Goal: Task Accomplishment & Management: Complete application form

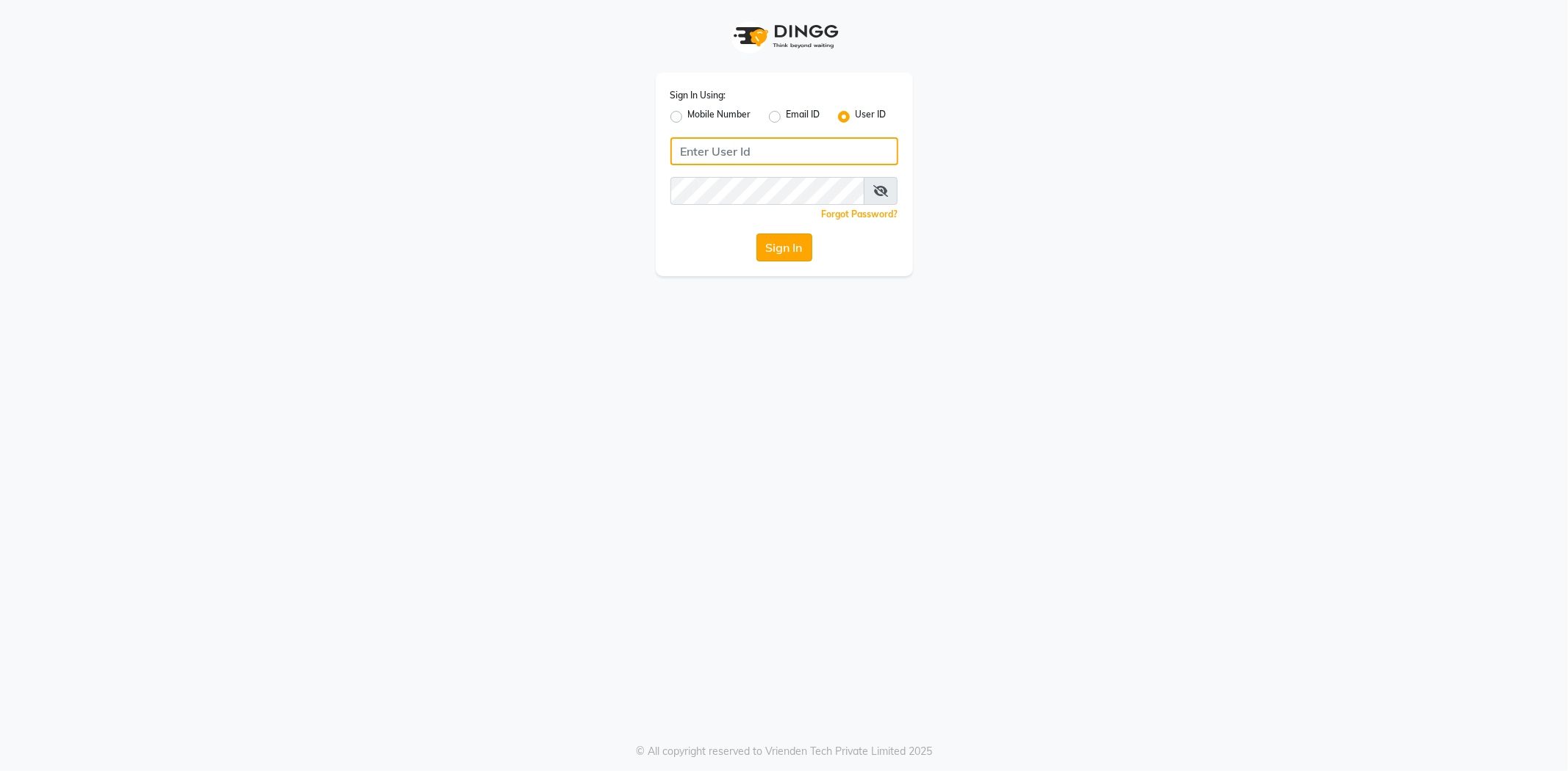
type input "profile123"
click at [787, 250] on button "Sign In" at bounding box center [784, 248] width 56 height 28
click at [783, 251] on div "Sign In" at bounding box center [784, 248] width 228 height 28
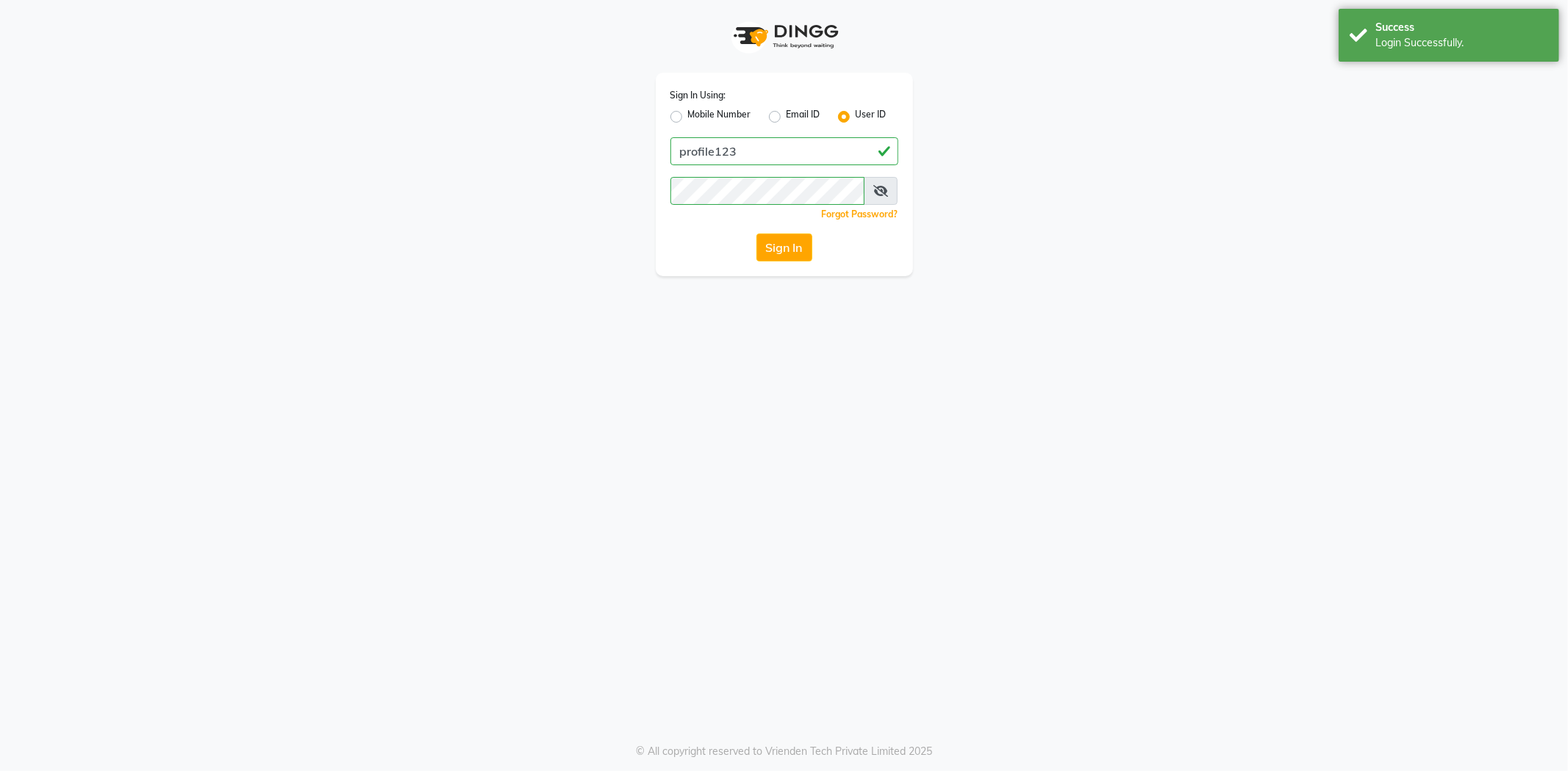
select select "service"
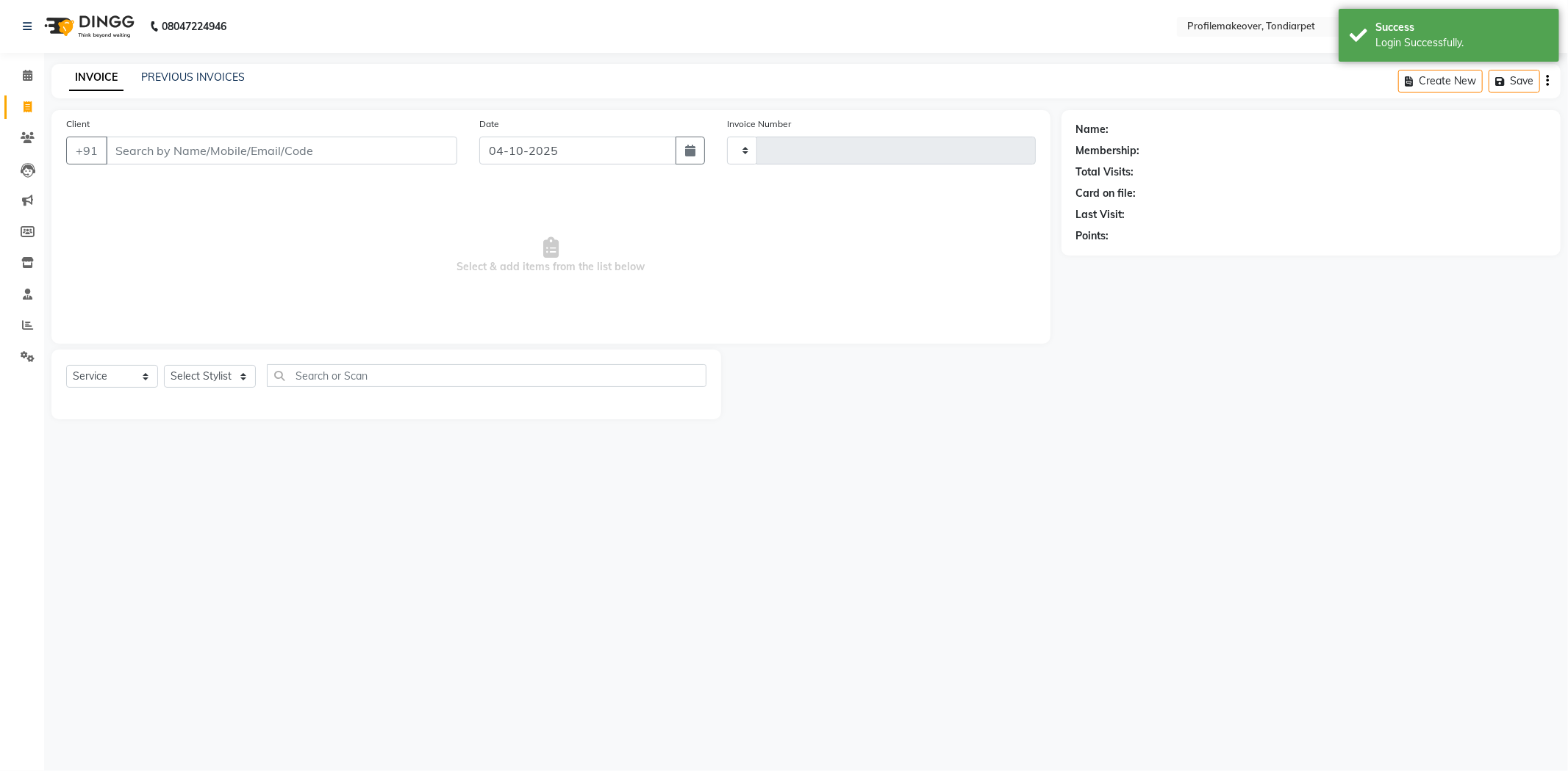
type input "0368"
select select "en"
select select "5843"
click at [261, 136] on input "Client" at bounding box center [281, 150] width 351 height 28
click at [263, 145] on input "Client" at bounding box center [281, 150] width 351 height 28
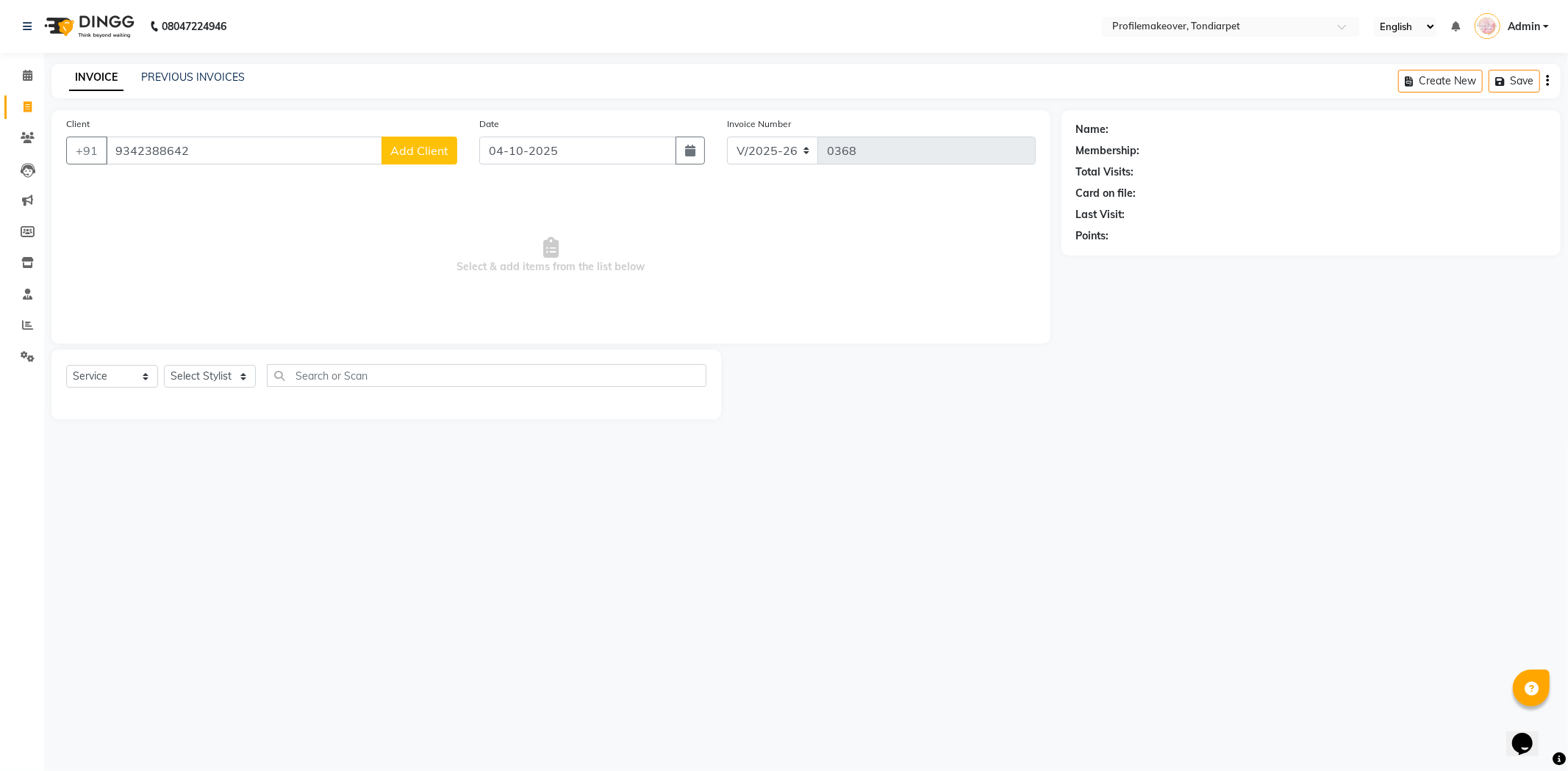
type input "9342388642"
click at [423, 149] on span "Add Client" at bounding box center [419, 150] width 58 height 15
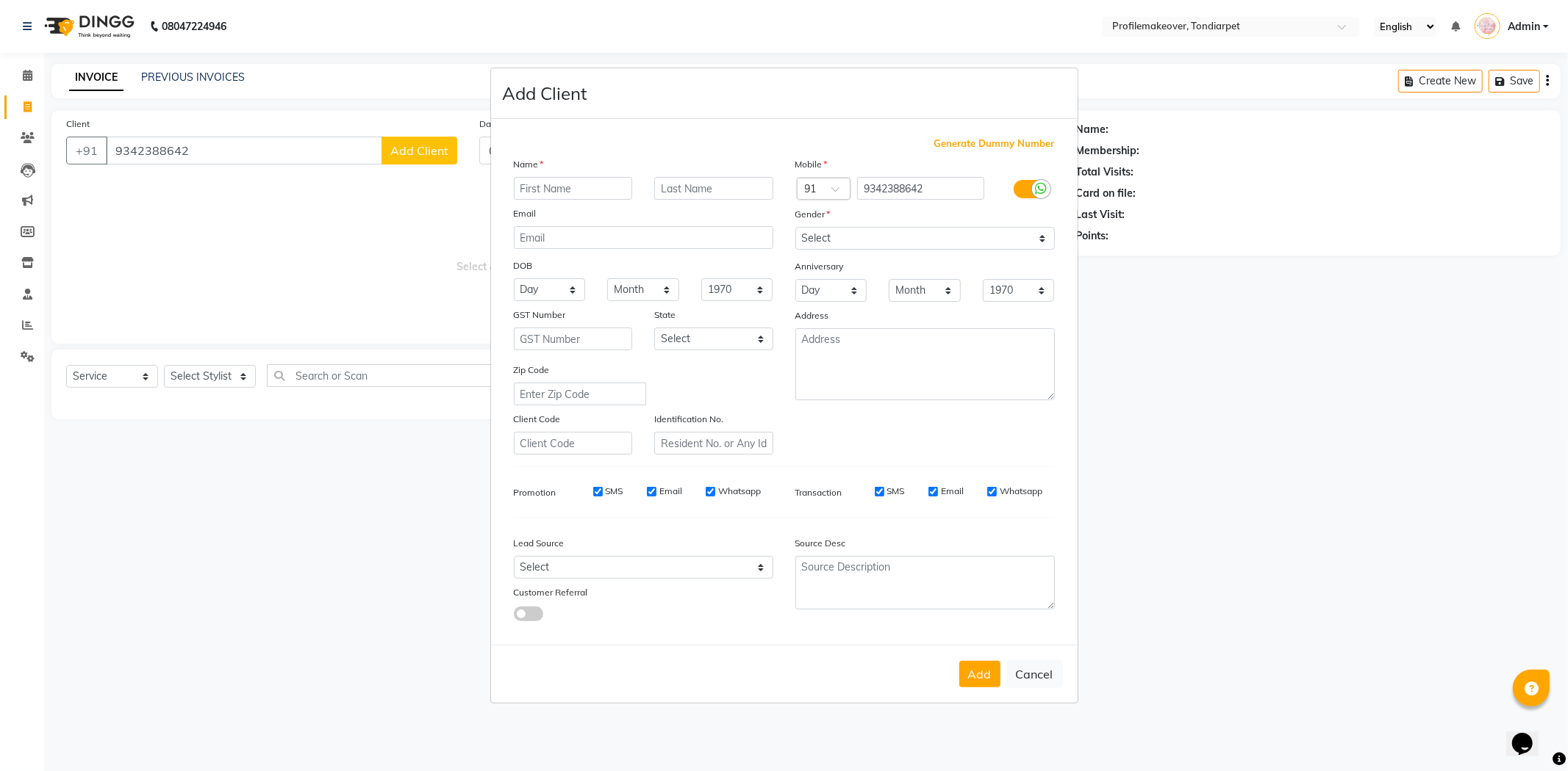
click at [560, 194] on input "text" at bounding box center [573, 188] width 119 height 23
type input "thangam"
click at [920, 242] on select "Select [DEMOGRAPHIC_DATA] [DEMOGRAPHIC_DATA] Other Prefer Not To Say" at bounding box center [924, 238] width 259 height 23
click at [795, 227] on select "Select [DEMOGRAPHIC_DATA] [DEMOGRAPHIC_DATA] Other Prefer Not To Say" at bounding box center [924, 238] width 259 height 23
click at [940, 243] on select "Select [DEMOGRAPHIC_DATA] [DEMOGRAPHIC_DATA] Other Prefer Not To Say" at bounding box center [924, 238] width 259 height 23
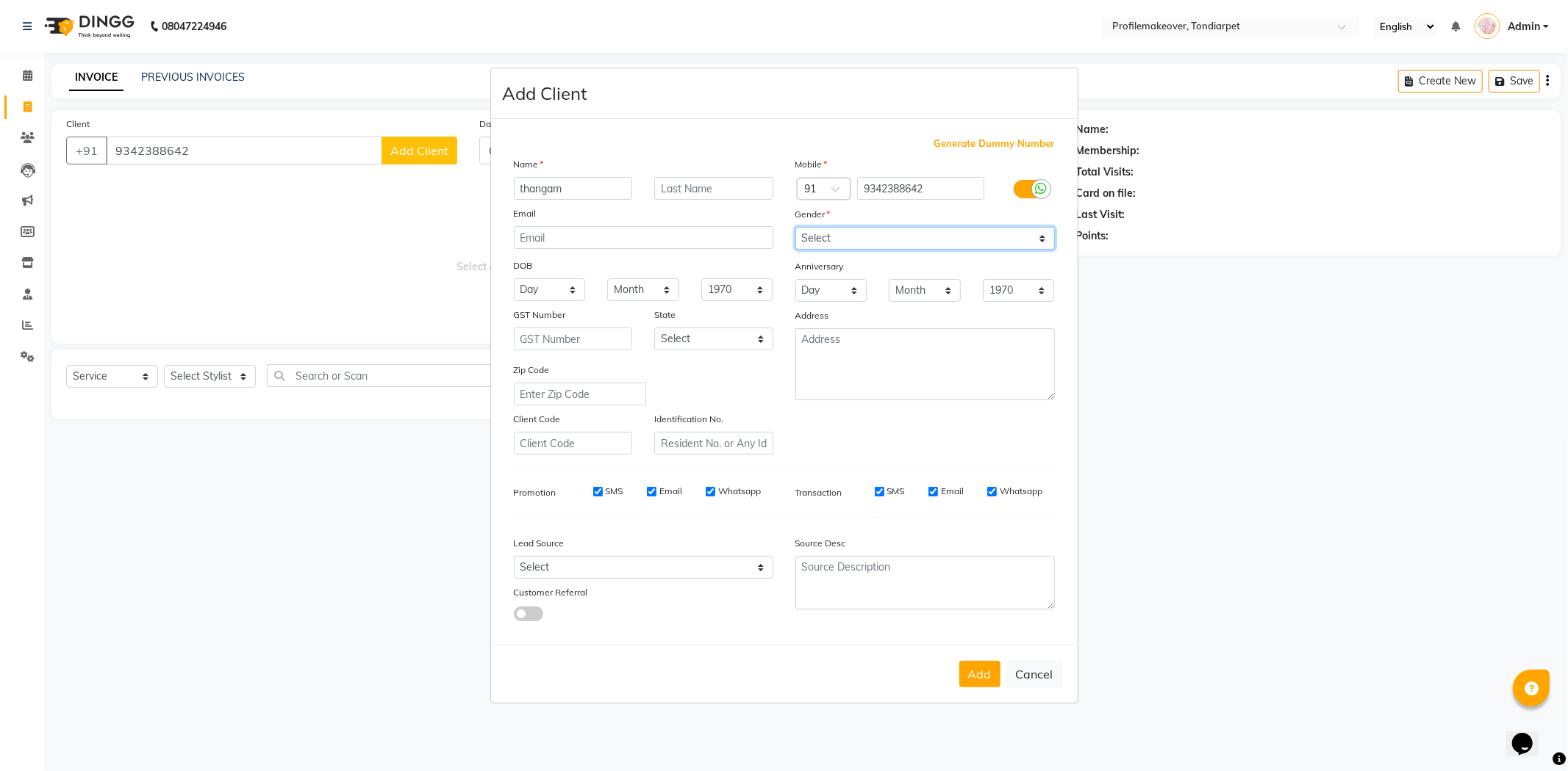
select select "[DEMOGRAPHIC_DATA]"
click at [795, 227] on select "Select [DEMOGRAPHIC_DATA] [DEMOGRAPHIC_DATA] Other Prefer Not To Say" at bounding box center [924, 238] width 259 height 23
click at [988, 672] on button "Add" at bounding box center [979, 674] width 41 height 27
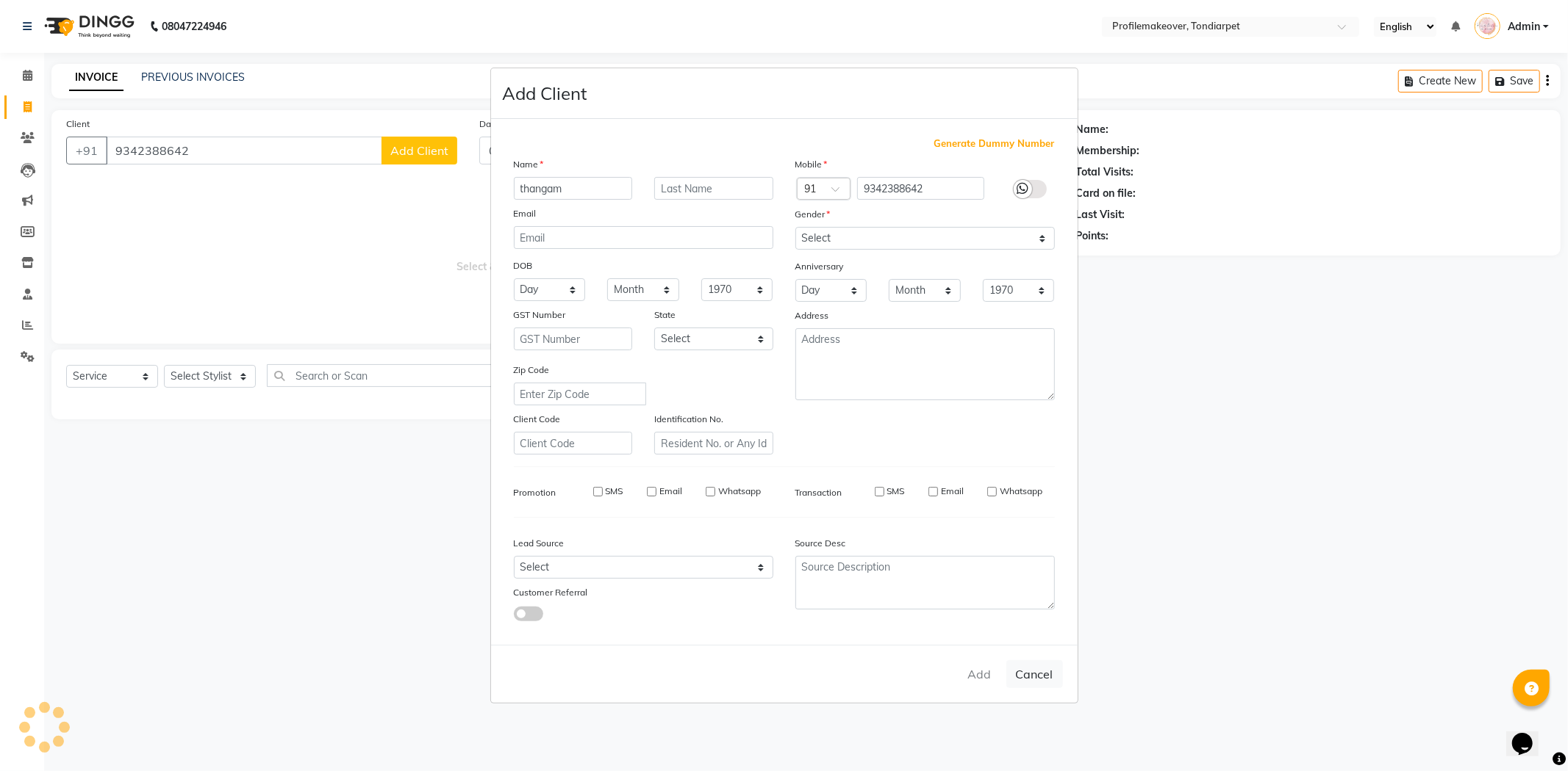
select select
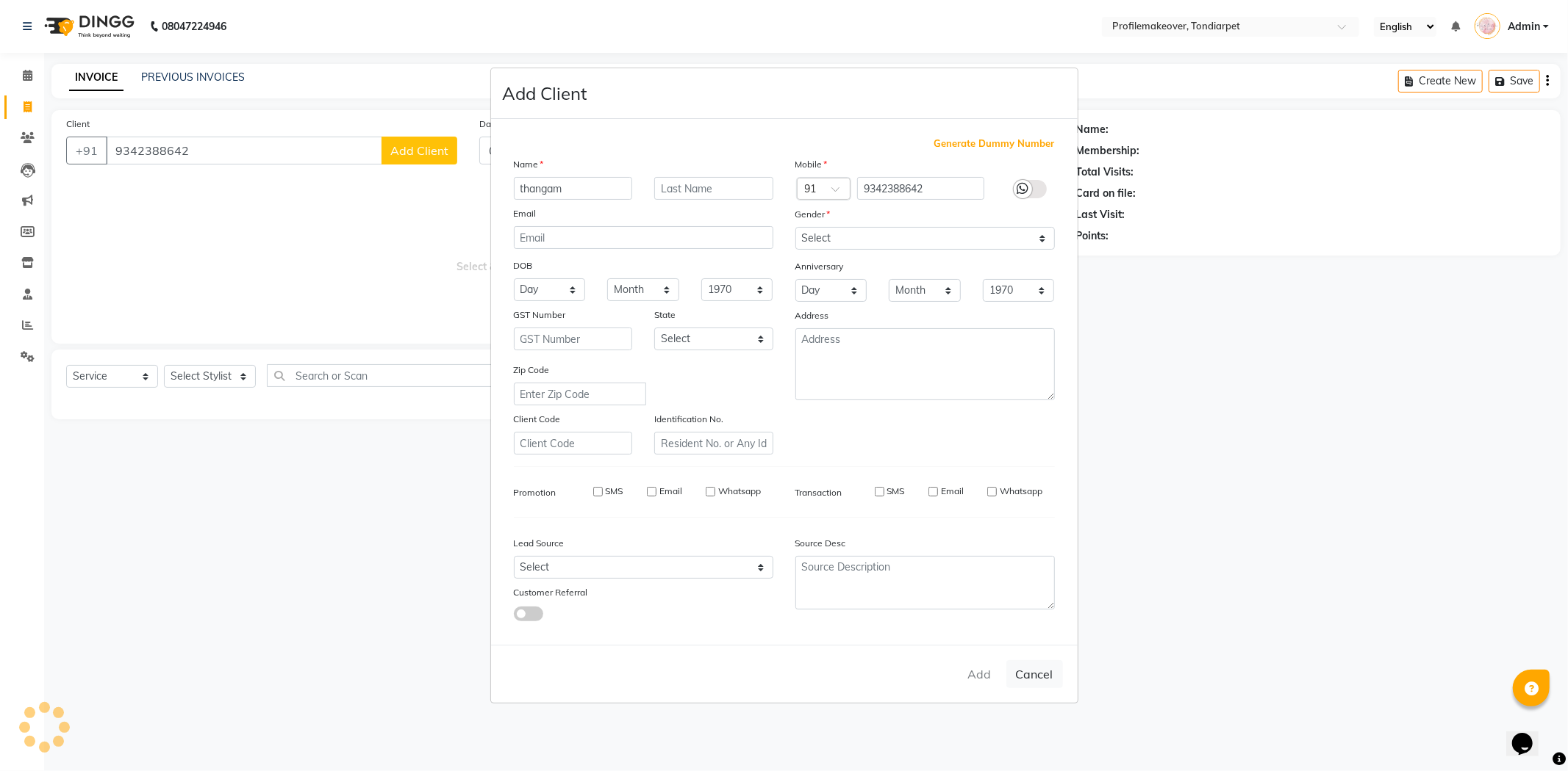
select select
checkbox input "false"
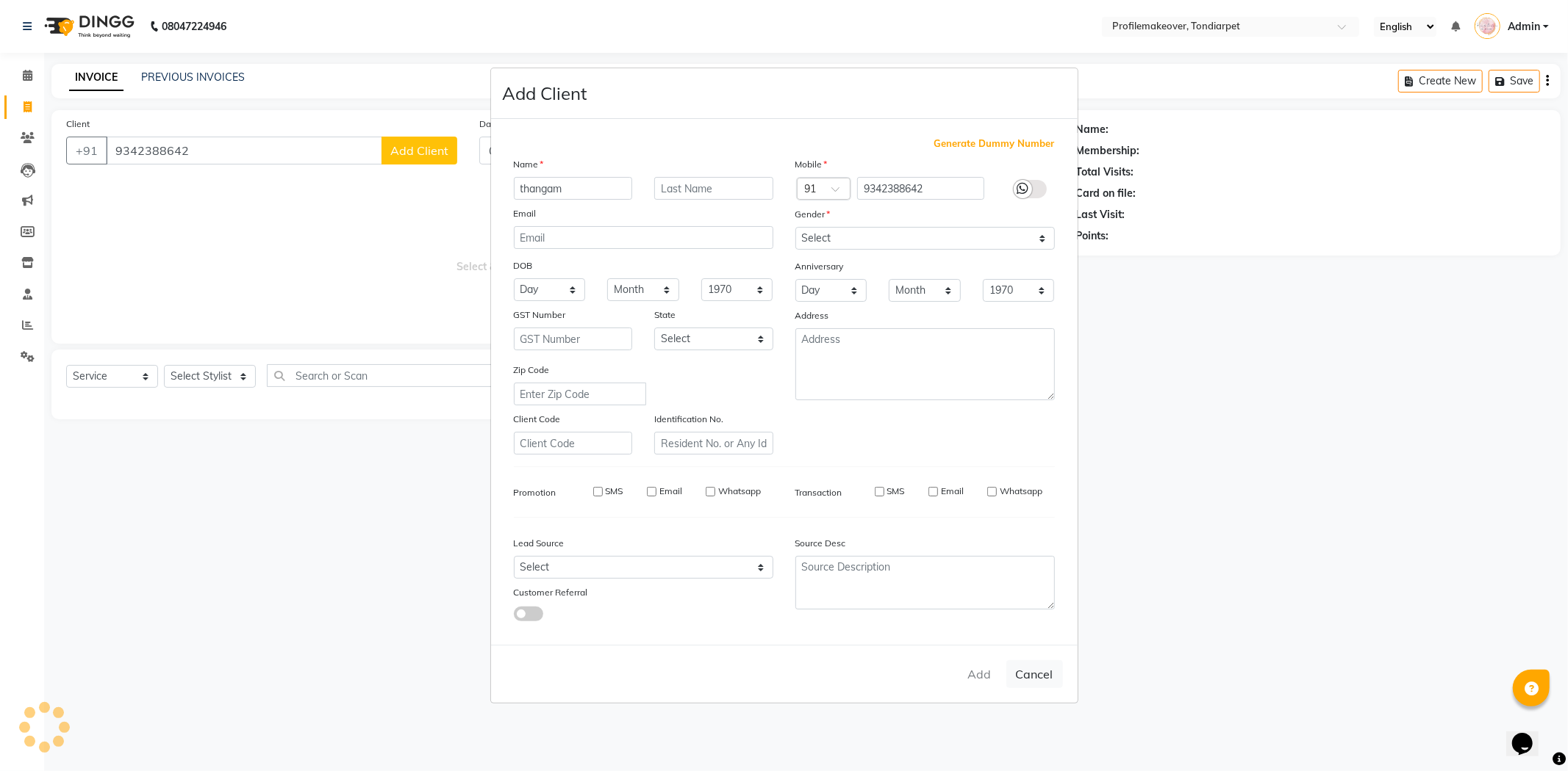
checkbox input "false"
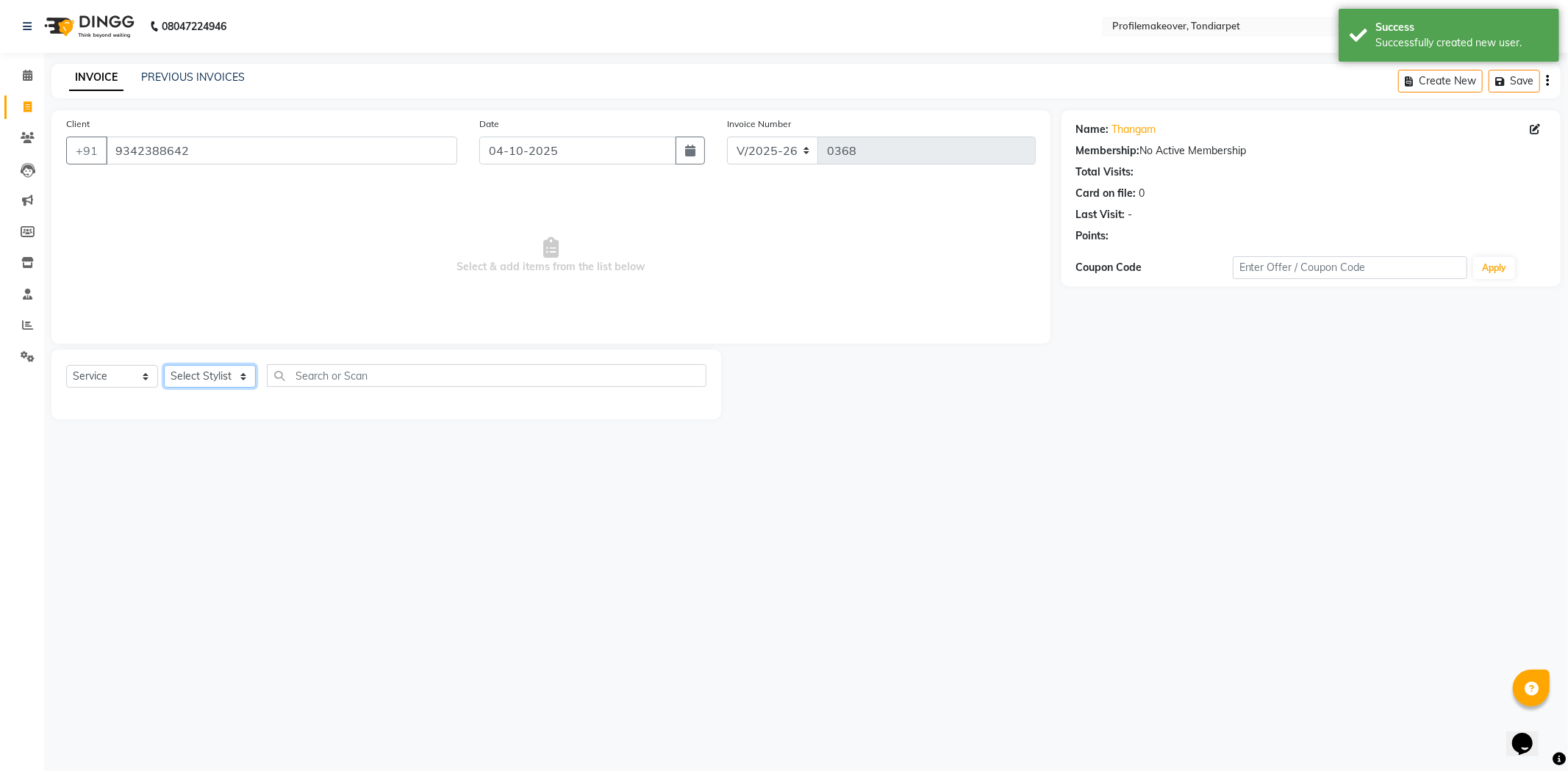
click at [245, 379] on select "Select Stylist profile makeovar [PERSON_NAME]" at bounding box center [210, 376] width 92 height 23
select select "58558"
click at [164, 366] on select "Select Stylist profile makeovar [PERSON_NAME]" at bounding box center [210, 376] width 92 height 23
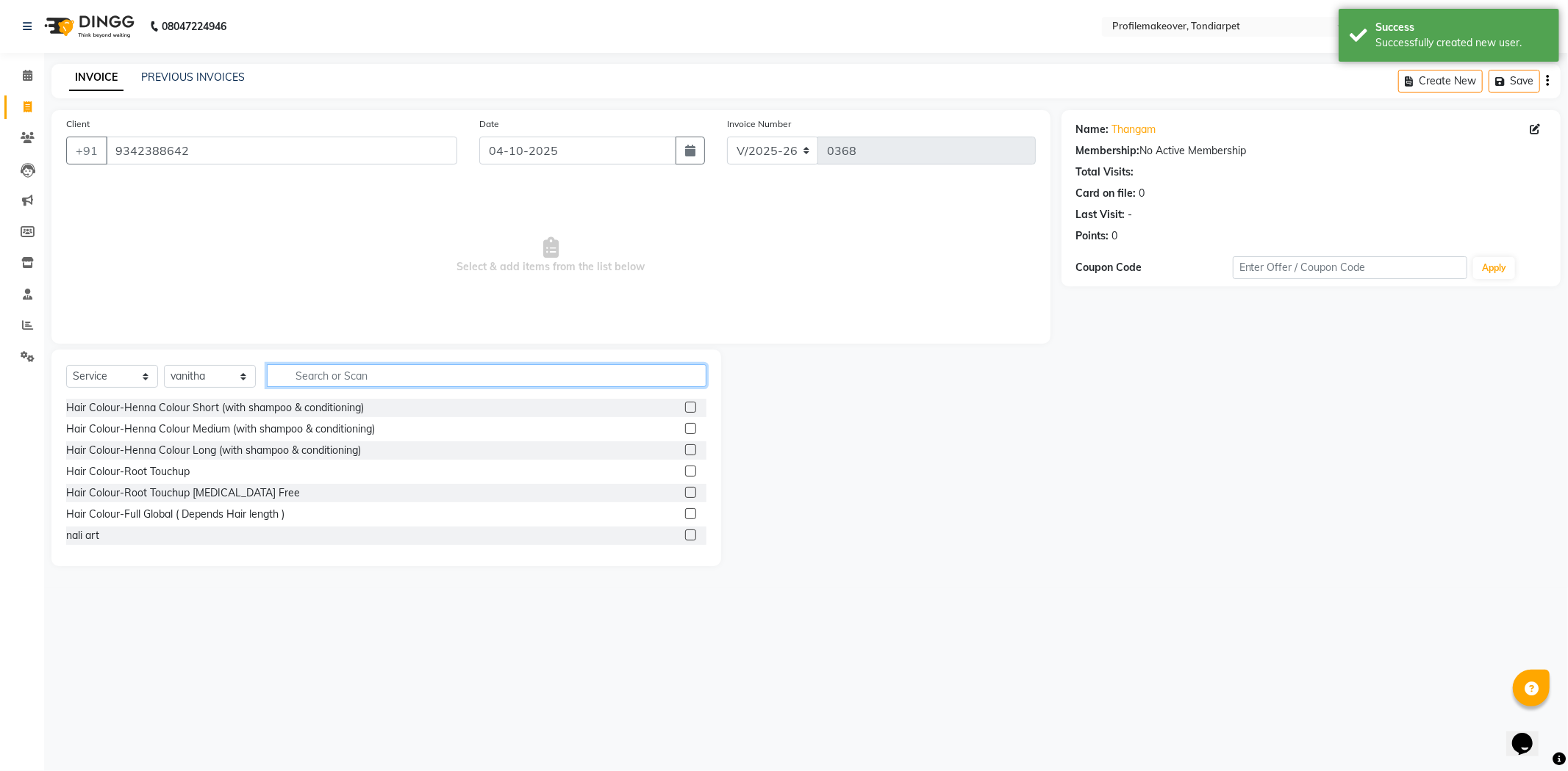
click at [350, 378] on input "text" at bounding box center [486, 376] width 440 height 23
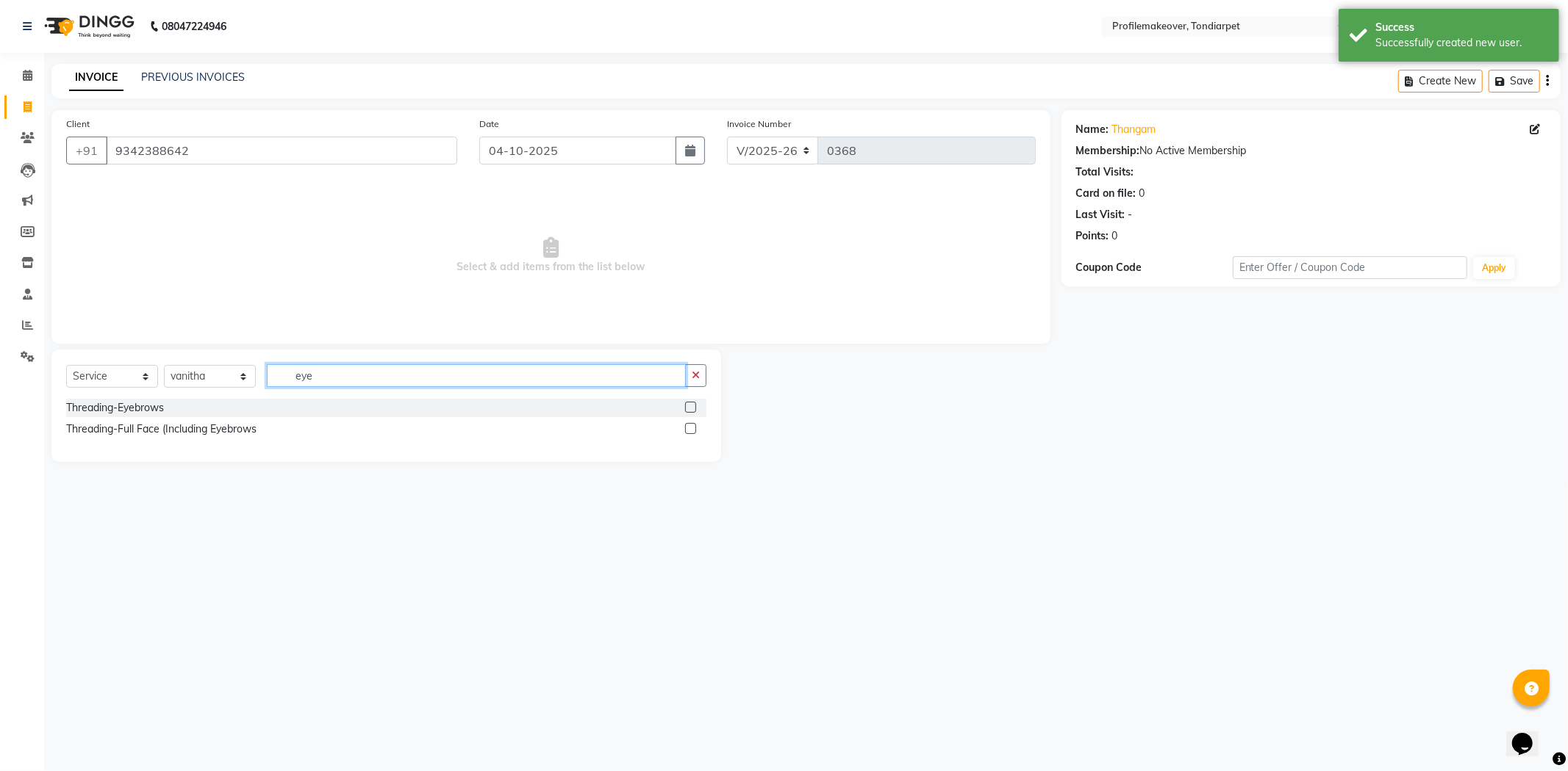
type input "eye"
click at [688, 409] on label at bounding box center [691, 408] width 11 height 11
click at [688, 409] on input "checkbox" at bounding box center [690, 408] width 10 height 10
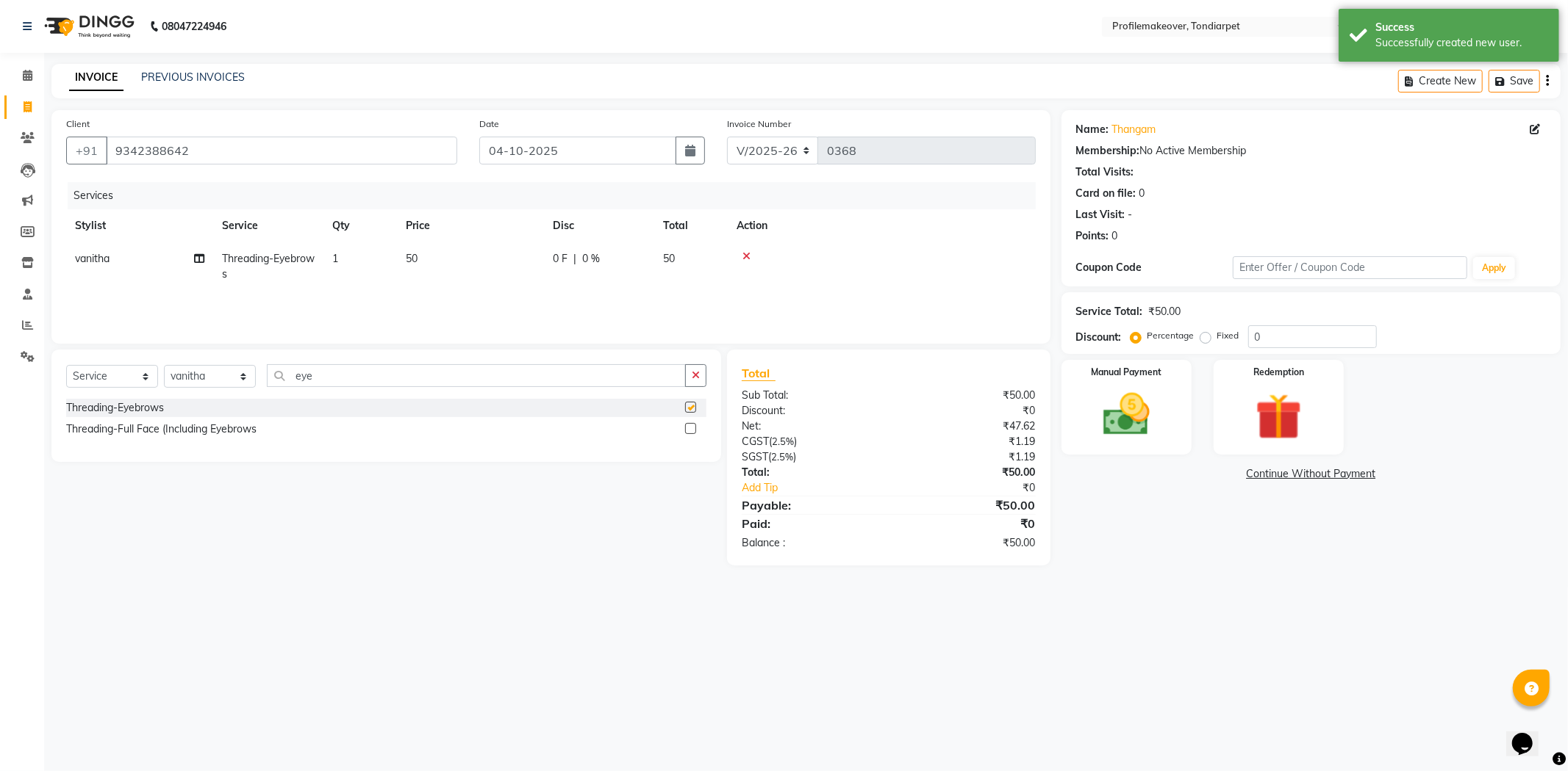
checkbox input "false"
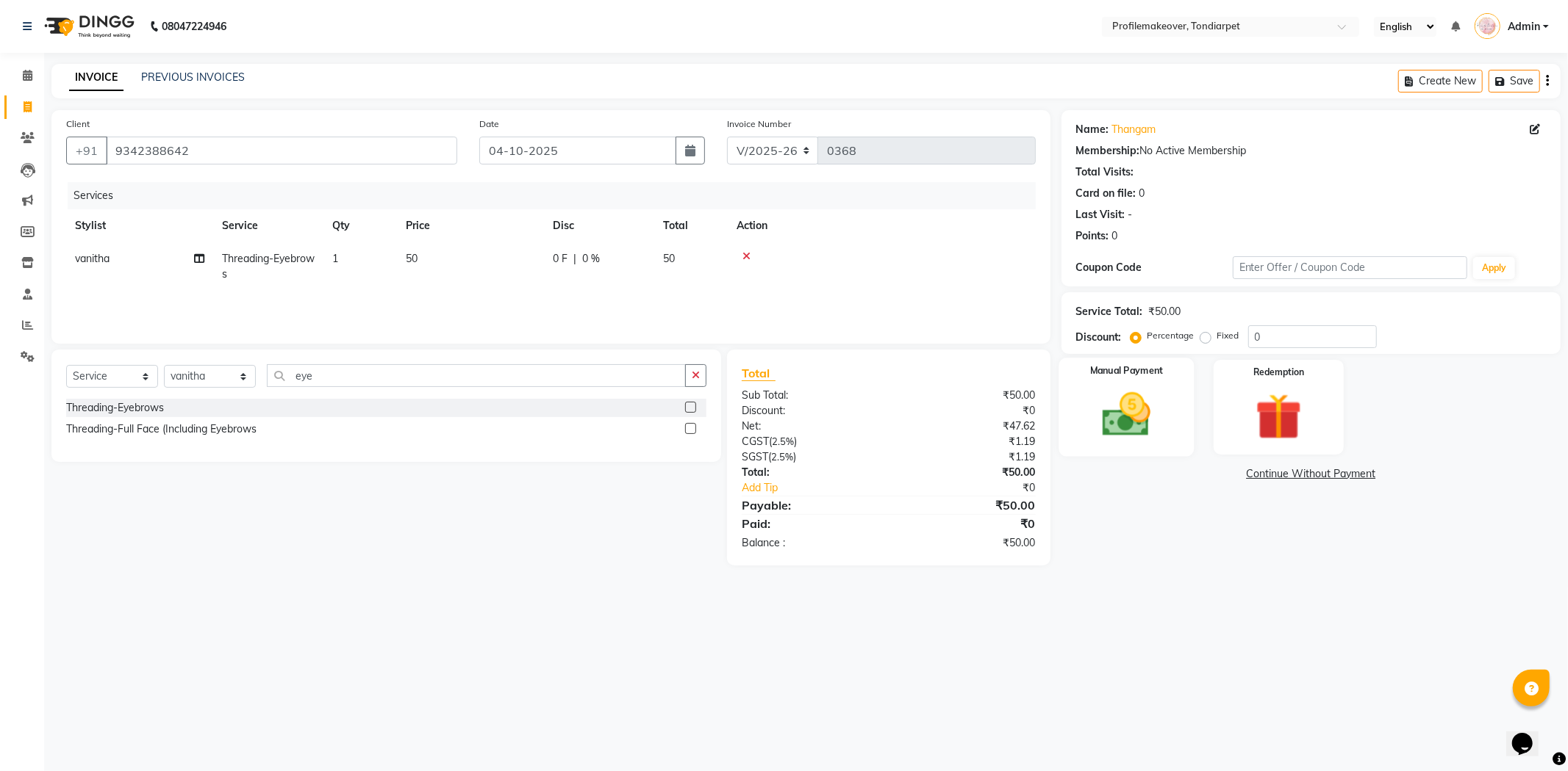
click at [1127, 402] on img at bounding box center [1126, 415] width 79 height 56
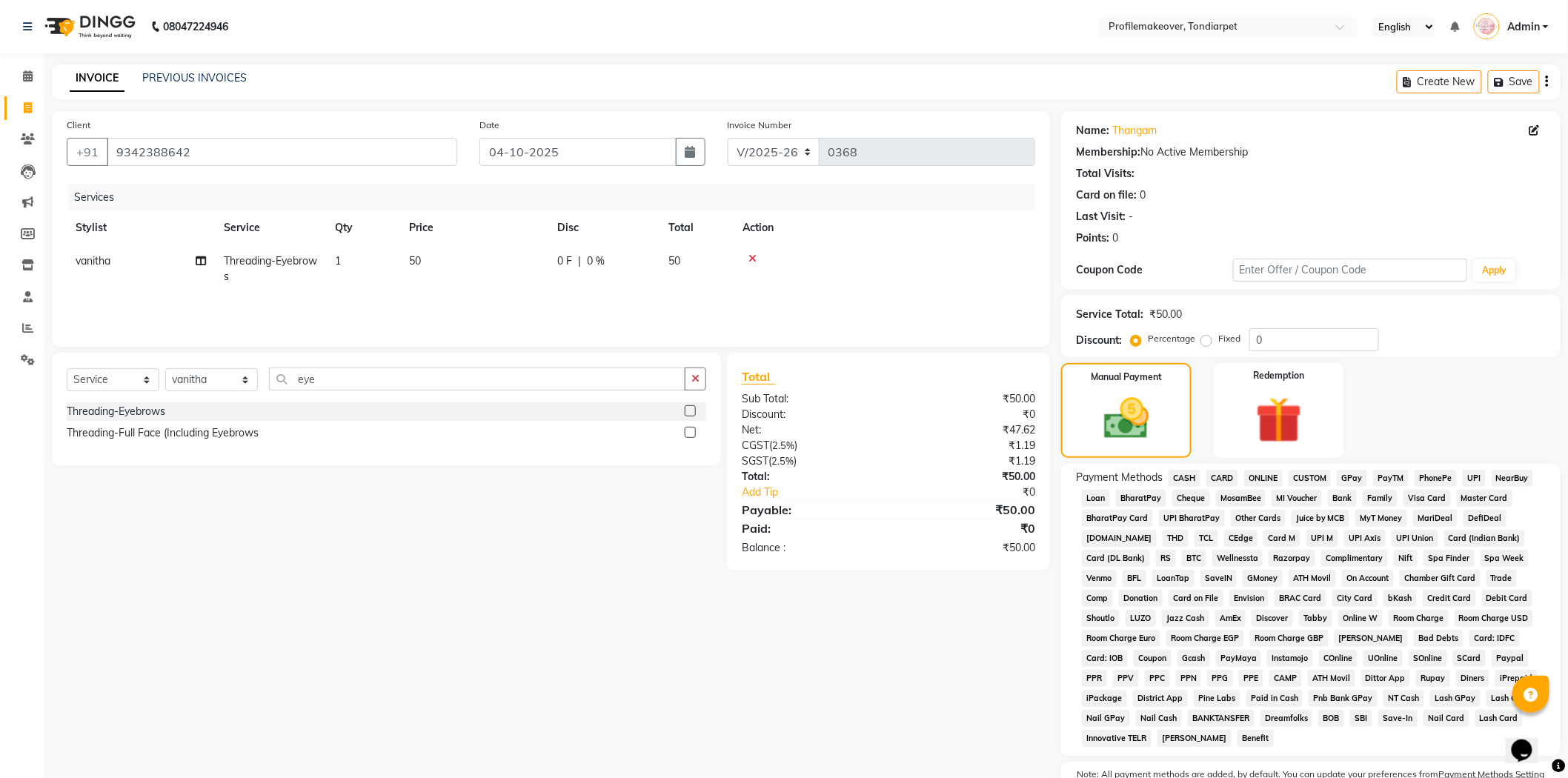
click at [1184, 475] on span "CASH" at bounding box center [1184, 478] width 32 height 17
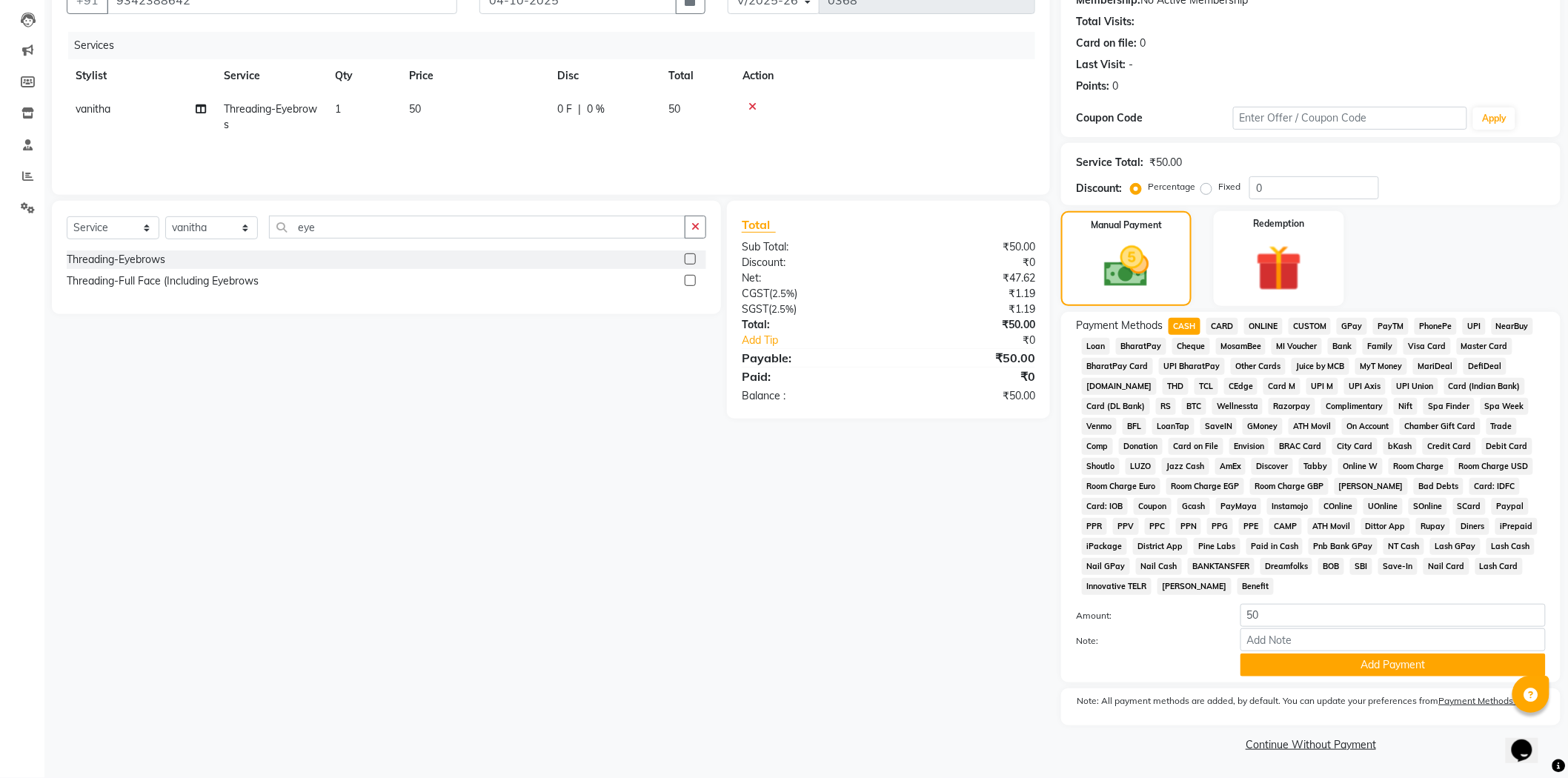
scroll to position [154, 0]
click at [1309, 661] on button "Add Payment" at bounding box center [1393, 666] width 306 height 23
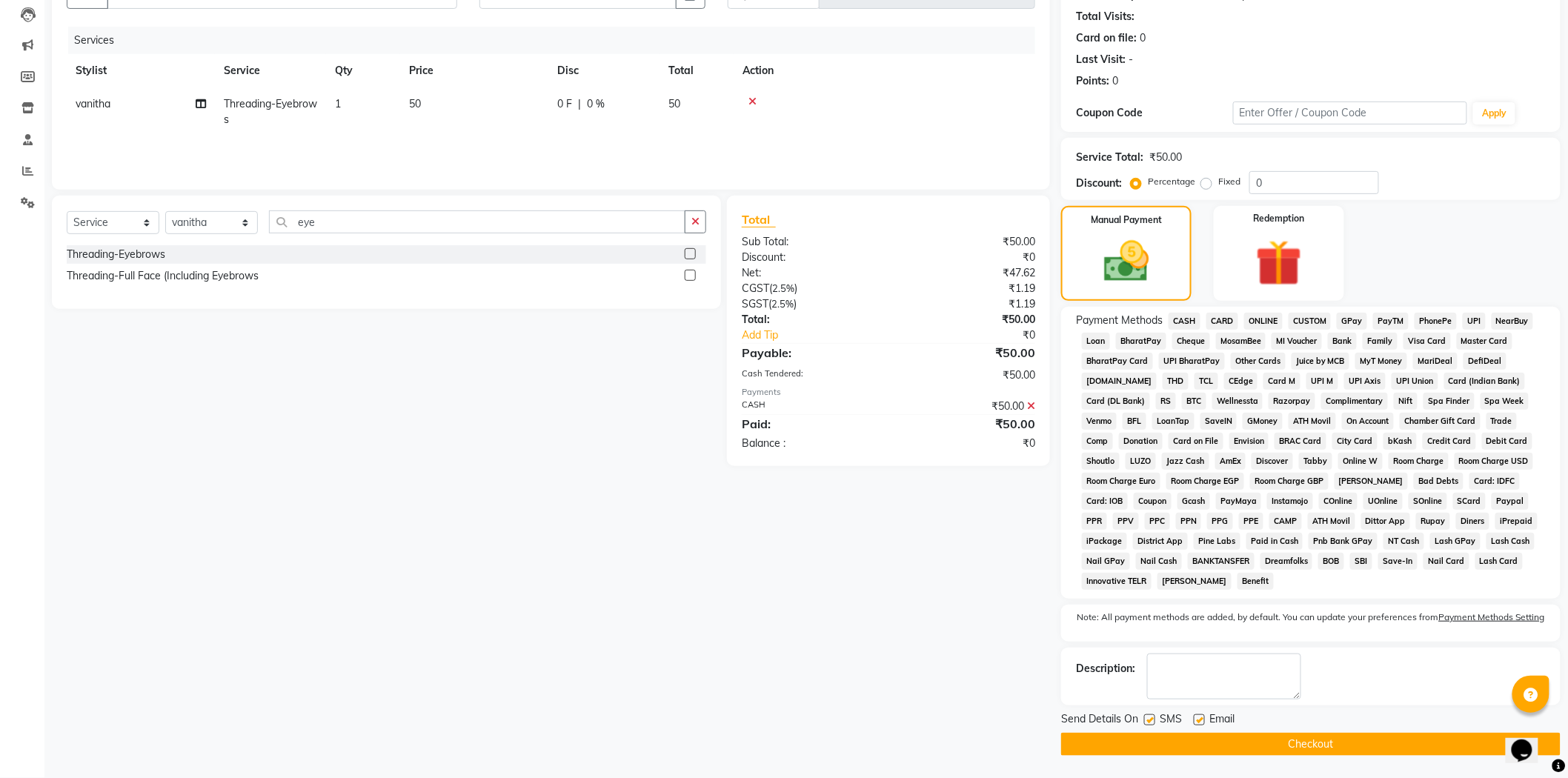
scroll to position [159, 0]
click at [1223, 738] on button "Checkout" at bounding box center [1311, 744] width 499 height 23
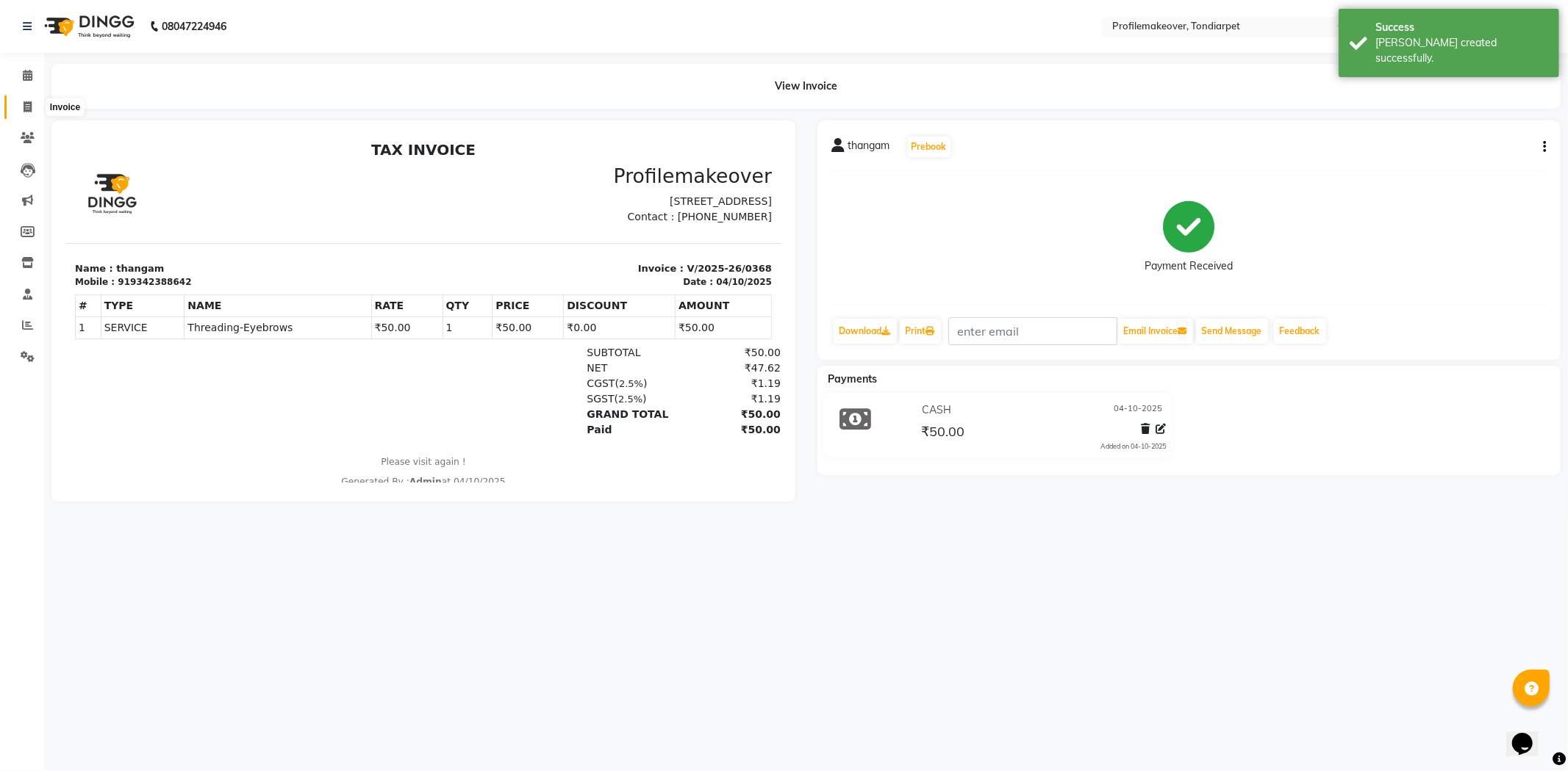
click at [28, 108] on icon at bounding box center [28, 107] width 8 height 11
select select "5843"
select select "service"
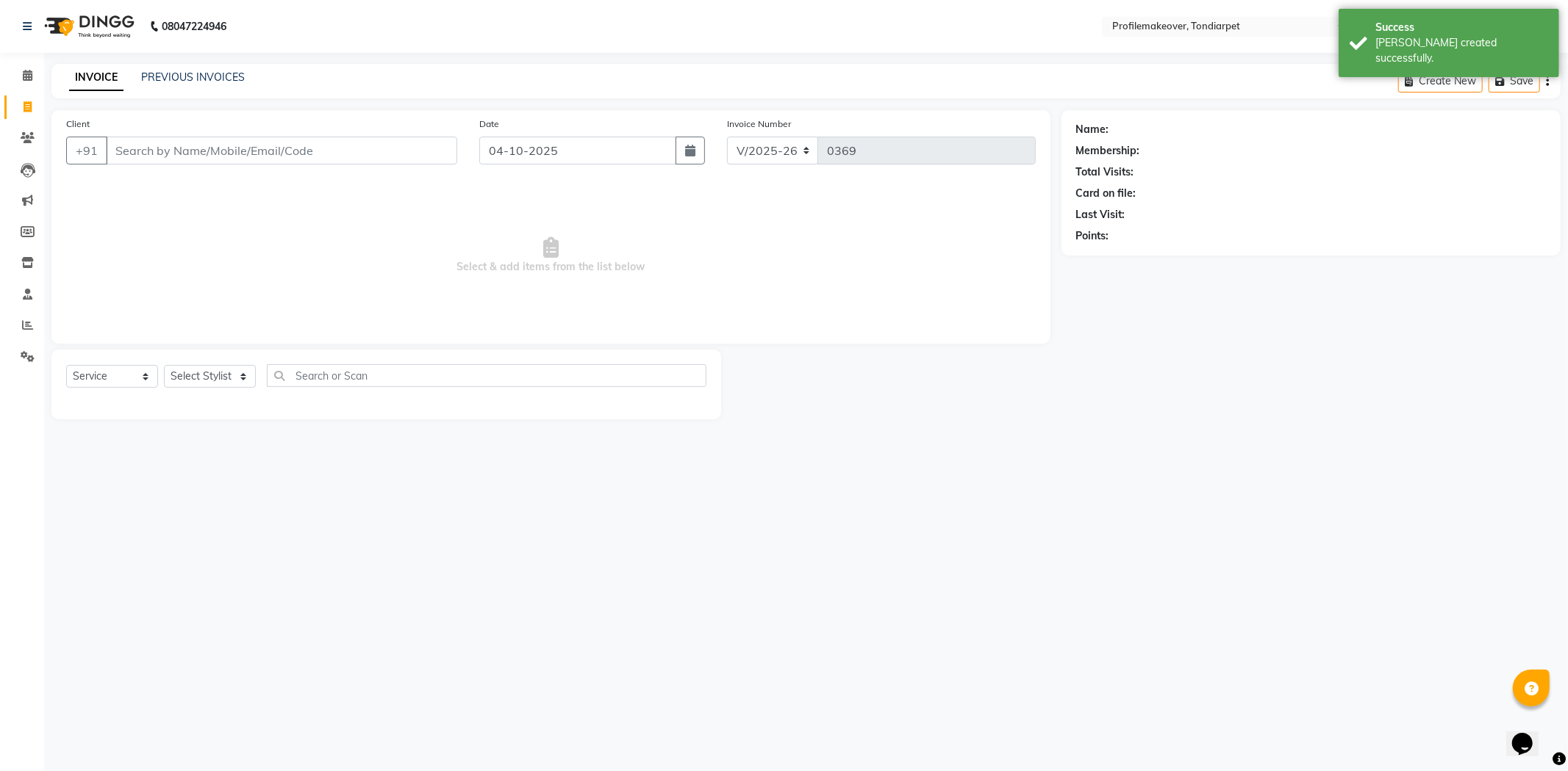
click at [209, 156] on input "Client" at bounding box center [281, 150] width 351 height 28
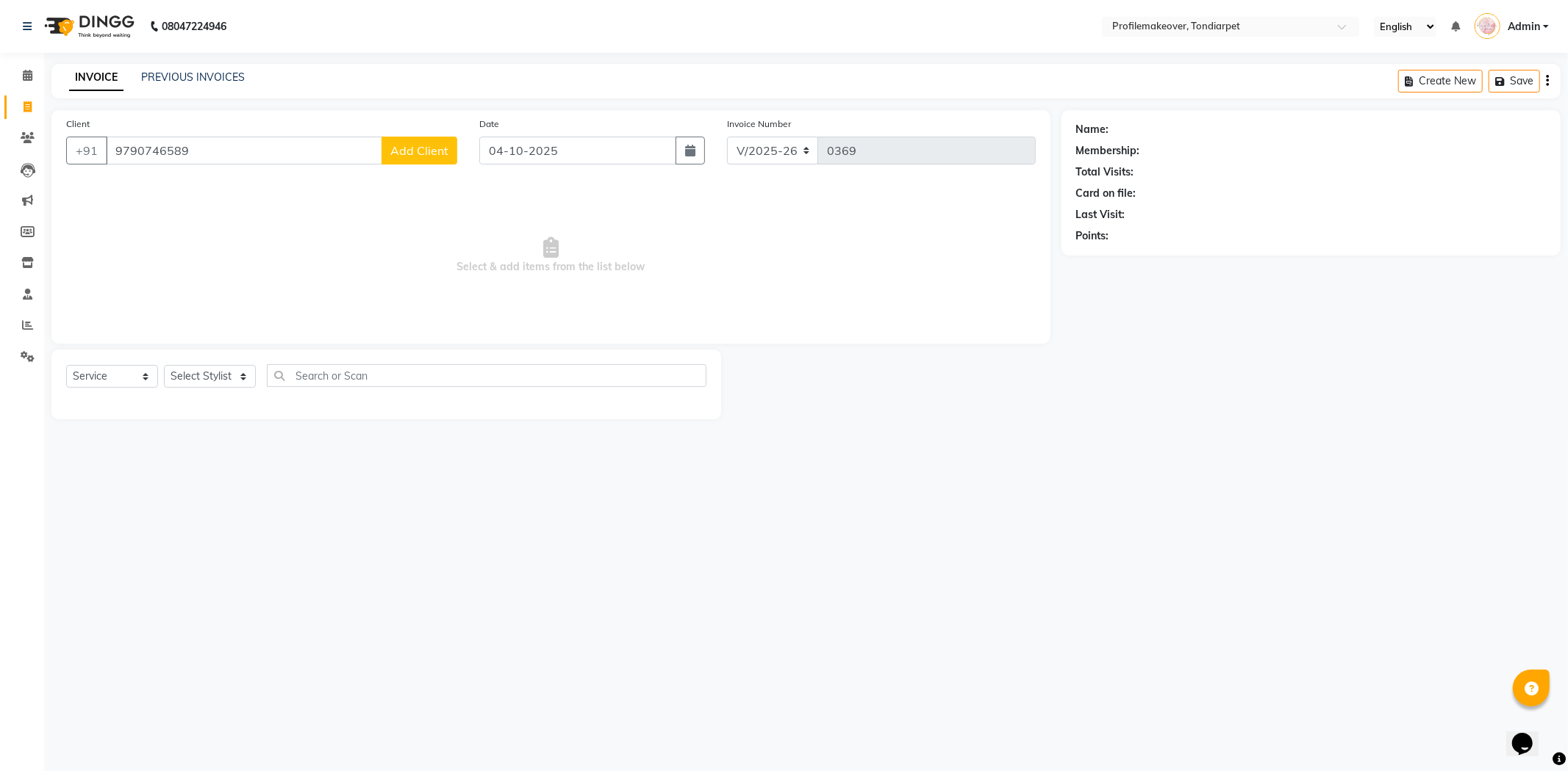
type input "9790746589"
click at [438, 150] on span "Add Client" at bounding box center [419, 150] width 58 height 15
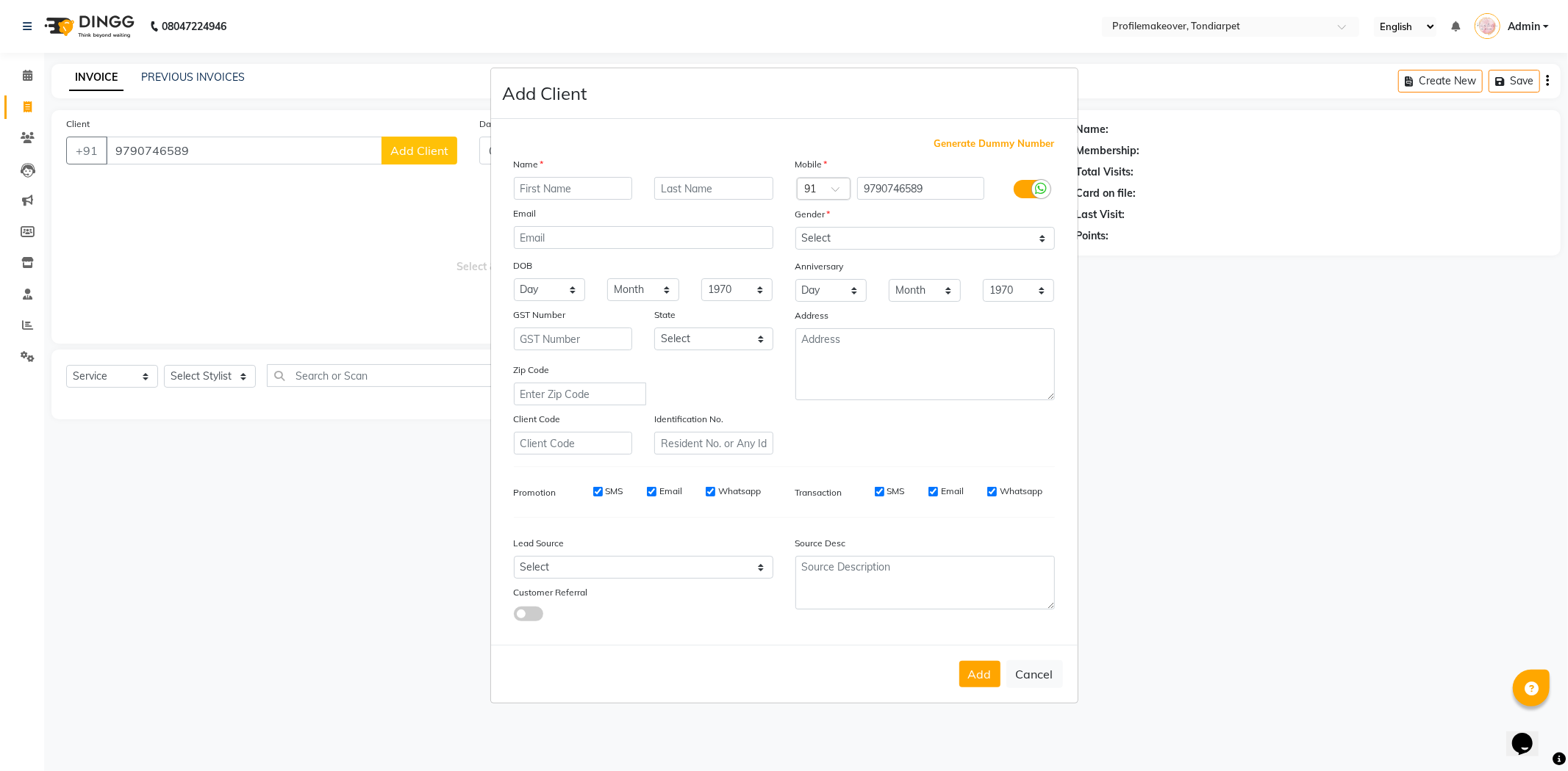
click at [541, 193] on input "text" at bounding box center [573, 188] width 119 height 23
type input "goethami"
click at [884, 236] on select "Select [DEMOGRAPHIC_DATA] [DEMOGRAPHIC_DATA] Other Prefer Not To Say" at bounding box center [924, 238] width 259 height 23
select select "[DEMOGRAPHIC_DATA]"
click at [795, 227] on select "Select [DEMOGRAPHIC_DATA] [DEMOGRAPHIC_DATA] Other Prefer Not To Say" at bounding box center [924, 238] width 259 height 23
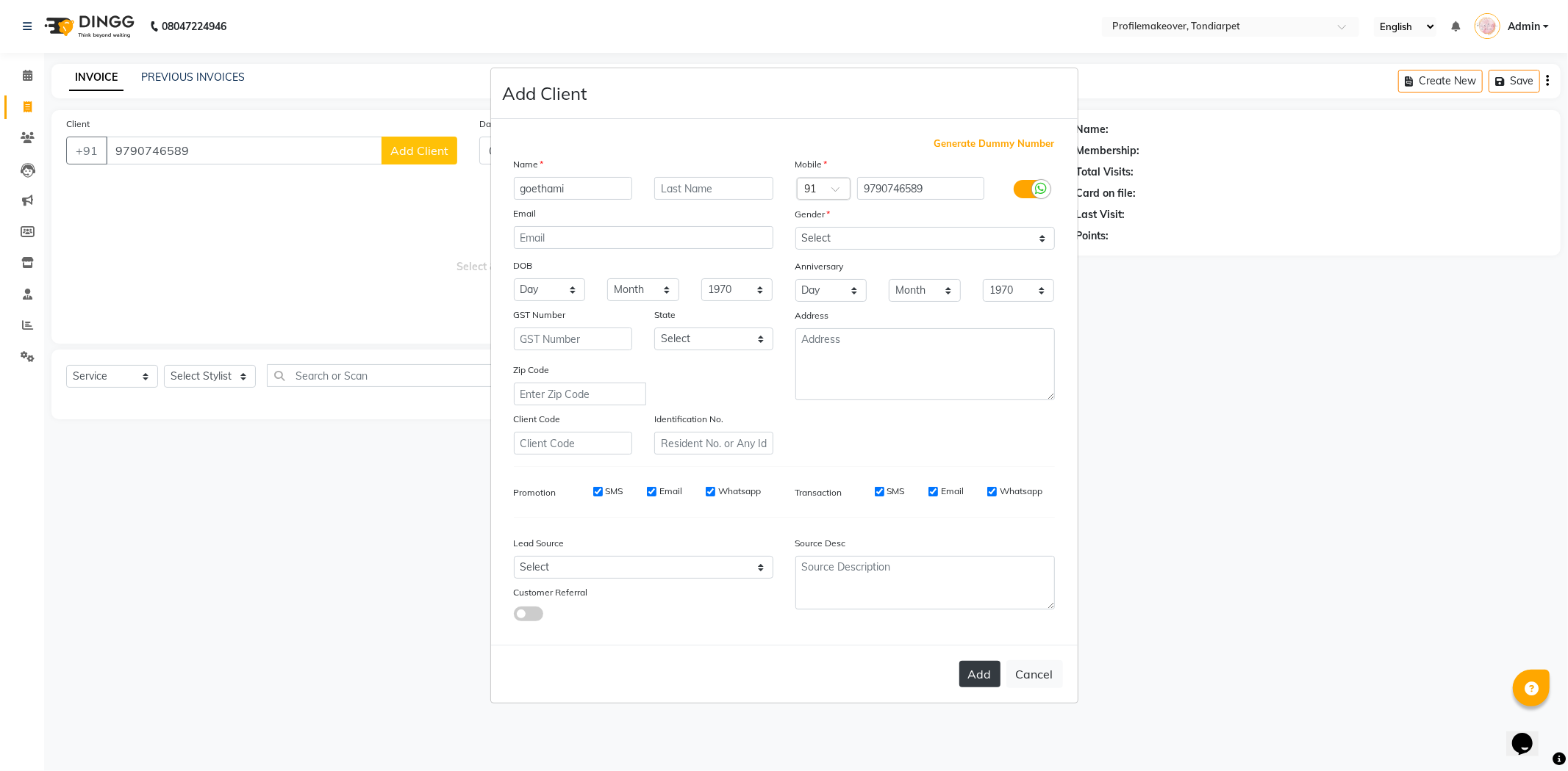
click at [975, 682] on button "Add" at bounding box center [979, 674] width 41 height 27
select select
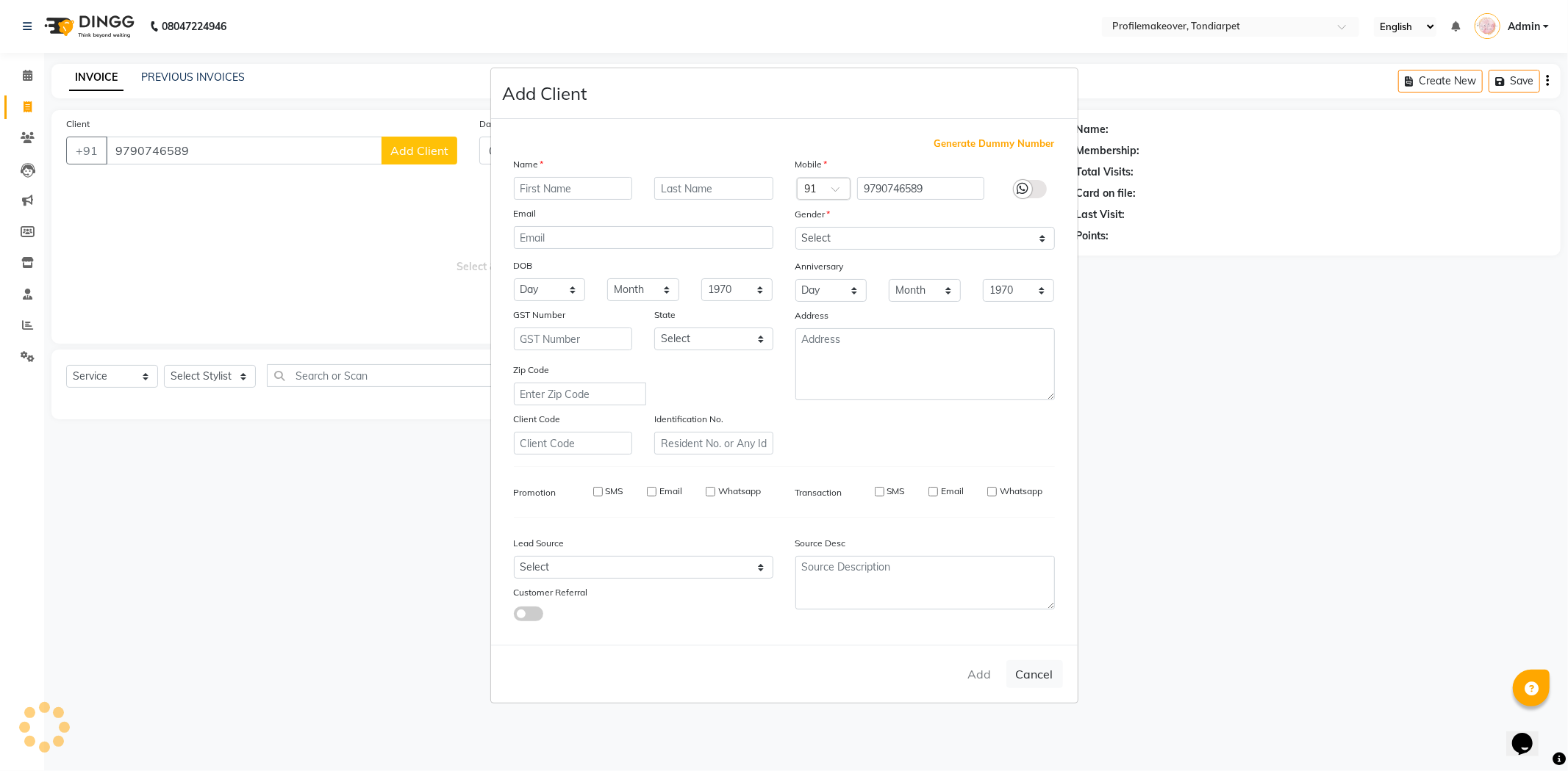
select select
checkbox input "false"
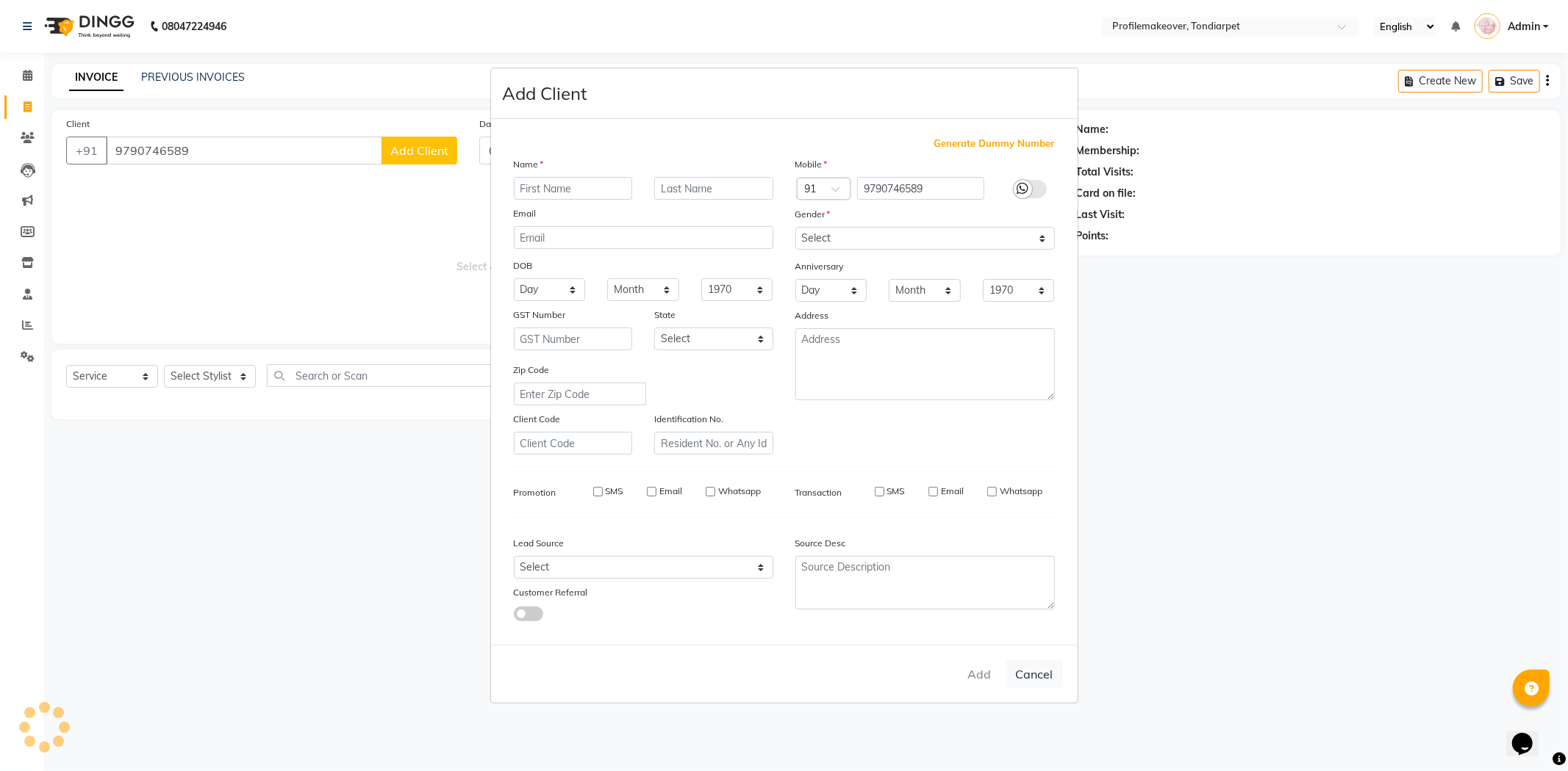
checkbox input "false"
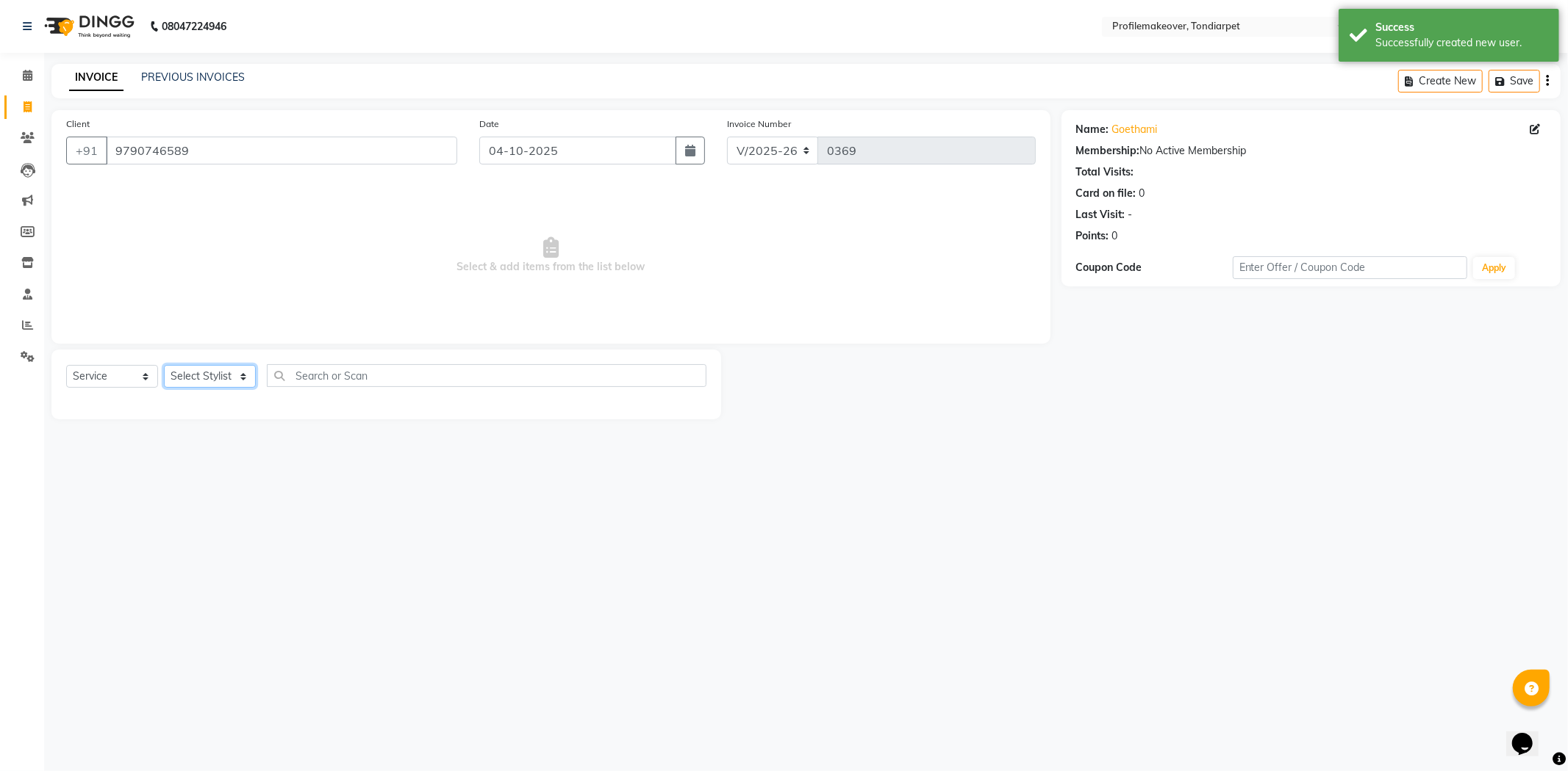
click at [215, 375] on select "Select Stylist profile makeovar [PERSON_NAME]" at bounding box center [210, 376] width 92 height 23
select select "43819"
click at [164, 366] on select "Select Stylist profile makeovar [PERSON_NAME]" at bounding box center [210, 376] width 92 height 23
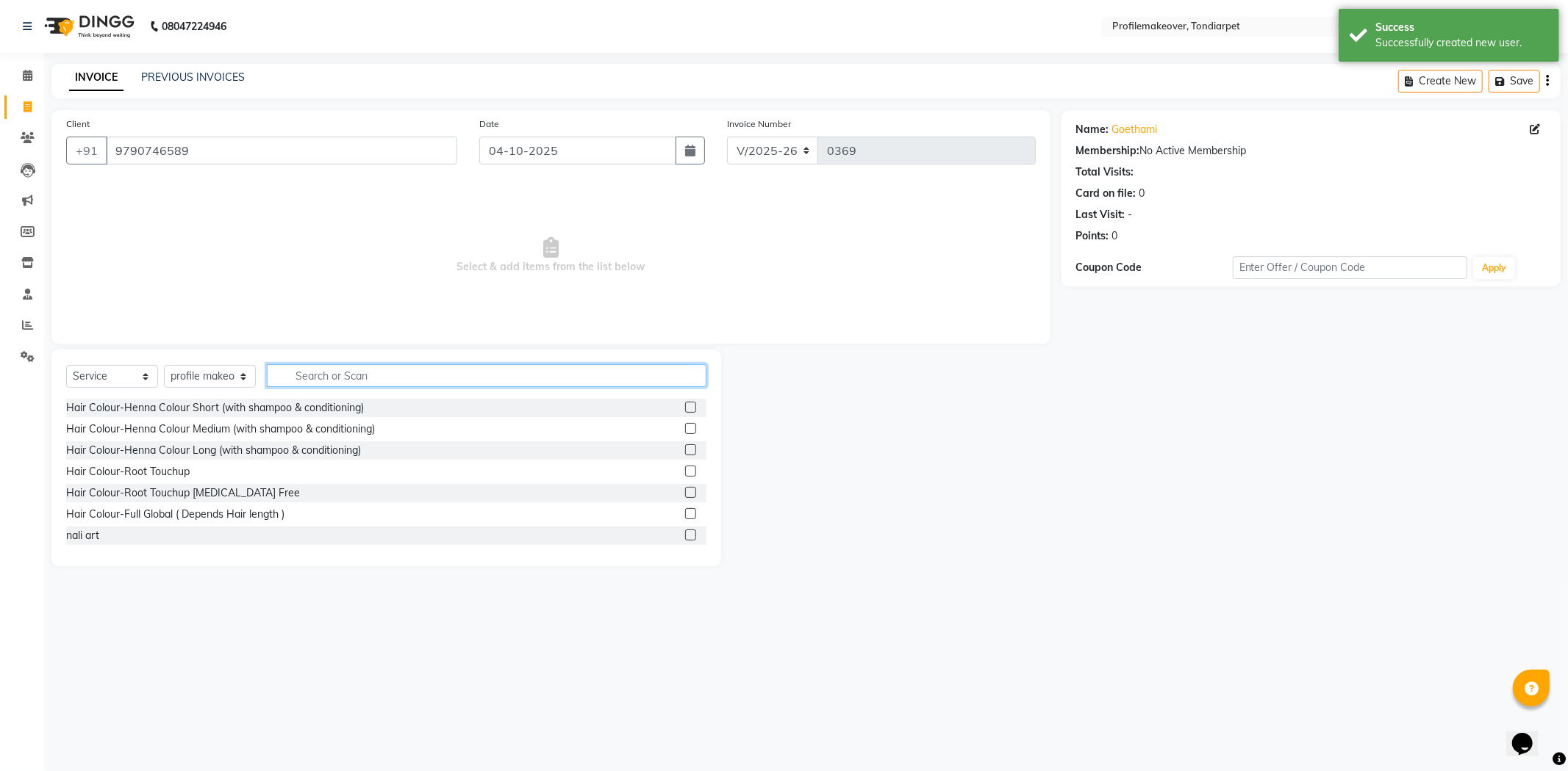
click at [315, 379] on input "text" at bounding box center [486, 376] width 440 height 23
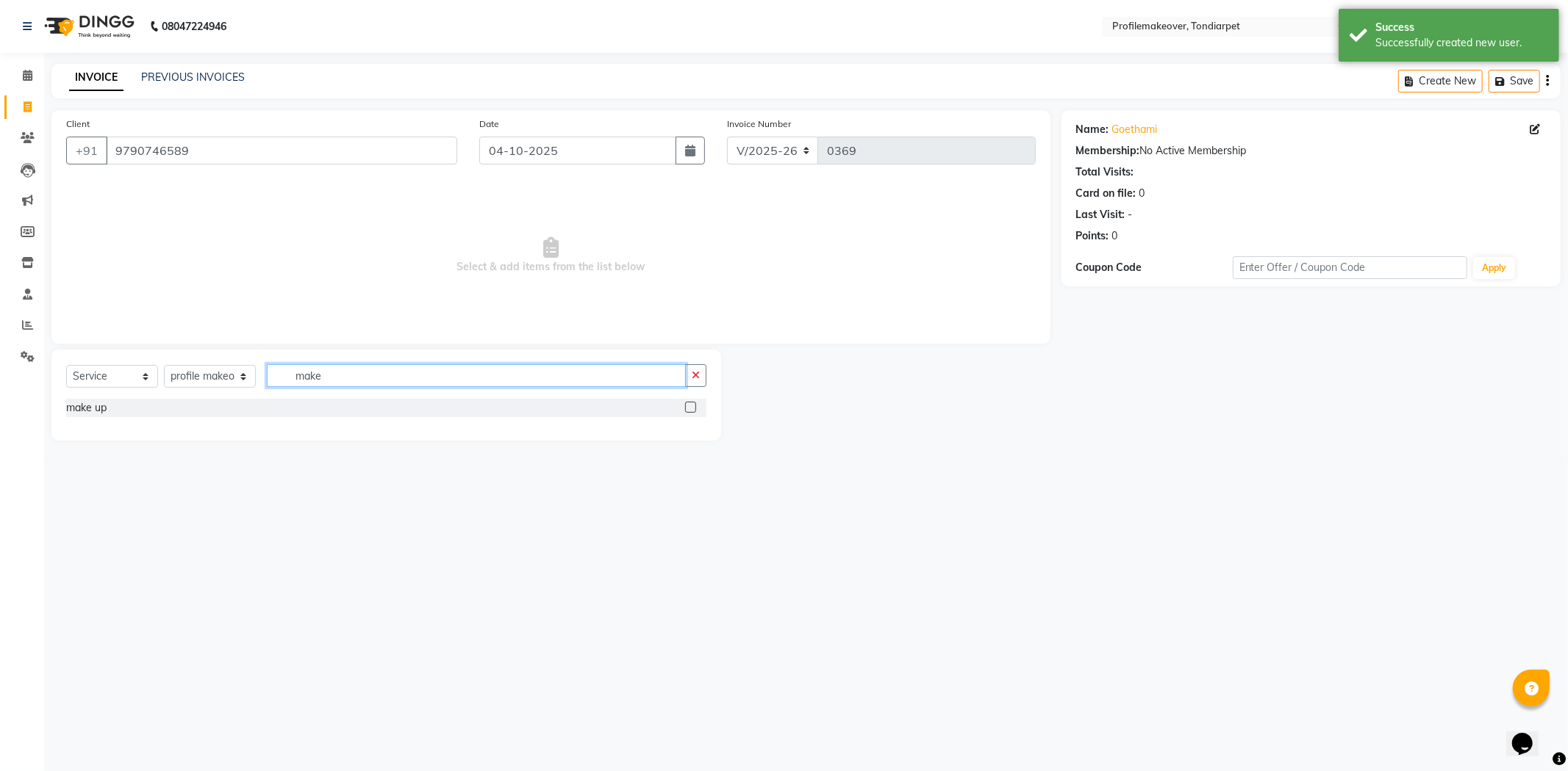
type input "make"
click at [688, 404] on label at bounding box center [691, 408] width 11 height 11
click at [688, 404] on input "checkbox" at bounding box center [690, 408] width 10 height 10
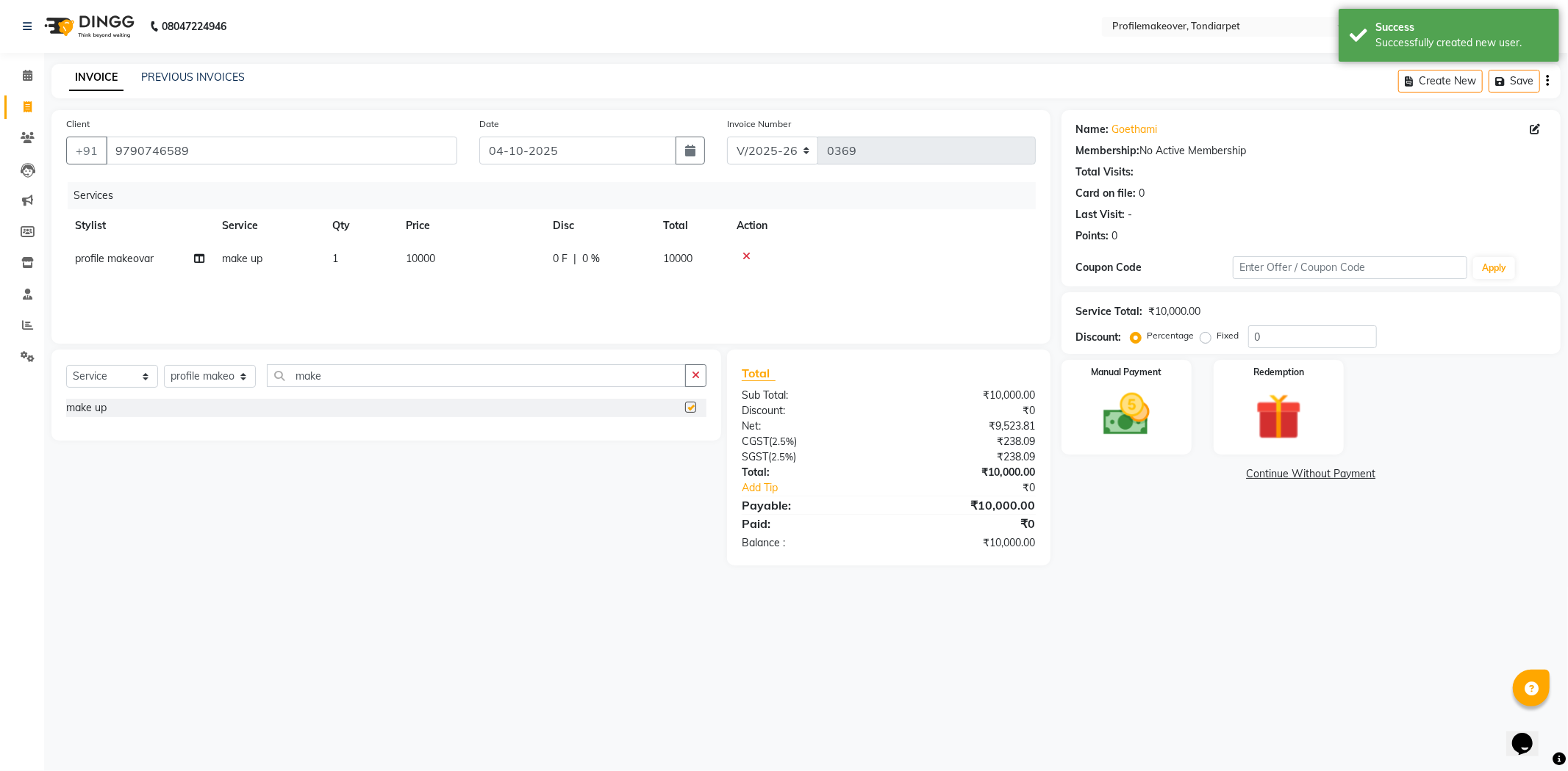
checkbox input "false"
click at [440, 256] on td "10000" at bounding box center [470, 258] width 147 height 33
click at [532, 272] on input "10000" at bounding box center [539, 262] width 129 height 23
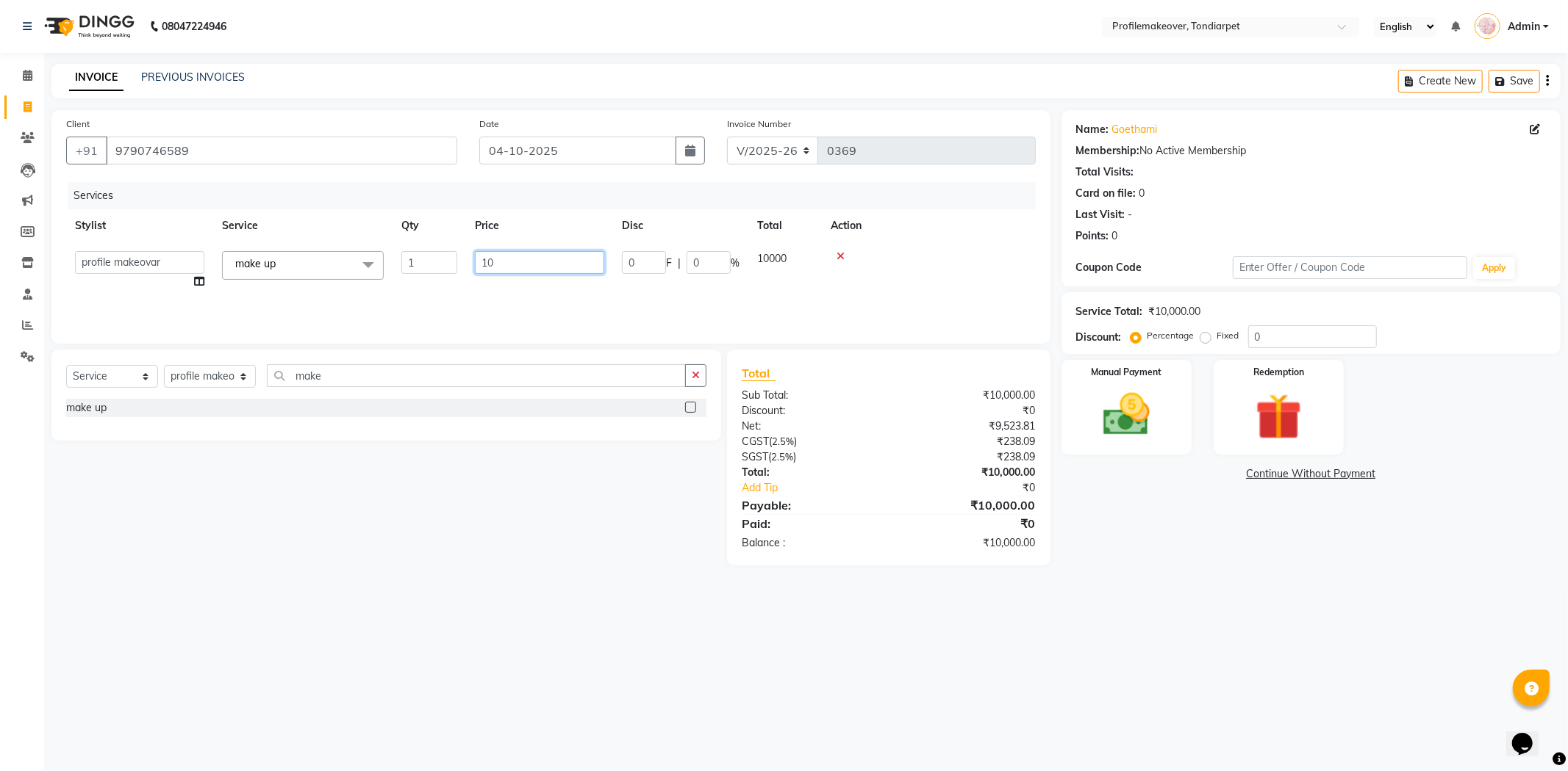
type input "1"
type input "3000"
click at [1125, 402] on img at bounding box center [1126, 415] width 79 height 56
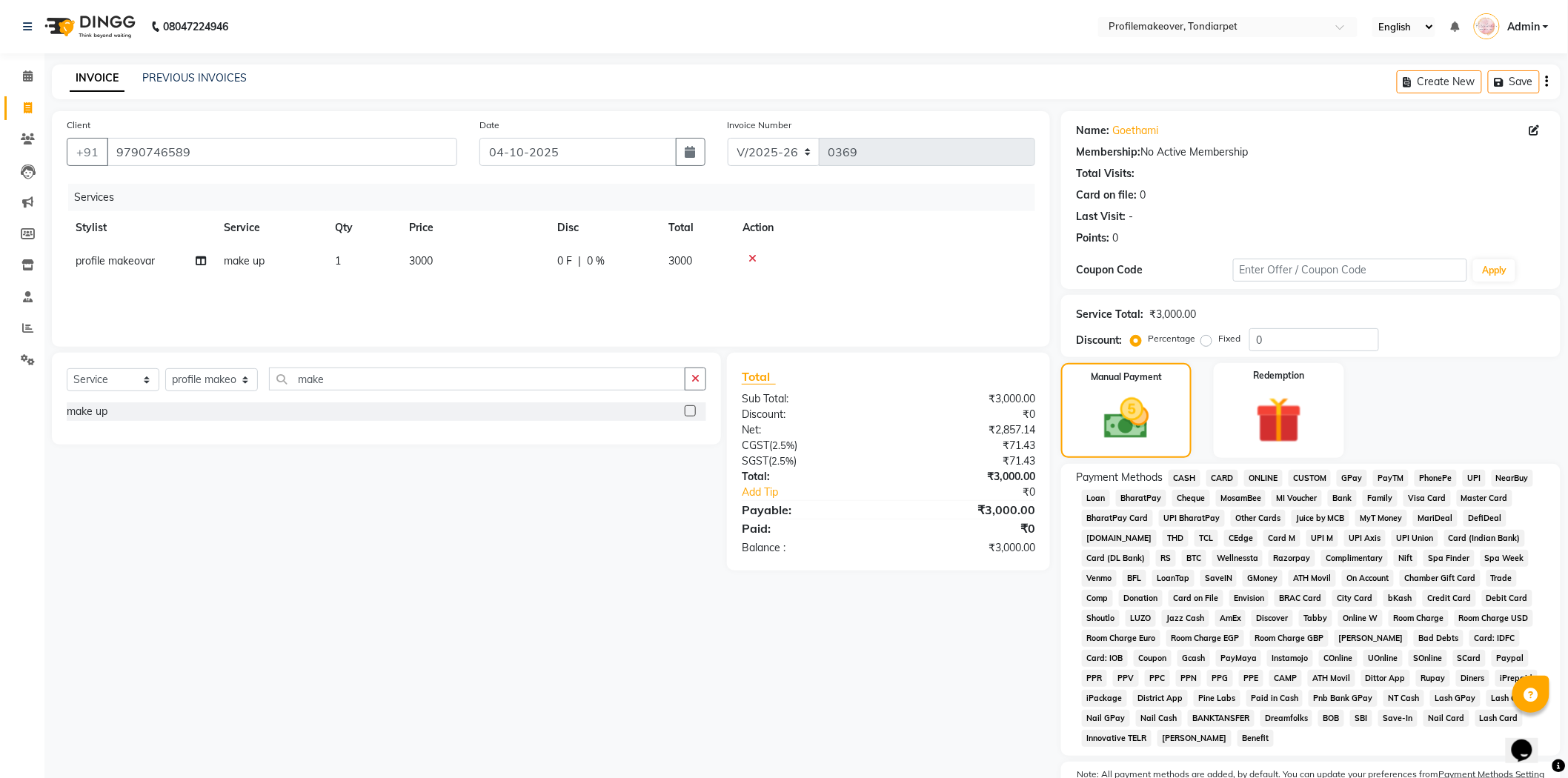
click at [1350, 480] on span "GPay" at bounding box center [1352, 478] width 30 height 17
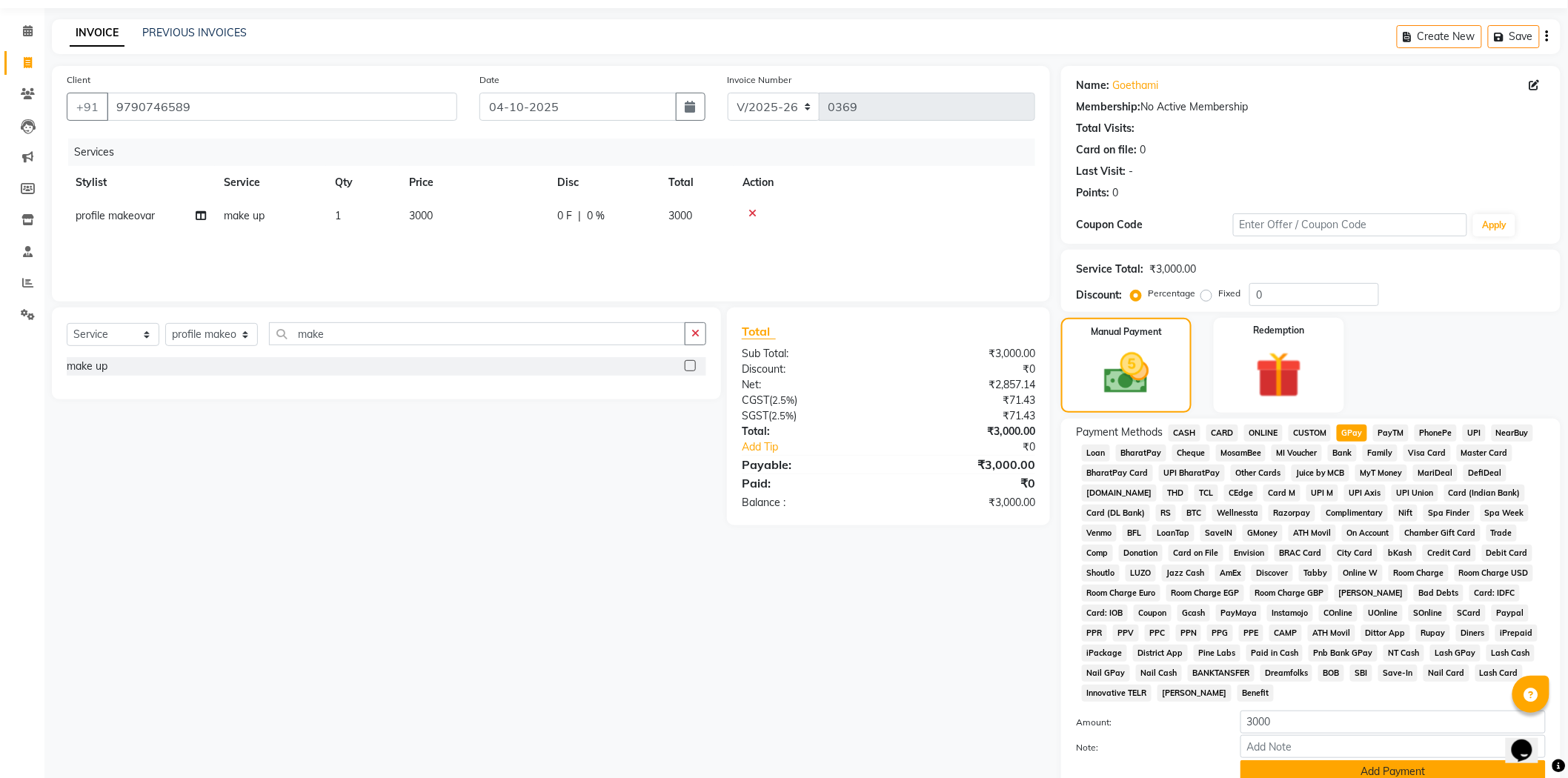
scroll to position [154, 0]
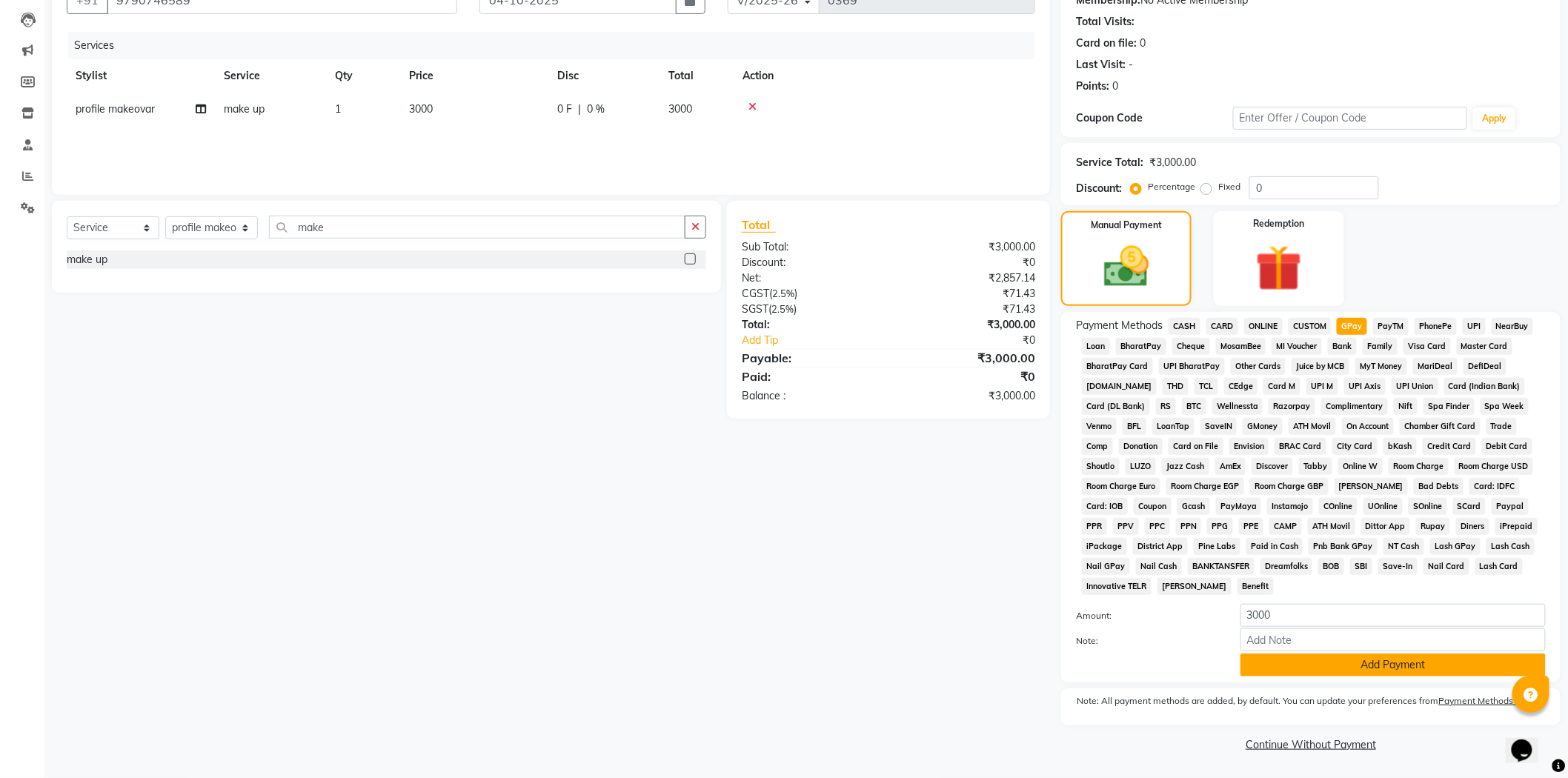
click at [1355, 661] on button "Add Payment" at bounding box center [1393, 666] width 306 height 23
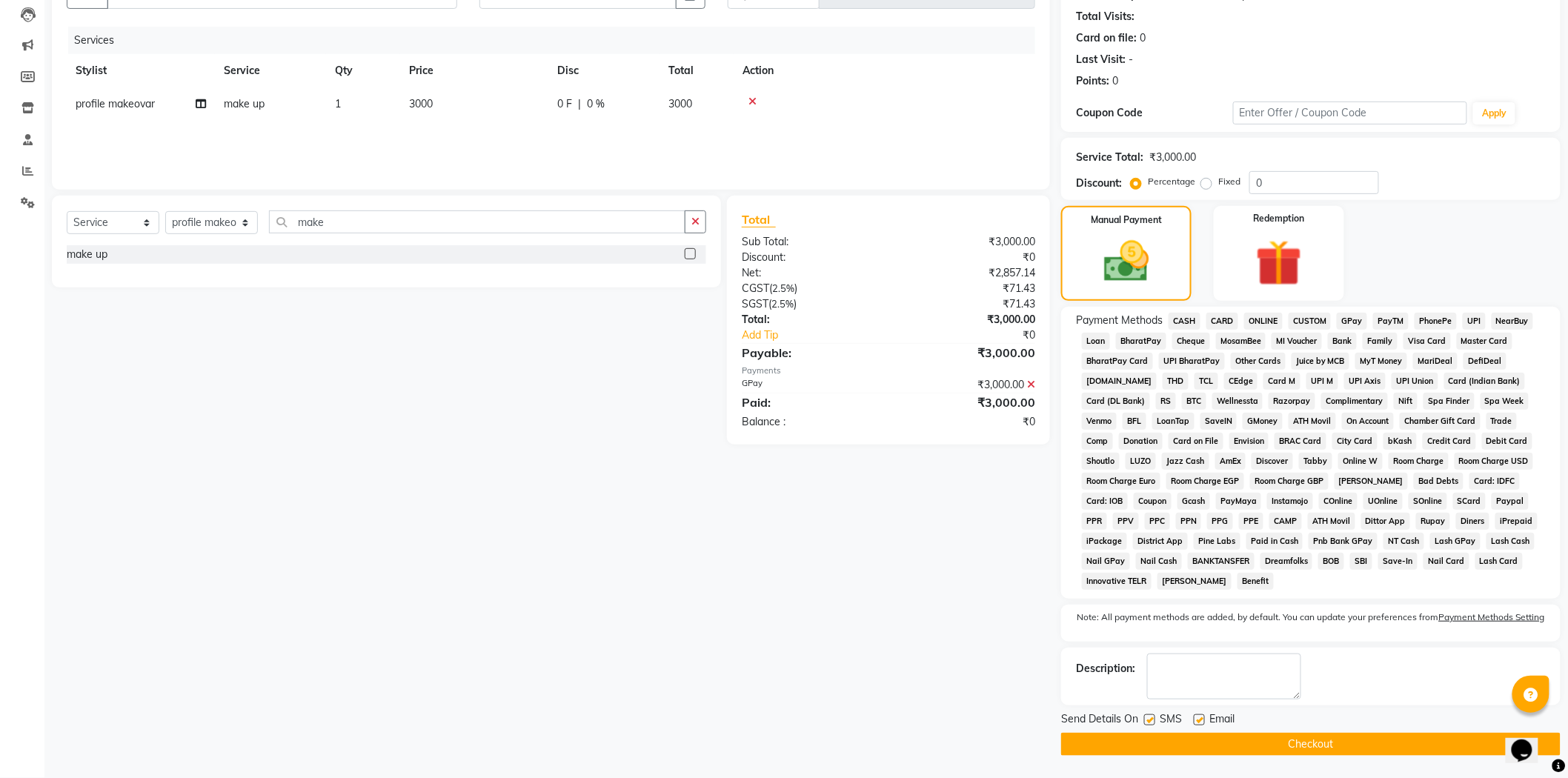
scroll to position [159, 0]
click at [1315, 742] on button "Checkout" at bounding box center [1311, 744] width 499 height 23
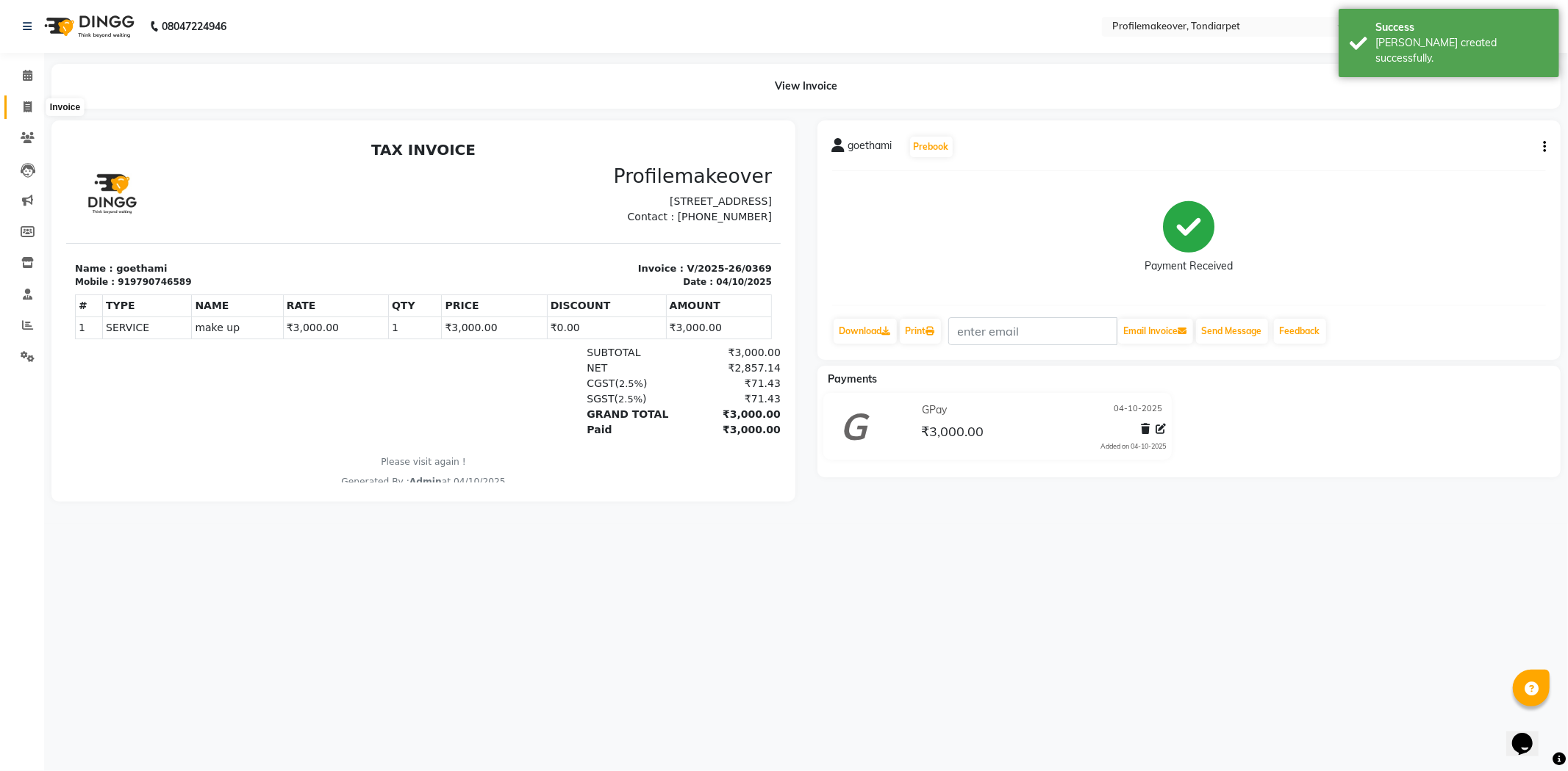
click at [24, 106] on icon at bounding box center [28, 107] width 8 height 11
select select "5843"
select select "service"
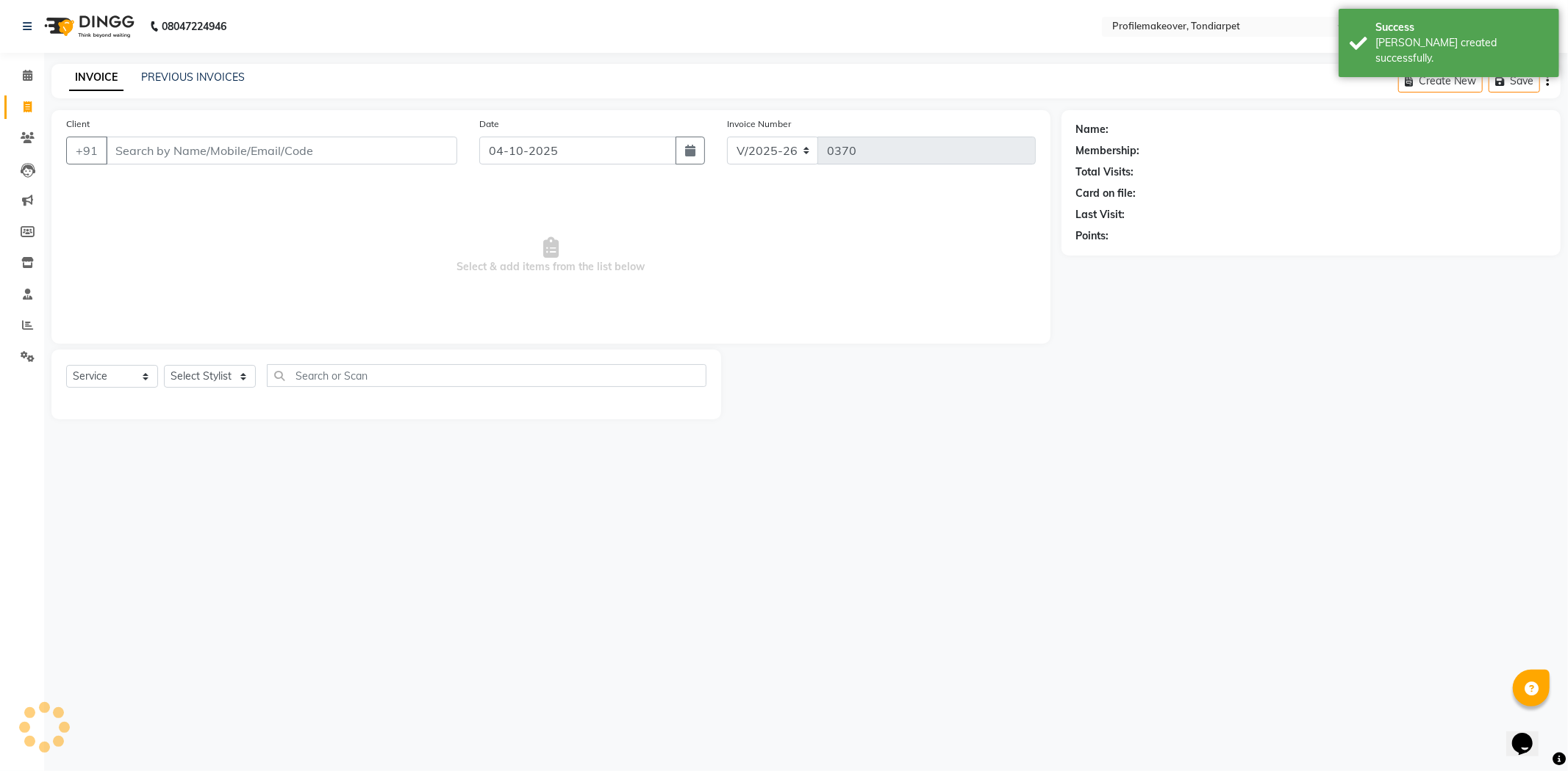
click at [163, 149] on input "Client" at bounding box center [281, 150] width 351 height 28
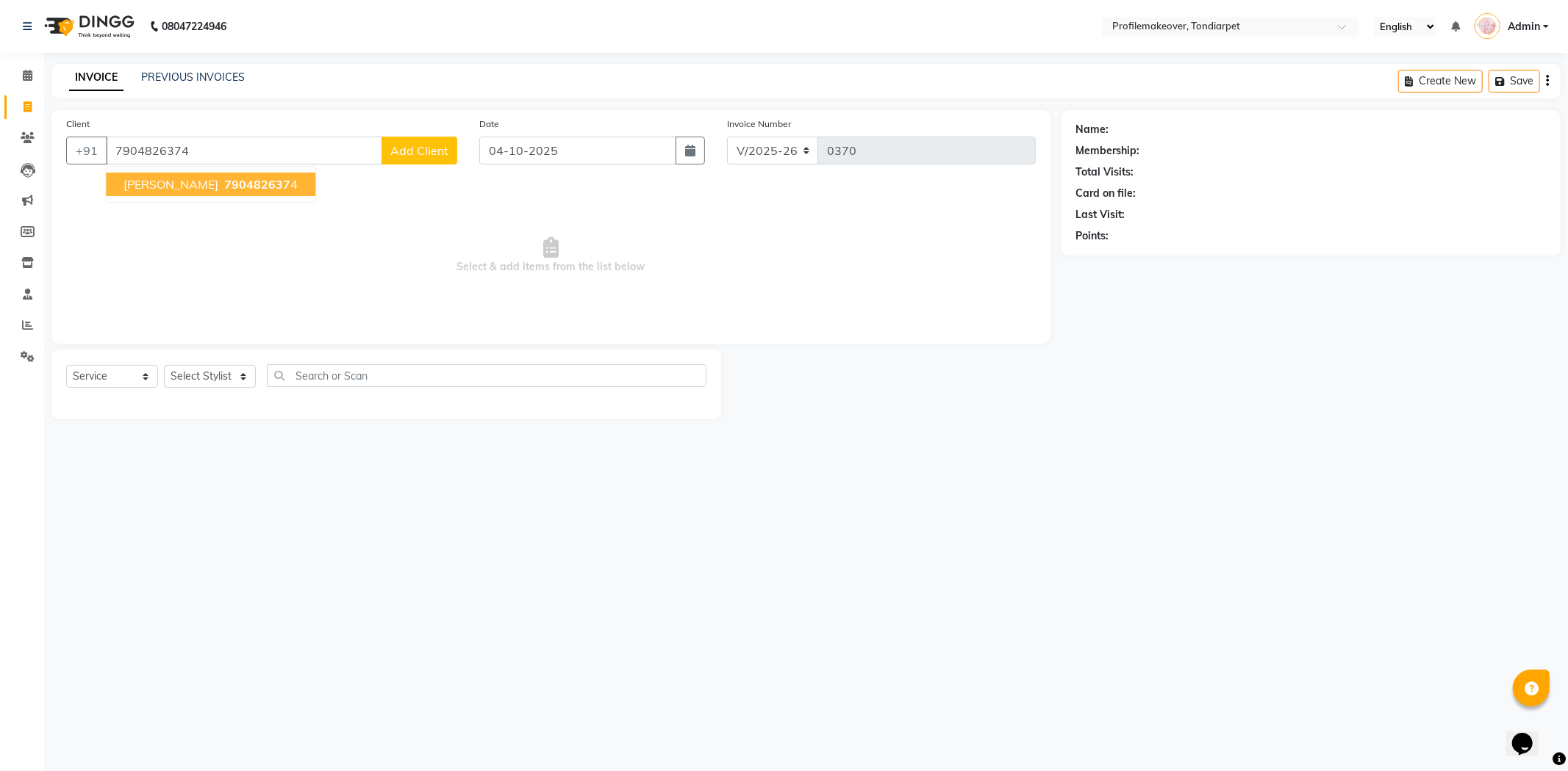
type input "7904826374"
click at [224, 185] on span "790482637" at bounding box center [257, 184] width 66 height 15
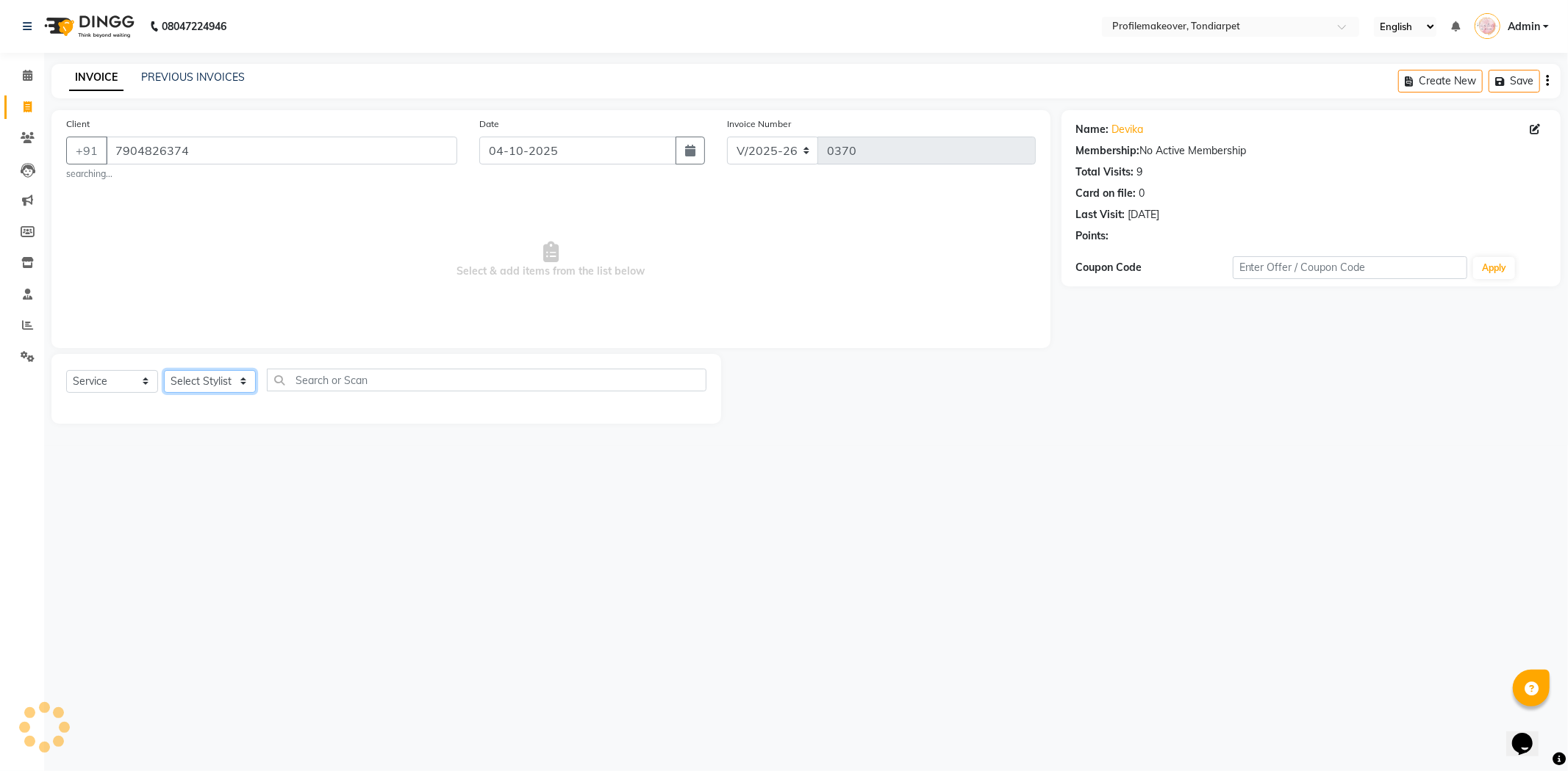
click at [228, 391] on select "Select Stylist profile makeovar [PERSON_NAME]" at bounding box center [210, 382] width 92 height 23
select select "58558"
click at [164, 370] on select "Select Stylist profile makeovar [PERSON_NAME]" at bounding box center [210, 382] width 92 height 23
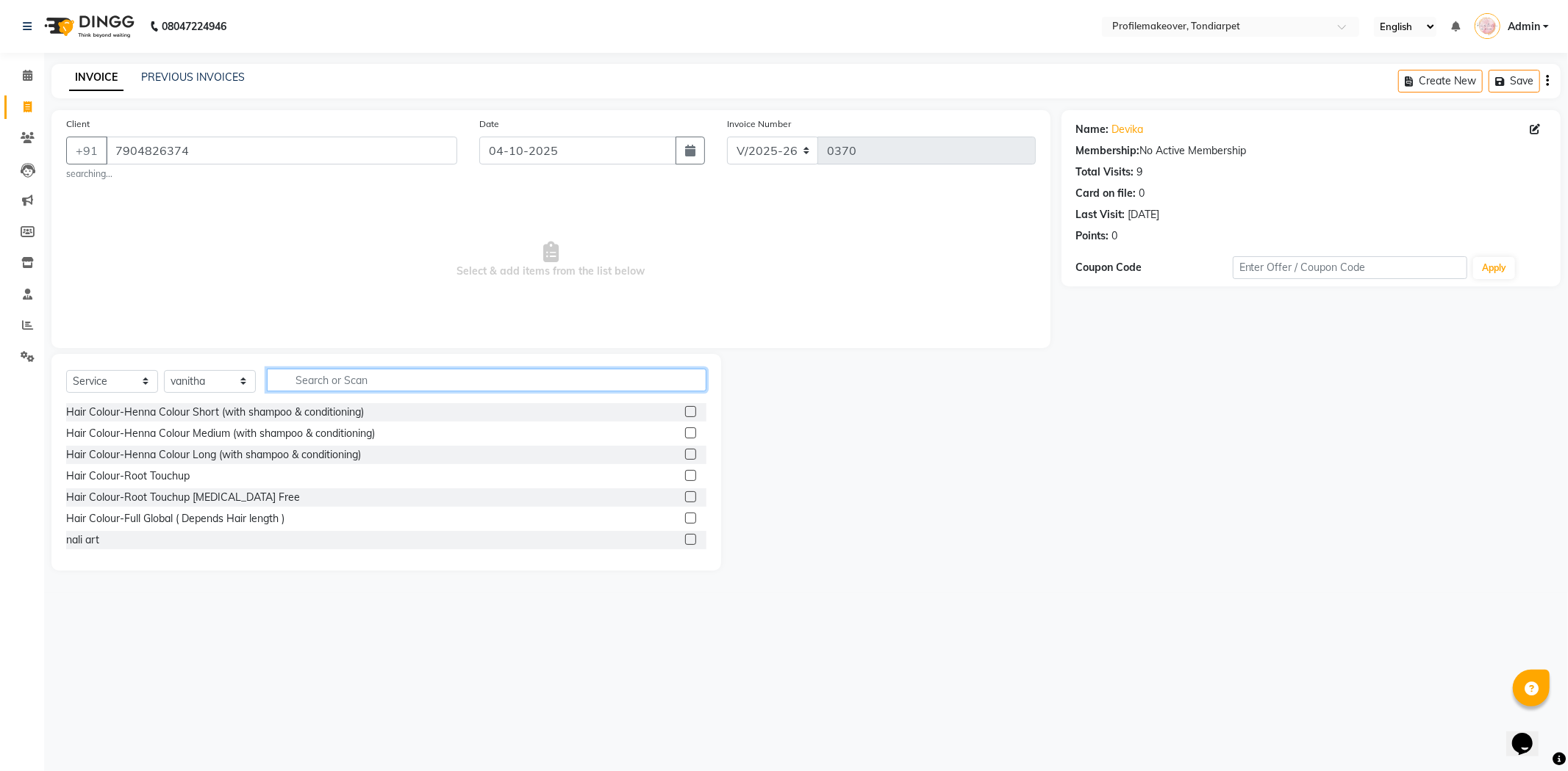
click at [295, 383] on input "text" at bounding box center [486, 380] width 440 height 23
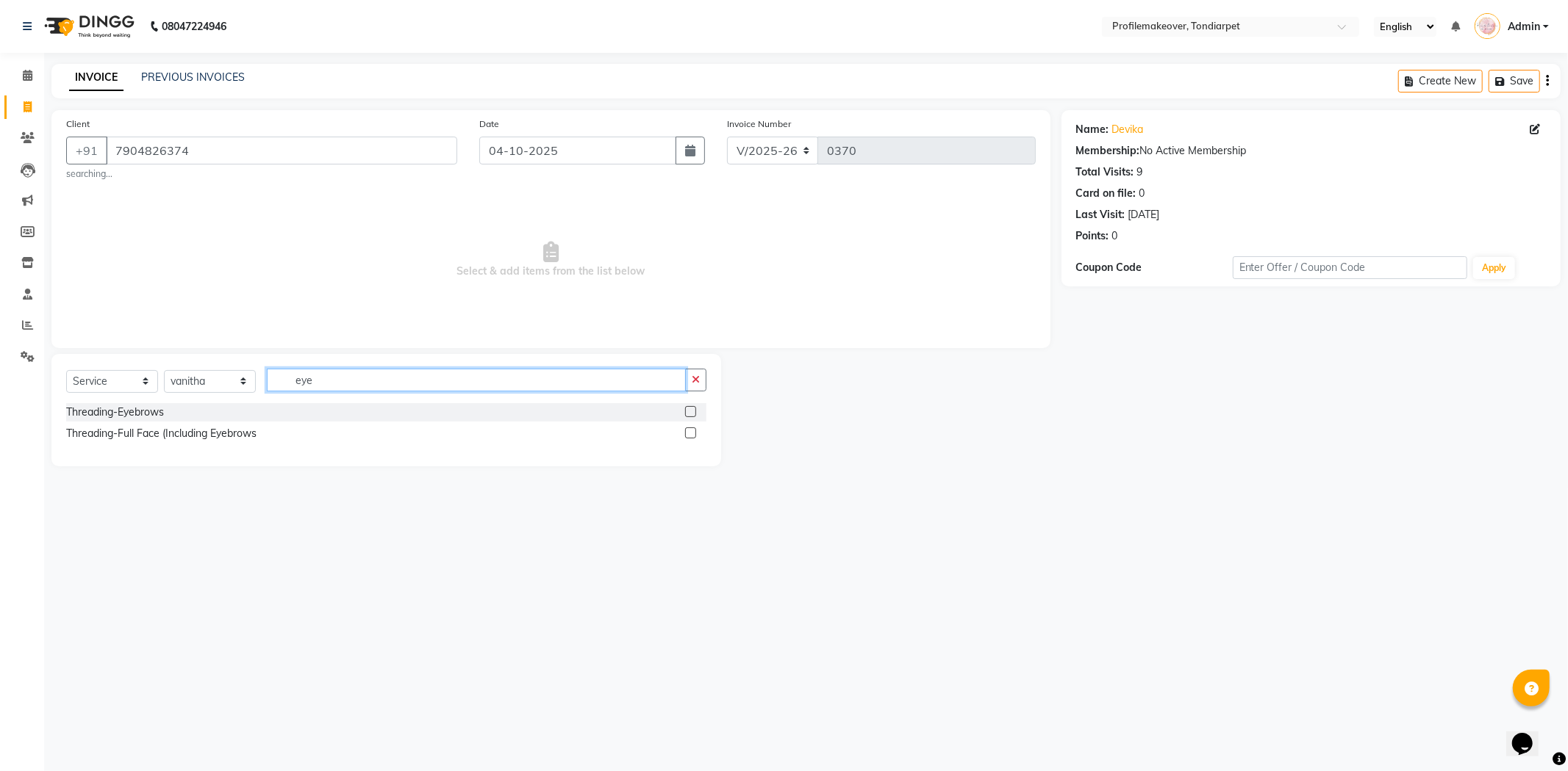
type input "eye"
click at [695, 414] on label at bounding box center [691, 412] width 11 height 11
click at [695, 414] on input "checkbox" at bounding box center [690, 413] width 10 height 10
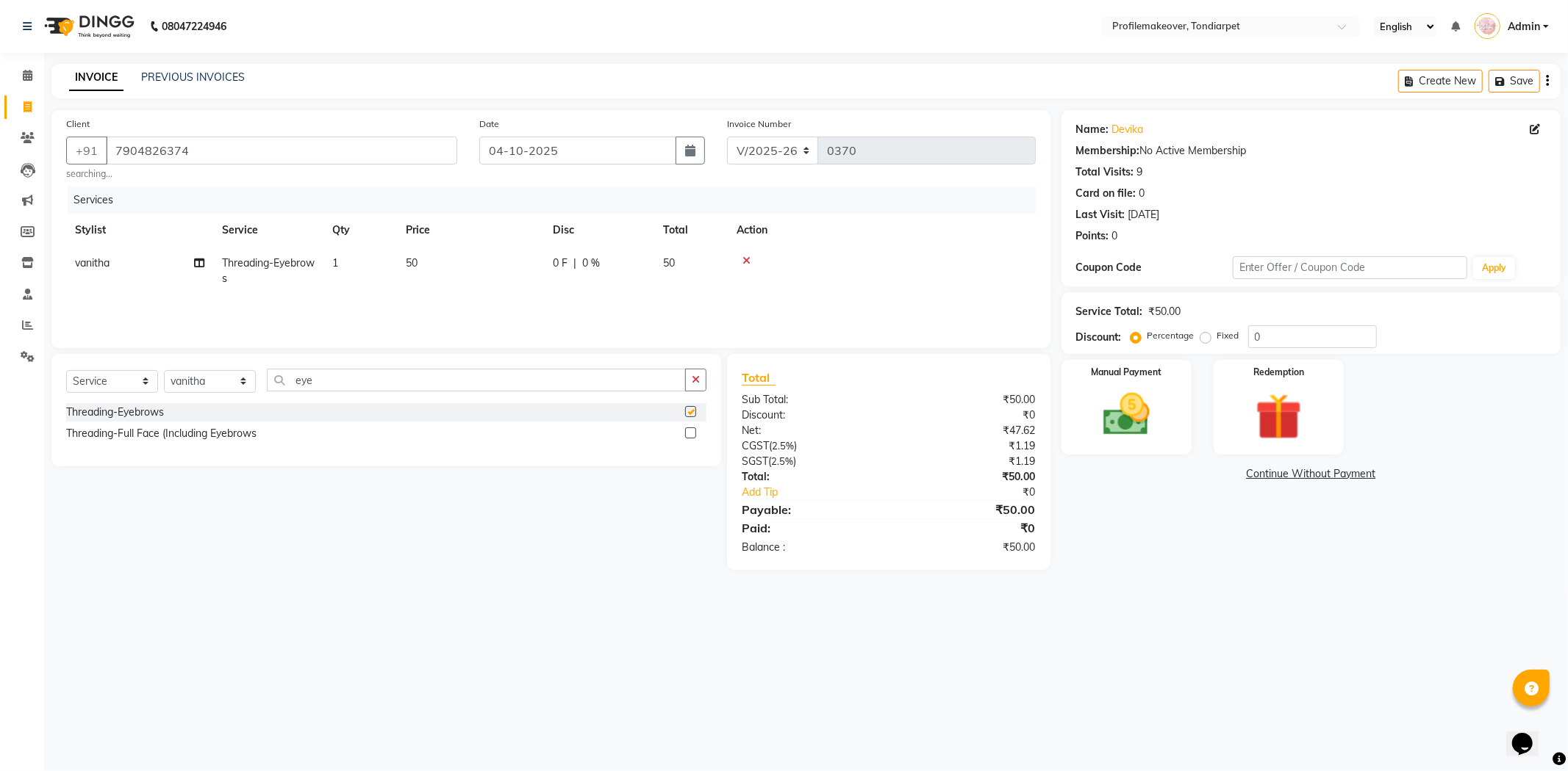
checkbox input "false"
click at [390, 380] on input "eye" at bounding box center [476, 380] width 419 height 23
type input "e"
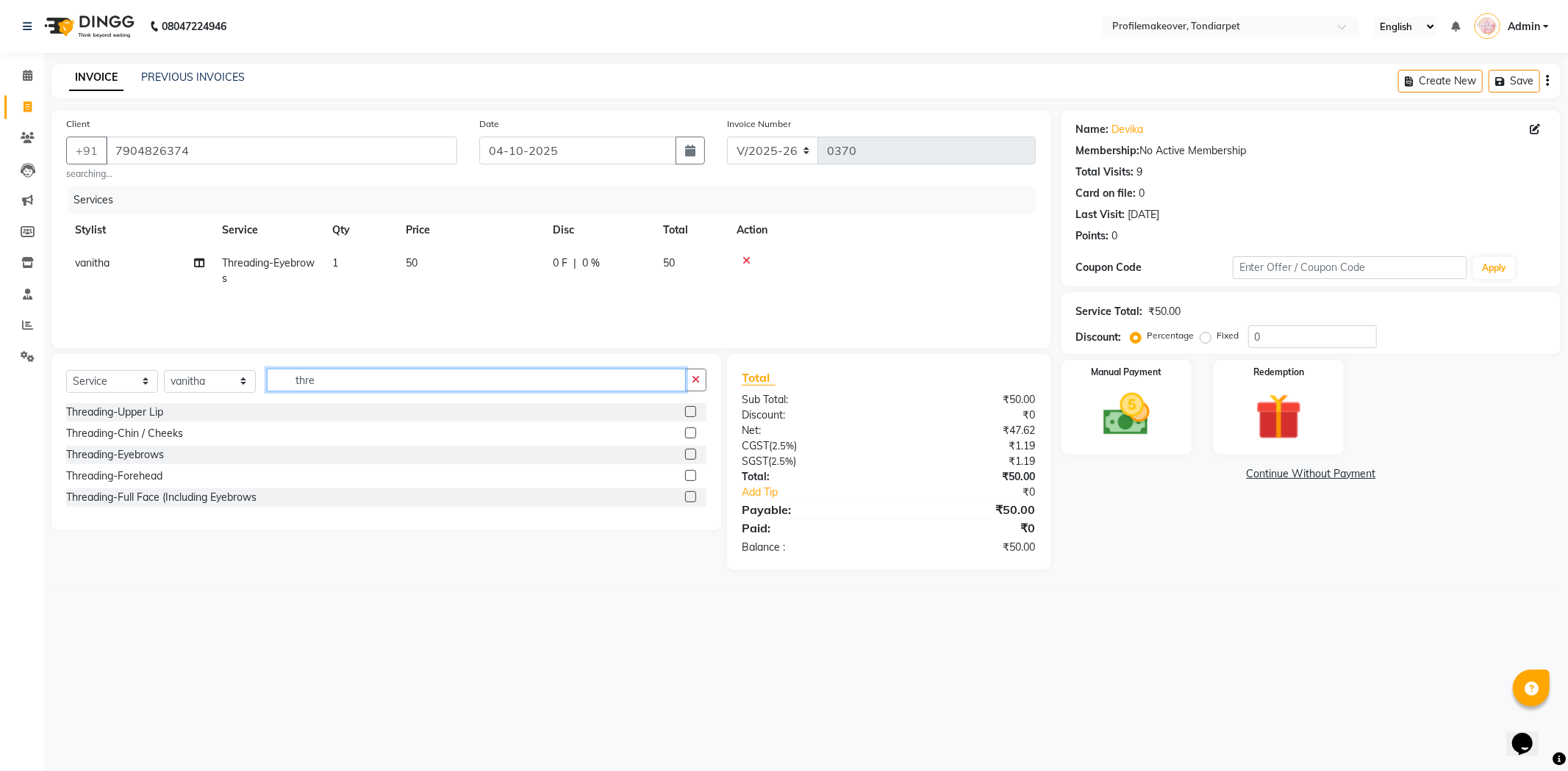
type input "thre"
click at [689, 471] on label at bounding box center [691, 476] width 11 height 11
click at [689, 472] on input "checkbox" at bounding box center [690, 477] width 10 height 10
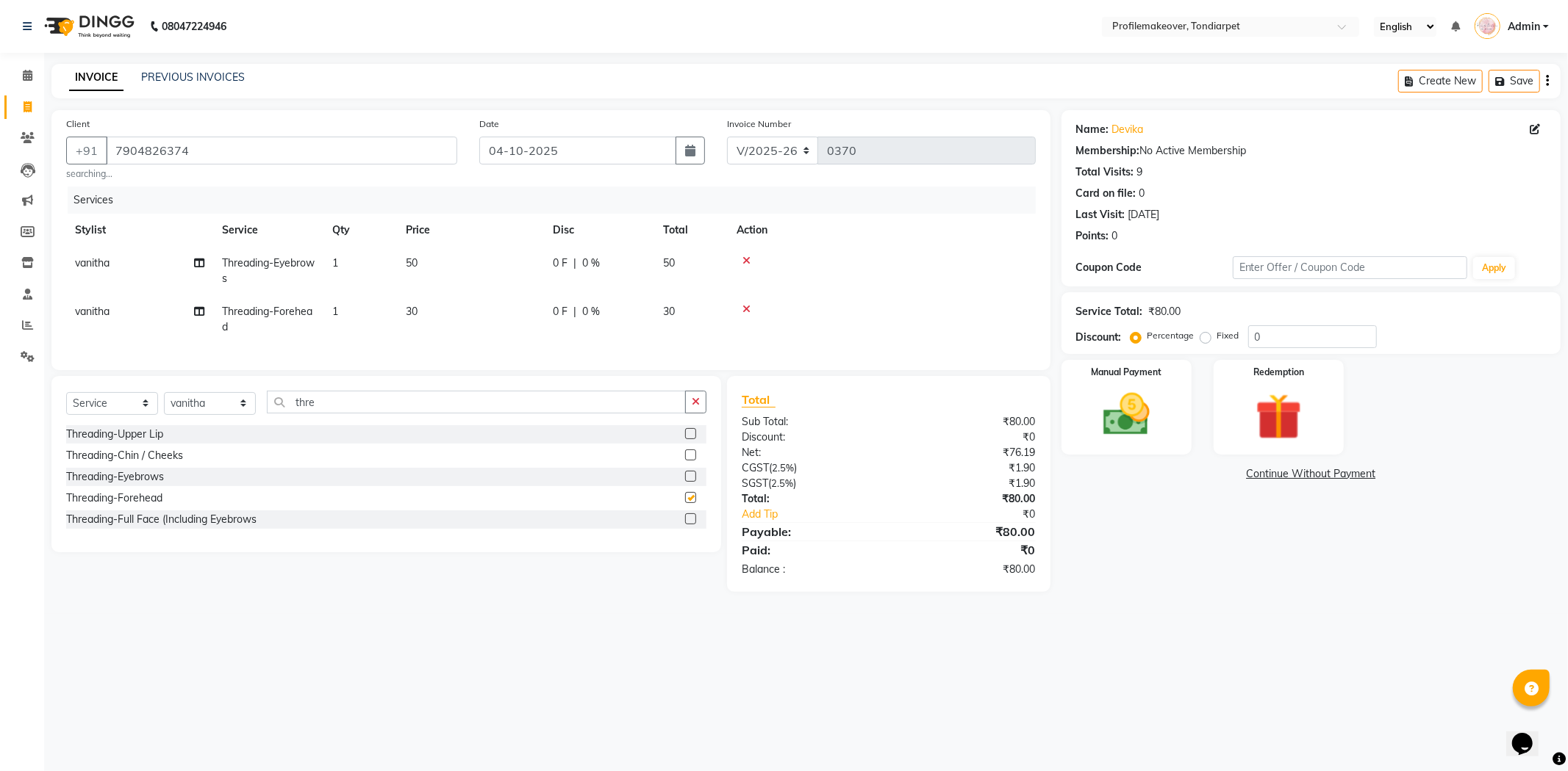
checkbox input "false"
click at [468, 409] on input "thre" at bounding box center [476, 402] width 419 height 23
type input "t"
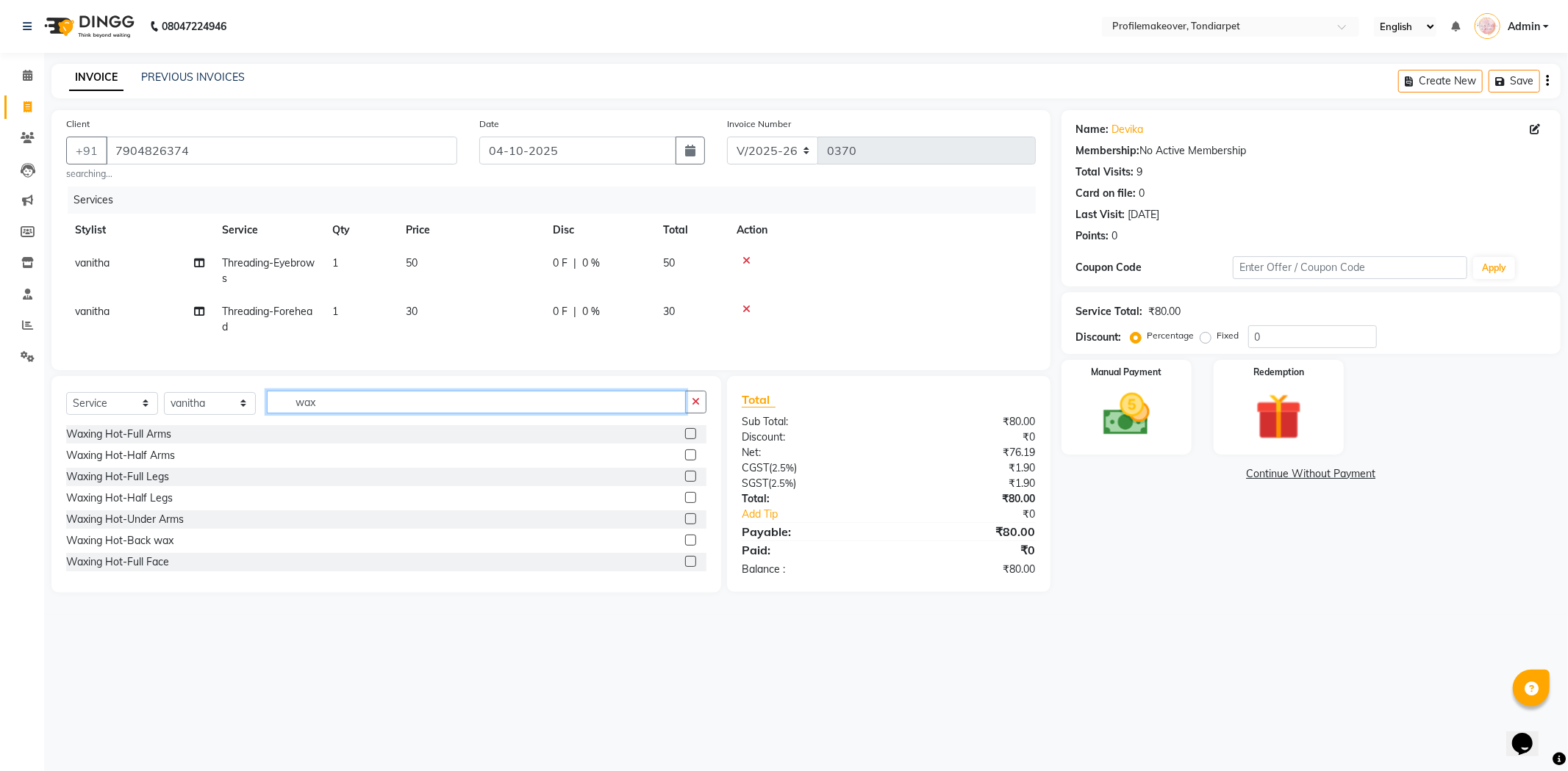
type input "wax"
click at [685, 440] on label at bounding box center [691, 434] width 11 height 11
click at [685, 440] on input "checkbox" at bounding box center [690, 435] width 10 height 10
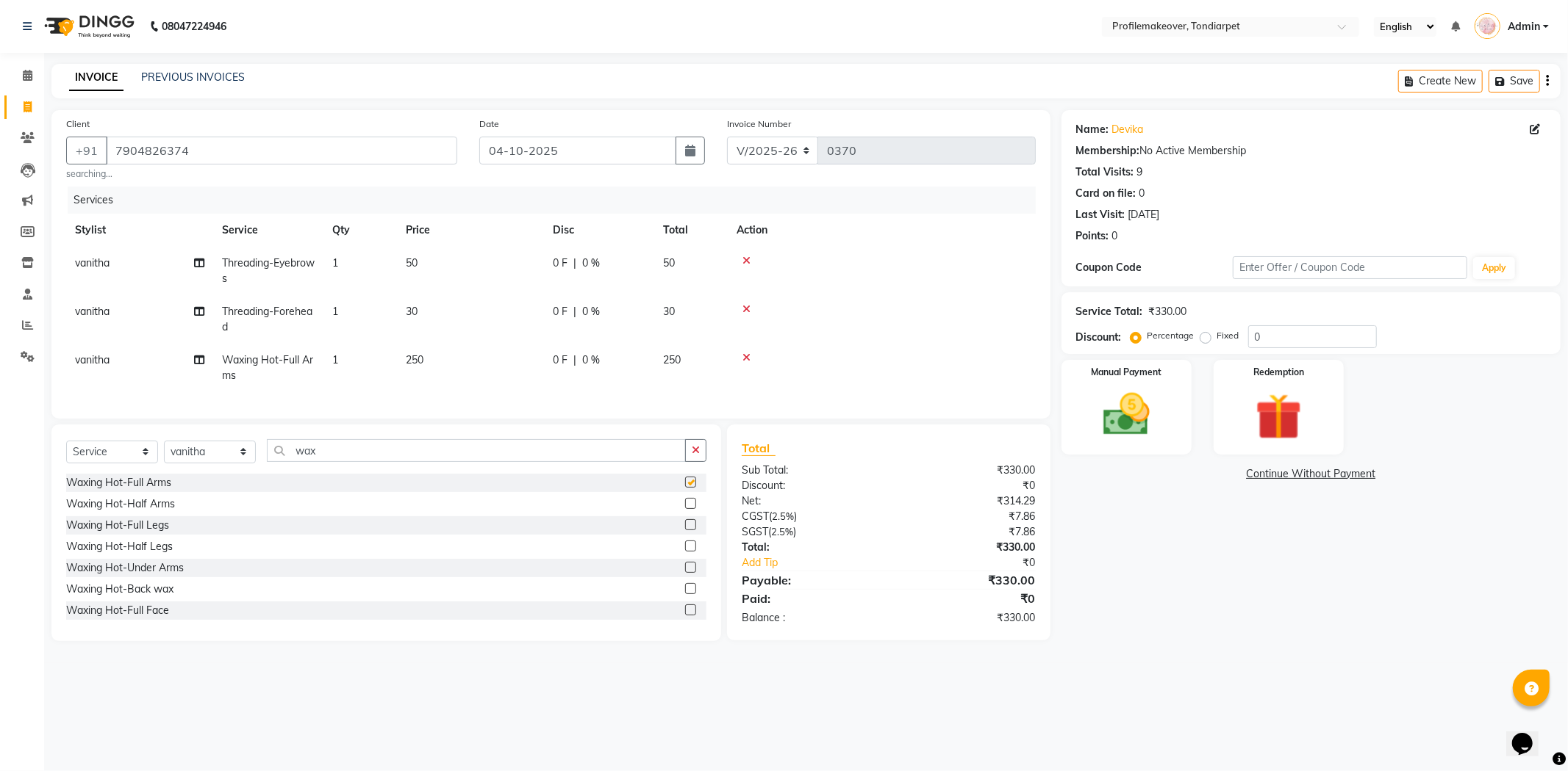
checkbox input "false"
click at [1121, 406] on img at bounding box center [1126, 415] width 79 height 56
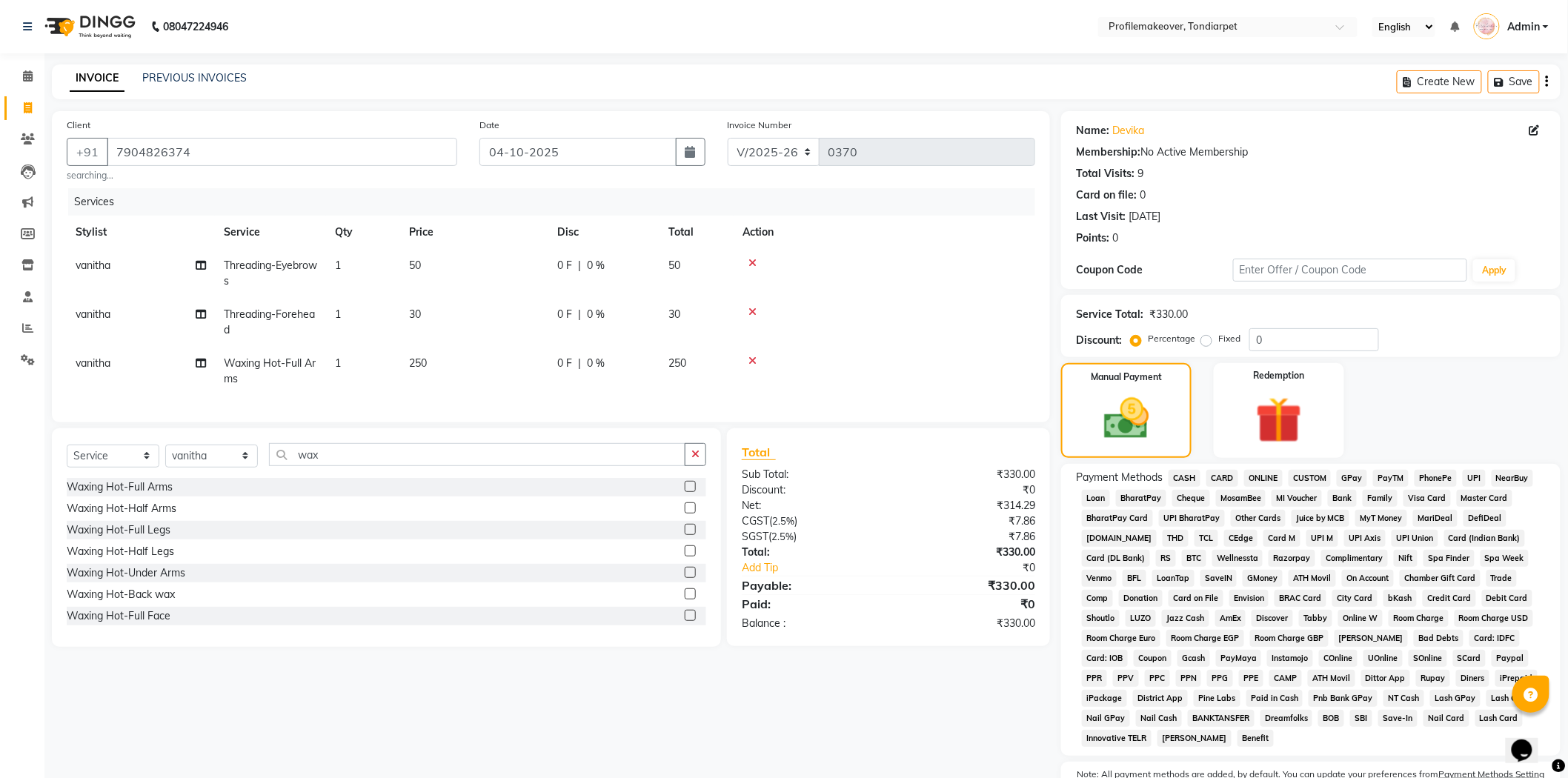
click at [1184, 478] on span "CASH" at bounding box center [1184, 478] width 32 height 17
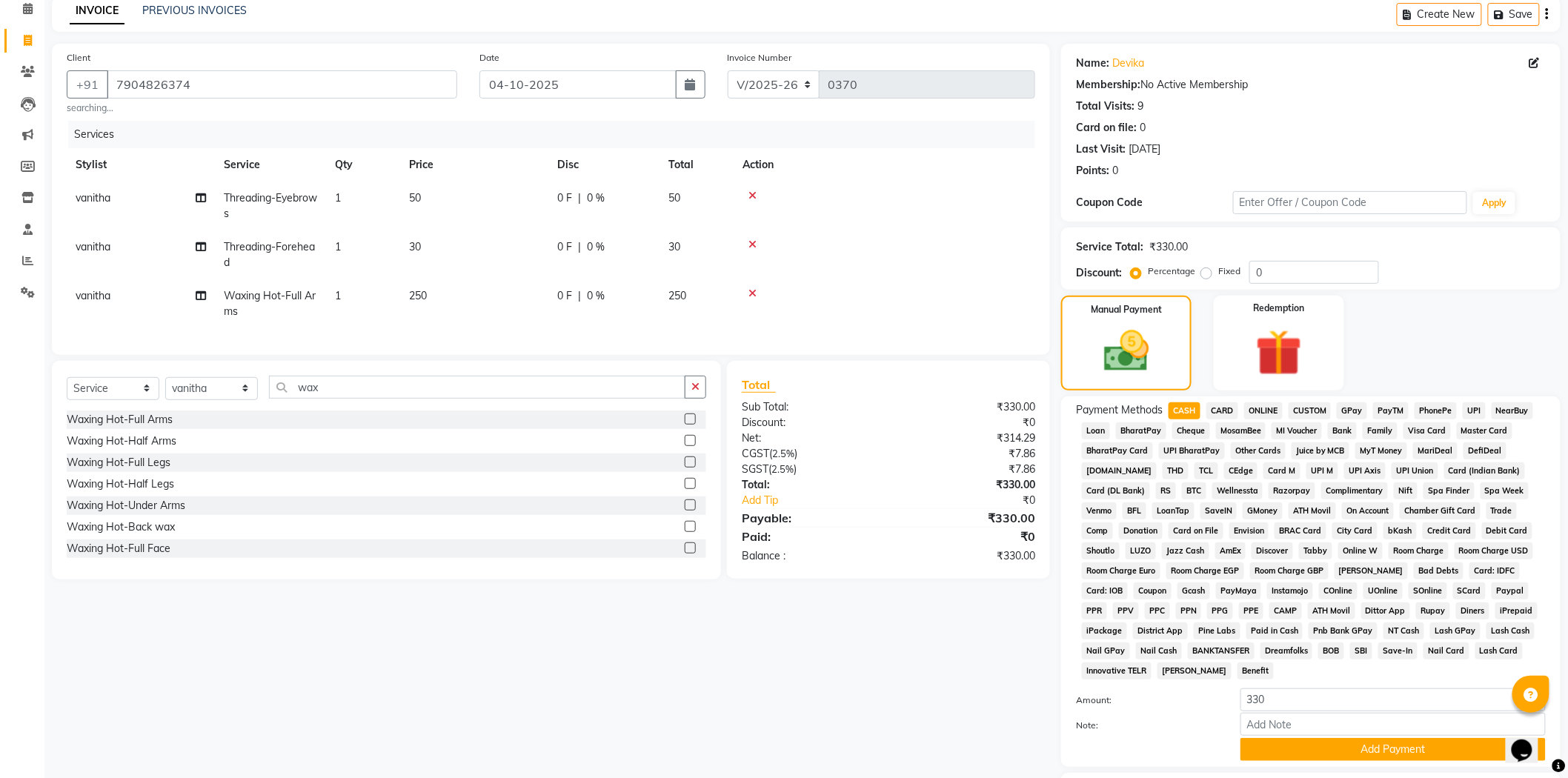
scroll to position [154, 0]
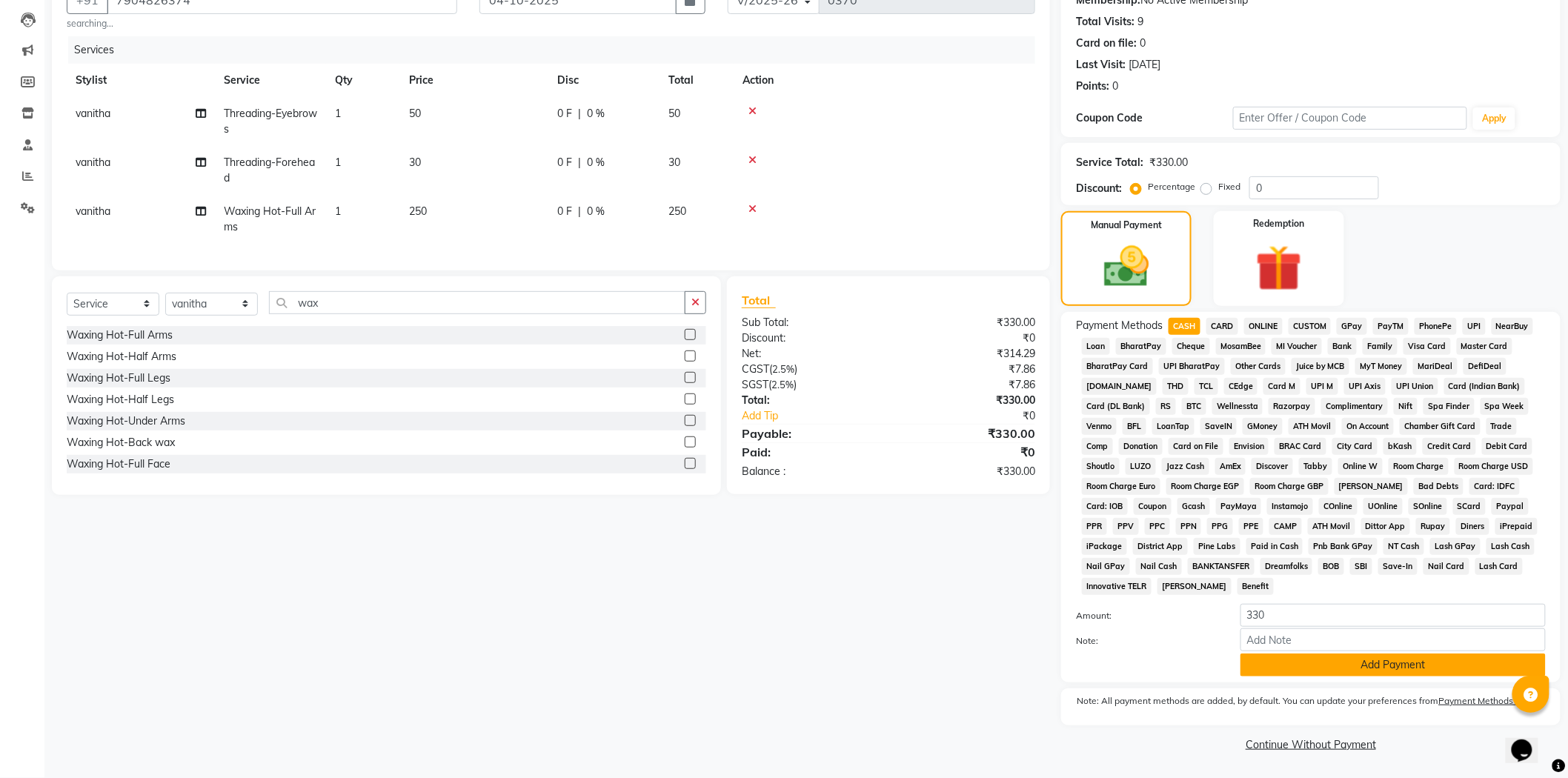
click at [1305, 667] on button "Add Payment" at bounding box center [1393, 666] width 306 height 23
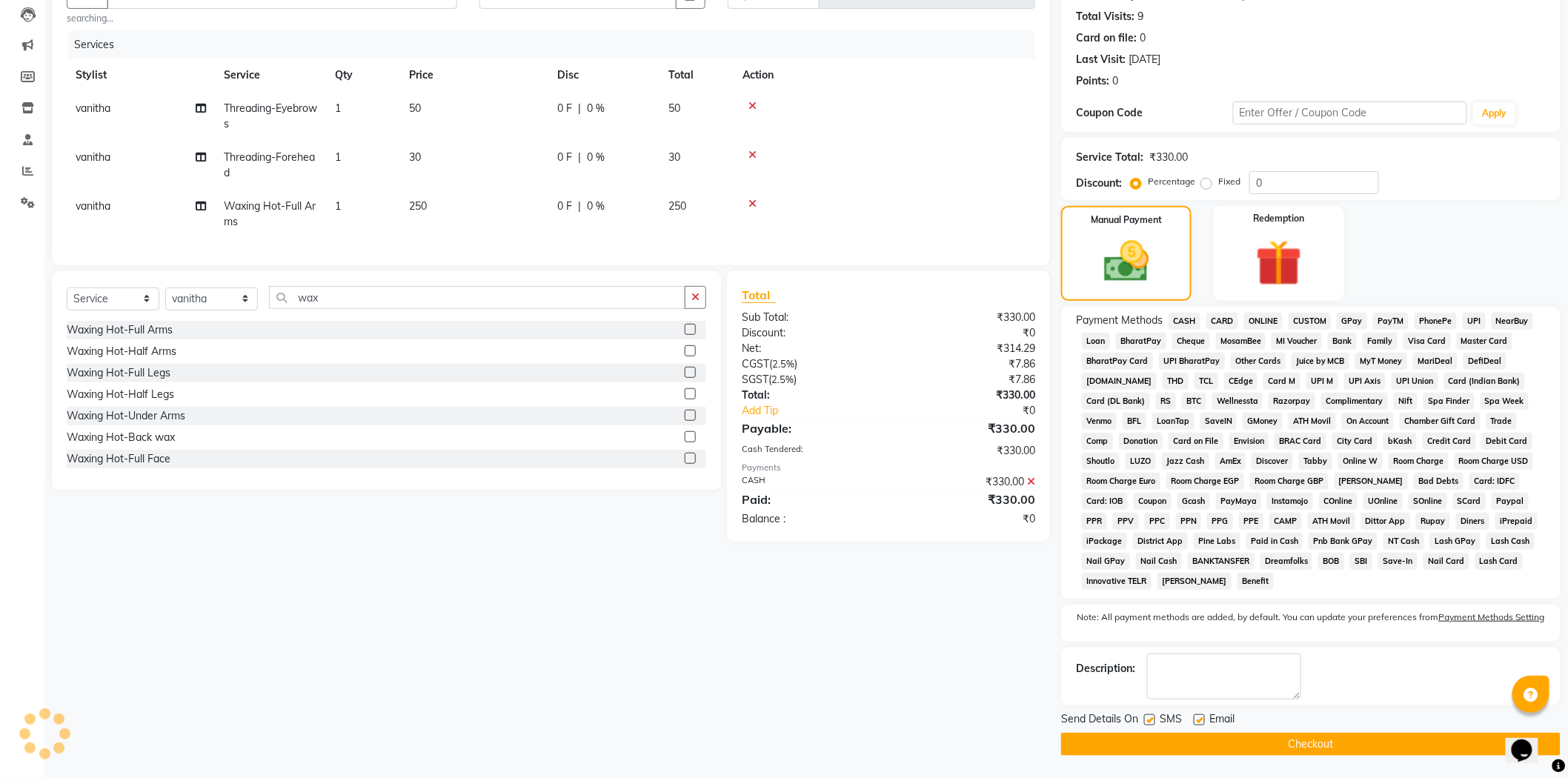
scroll to position [159, 0]
click at [1253, 739] on button "Checkout" at bounding box center [1311, 744] width 499 height 23
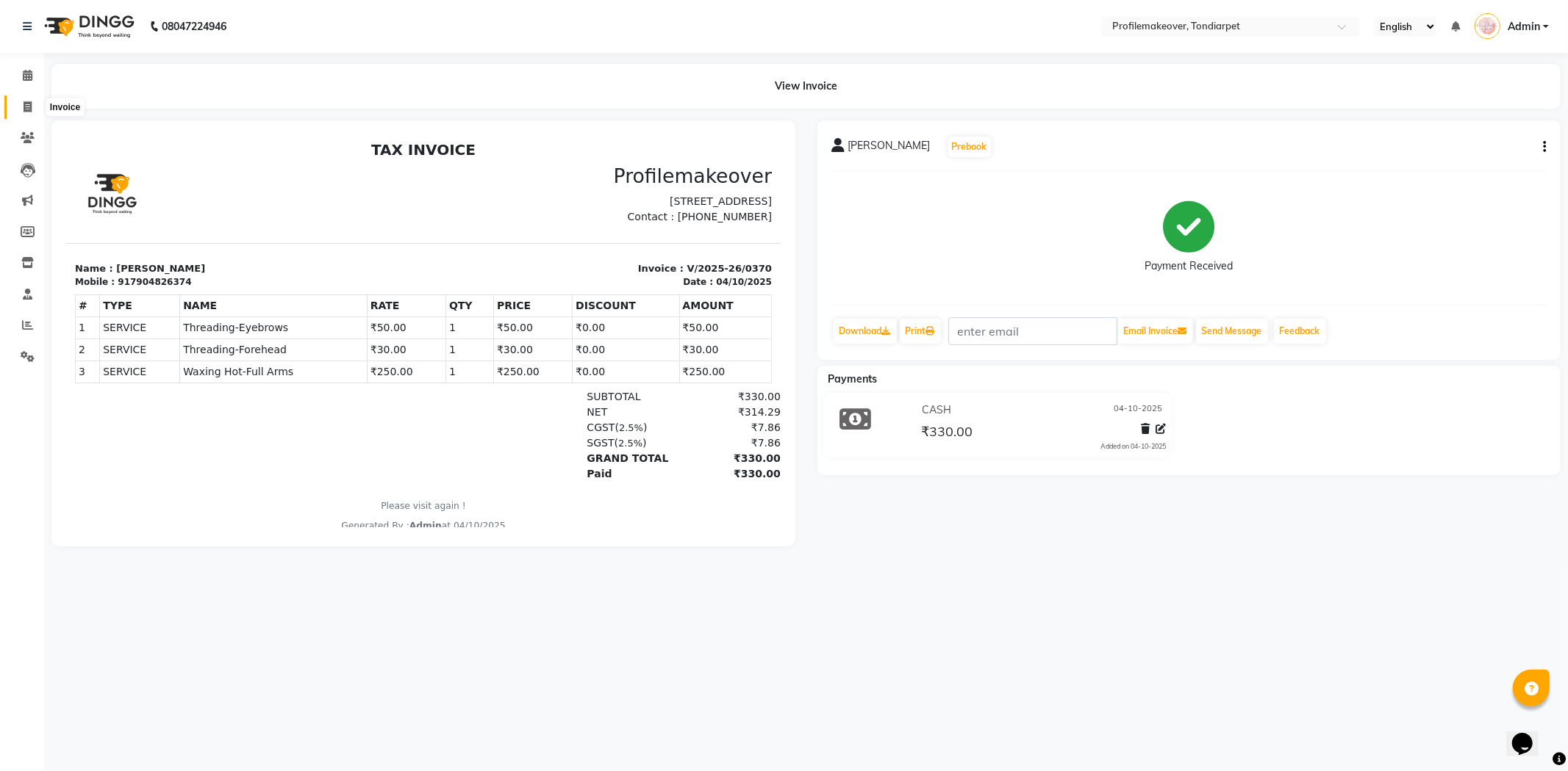
click at [26, 108] on icon at bounding box center [28, 107] width 8 height 11
select select "service"
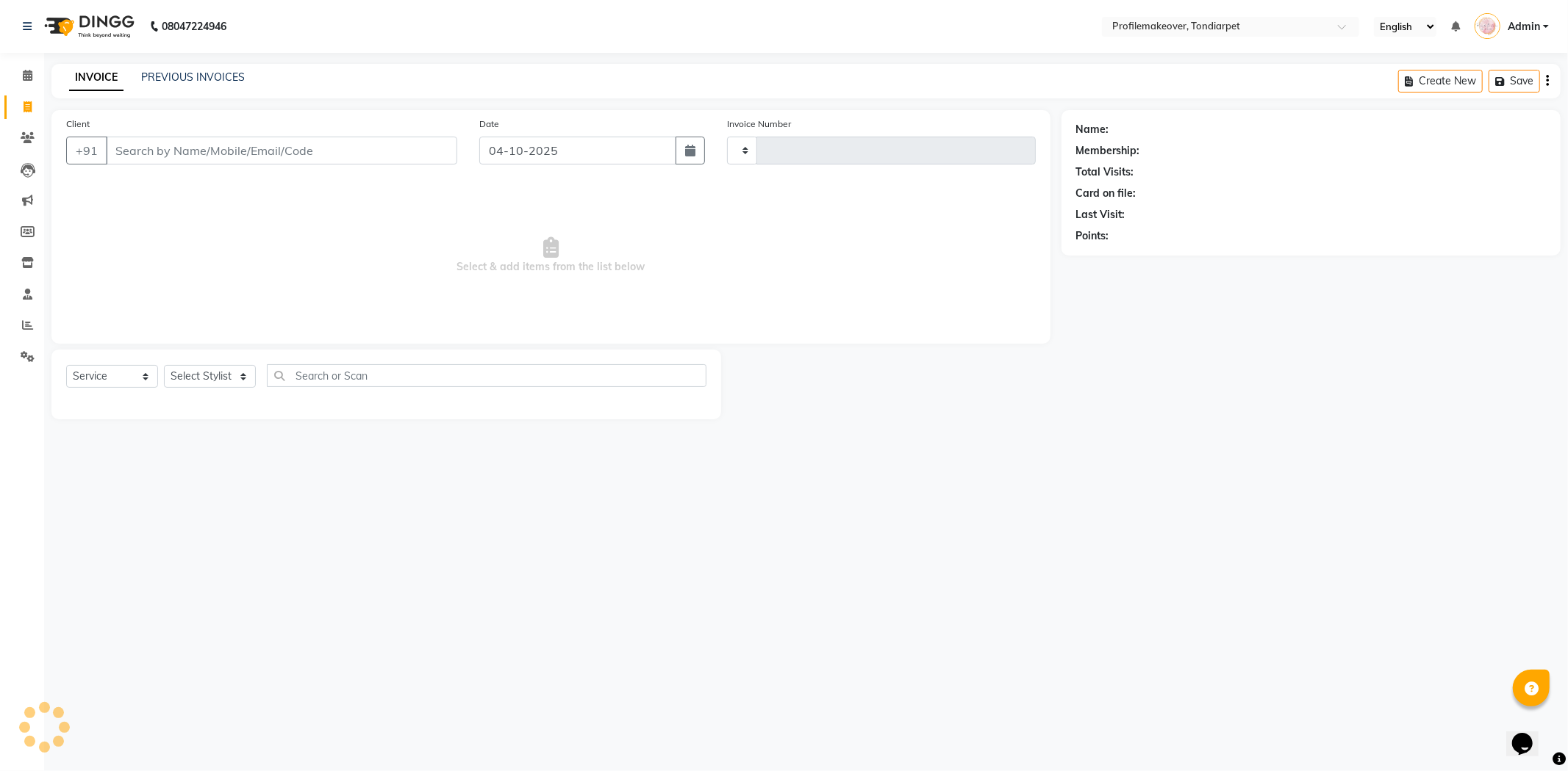
type input "0371"
select select "5843"
click at [188, 76] on link "PREVIOUS INVOICES" at bounding box center [193, 77] width 104 height 13
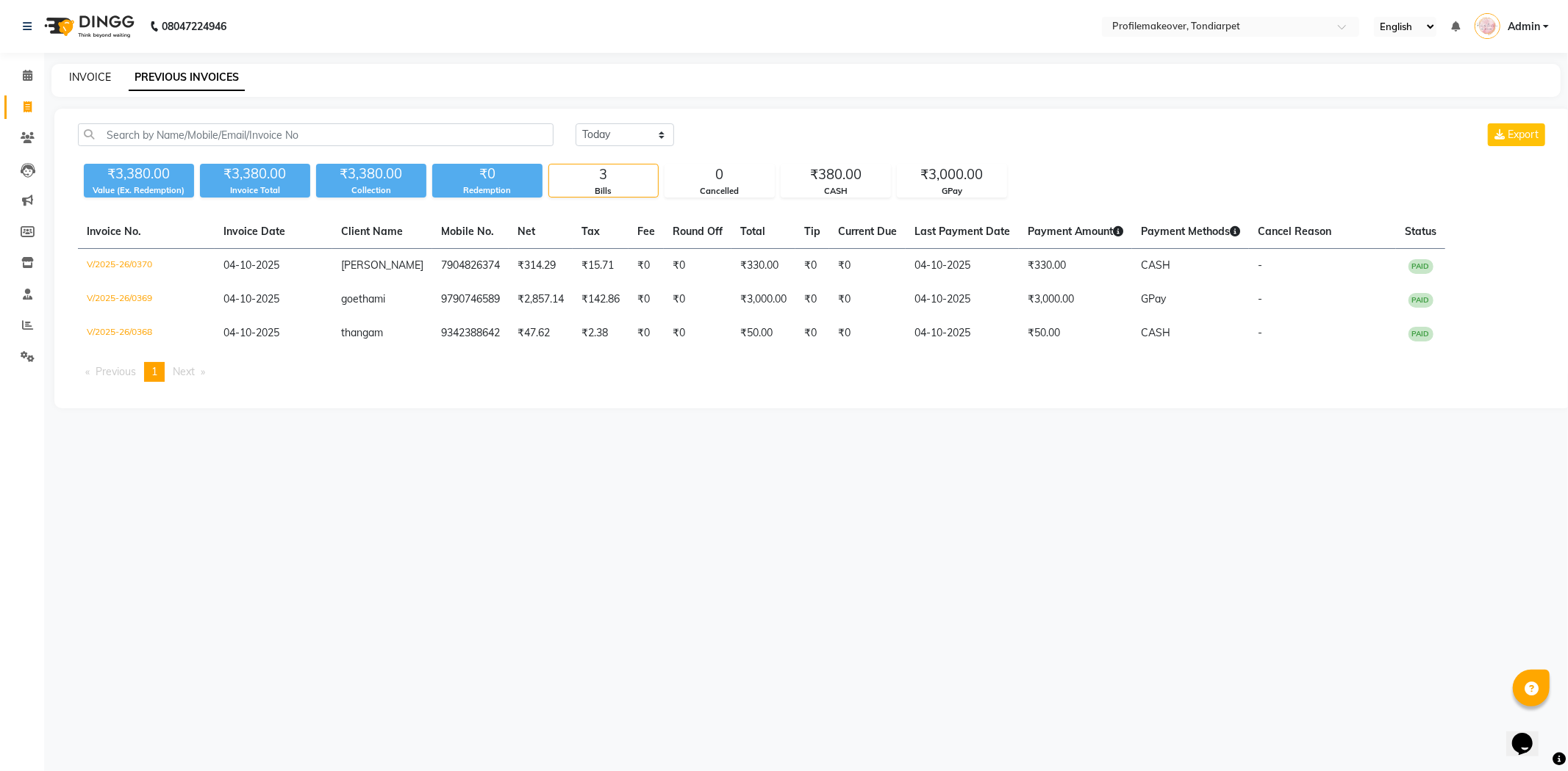
click at [89, 78] on link "INVOICE" at bounding box center [90, 77] width 42 height 13
select select "service"
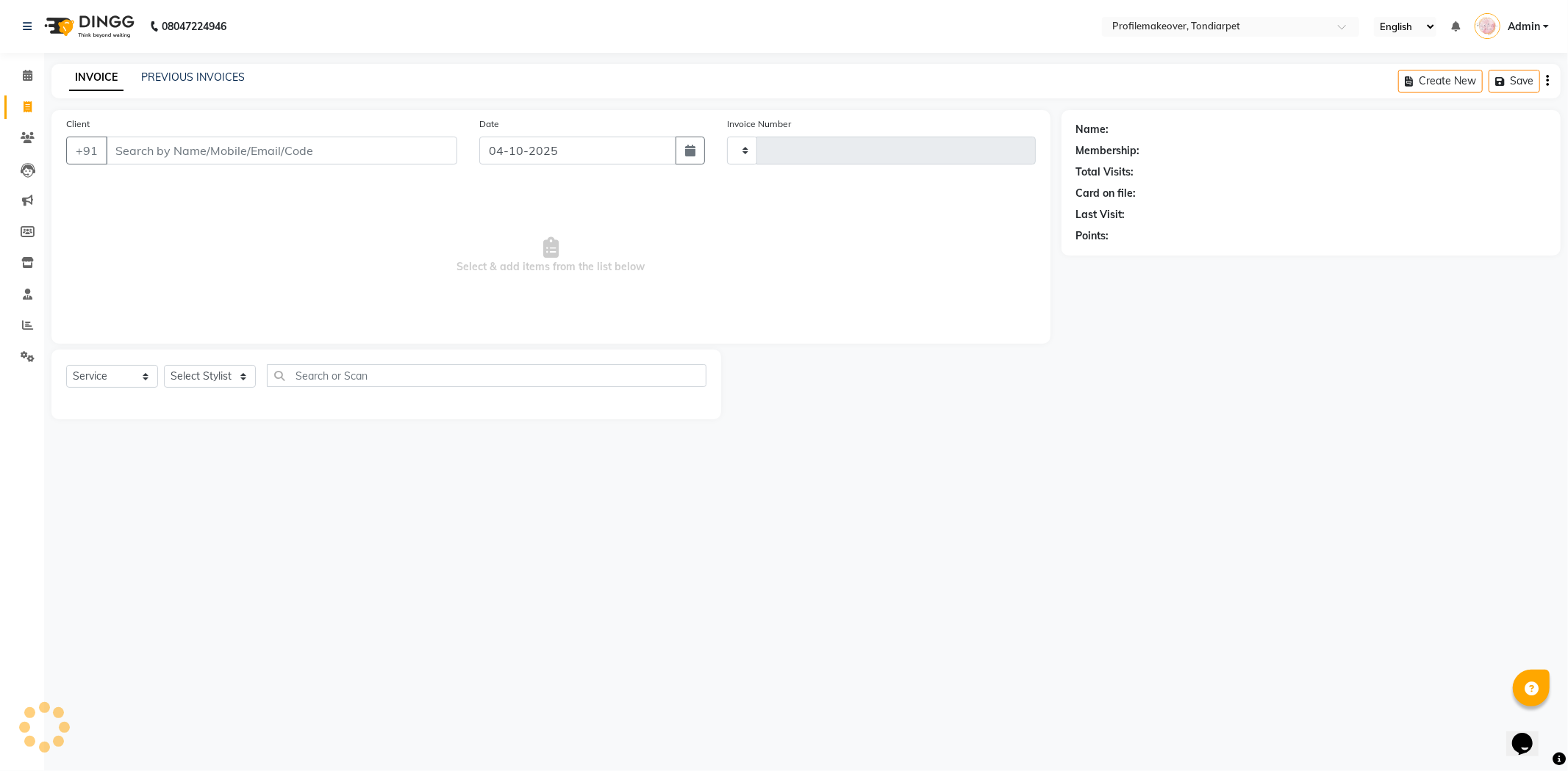
type input "0371"
select select "5843"
click at [125, 151] on input "Client" at bounding box center [281, 150] width 351 height 28
click at [142, 150] on input "Client" at bounding box center [281, 150] width 351 height 28
click at [165, 74] on link "PREVIOUS INVOICES" at bounding box center [193, 77] width 104 height 13
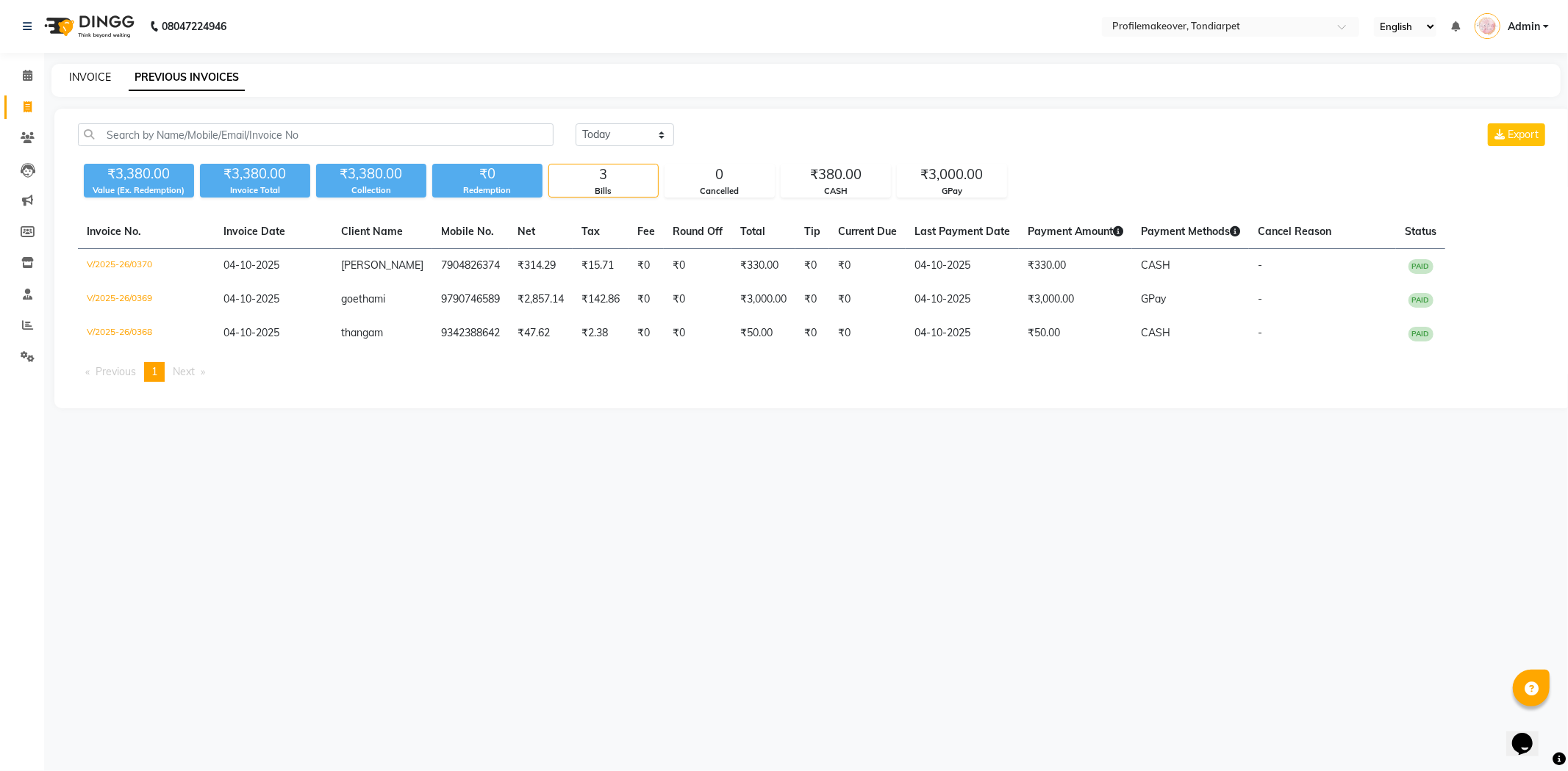
click at [86, 74] on link "INVOICE" at bounding box center [90, 77] width 42 height 13
select select "service"
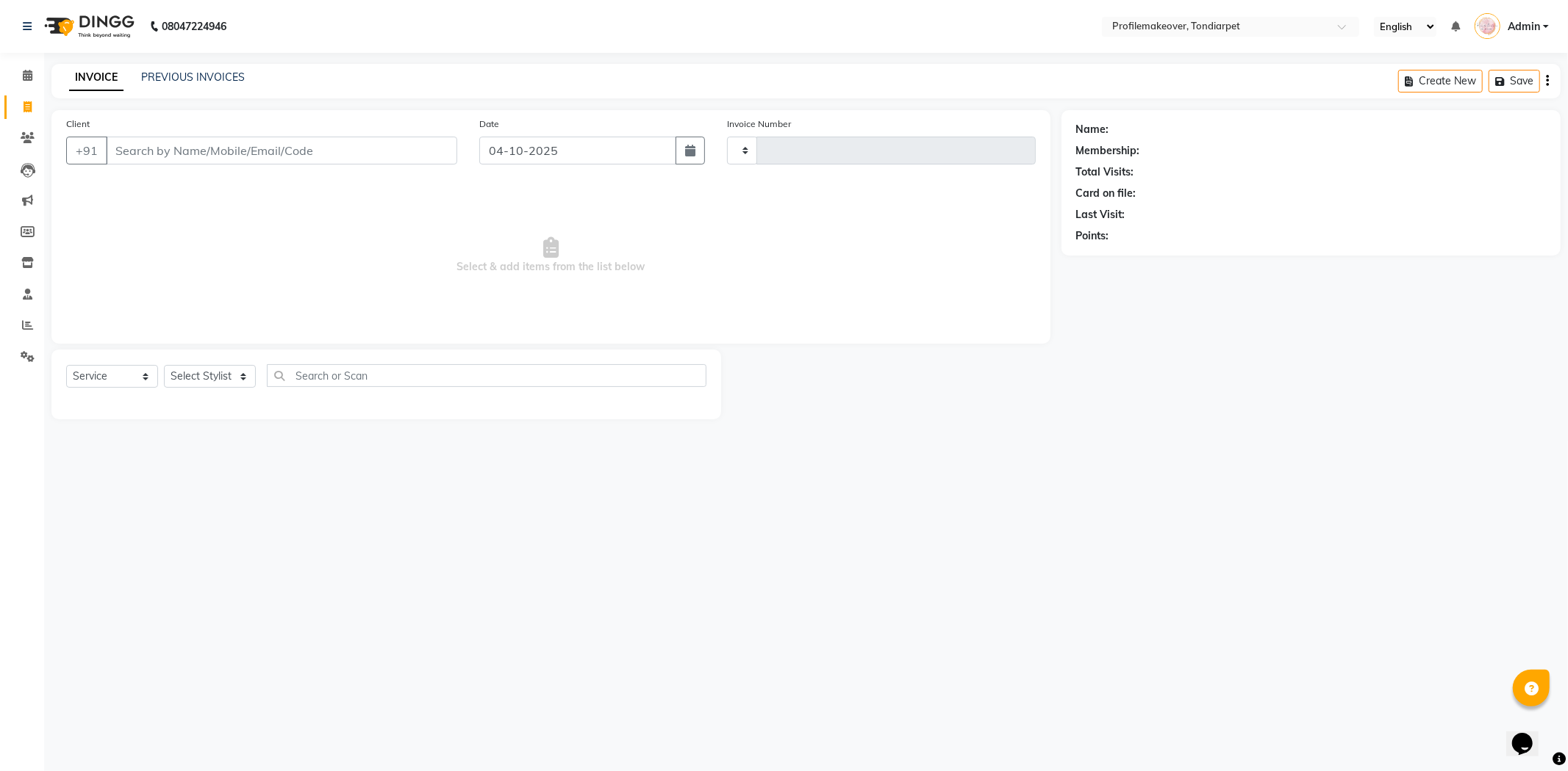
type input "0371"
select select "5843"
click at [144, 154] on input "Client" at bounding box center [281, 150] width 351 height 28
click at [131, 154] on input "Client" at bounding box center [281, 150] width 351 height 28
click at [206, 68] on div "INVOICE PREVIOUS INVOICES Create New Save" at bounding box center [806, 81] width 1509 height 35
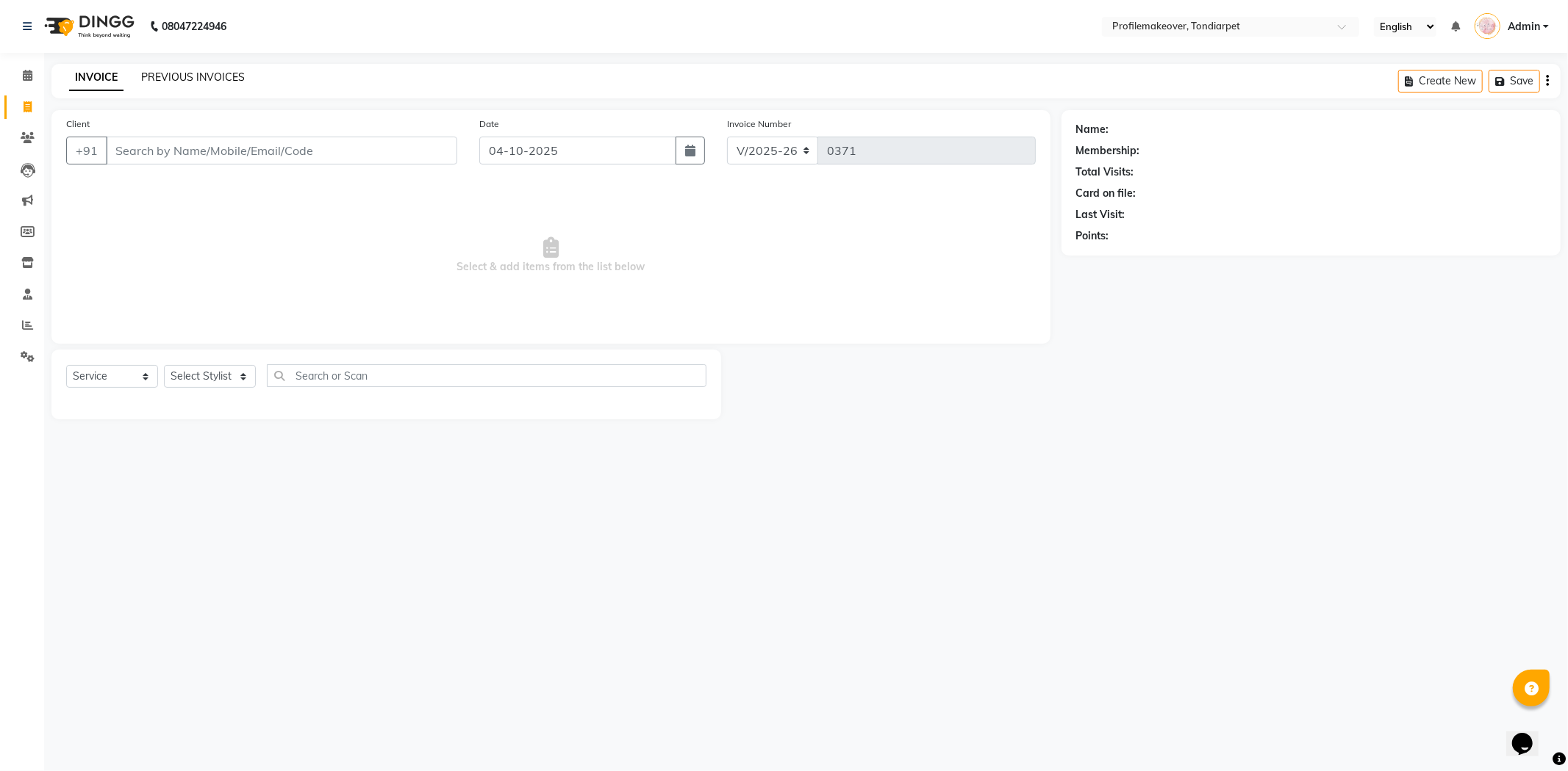
click at [180, 80] on link "PREVIOUS INVOICES" at bounding box center [193, 77] width 104 height 13
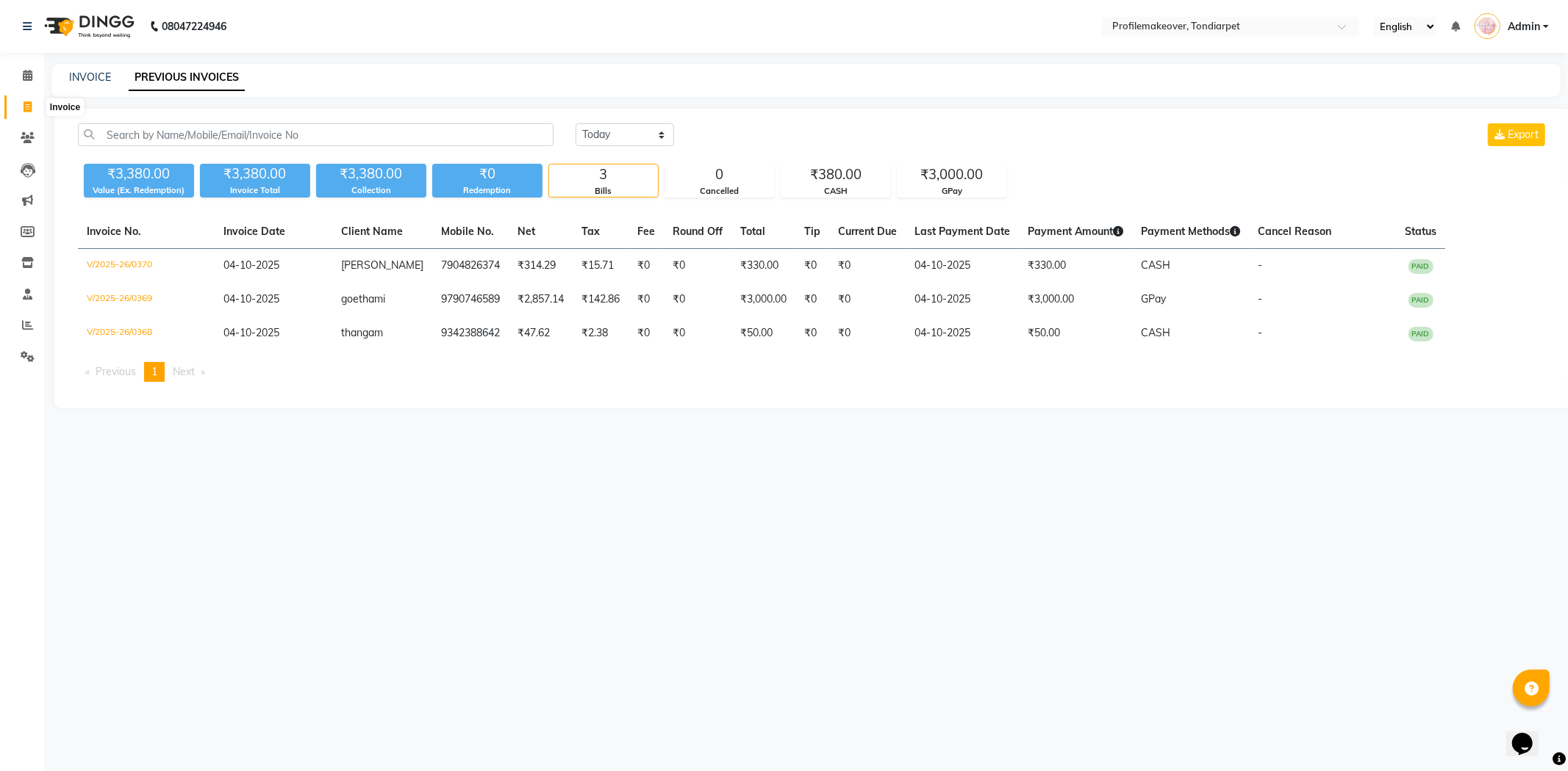
click at [20, 101] on span at bounding box center [28, 107] width 26 height 17
select select "5843"
select select "service"
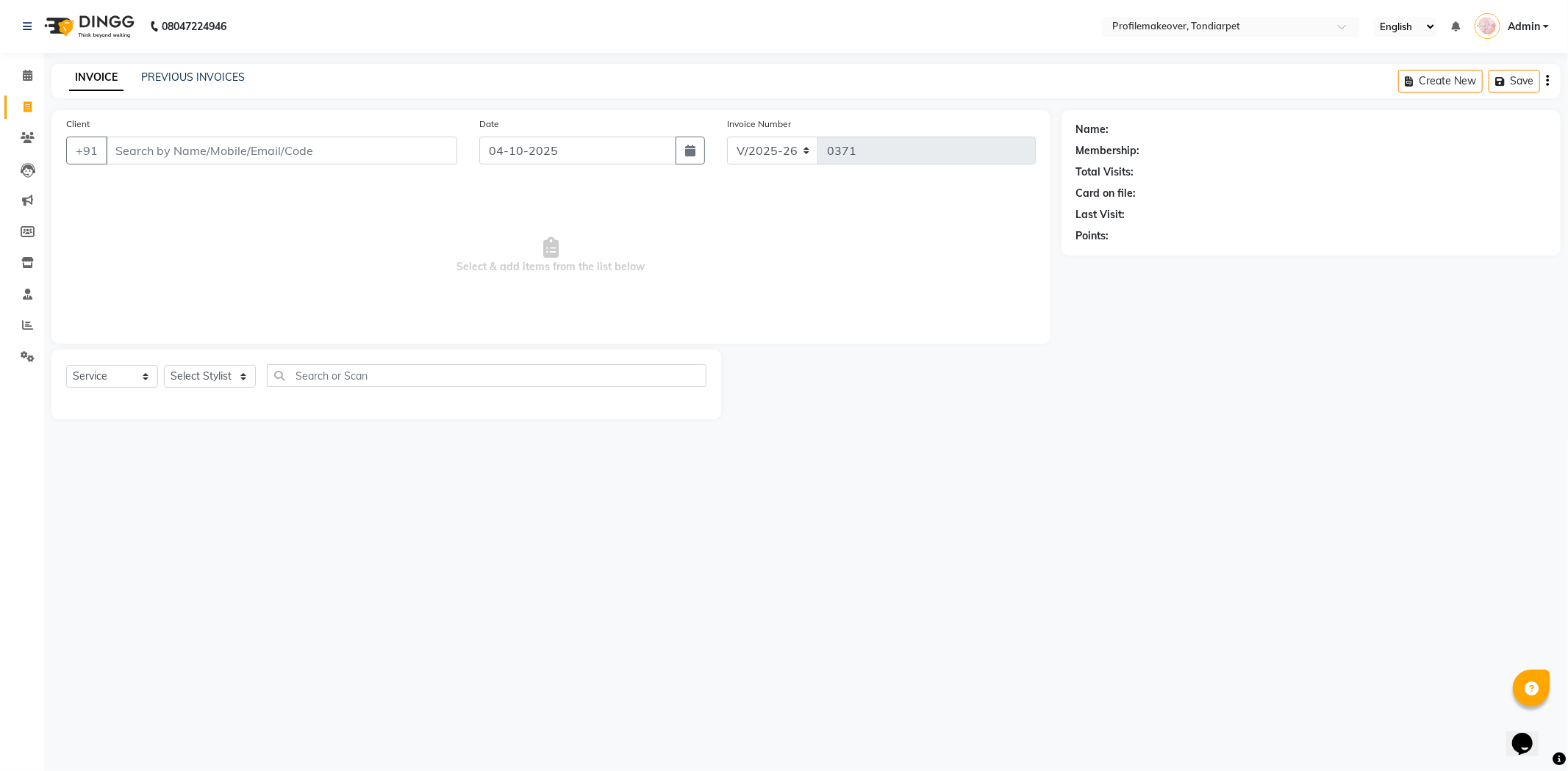
click at [167, 149] on input "Client" at bounding box center [281, 150] width 351 height 28
click at [137, 142] on input "Client" at bounding box center [281, 150] width 351 height 28
click at [140, 157] on input "Client" at bounding box center [281, 150] width 351 height 28
drag, startPoint x: 174, startPoint y: 252, endPoint x: 107, endPoint y: 238, distance: 68.4
click at [162, 253] on span "Select & add items from the list below" at bounding box center [550, 255] width 970 height 147
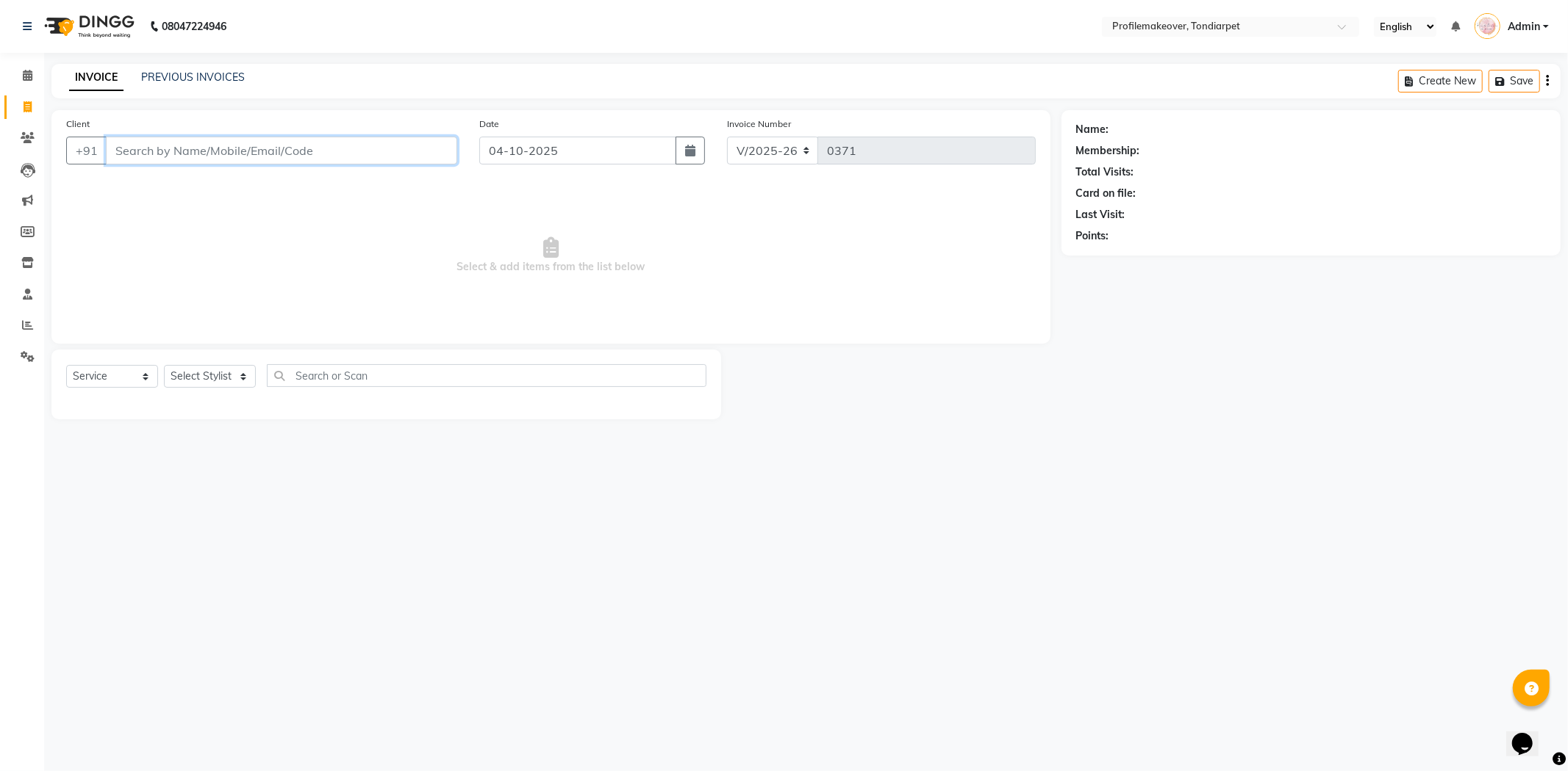
click at [135, 158] on input "Client" at bounding box center [281, 150] width 351 height 28
click at [192, 76] on link "PREVIOUS INVOICES" at bounding box center [193, 77] width 104 height 13
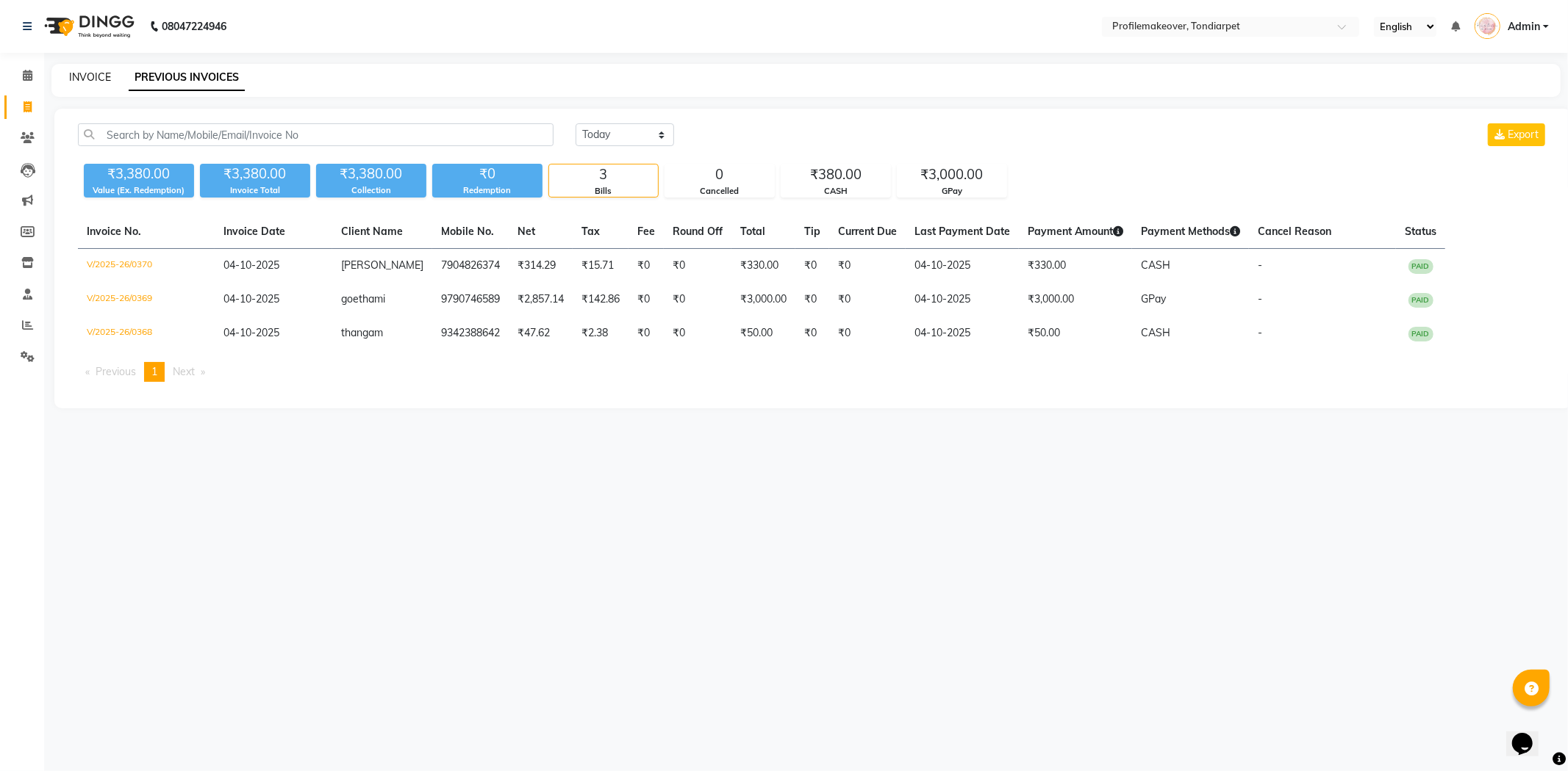
click at [84, 77] on link "INVOICE" at bounding box center [90, 77] width 42 height 13
select select "service"
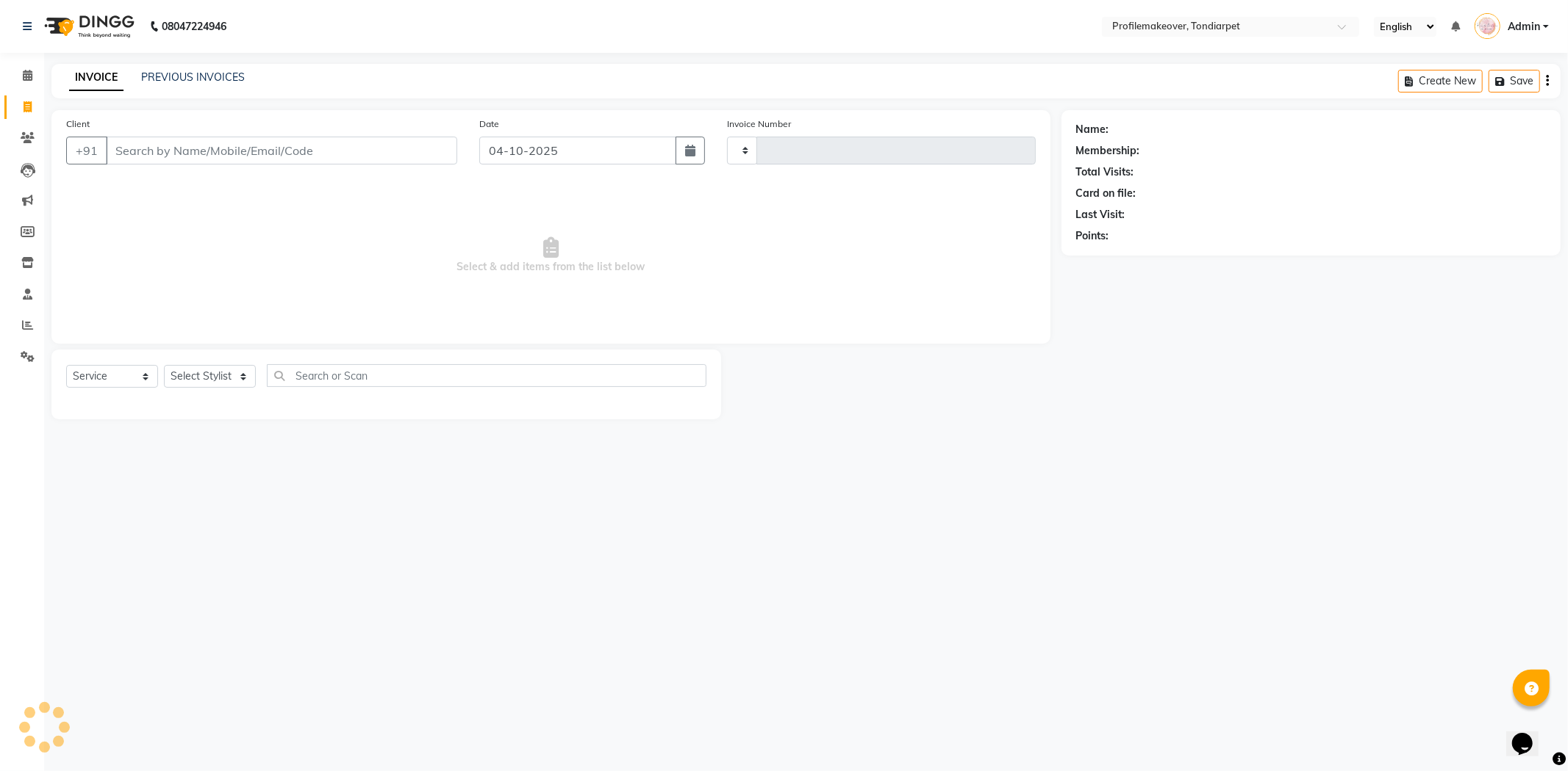
type input "0371"
select select "5843"
click at [169, 145] on input "Client" at bounding box center [281, 150] width 351 height 28
click at [37, 102] on span at bounding box center [28, 107] width 26 height 17
select select "5843"
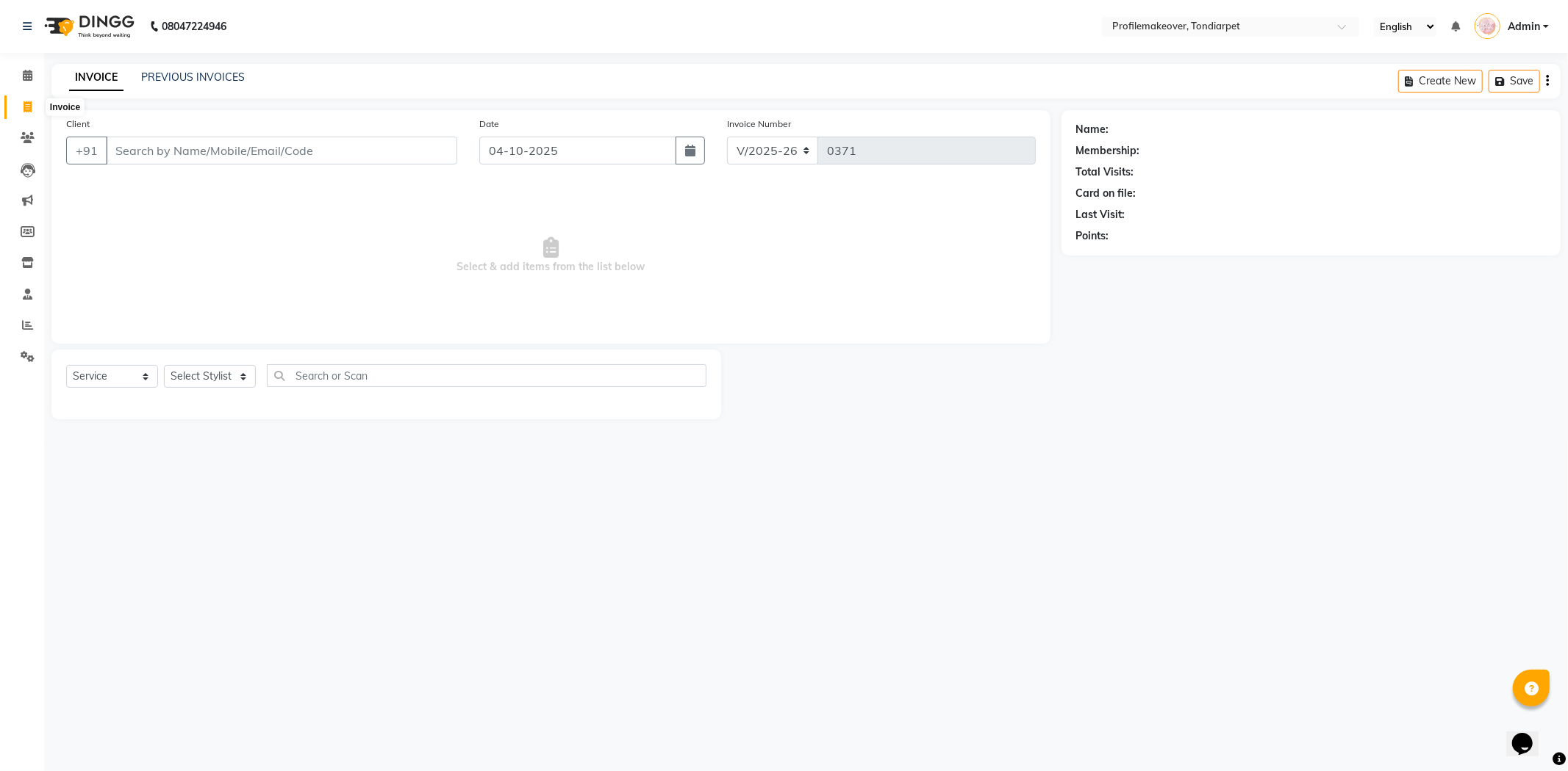
select select "service"
click at [150, 153] on input "Client" at bounding box center [281, 150] width 351 height 28
click at [144, 153] on input "Client" at bounding box center [281, 150] width 351 height 28
click at [185, 75] on link "PREVIOUS INVOICES" at bounding box center [193, 77] width 104 height 13
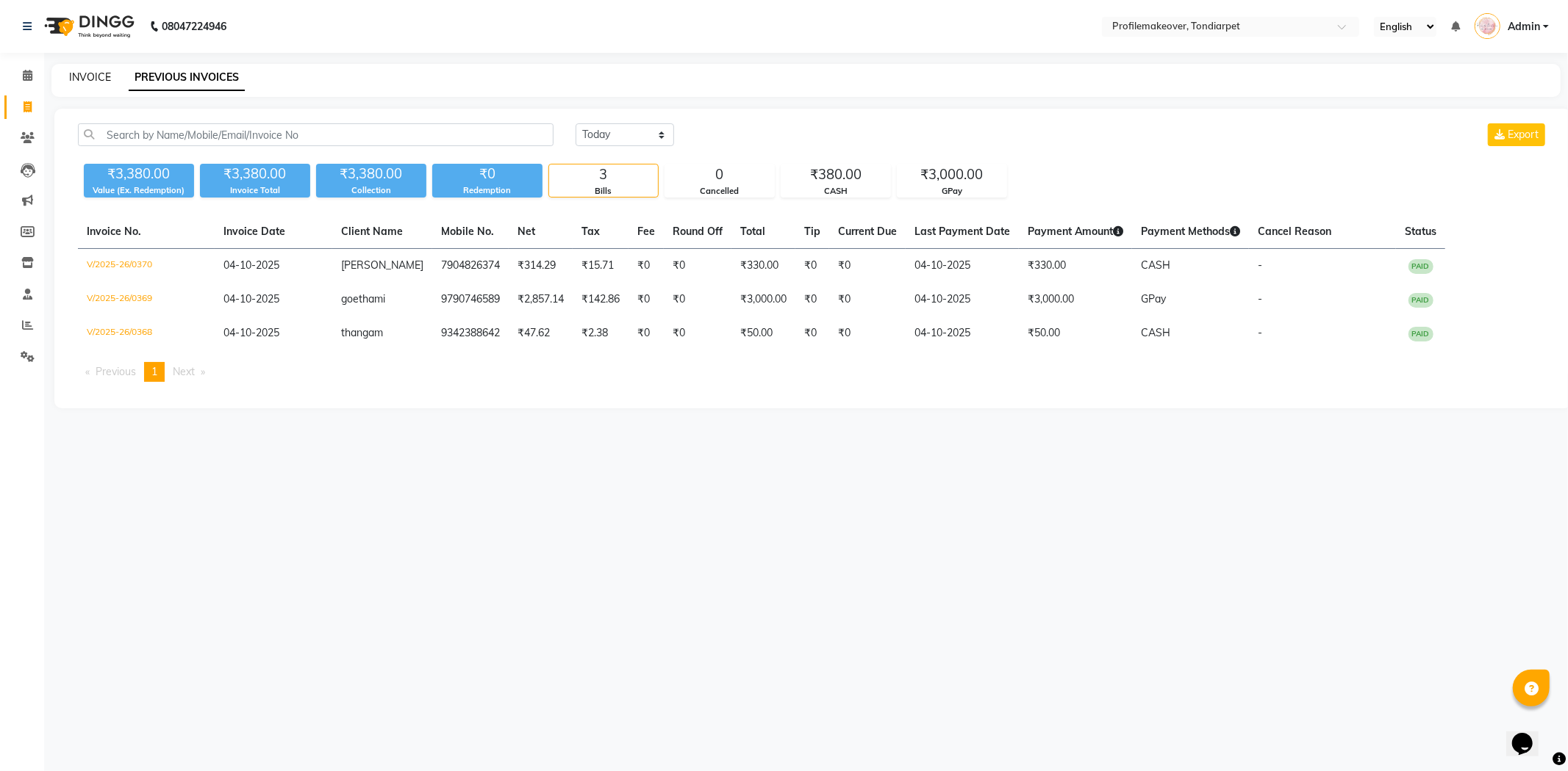
click at [90, 74] on link "INVOICE" at bounding box center [90, 77] width 42 height 13
select select "service"
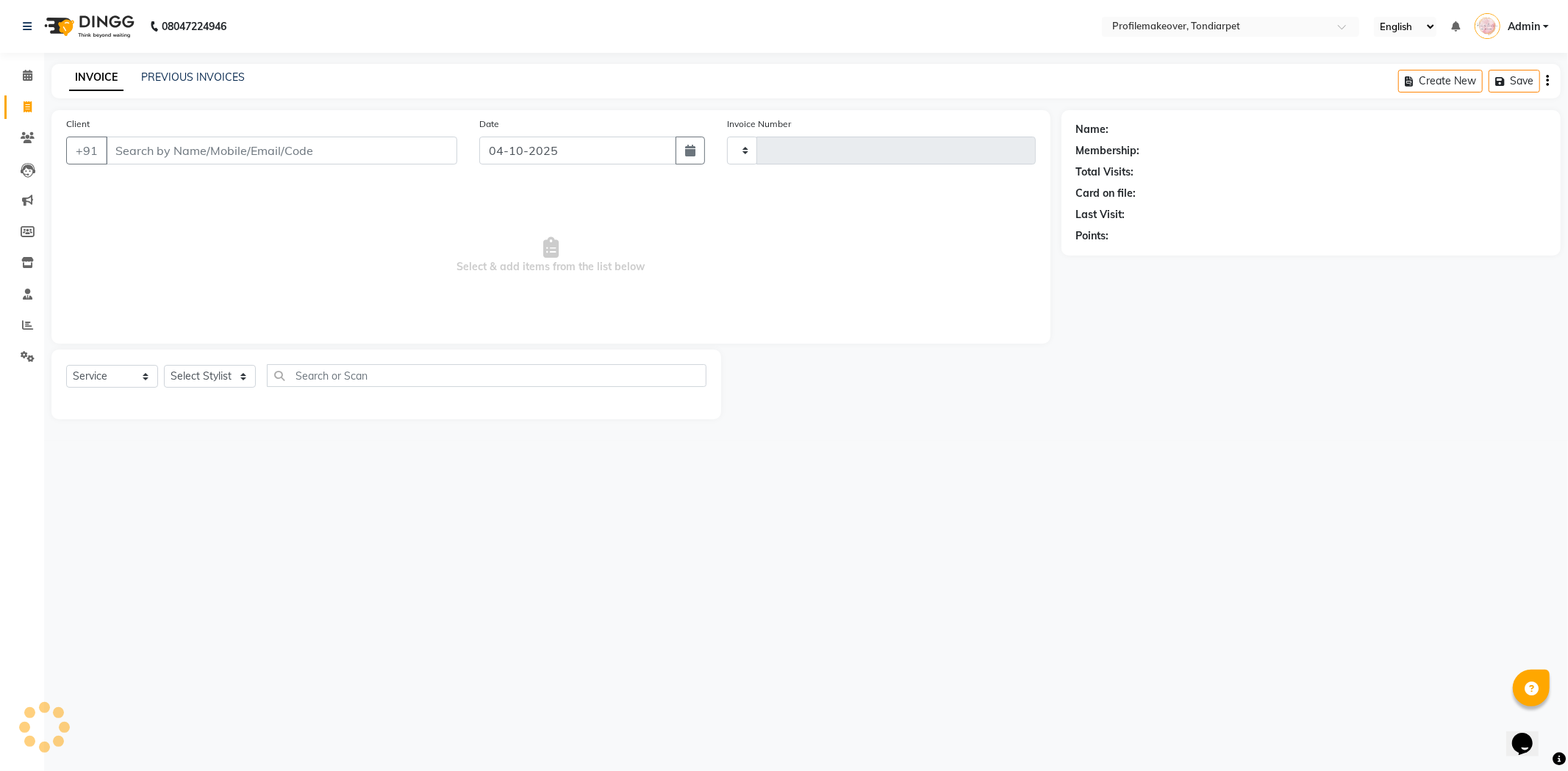
type input "0371"
select select "5843"
click at [141, 157] on input "Client" at bounding box center [281, 150] width 351 height 28
click at [233, 149] on input "Client" at bounding box center [281, 150] width 351 height 28
click at [215, 71] on link "PREVIOUS INVOICES" at bounding box center [193, 77] width 104 height 13
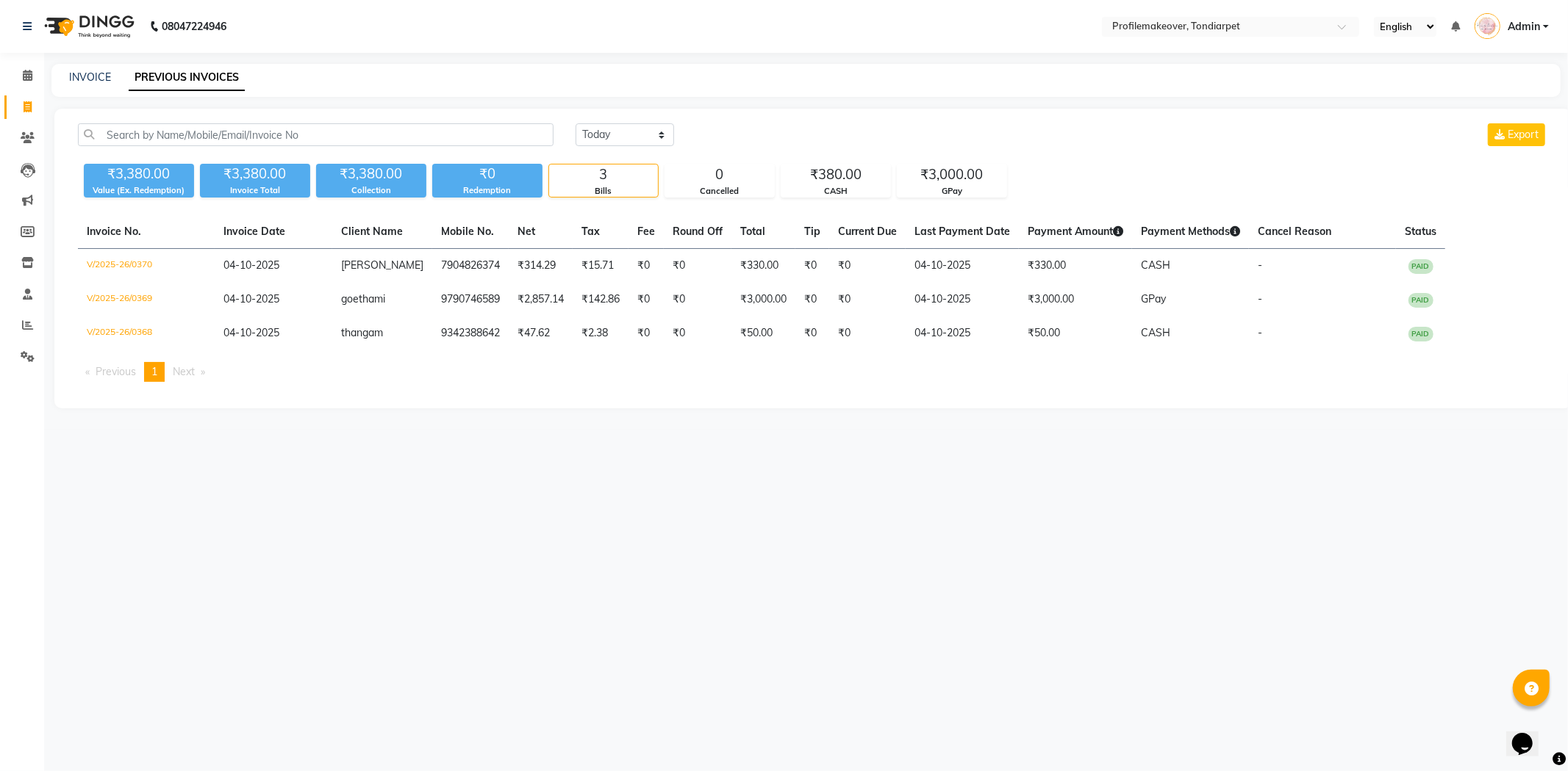
click at [86, 67] on div "INVOICE PREVIOUS INVOICES" at bounding box center [806, 80] width 1509 height 33
click at [89, 71] on link "INVOICE" at bounding box center [90, 77] width 42 height 13
select select "service"
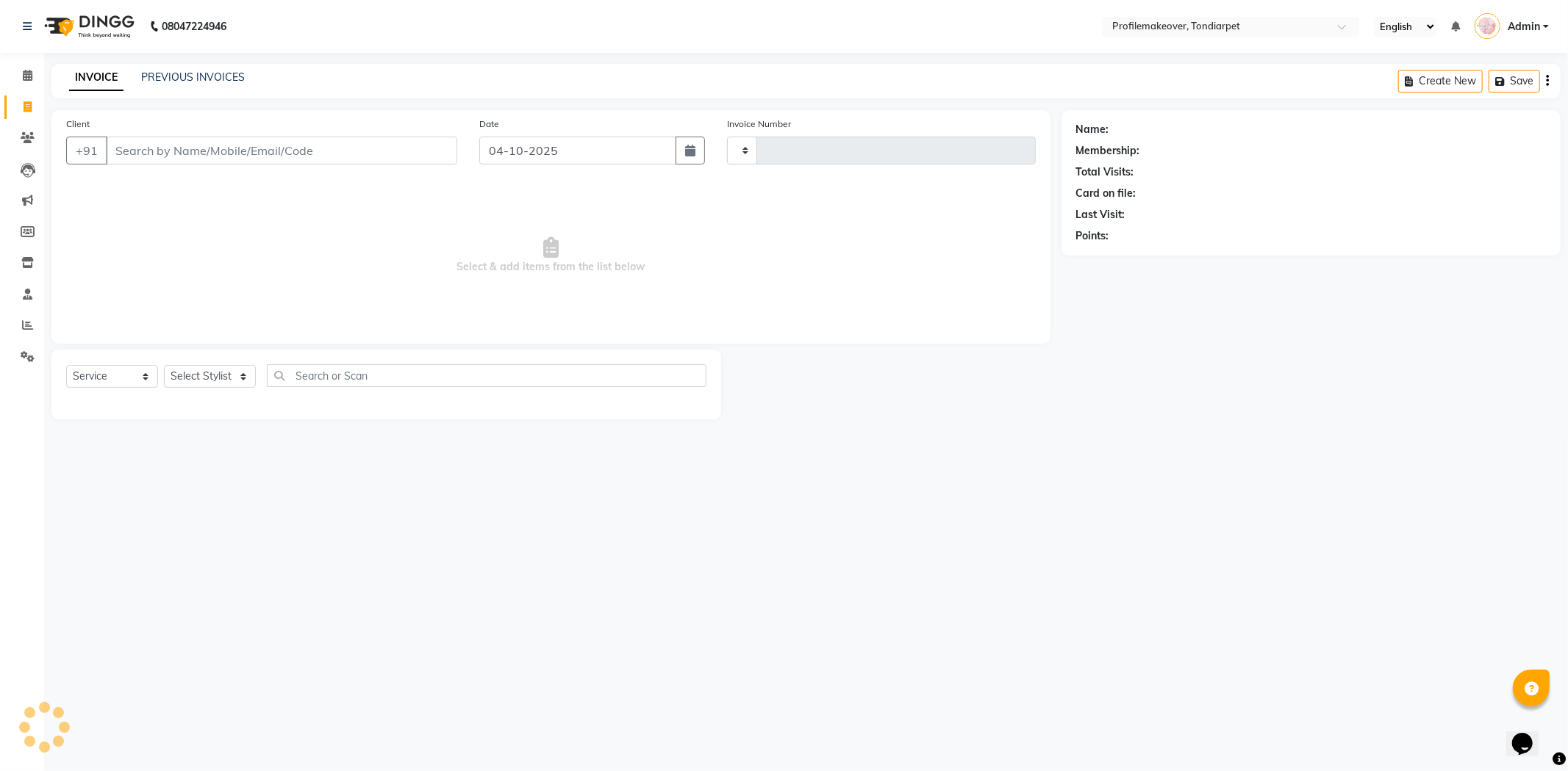
type input "0371"
select select "5843"
click at [510, 154] on input "04-10-2025" at bounding box center [578, 150] width 197 height 28
select select "10"
select select "2025"
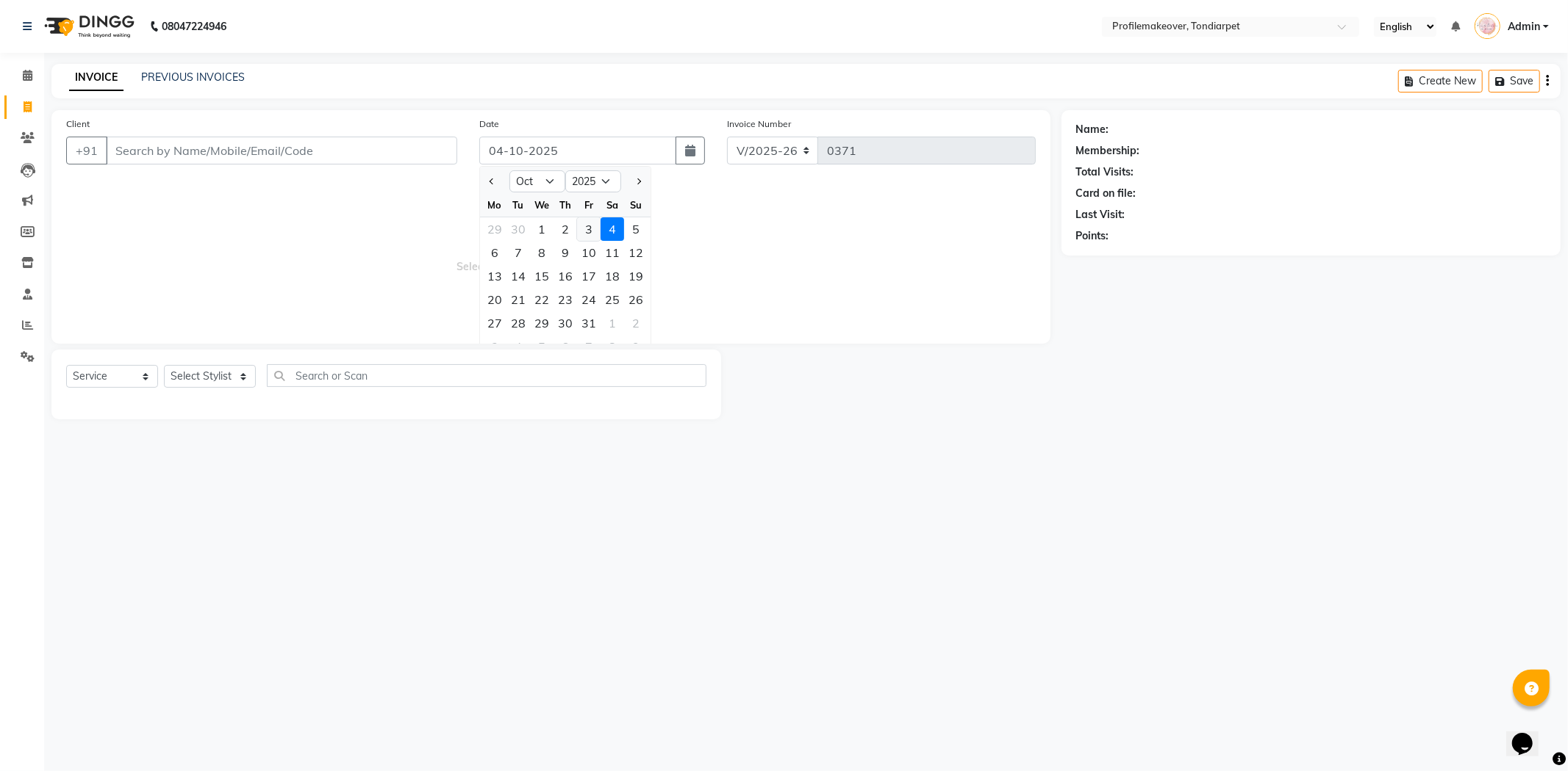
click at [588, 236] on div "3" at bounding box center [589, 229] width 24 height 24
type input "03-10-2025"
click at [145, 151] on input "Client" at bounding box center [281, 150] width 351 height 28
click at [287, 496] on div "08047224946 Select Location × Profilemakeover, Tondiarpet English ENGLISH Españ…" at bounding box center [784, 385] width 1568 height 771
click at [150, 149] on input "Client" at bounding box center [281, 150] width 351 height 28
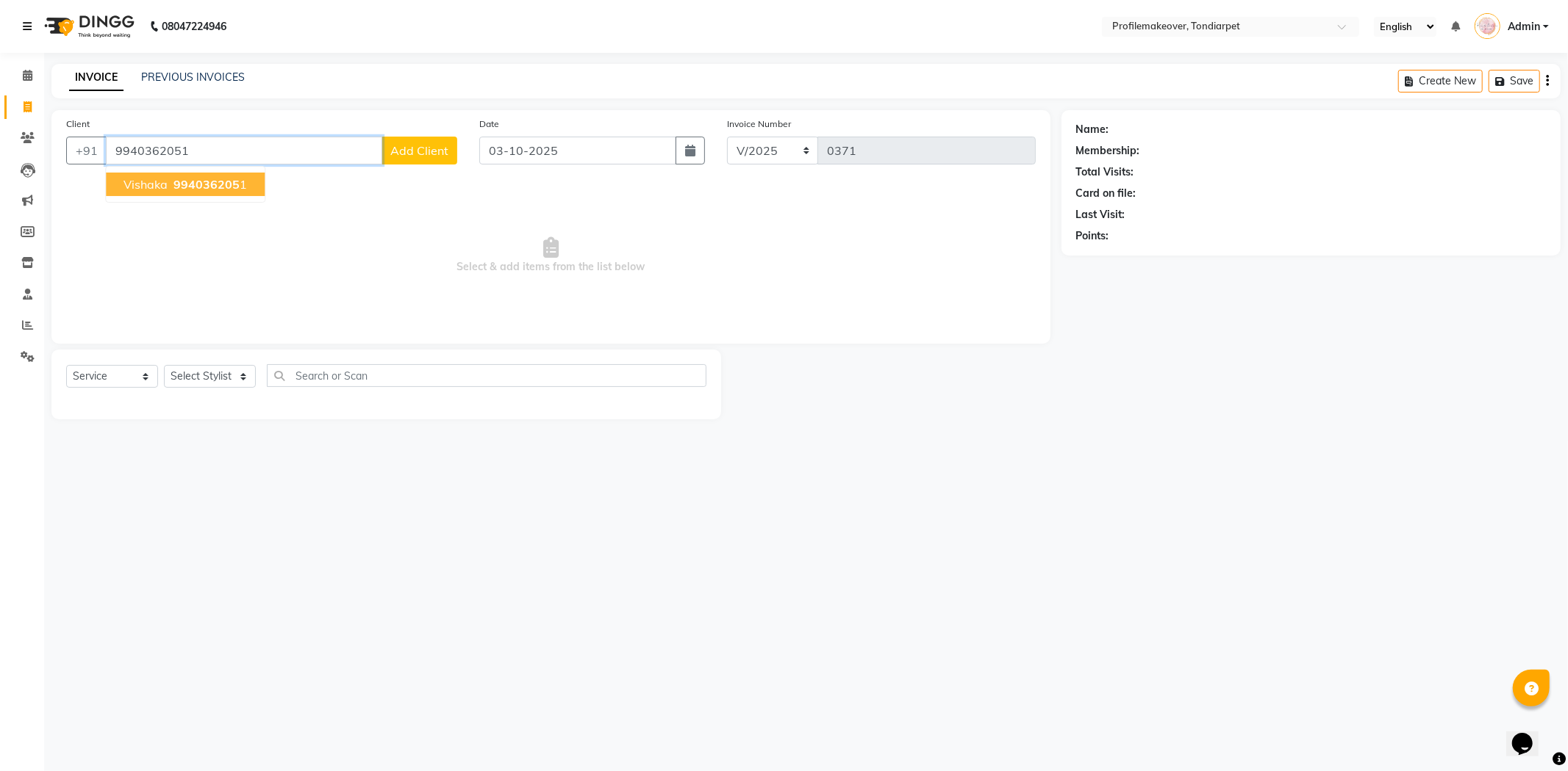
type input "9940362051"
click at [159, 193] on button "vishaka 994036205 1" at bounding box center [185, 184] width 159 height 24
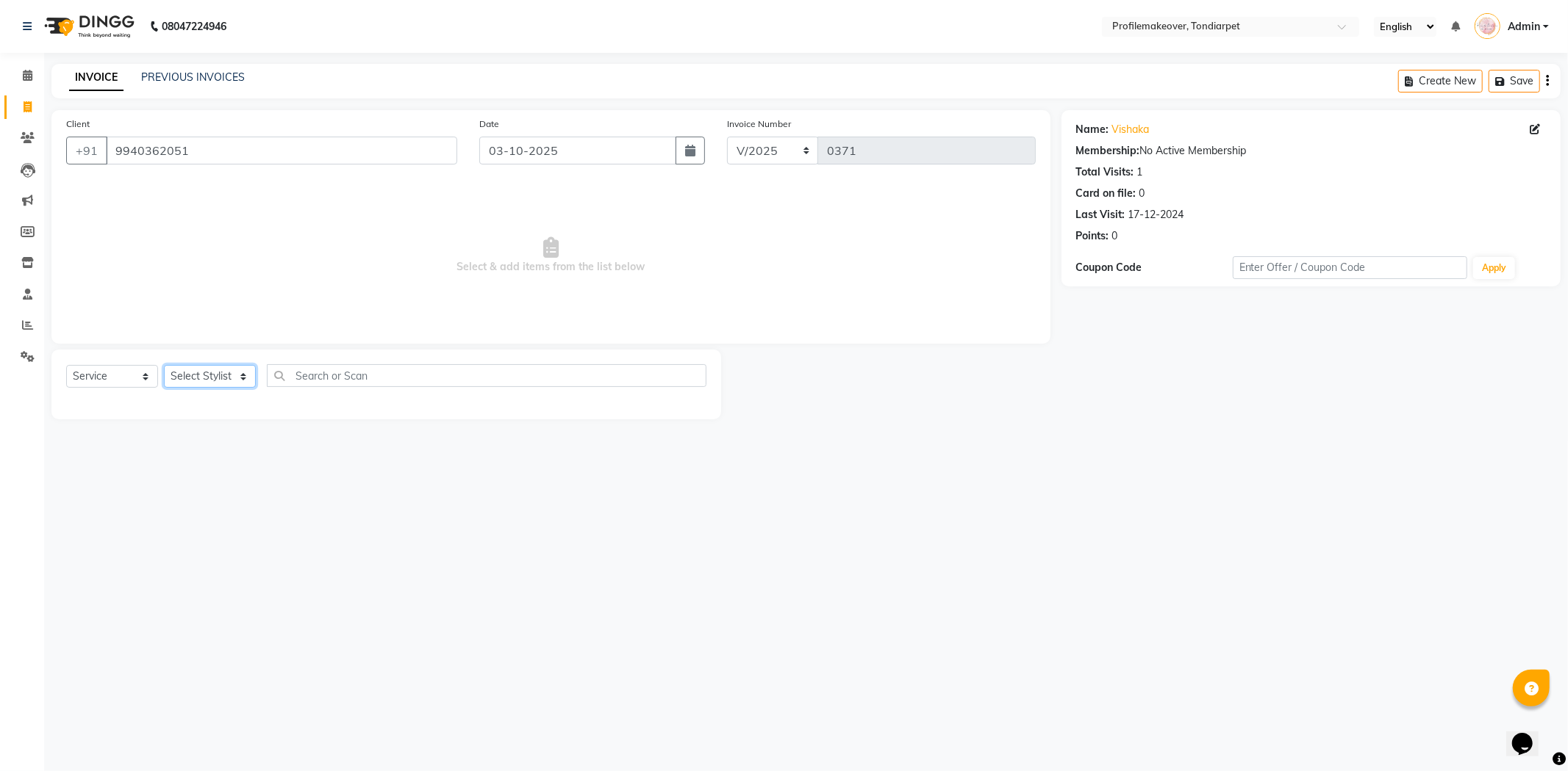
click at [245, 375] on select "Select Stylist profile makeovar [PERSON_NAME]" at bounding box center [210, 376] width 92 height 23
select select "58558"
click at [164, 366] on select "Select Stylist profile makeovar [PERSON_NAME]" at bounding box center [210, 376] width 92 height 23
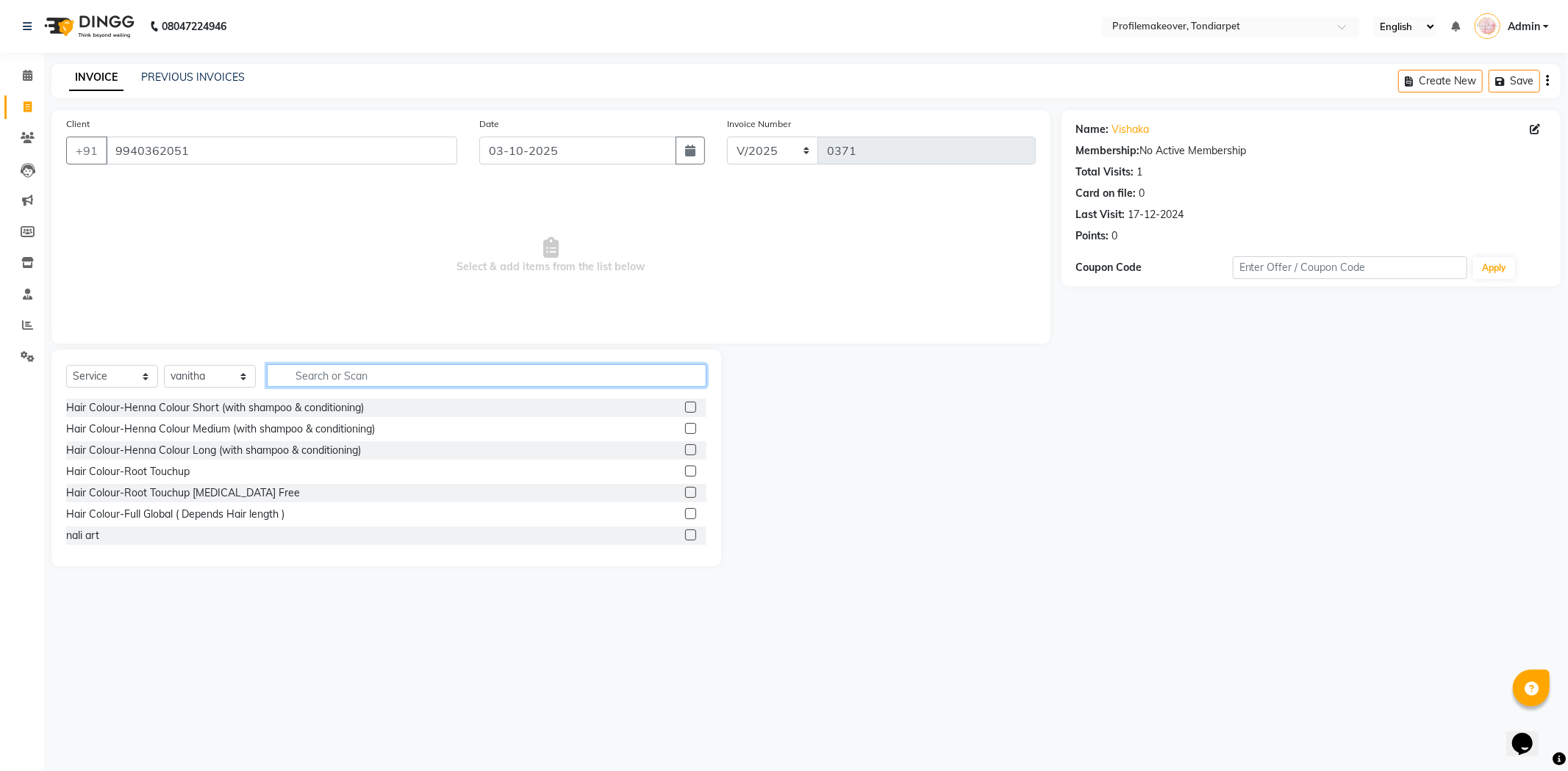
click at [298, 375] on input "text" at bounding box center [486, 376] width 440 height 23
click at [241, 626] on div "08047224946 Select Location × Profilemakeover, Tondiarpet English ENGLISH Españ…" at bounding box center [784, 385] width 1568 height 771
click at [319, 376] on input "text" at bounding box center [486, 376] width 440 height 23
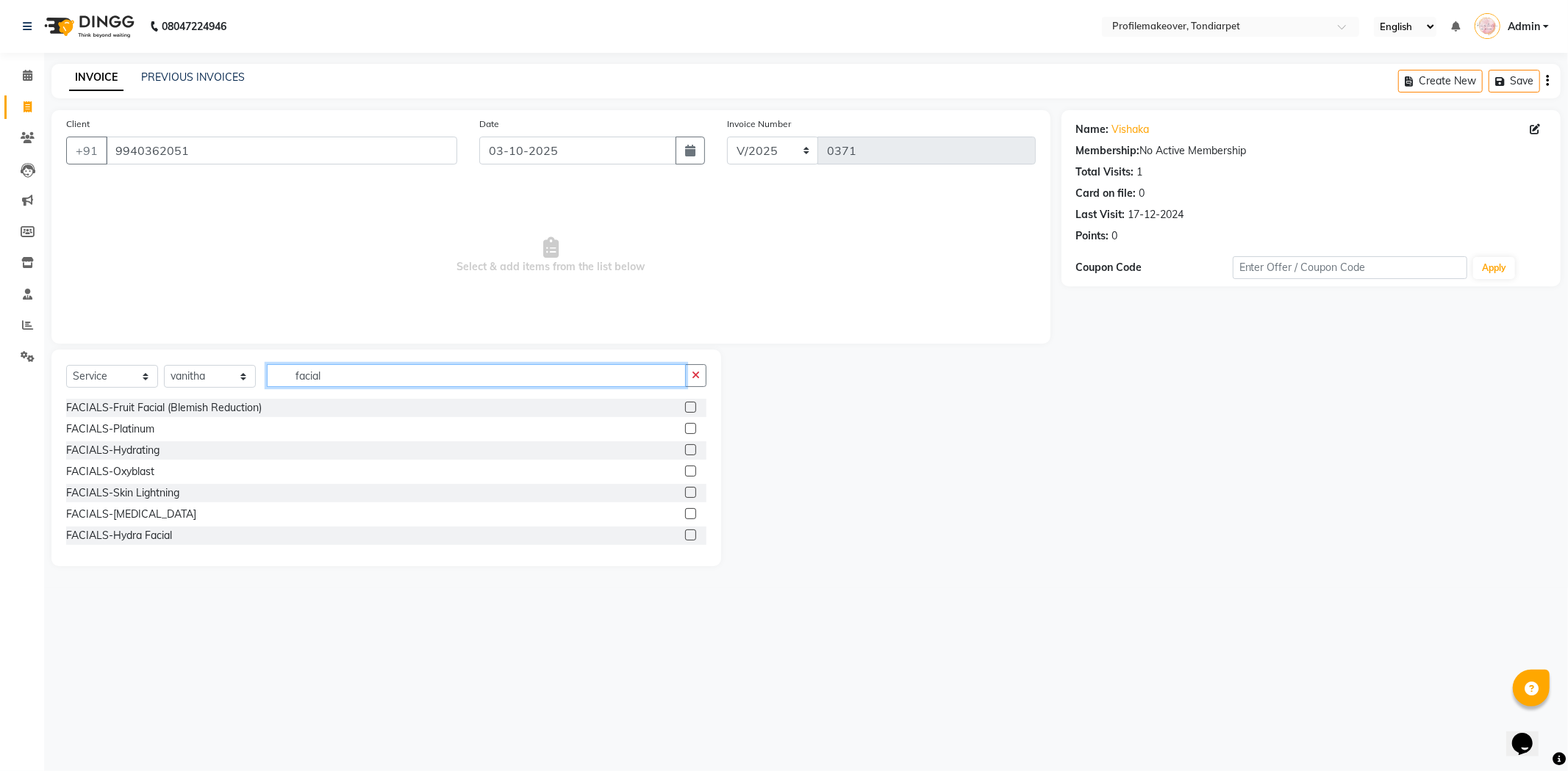
type input "facial"
click at [685, 492] on label at bounding box center [691, 493] width 11 height 11
click at [685, 492] on input "checkbox" at bounding box center [690, 493] width 10 height 10
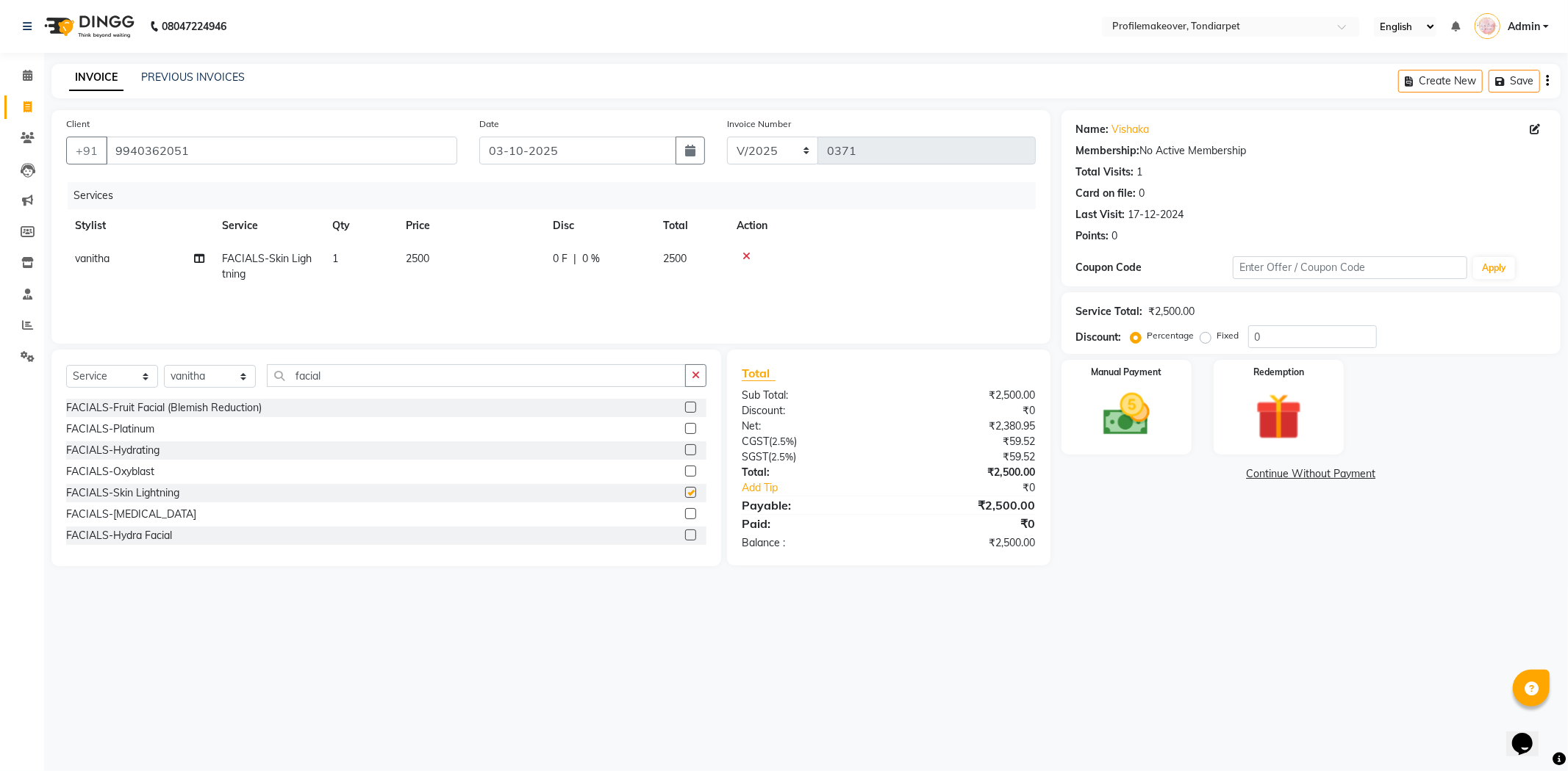
checkbox input "false"
click at [700, 377] on button "button" at bounding box center [696, 376] width 21 height 23
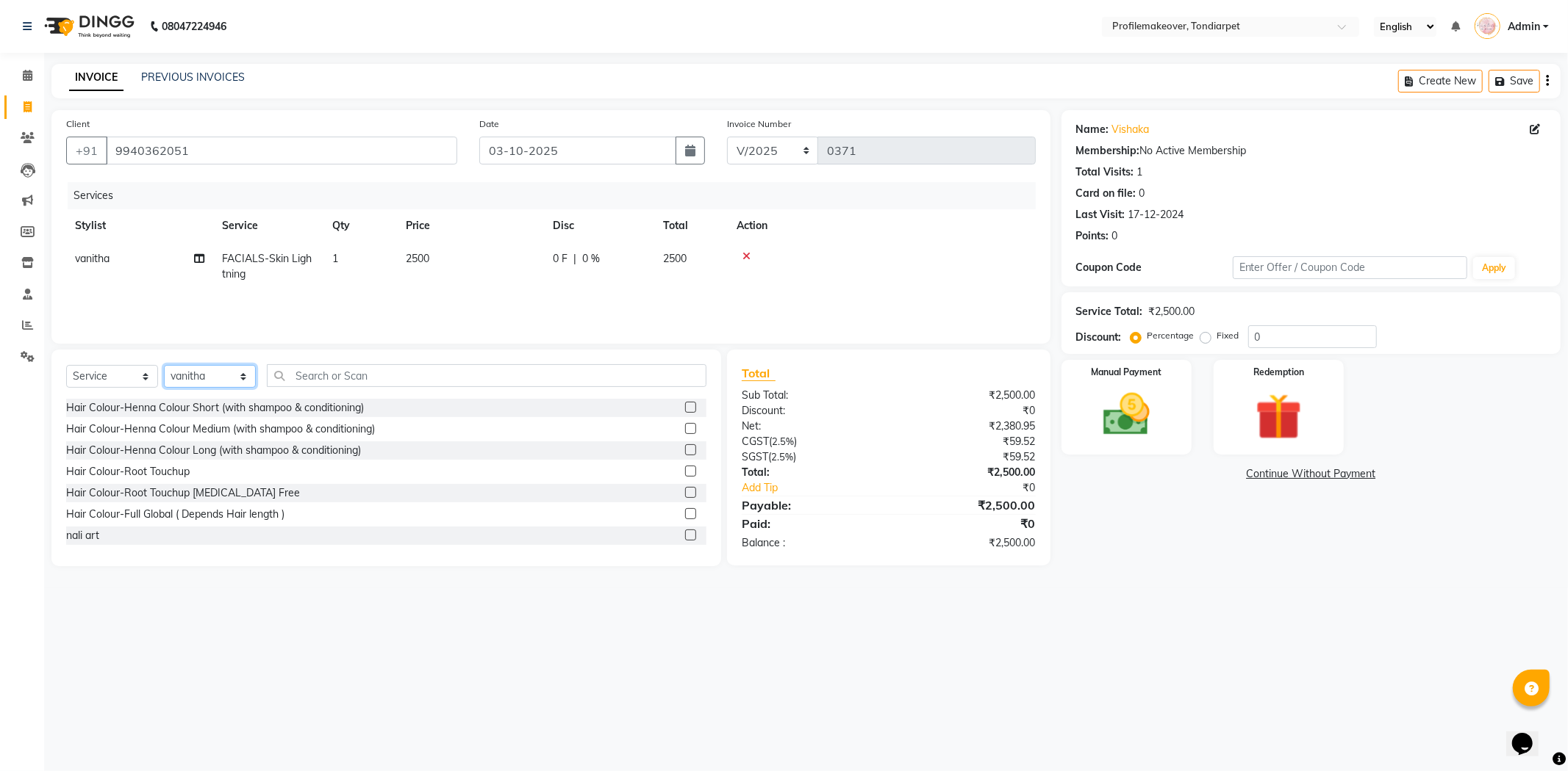
click at [241, 380] on select "Select Stylist profile makeovar [PERSON_NAME]" at bounding box center [210, 376] width 92 height 23
select select "41326"
click at [164, 366] on select "Select Stylist profile makeovar [PERSON_NAME]" at bounding box center [210, 376] width 92 height 23
click at [302, 376] on input "text" at bounding box center [486, 376] width 440 height 23
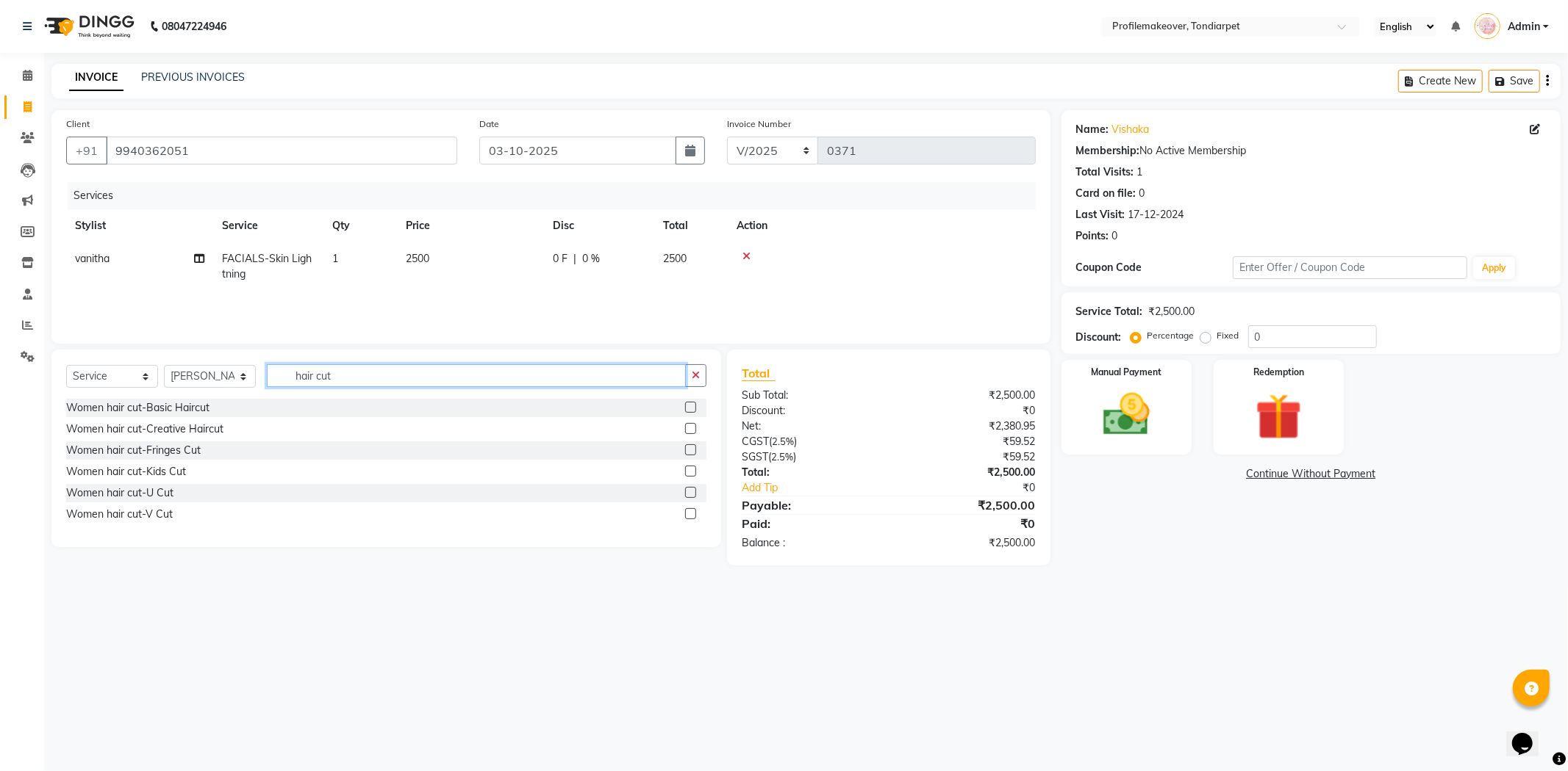
type input "hair cut"
click at [685, 428] on label at bounding box center [691, 429] width 11 height 11
click at [685, 428] on input "checkbox" at bounding box center [690, 430] width 10 height 10
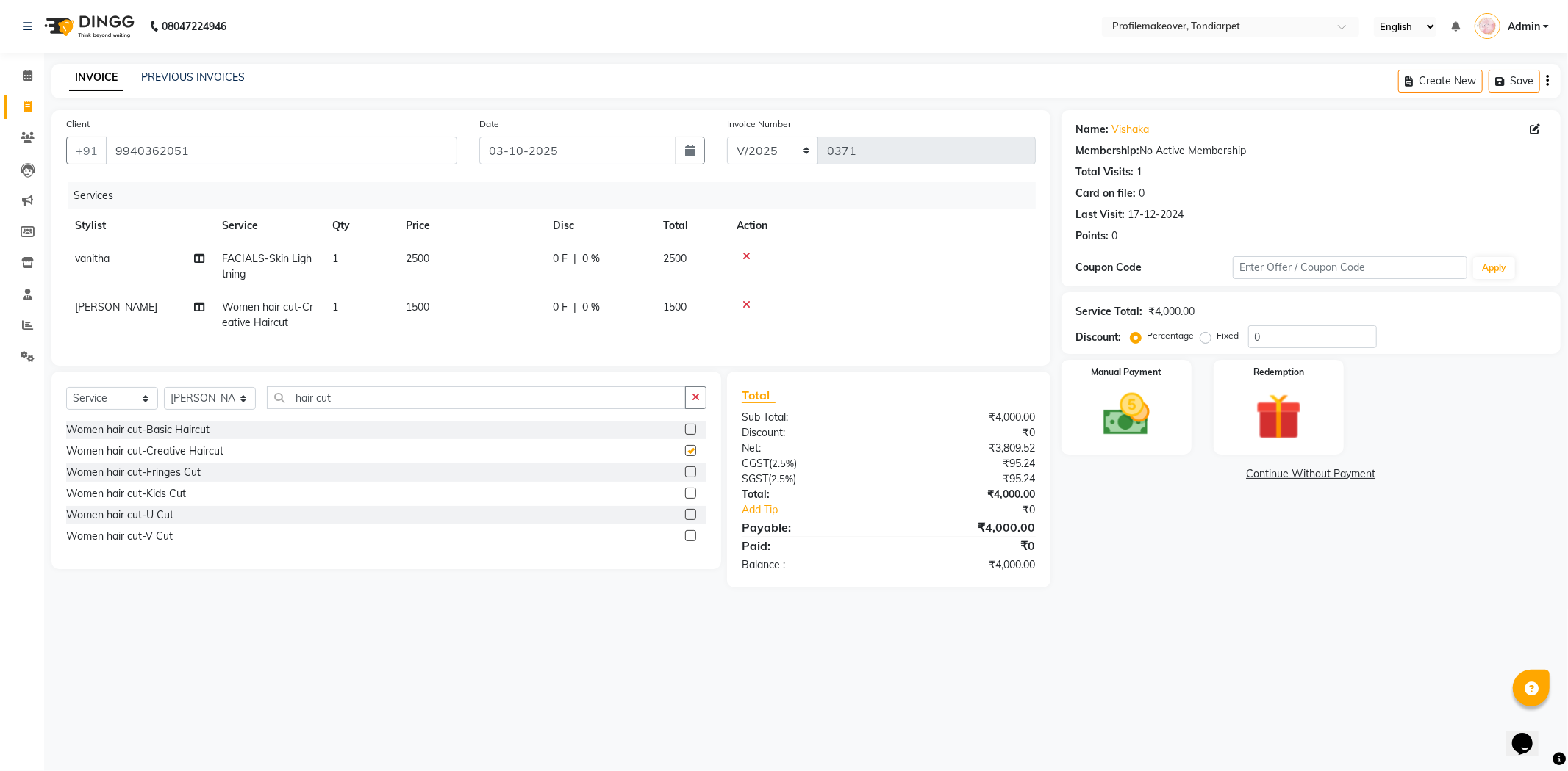
checkbox input "false"
click at [461, 299] on td "1500" at bounding box center [470, 315] width 147 height 49
select select "41326"
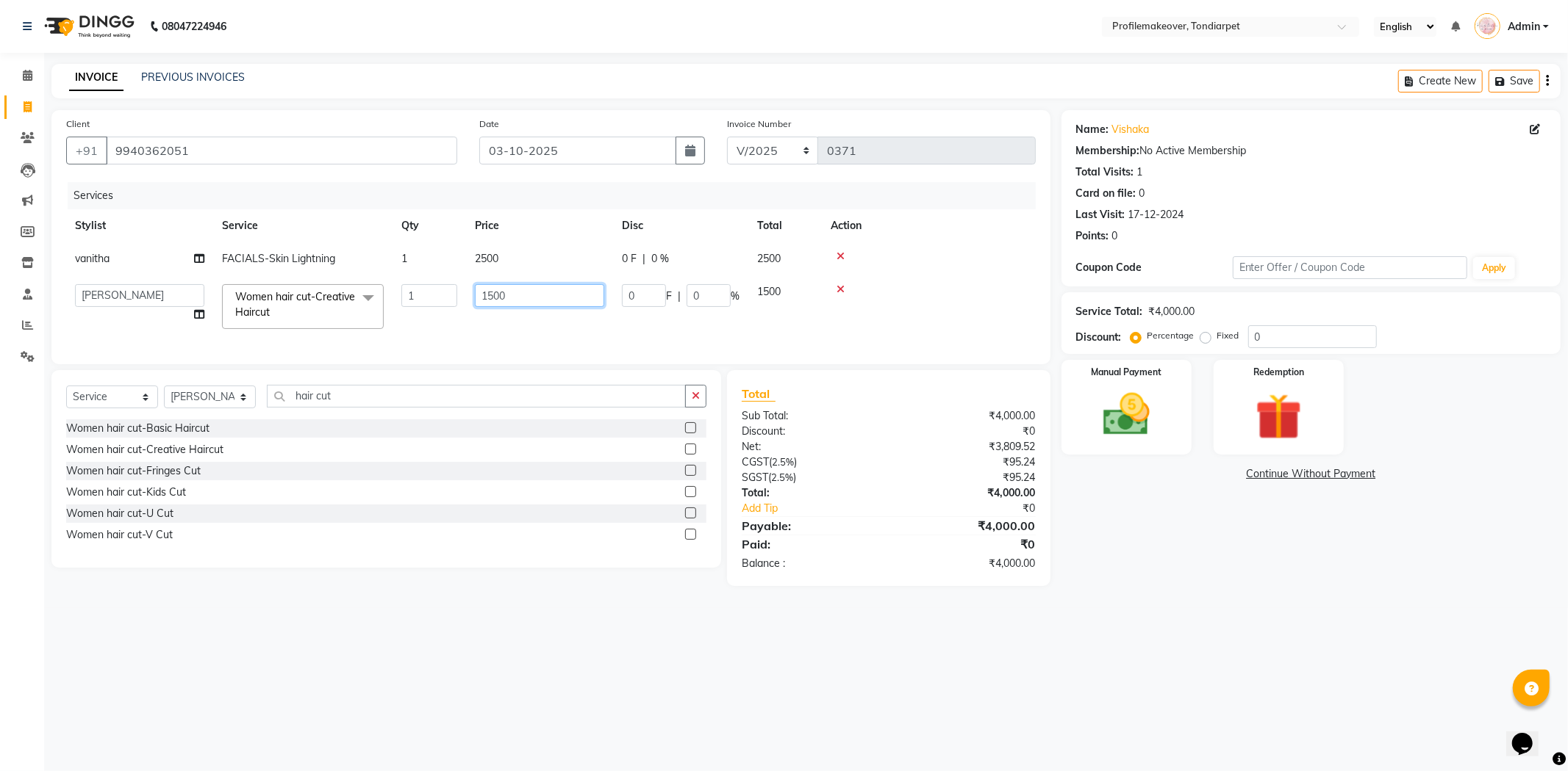
click at [554, 297] on input "1500" at bounding box center [539, 296] width 129 height 23
type input "1"
type input "1000"
click at [691, 434] on label at bounding box center [691, 428] width 11 height 11
click at [691, 434] on input "checkbox" at bounding box center [690, 429] width 10 height 10
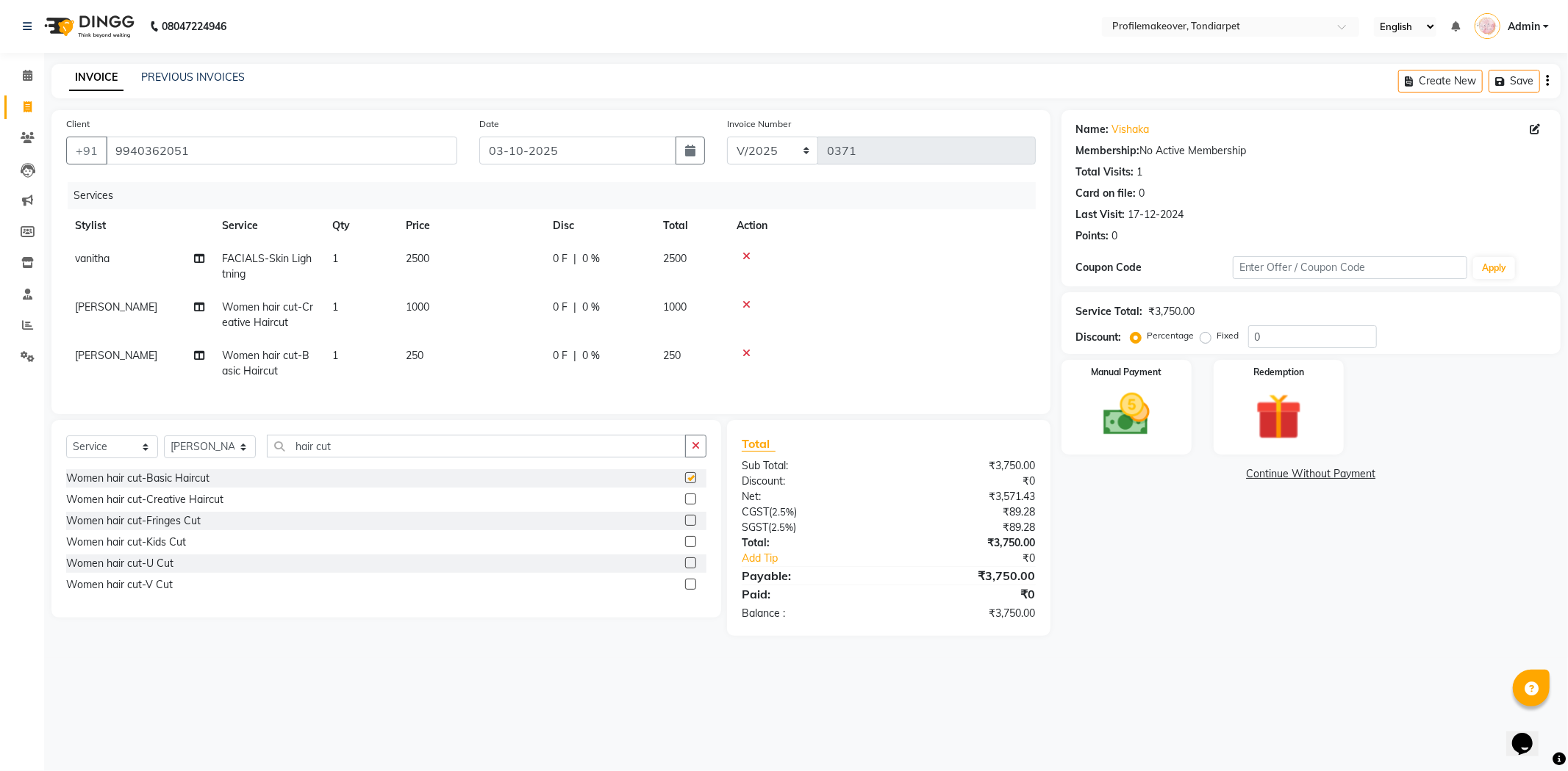
checkbox input "false"
click at [743, 302] on icon at bounding box center [746, 305] width 8 height 11
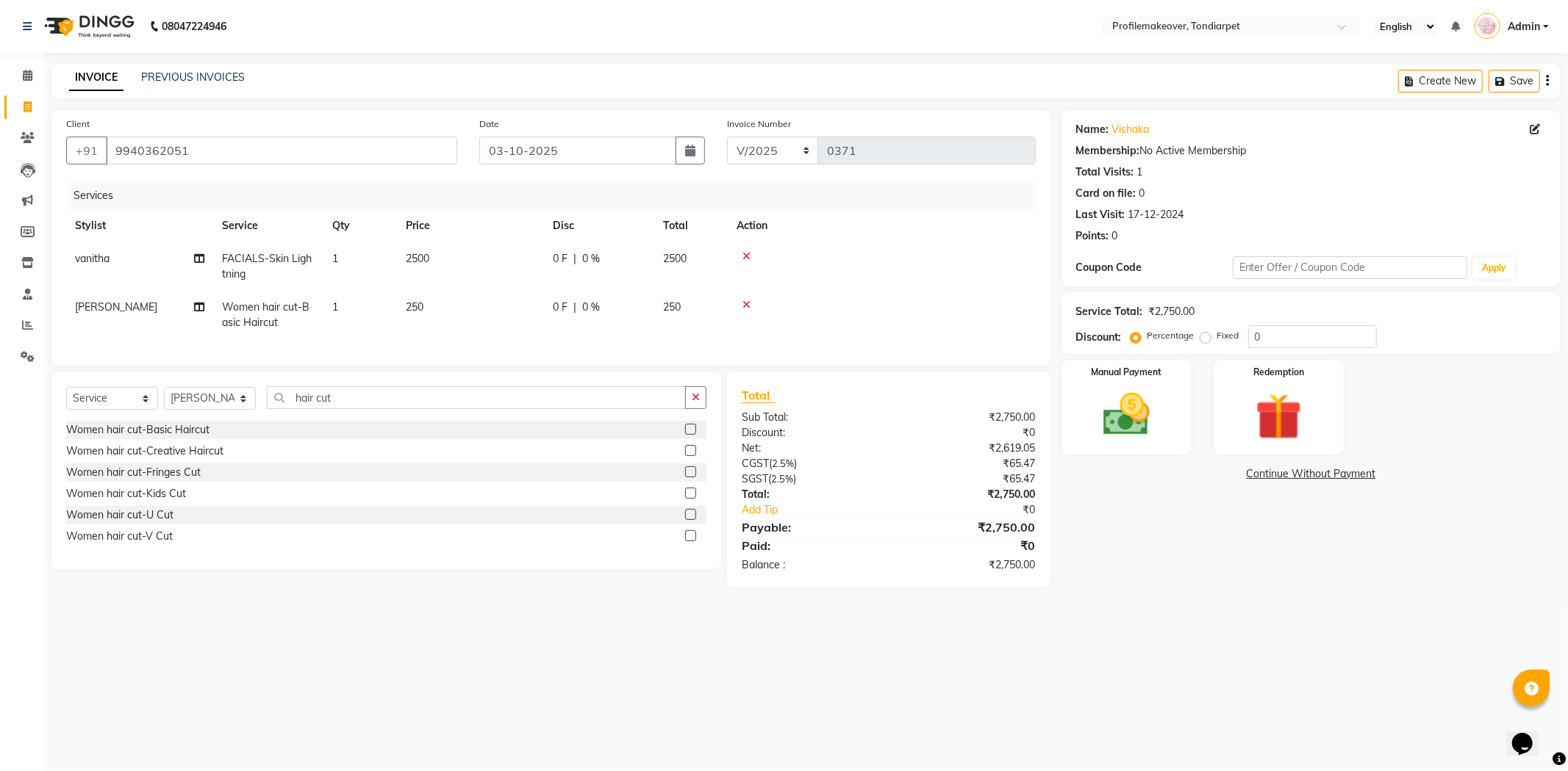
click at [444, 305] on td "250" at bounding box center [470, 315] width 147 height 49
select select "41326"
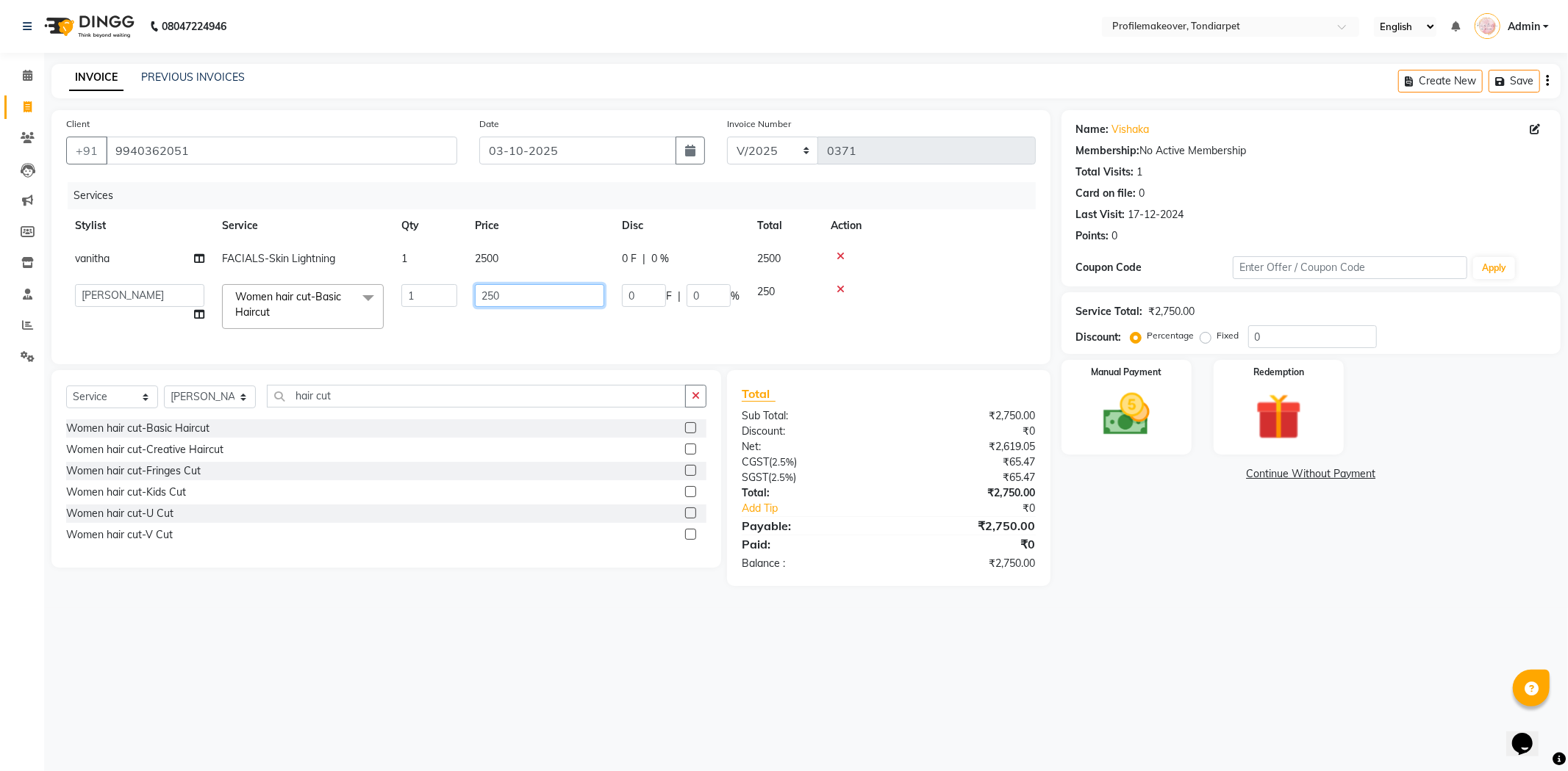
click at [545, 296] on input "250" at bounding box center [539, 296] width 129 height 23
type input "2"
click at [833, 288] on tbody "vanitha FACIALS-Skin Lightning 1 2500 0 F | 0 % 2500 profile makeovar vanitha […" at bounding box center [550, 290] width 970 height 96
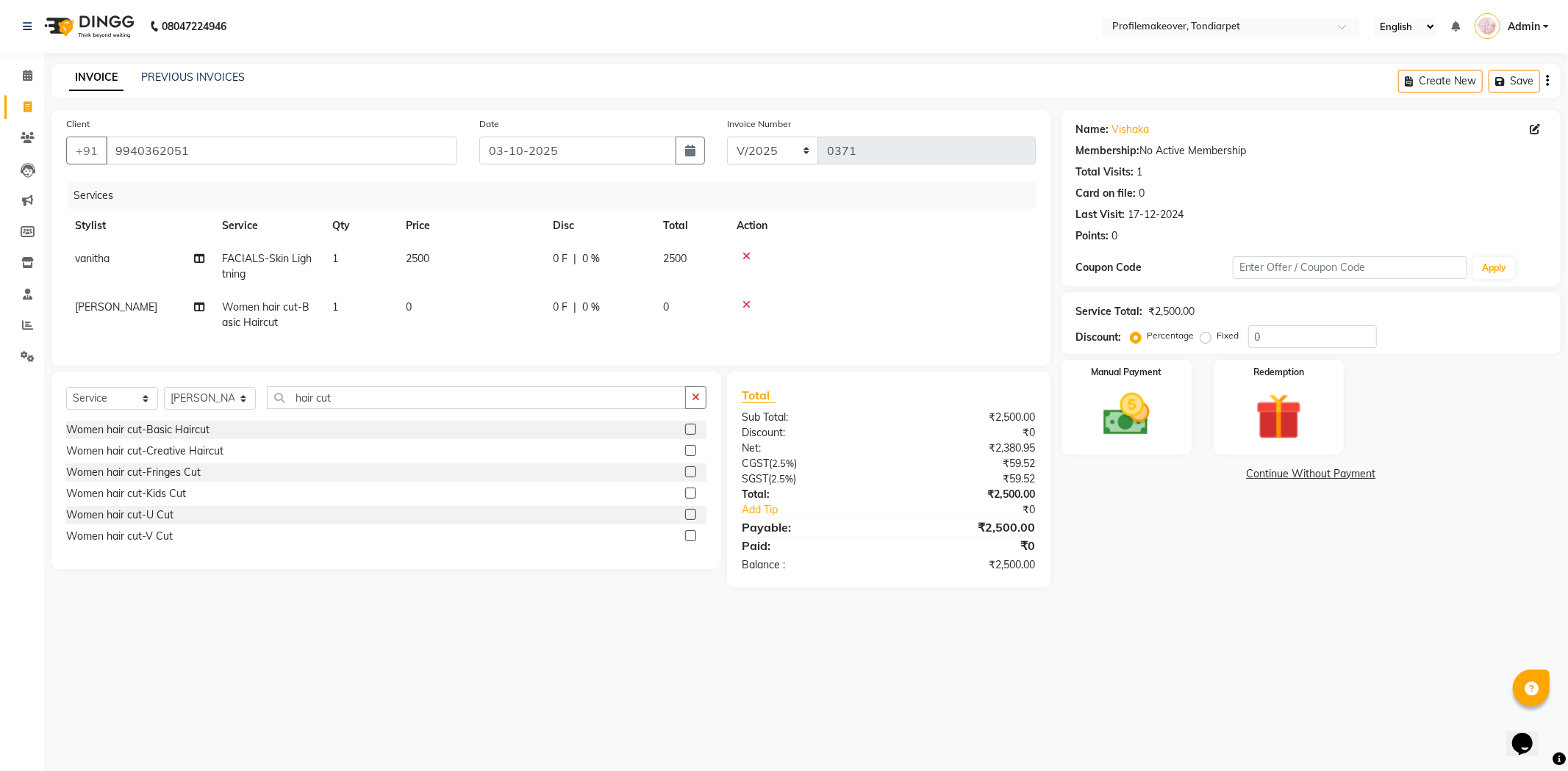
click at [743, 296] on td at bounding box center [881, 315] width 308 height 49
click at [744, 301] on icon at bounding box center [746, 305] width 8 height 11
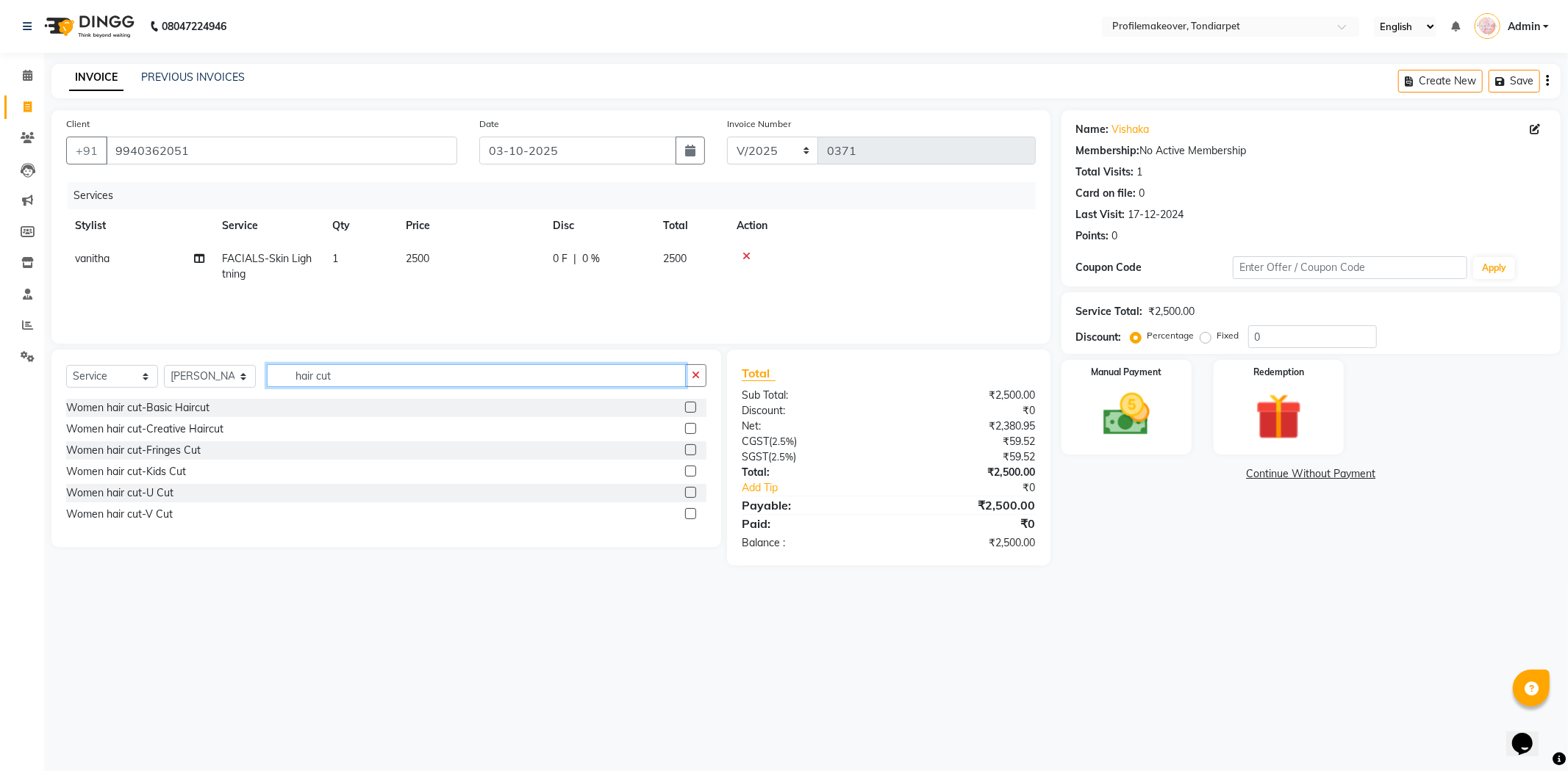
drag, startPoint x: 354, startPoint y: 375, endPoint x: 347, endPoint y: 372, distance: 7.6
click at [355, 376] on input "hair cut" at bounding box center [476, 376] width 419 height 23
type input "h"
type input "pedicu"
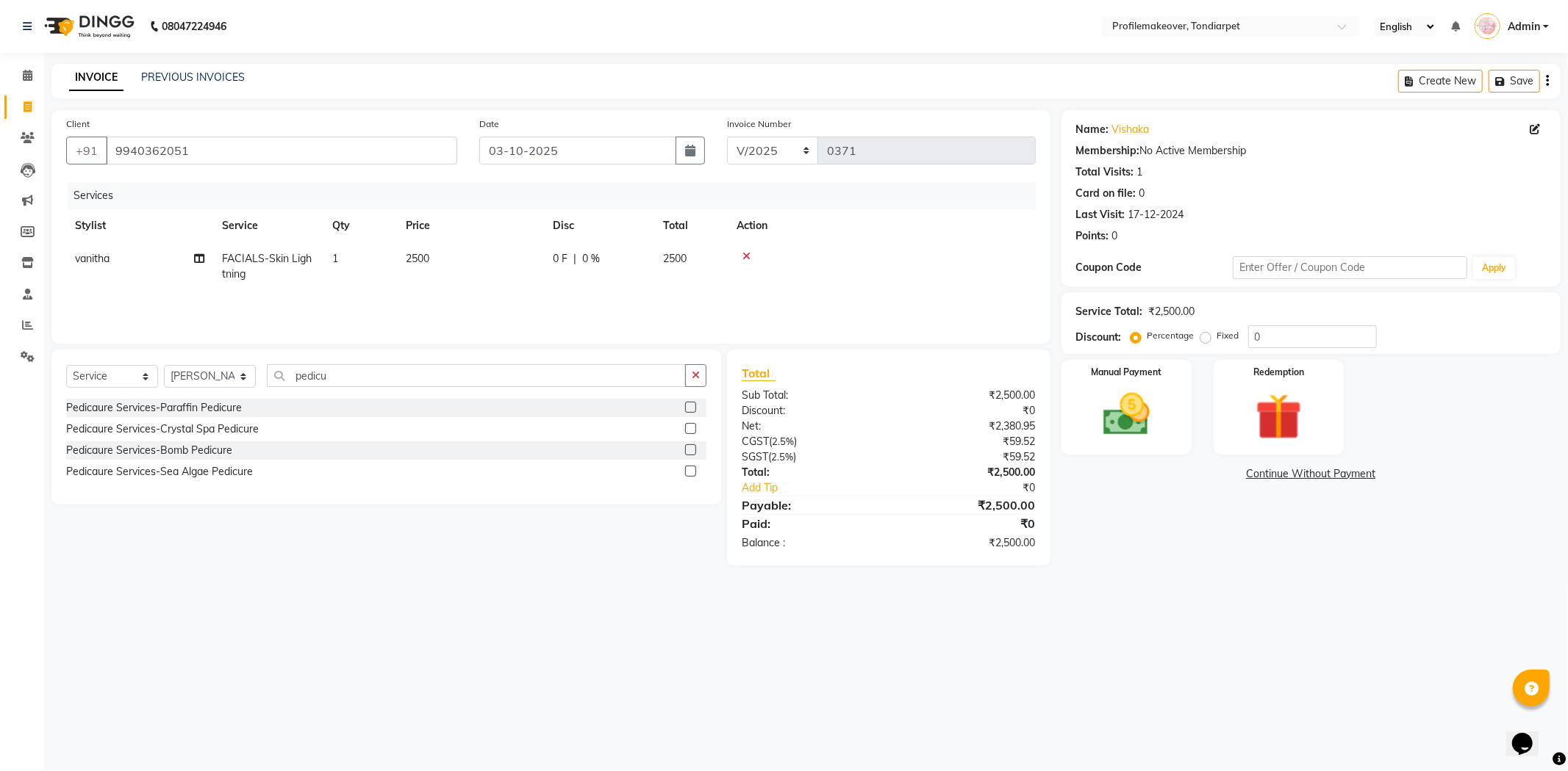
click at [686, 449] on label at bounding box center [691, 450] width 11 height 11
click at [686, 449] on input "checkbox" at bounding box center [690, 451] width 10 height 10
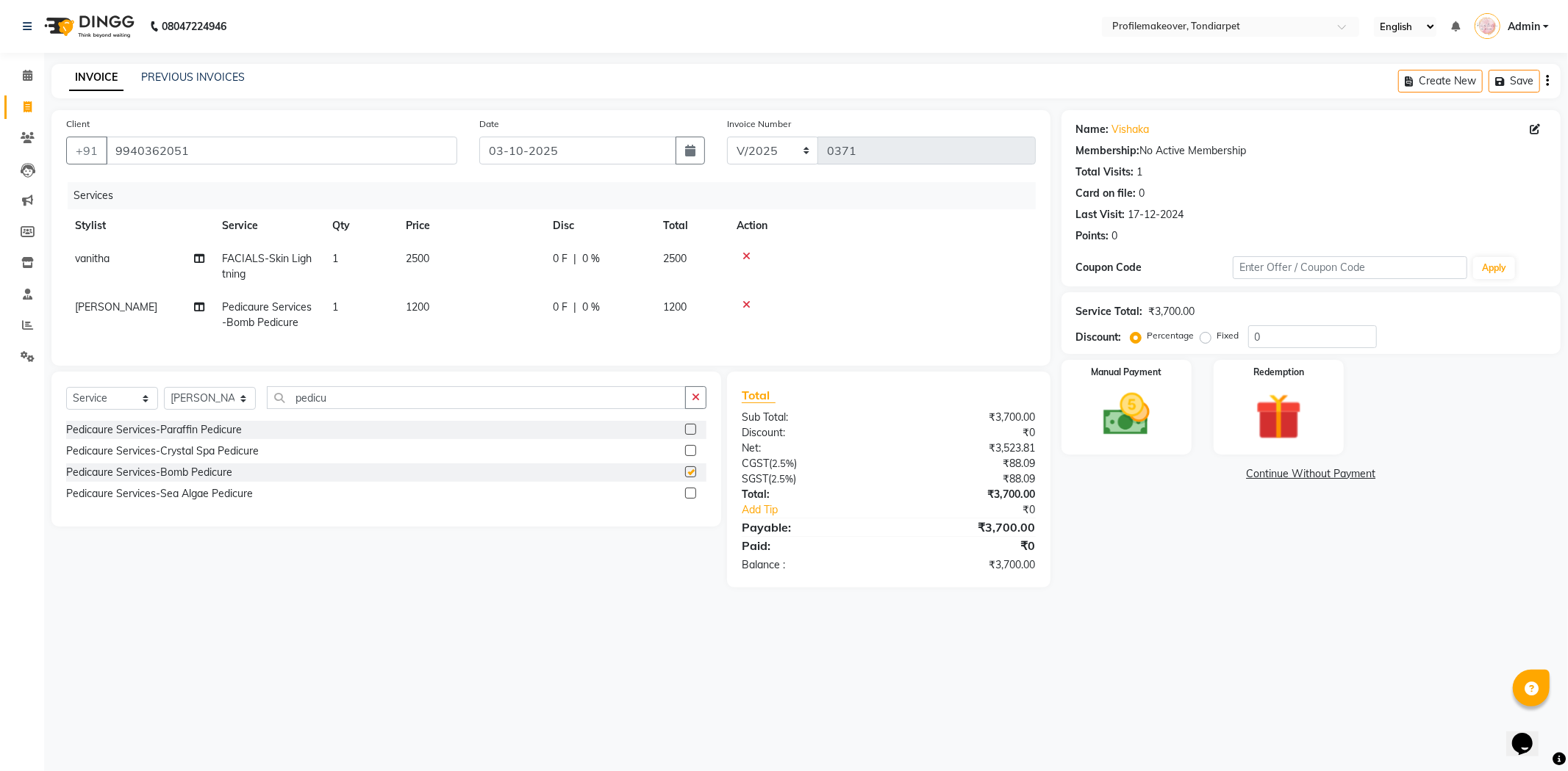
checkbox input "false"
click at [689, 435] on label at bounding box center [691, 430] width 11 height 11
click at [689, 435] on input "checkbox" at bounding box center [690, 431] width 10 height 10
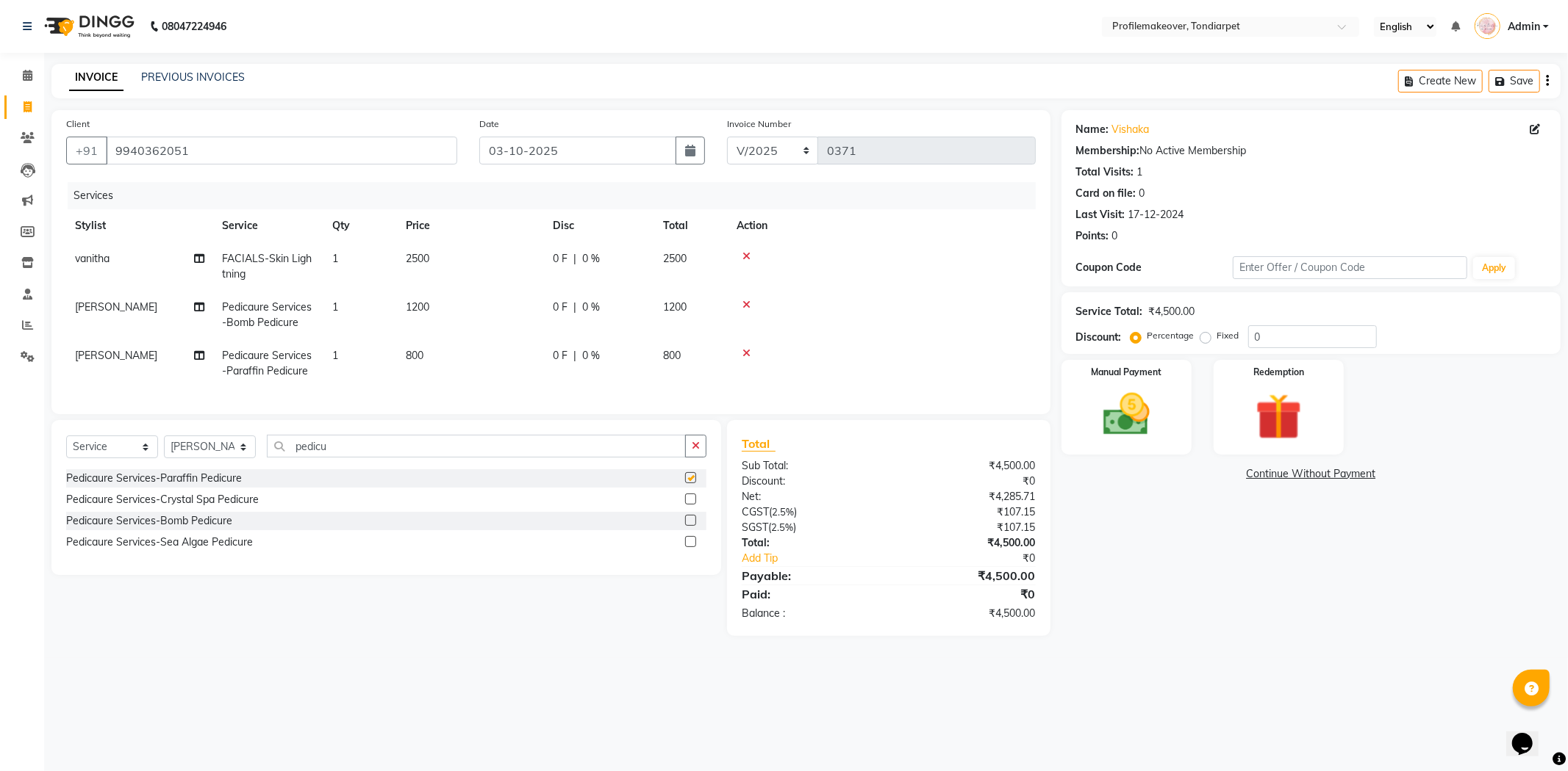
checkbox input "false"
click at [687, 505] on label at bounding box center [691, 500] width 11 height 11
click at [687, 505] on input "checkbox" at bounding box center [690, 500] width 10 height 10
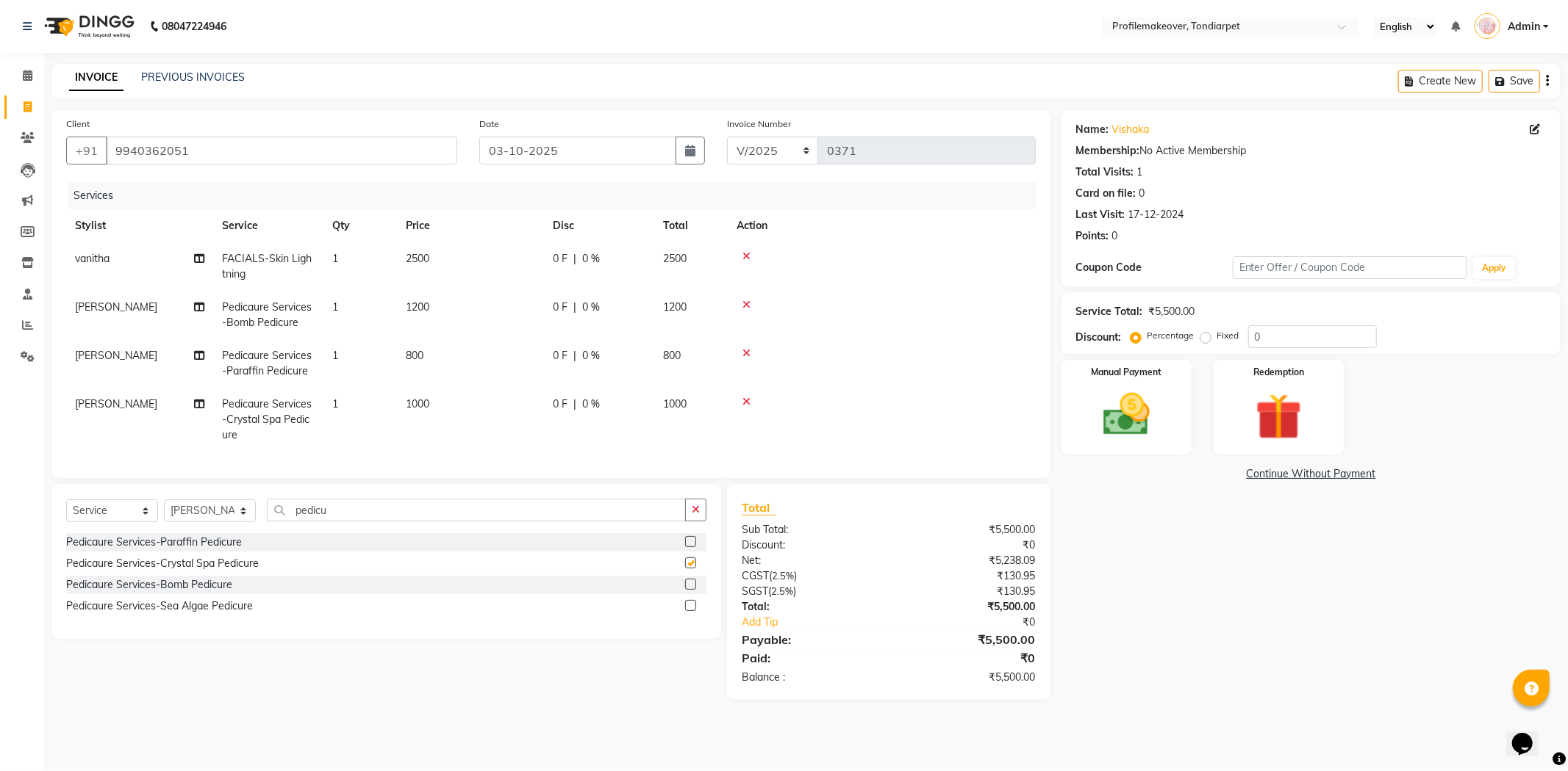
checkbox input "false"
click at [747, 357] on icon at bounding box center [746, 353] width 8 height 11
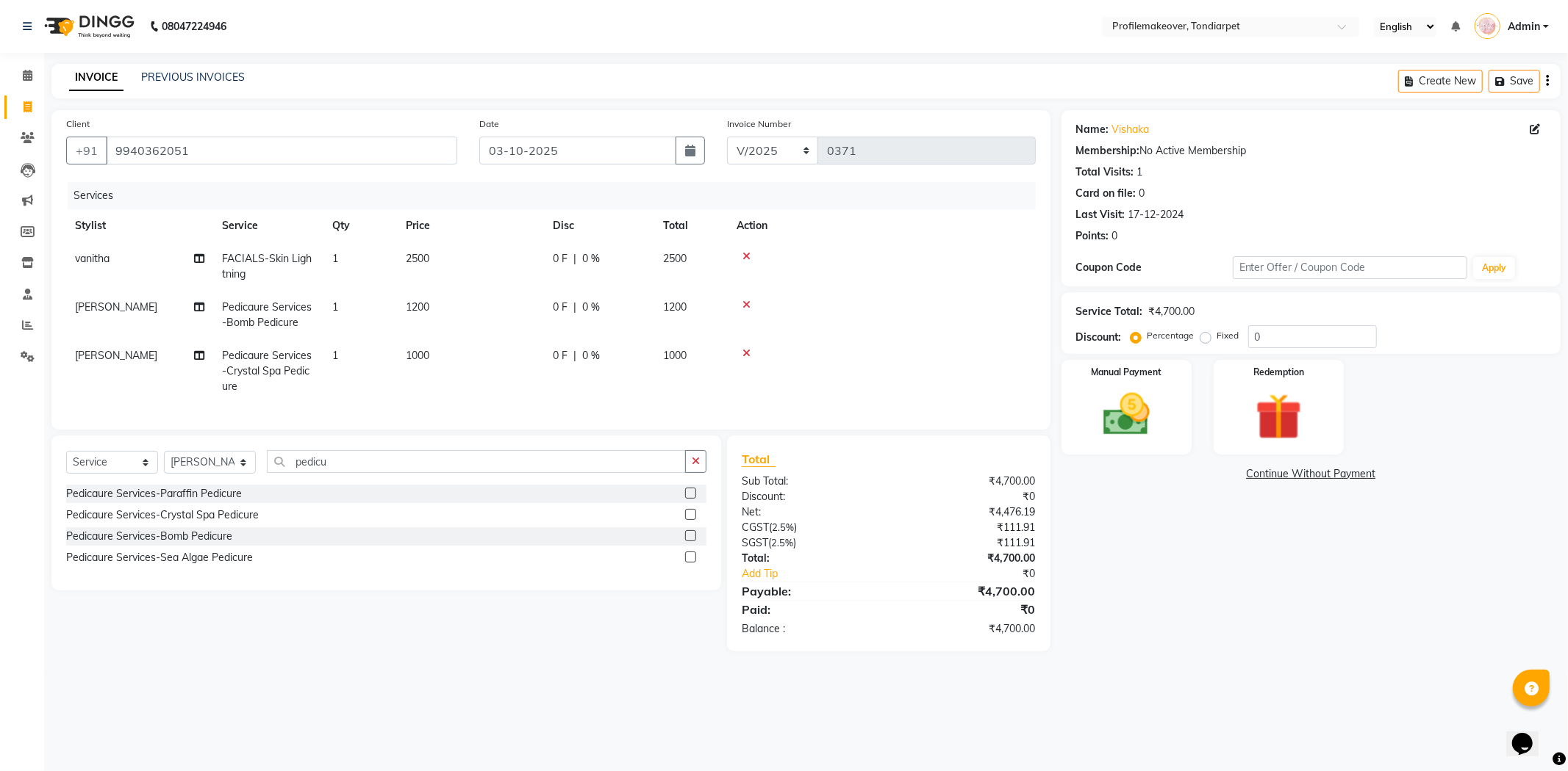
click at [745, 303] on icon at bounding box center [746, 305] width 8 height 11
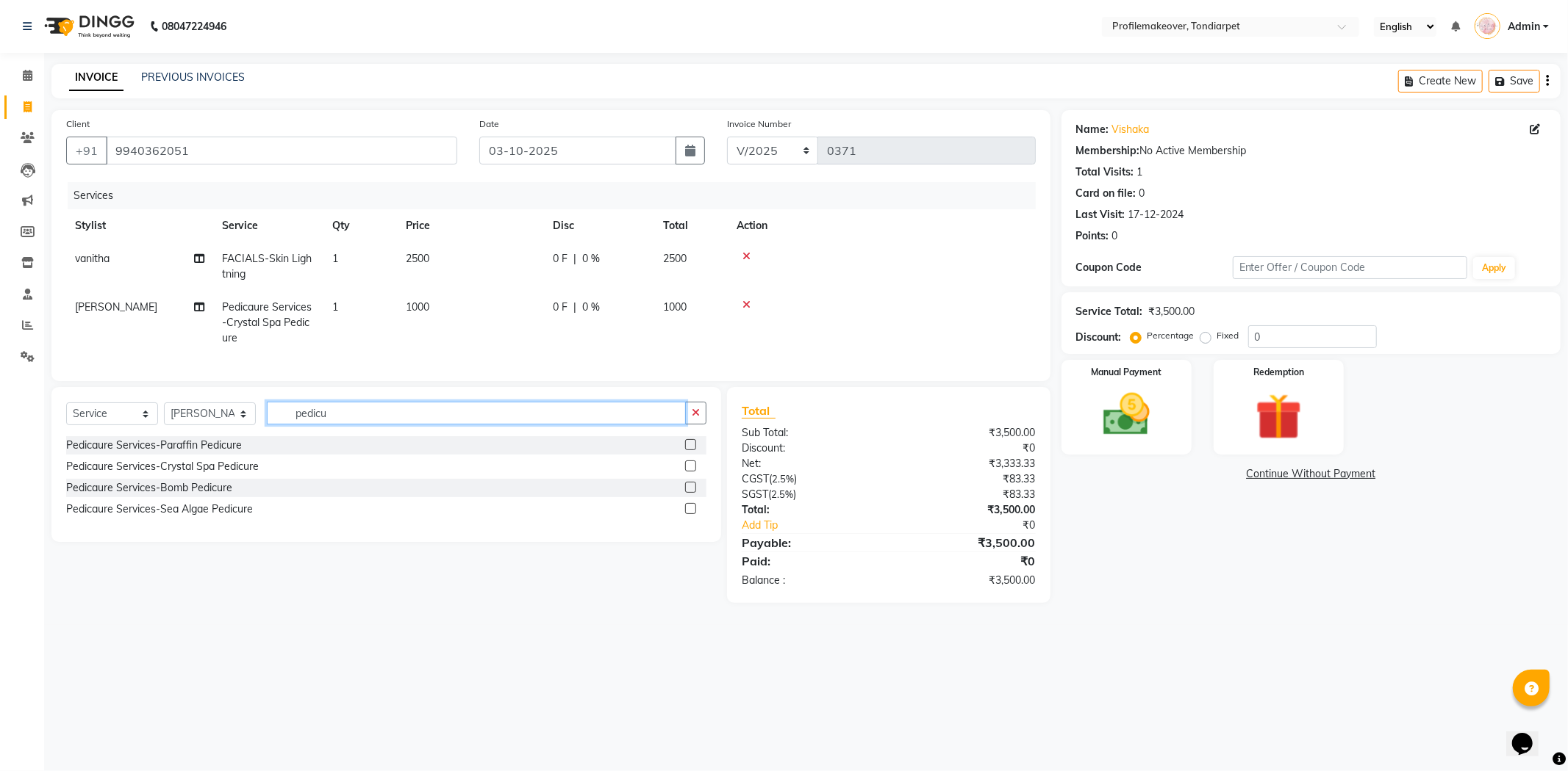
click at [363, 425] on input "pedicu" at bounding box center [476, 414] width 419 height 23
type input "p"
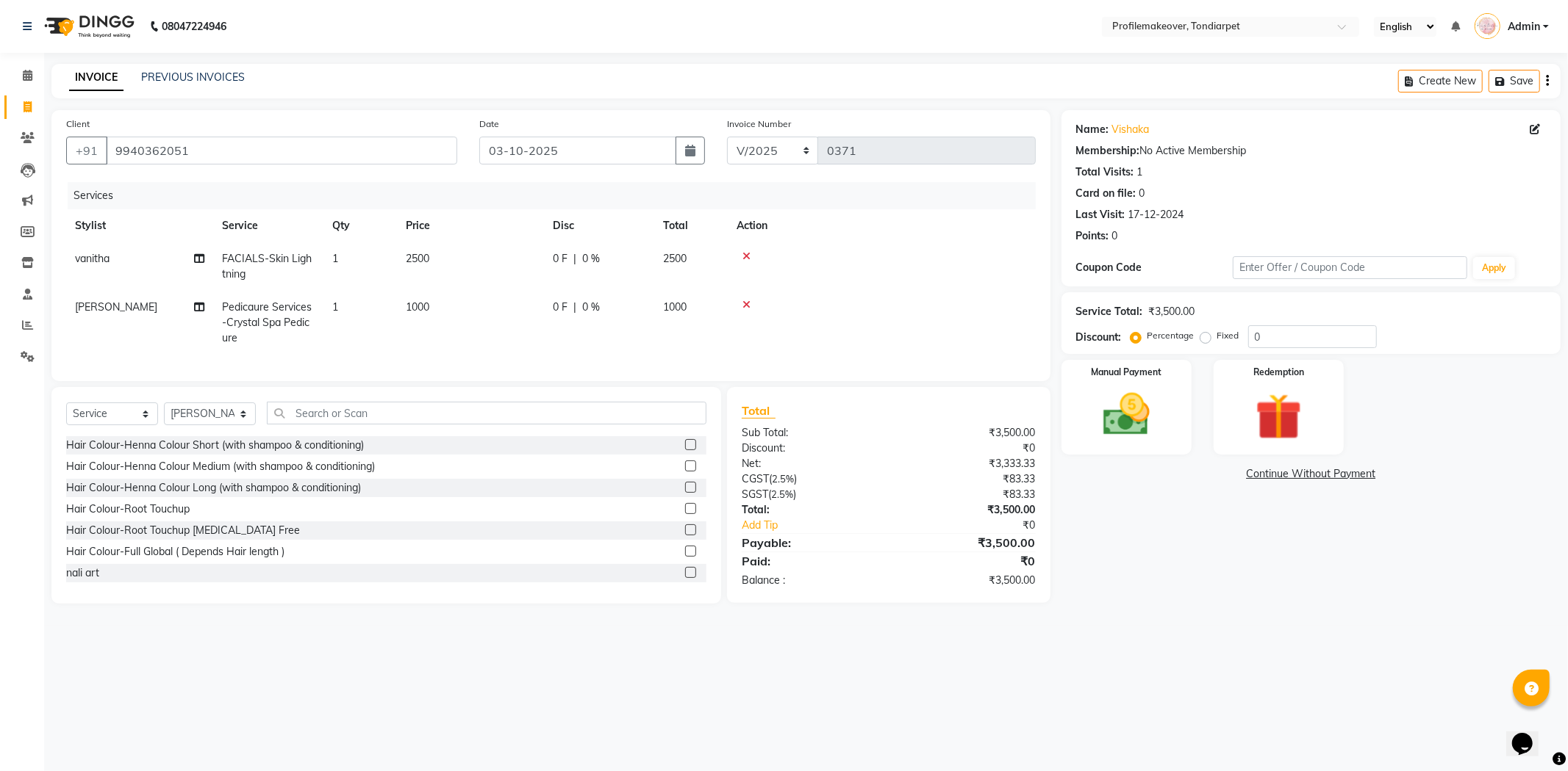
click at [482, 262] on td "2500" at bounding box center [470, 266] width 147 height 49
select select "58558"
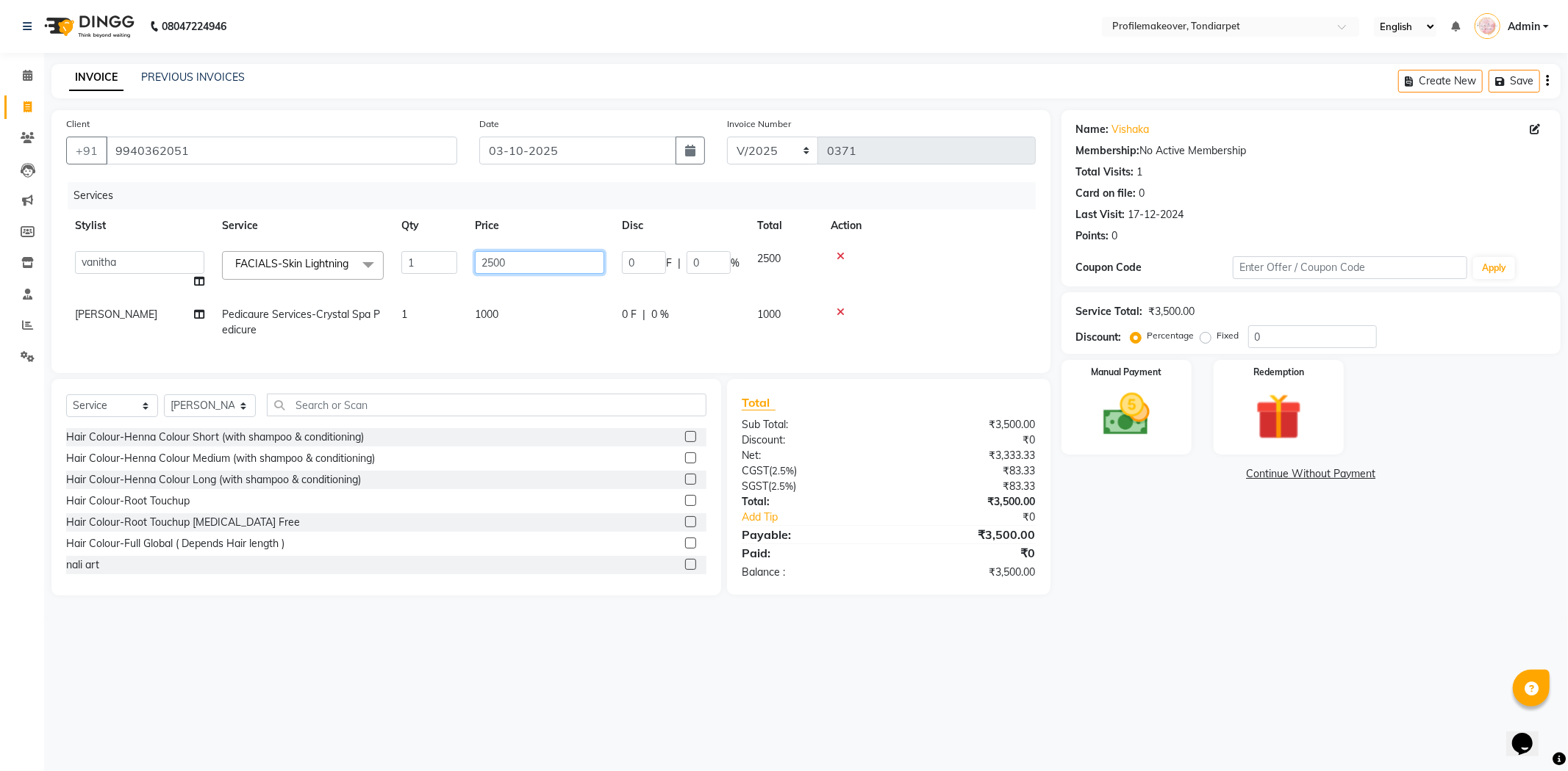
click at [540, 271] on input "2500" at bounding box center [539, 262] width 129 height 23
type input "2000"
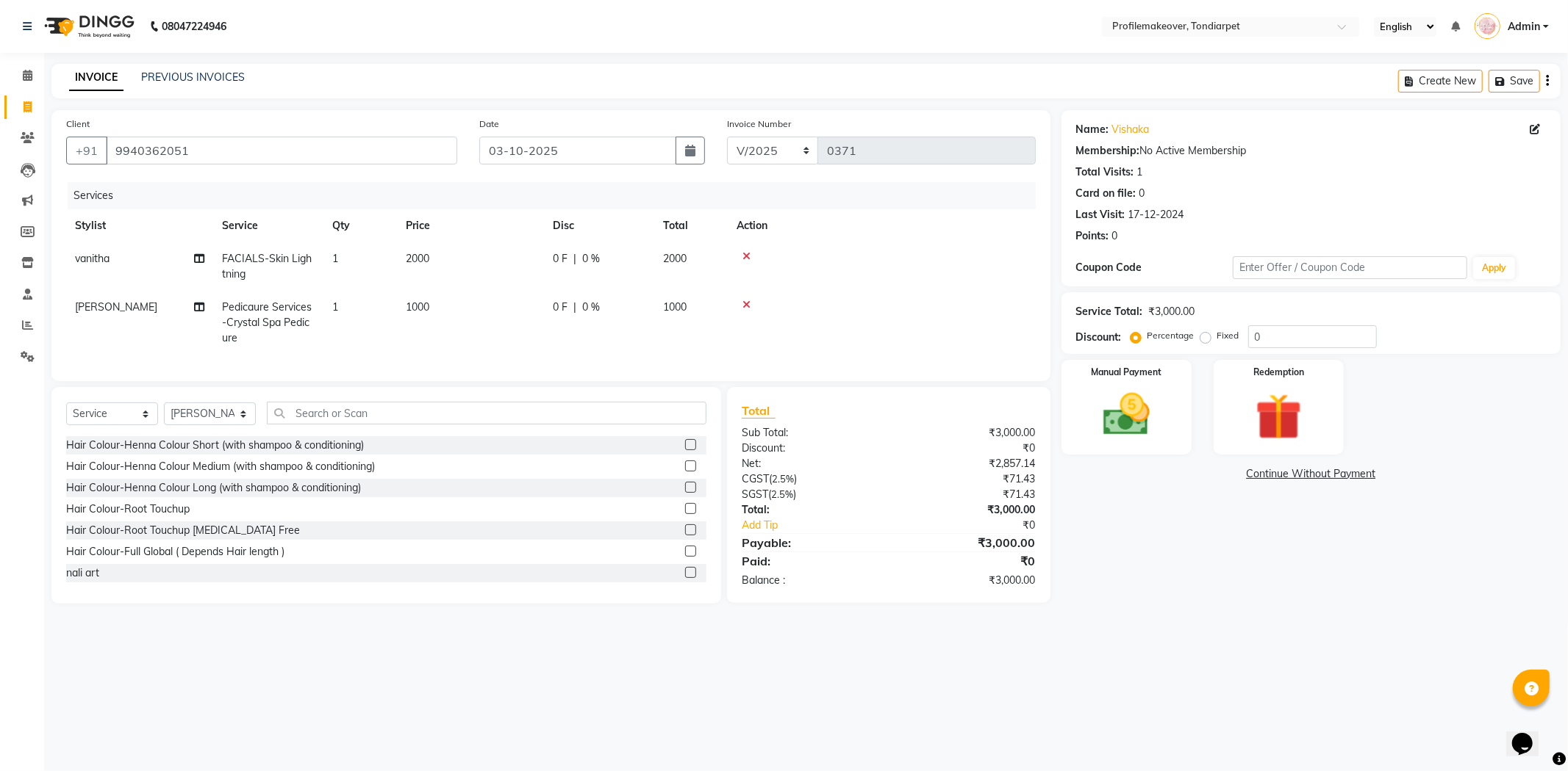
click at [589, 626] on main "INVOICE PREVIOUS INVOICES Create New Save Client [PHONE_NUMBER] Date [DATE] Inv…" at bounding box center [806, 345] width 1524 height 562
click at [405, 420] on input "text" at bounding box center [486, 414] width 440 height 23
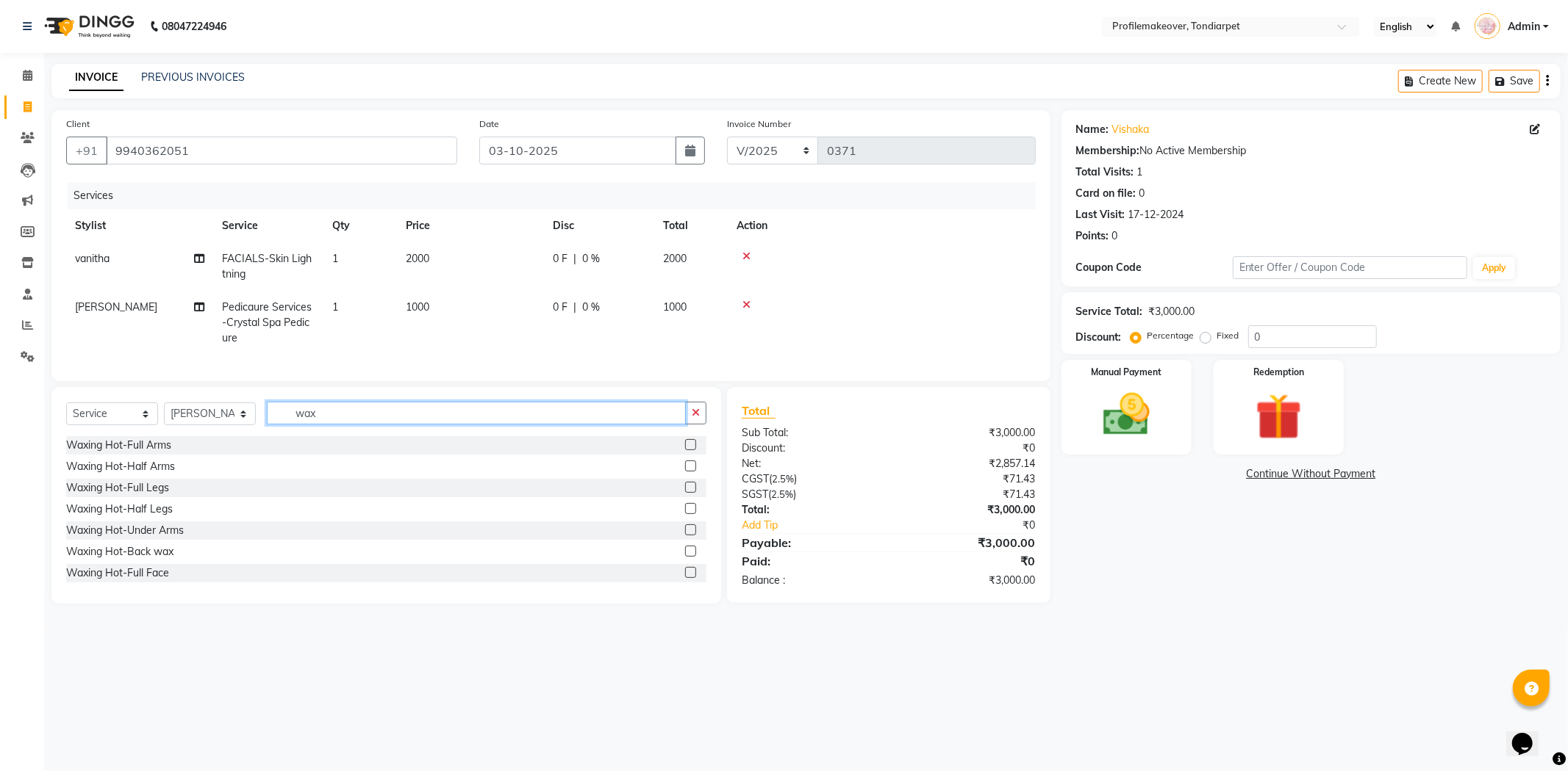
type input "wax"
click at [685, 472] on label at bounding box center [691, 466] width 11 height 11
click at [685, 472] on input "checkbox" at bounding box center [690, 467] width 10 height 10
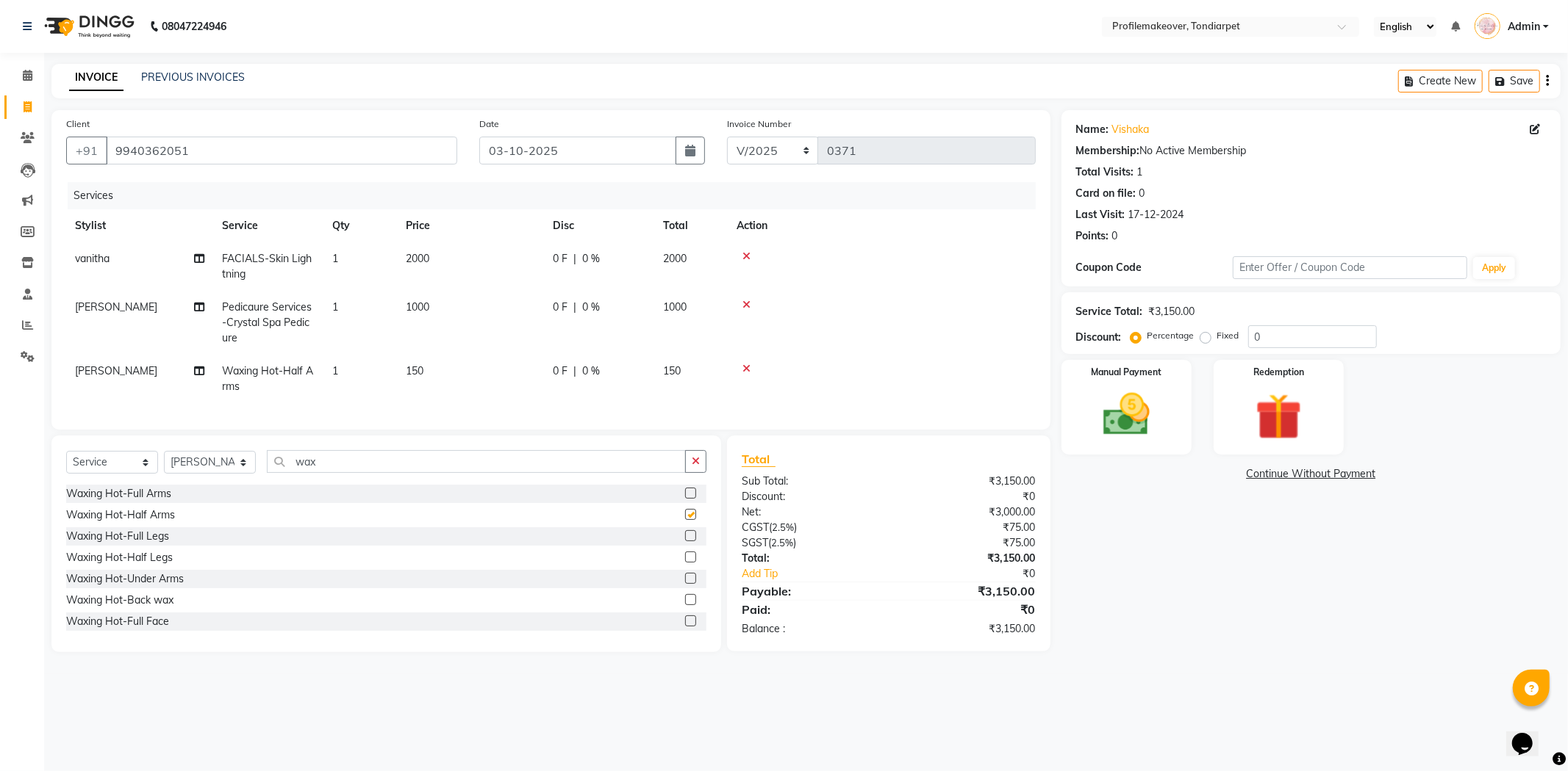
checkbox input "false"
click at [409, 470] on input "wax" at bounding box center [476, 461] width 419 height 23
type input "w"
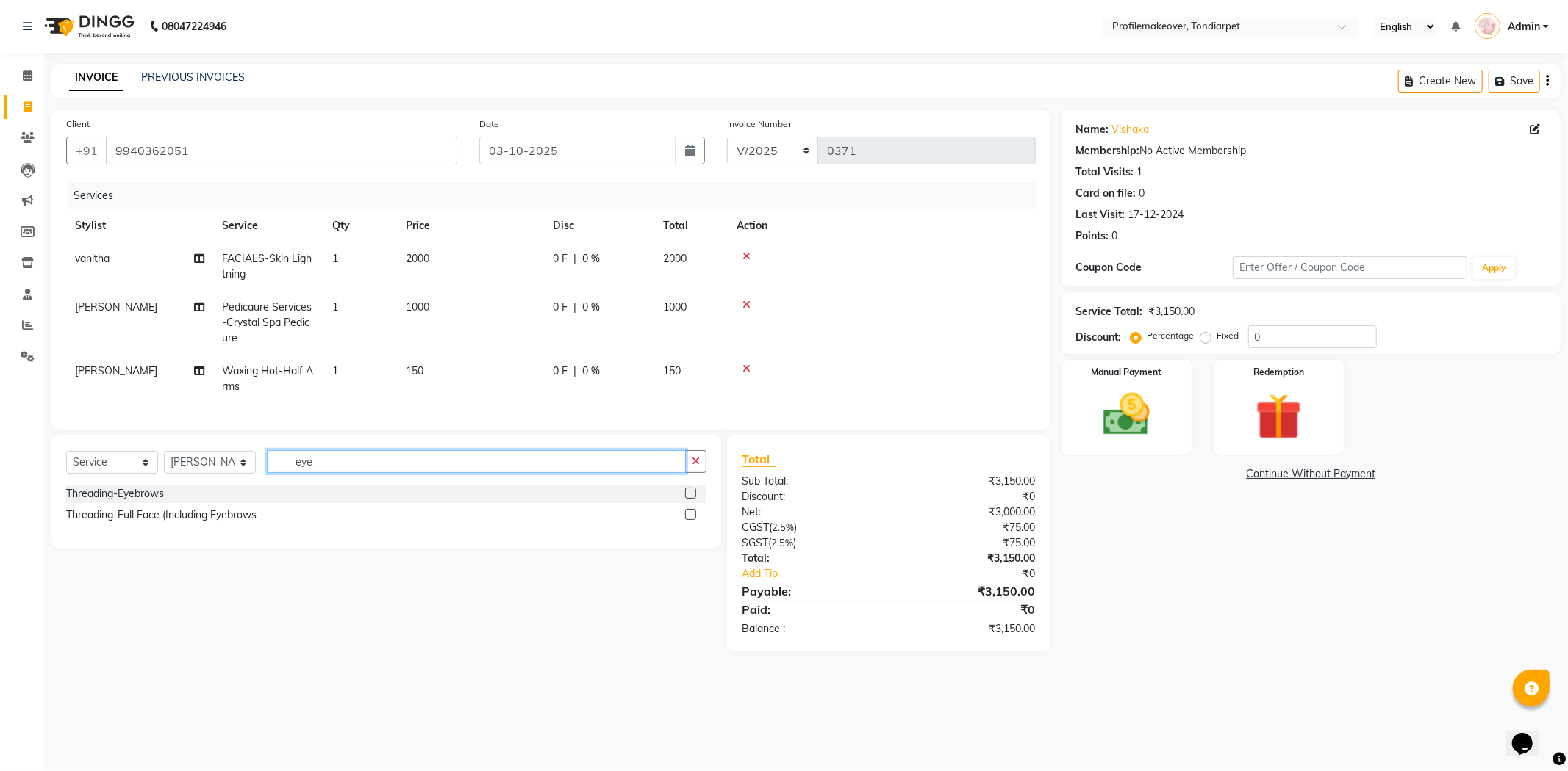
type input "eye"
click at [692, 499] on label at bounding box center [691, 493] width 11 height 11
click at [692, 499] on input "checkbox" at bounding box center [690, 494] width 10 height 10
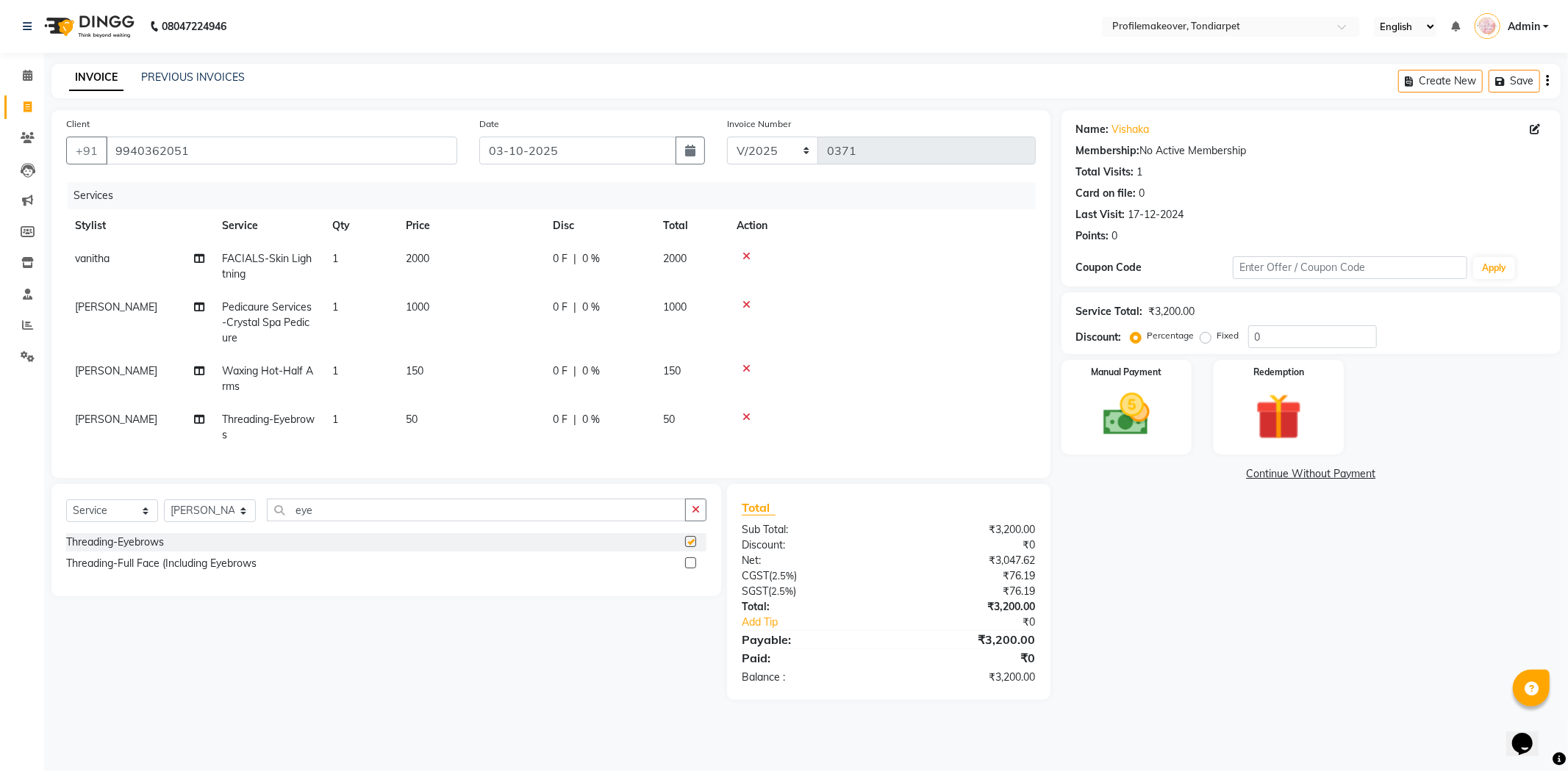
checkbox input "false"
click at [441, 519] on input "eye" at bounding box center [476, 510] width 419 height 23
type input "e"
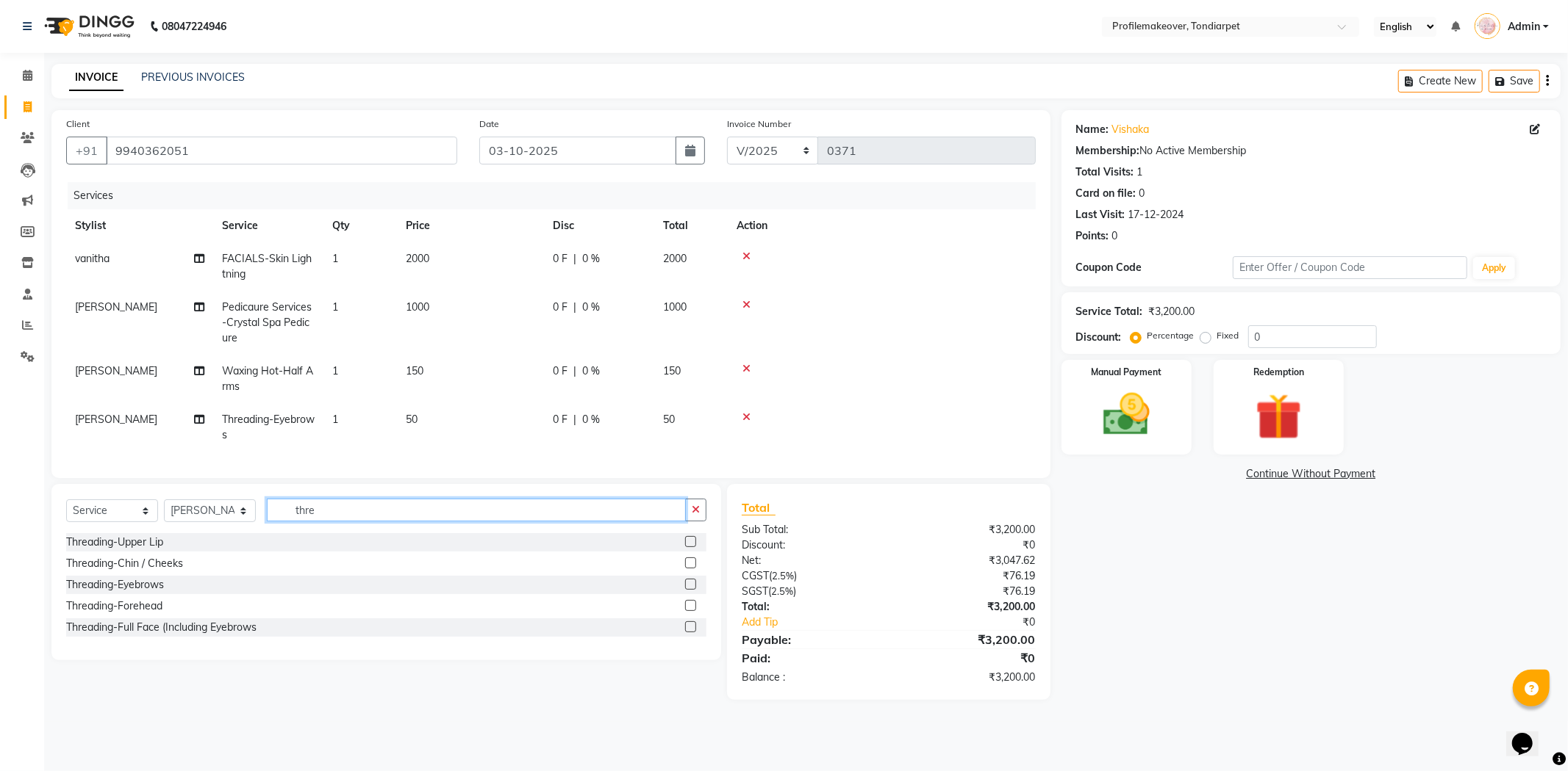
type input "thre"
click at [693, 611] on label at bounding box center [691, 606] width 11 height 11
click at [693, 611] on input "checkbox" at bounding box center [690, 607] width 10 height 10
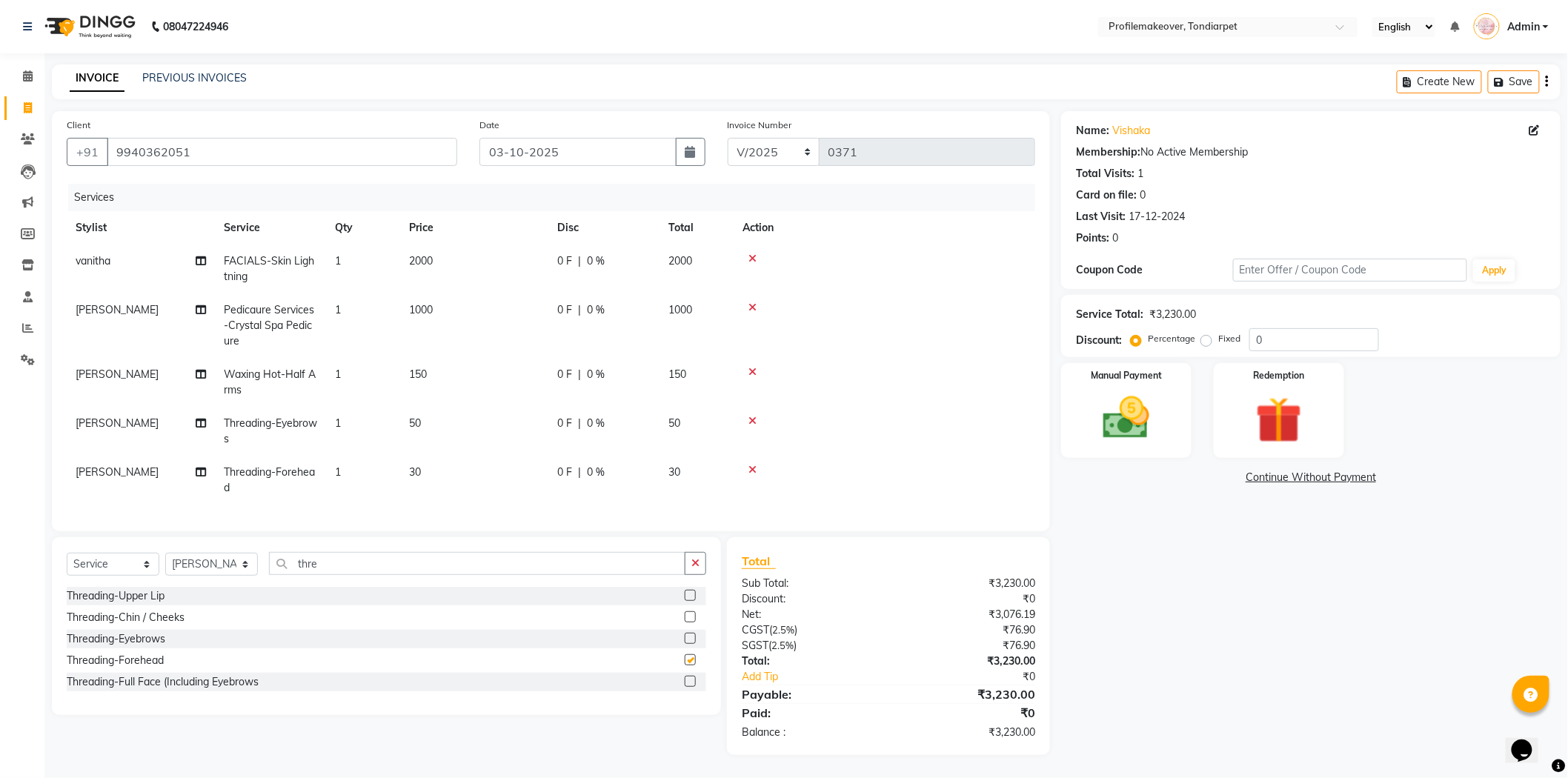
checkbox input "false"
click at [1139, 534] on div "Name: Vishaka Membership: No Active Membership Total Visits: 1 Card on file: 0 …" at bounding box center [1316, 434] width 511 height 644
click at [1114, 405] on img at bounding box center [1127, 419] width 79 height 56
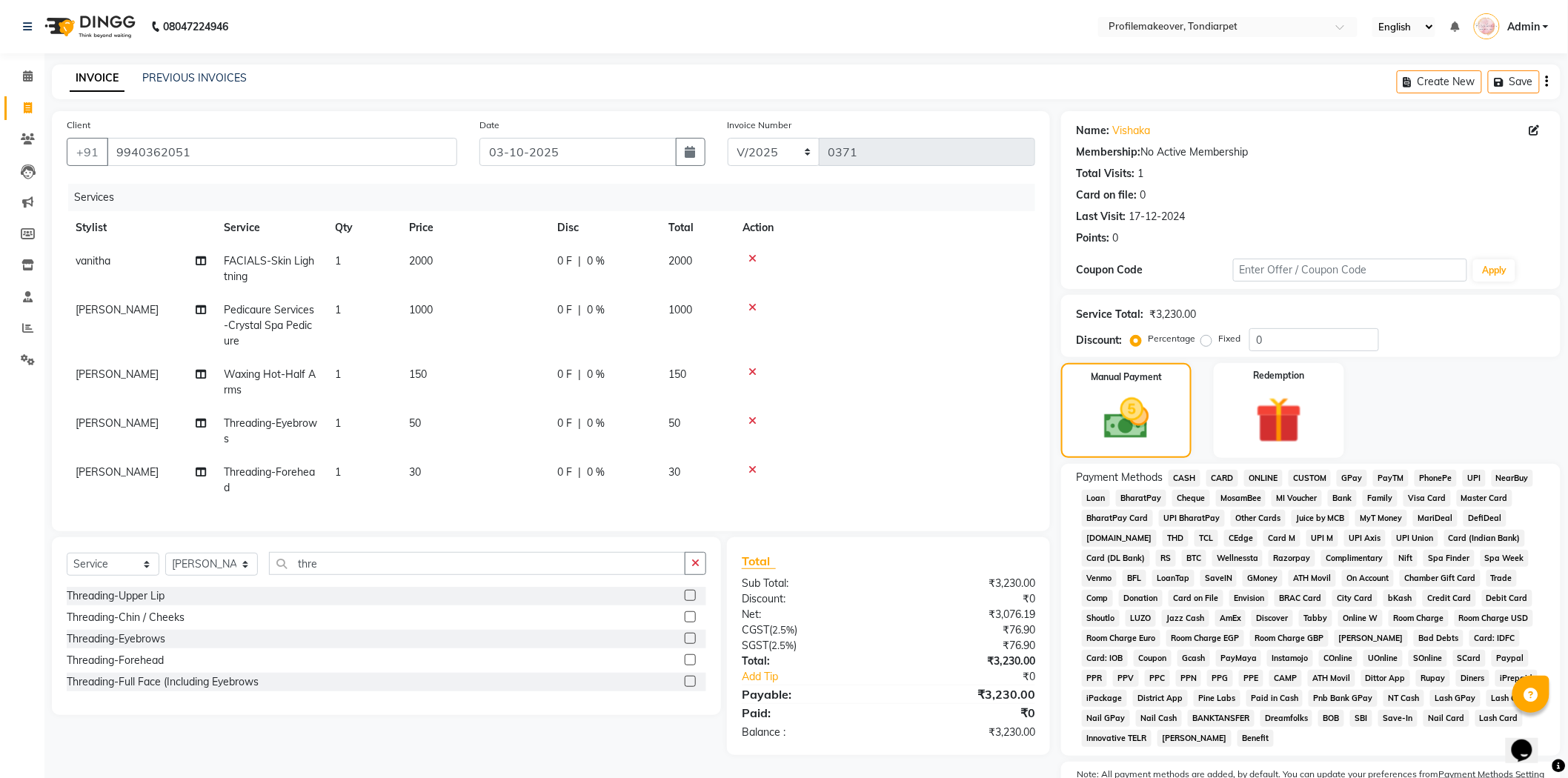
click at [1346, 475] on span "GPay" at bounding box center [1352, 478] width 30 height 17
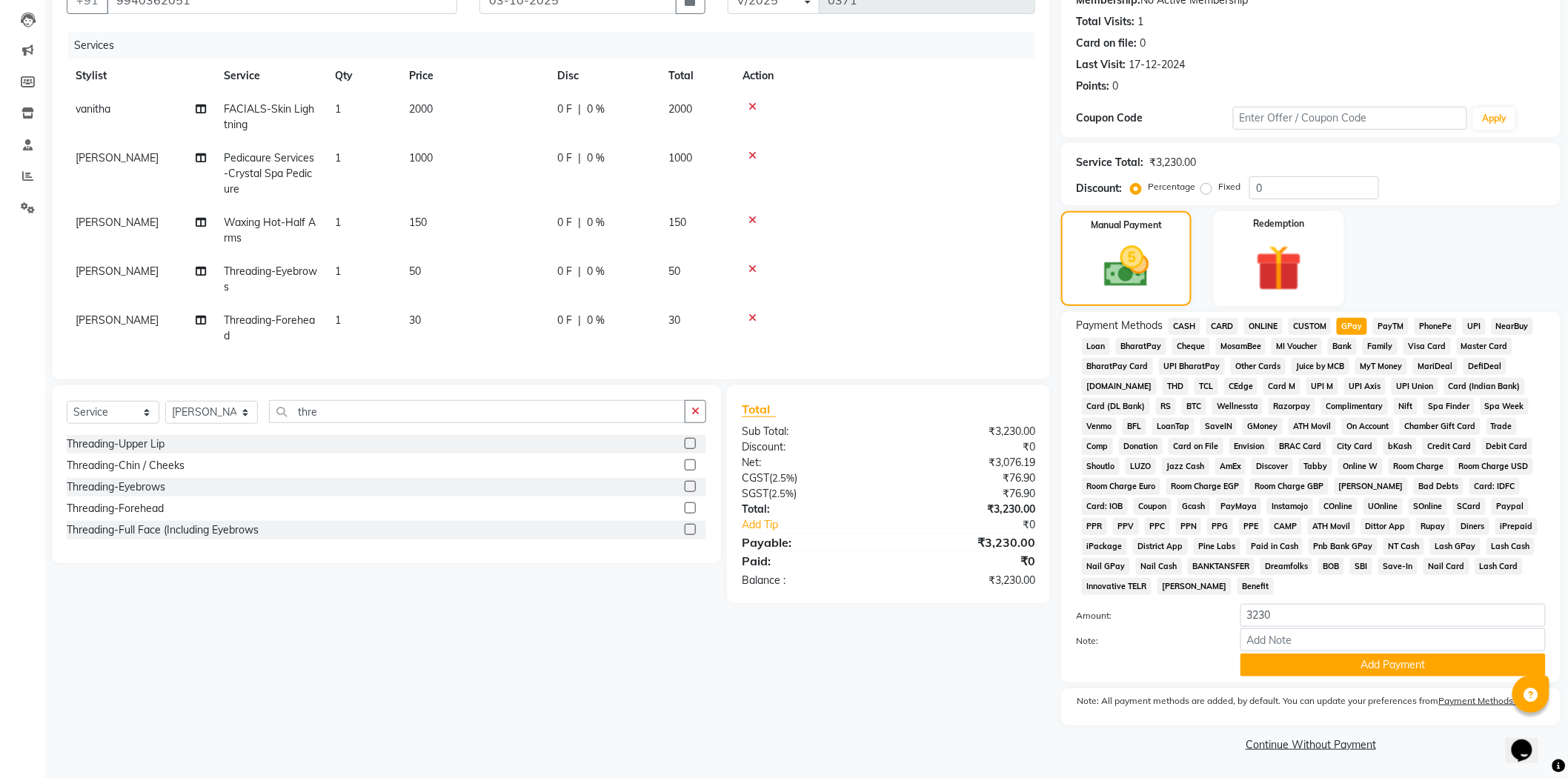
scroll to position [154, 0]
click at [1335, 669] on button "Add Payment" at bounding box center [1393, 666] width 306 height 23
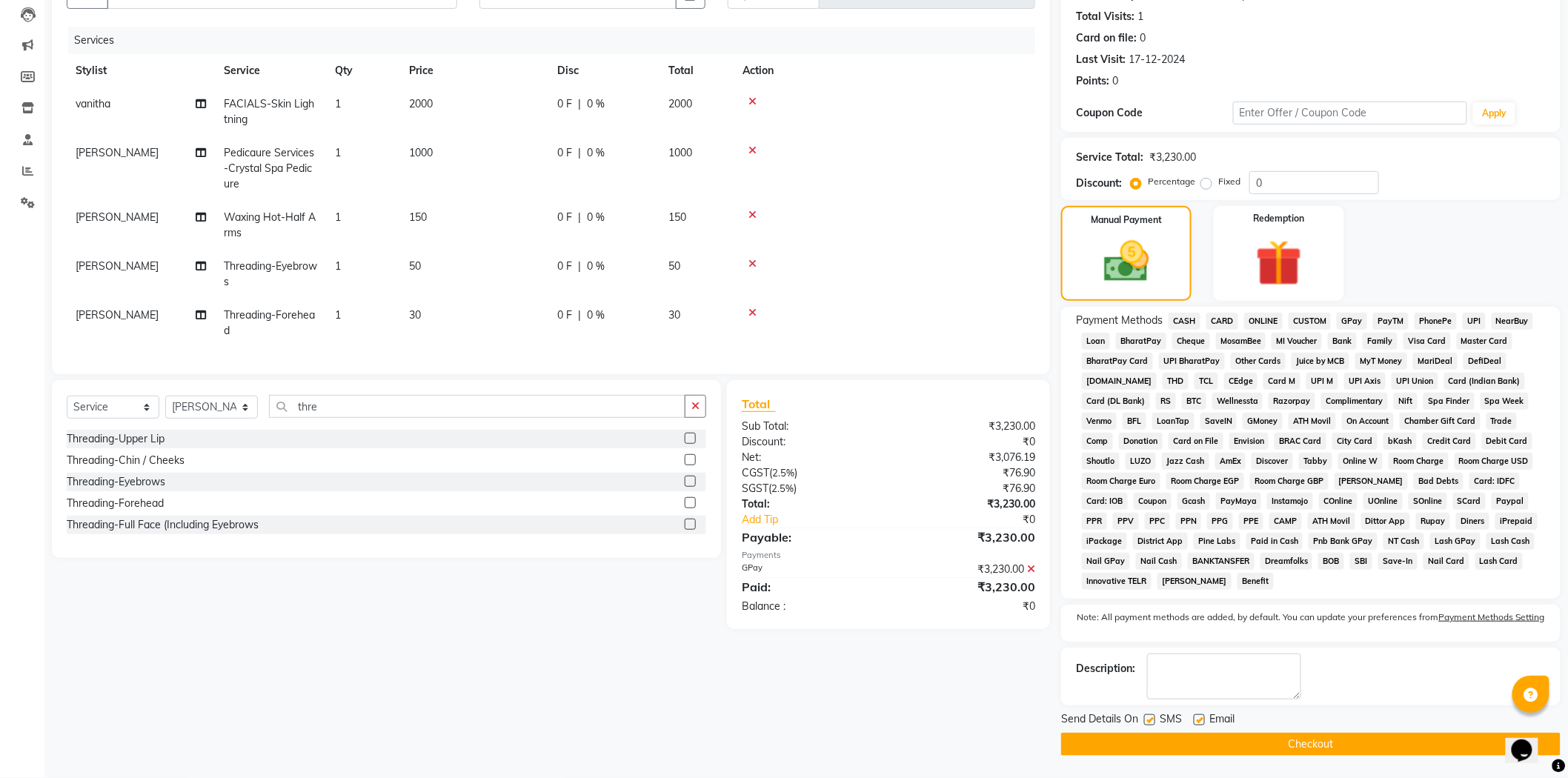
scroll to position [159, 0]
click at [1256, 739] on button "Checkout" at bounding box center [1311, 744] width 499 height 23
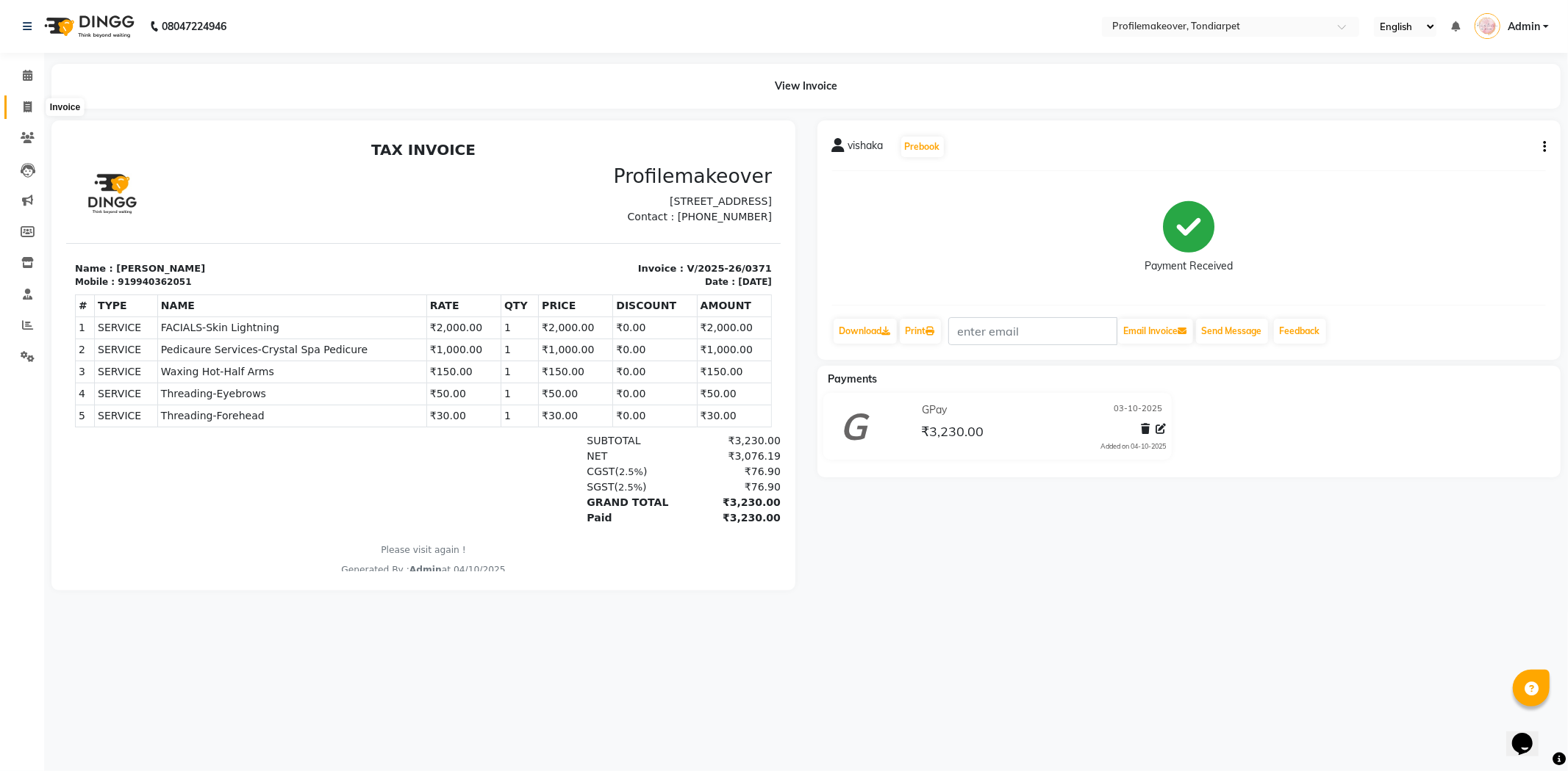
click at [28, 106] on icon at bounding box center [28, 107] width 8 height 11
select select "service"
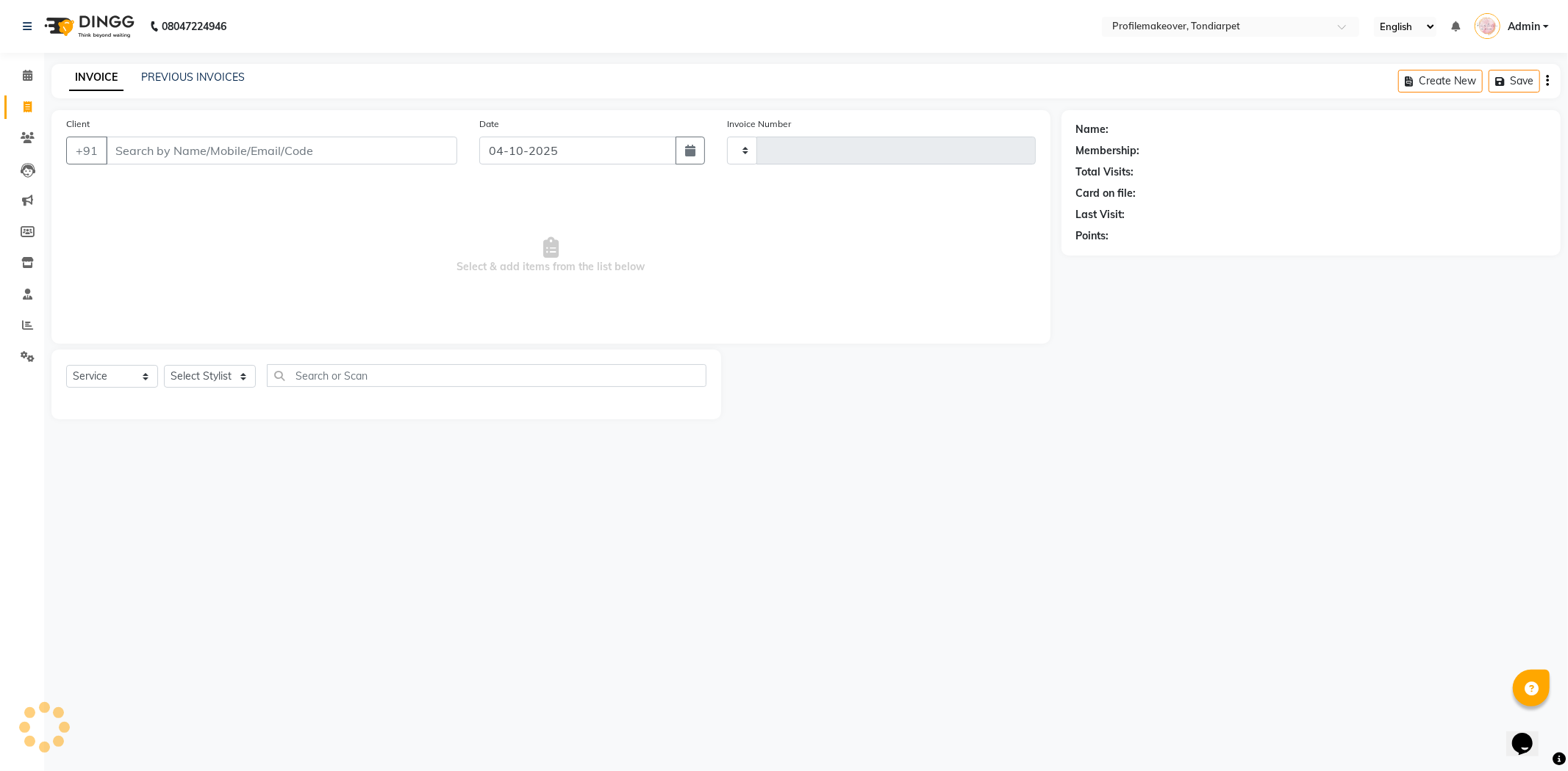
type input "0372"
select select "5843"
click at [142, 152] on input "Client" at bounding box center [281, 150] width 351 height 28
click at [510, 149] on input "04-10-2025" at bounding box center [578, 150] width 197 height 28
select select "10"
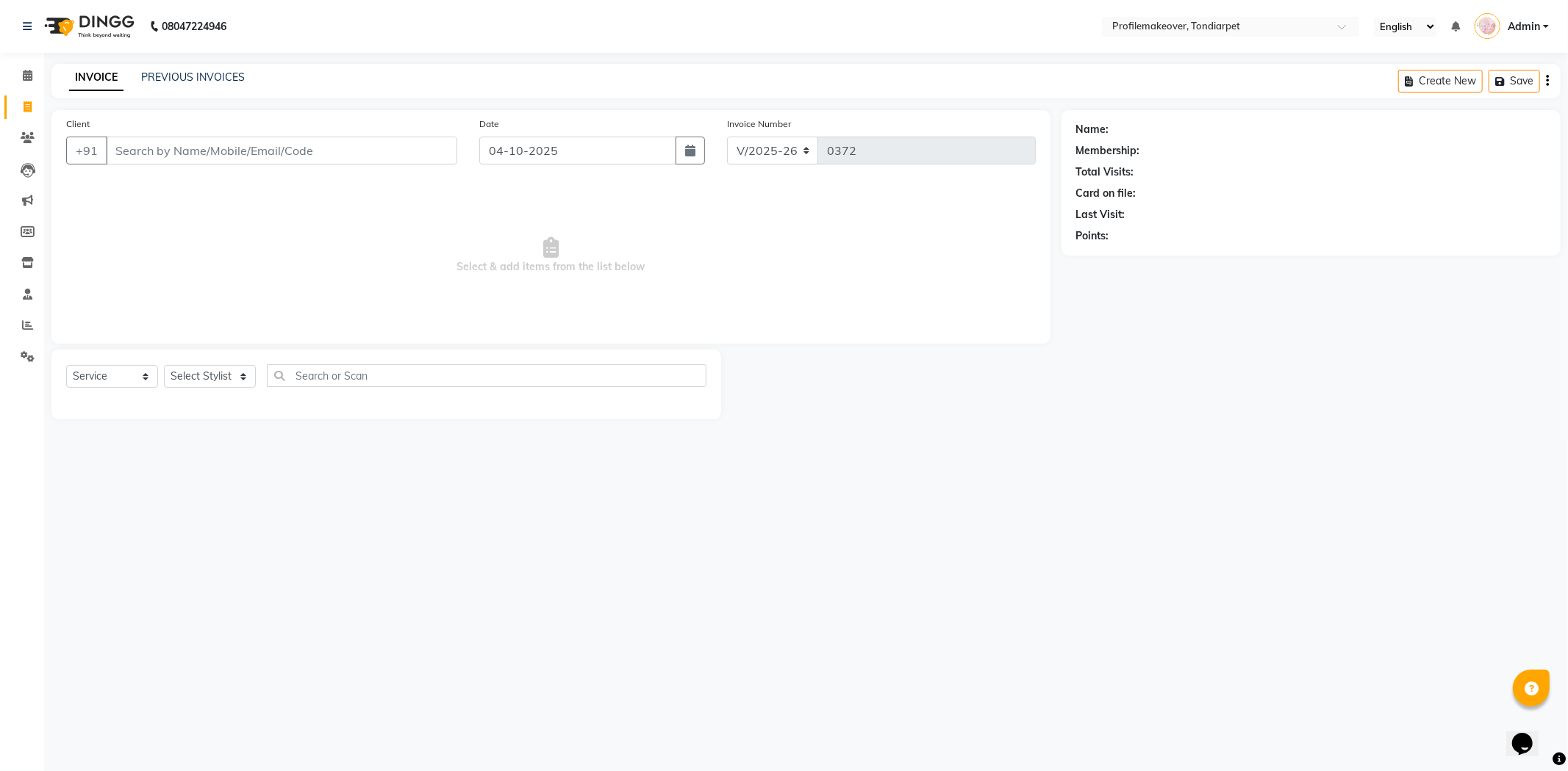
select select "2025"
click at [583, 231] on div "3" at bounding box center [589, 229] width 24 height 24
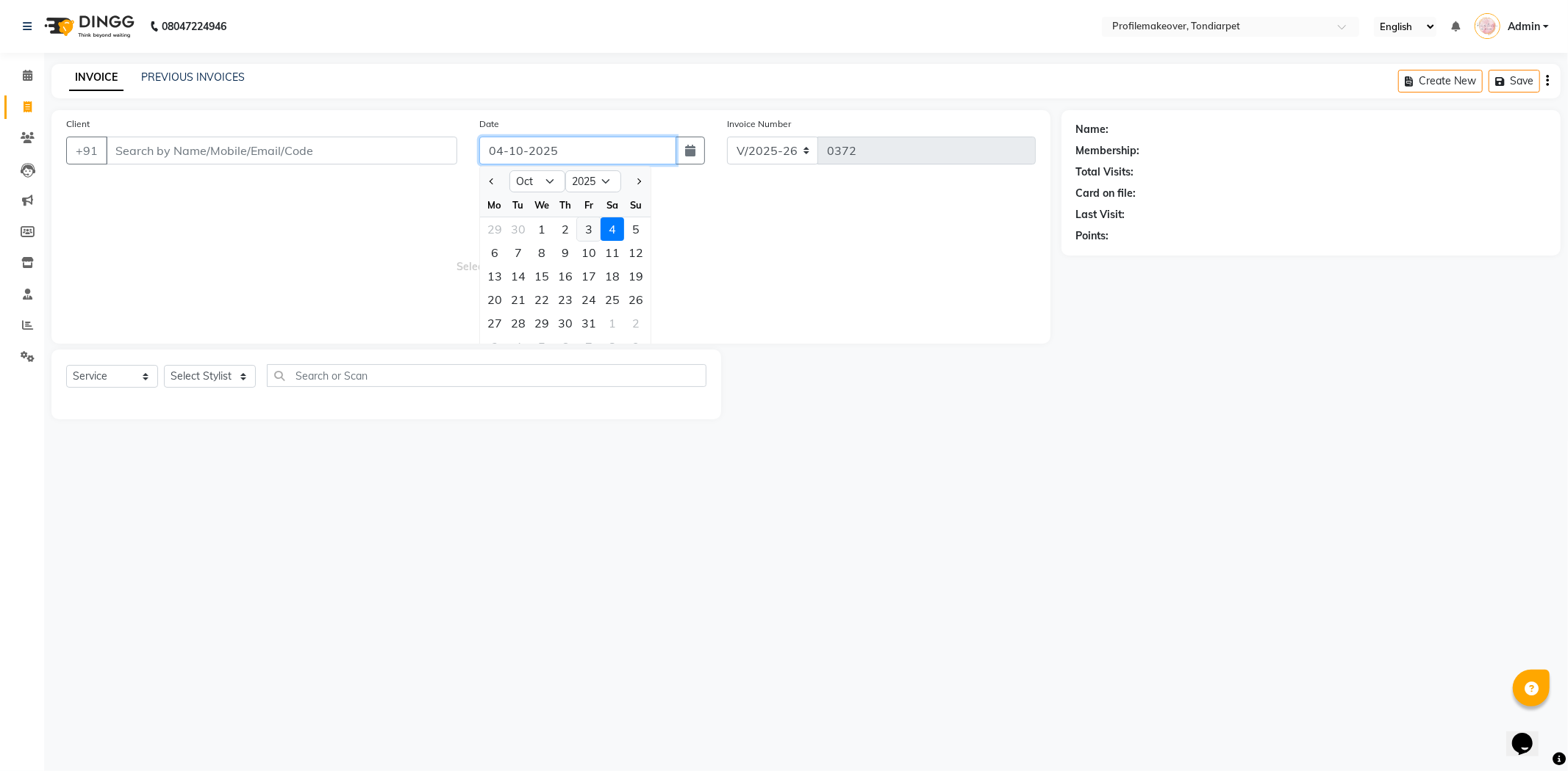
type input "03-10-2025"
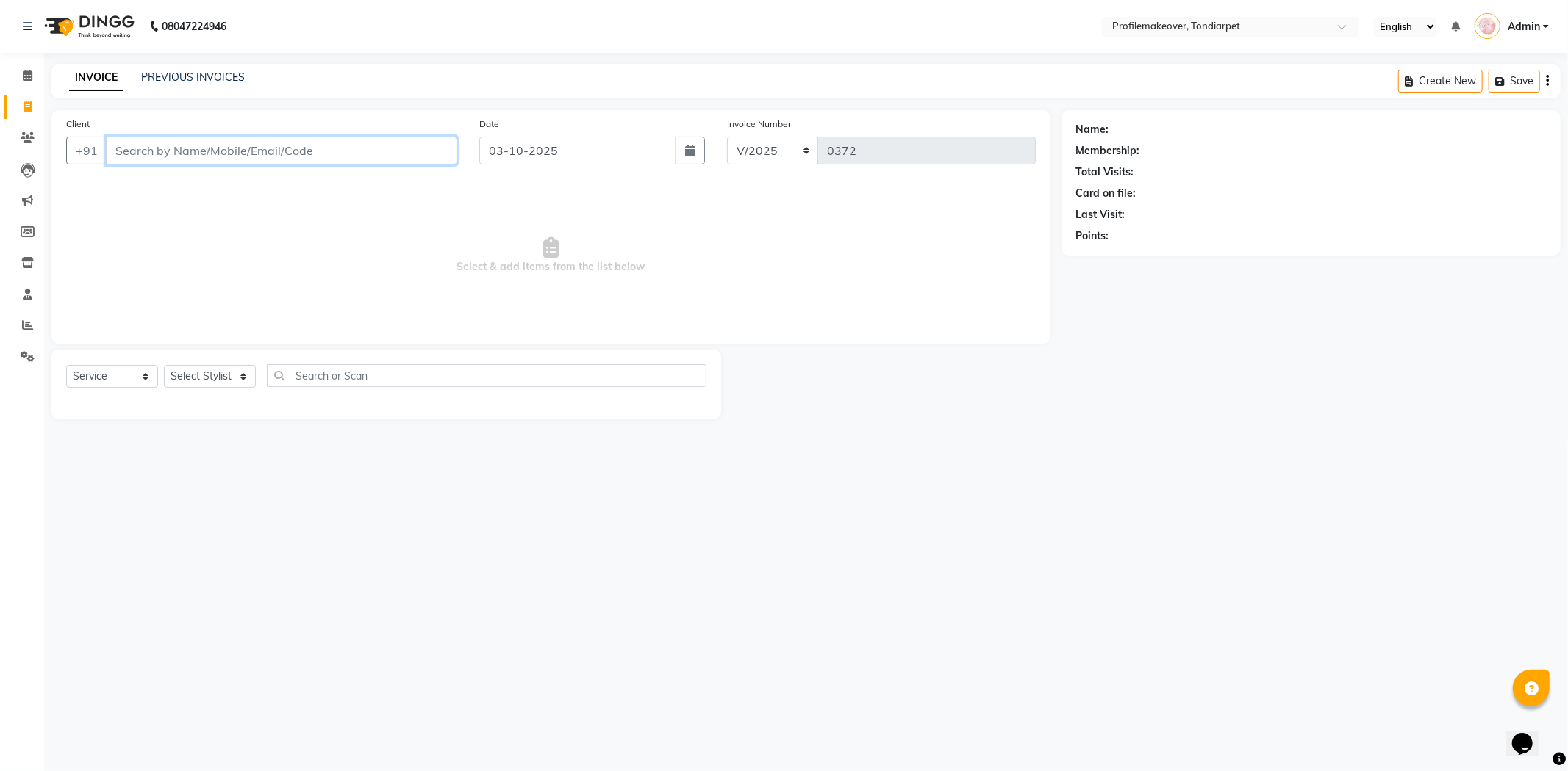
click at [248, 145] on input "Client" at bounding box center [281, 150] width 351 height 28
drag, startPoint x: 226, startPoint y: 176, endPoint x: 229, endPoint y: 188, distance: 12.4
click at [230, 186] on ngb-highlight "95855 11994" at bounding box center [210, 184] width 76 height 15
type input "9585511994"
click at [230, 375] on select "Select Stylist profile makeovar [PERSON_NAME]" at bounding box center [210, 376] width 92 height 23
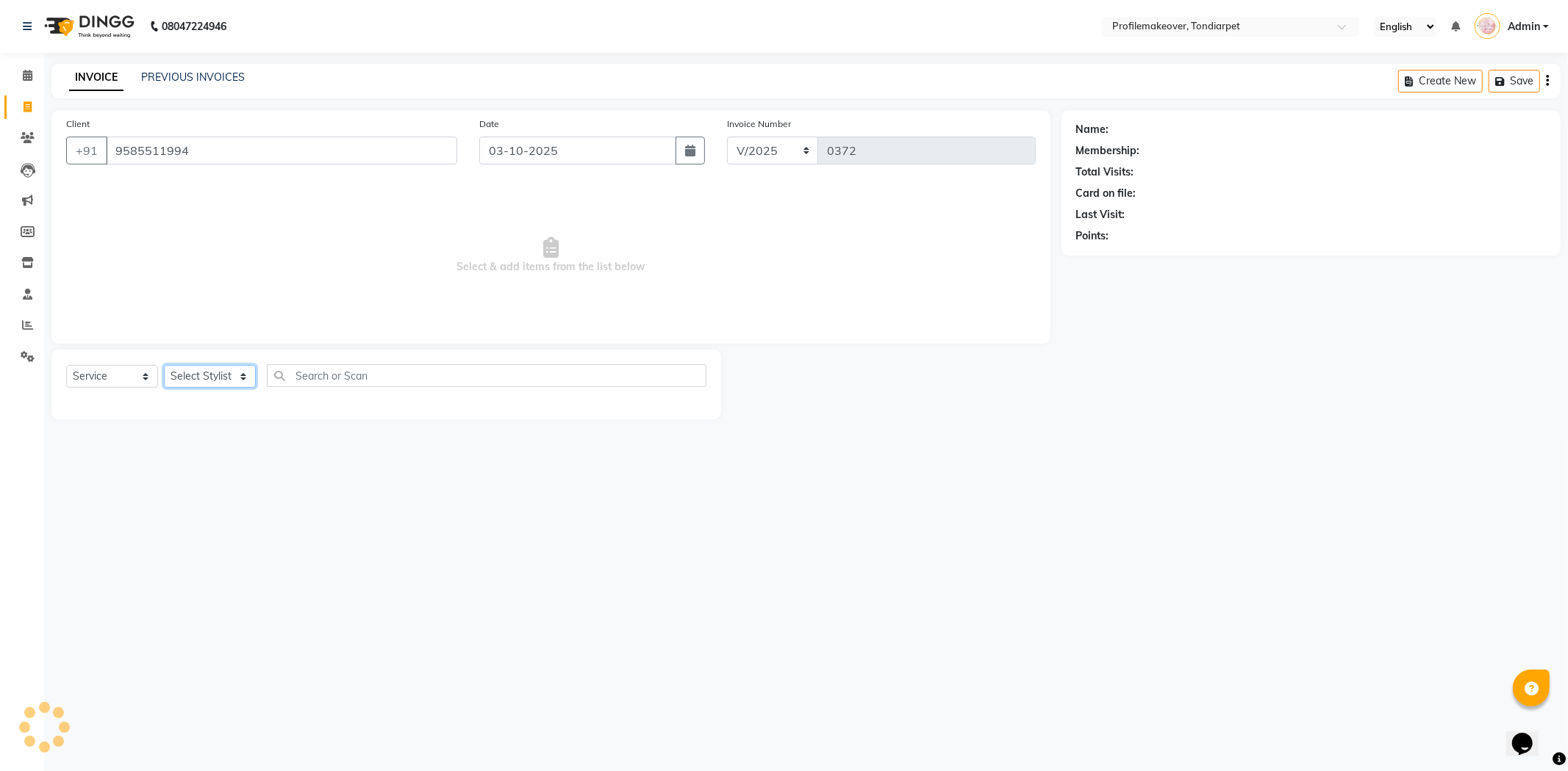
select select "58558"
click at [164, 366] on select "Select Stylist profile makeovar [PERSON_NAME]" at bounding box center [210, 376] width 92 height 23
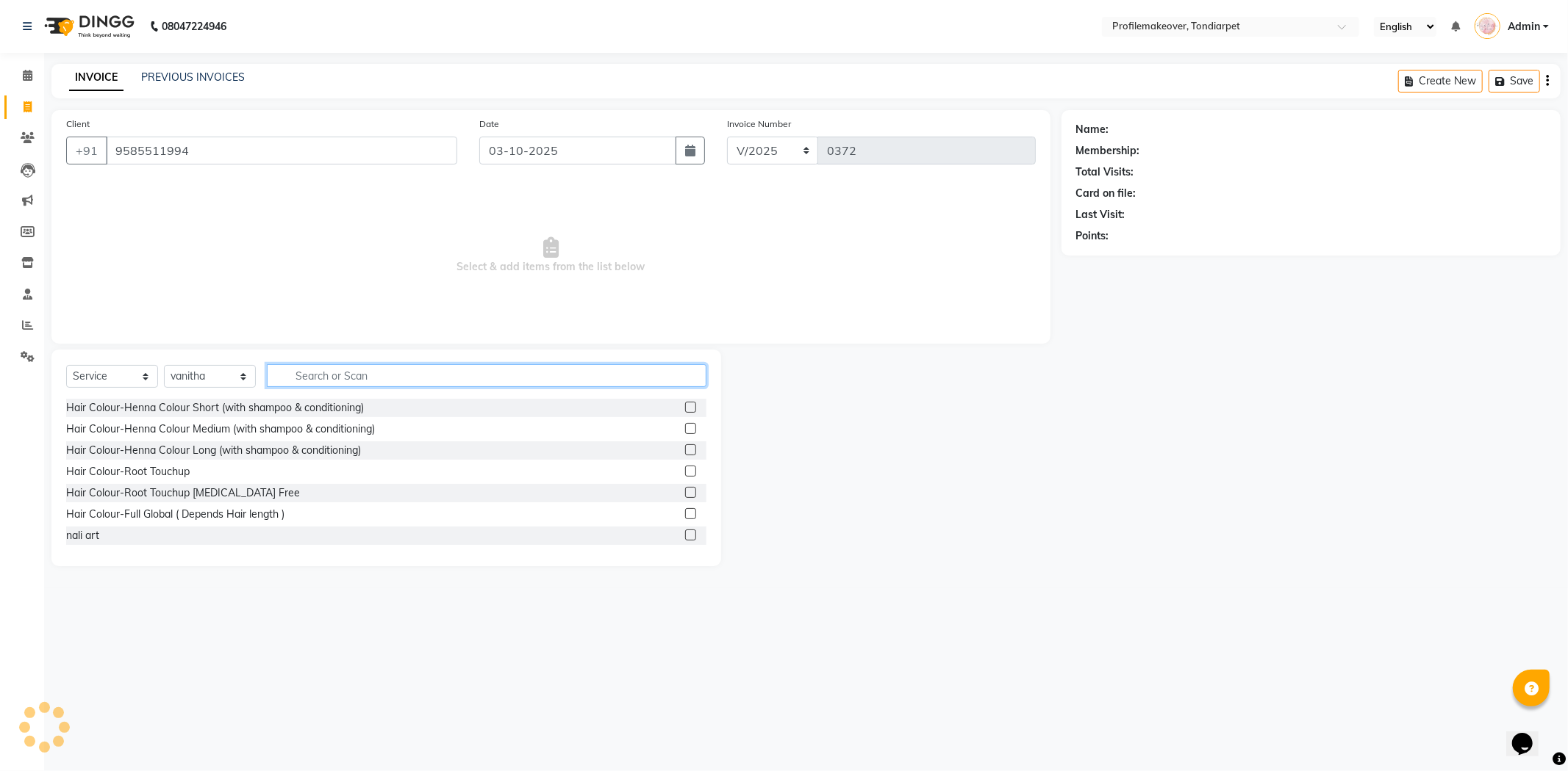
click at [290, 383] on input "text" at bounding box center [486, 376] width 440 height 23
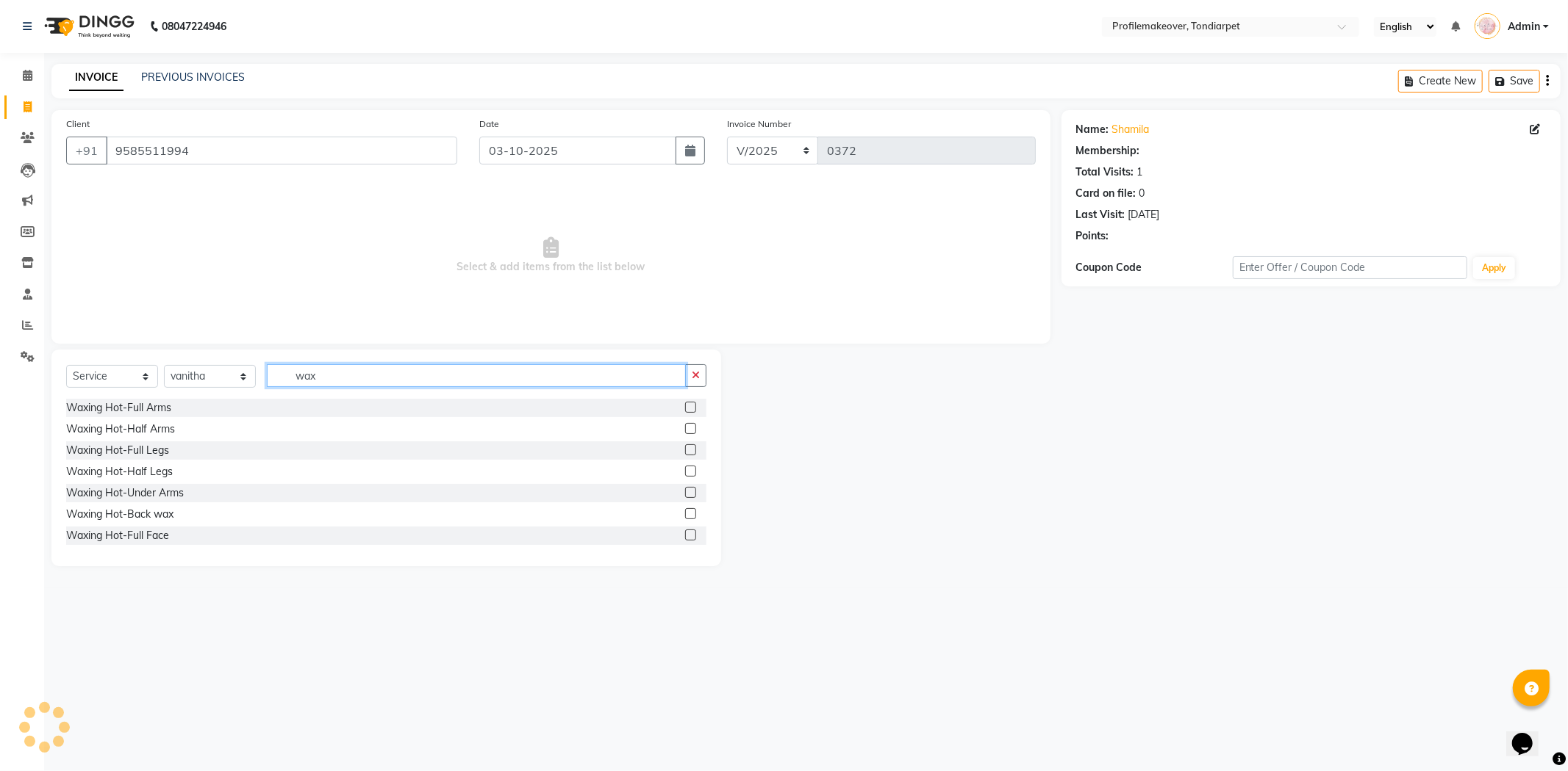
type input "wax"
click at [685, 409] on label at bounding box center [691, 408] width 11 height 11
click at [685, 409] on input "checkbox" at bounding box center [690, 408] width 10 height 10
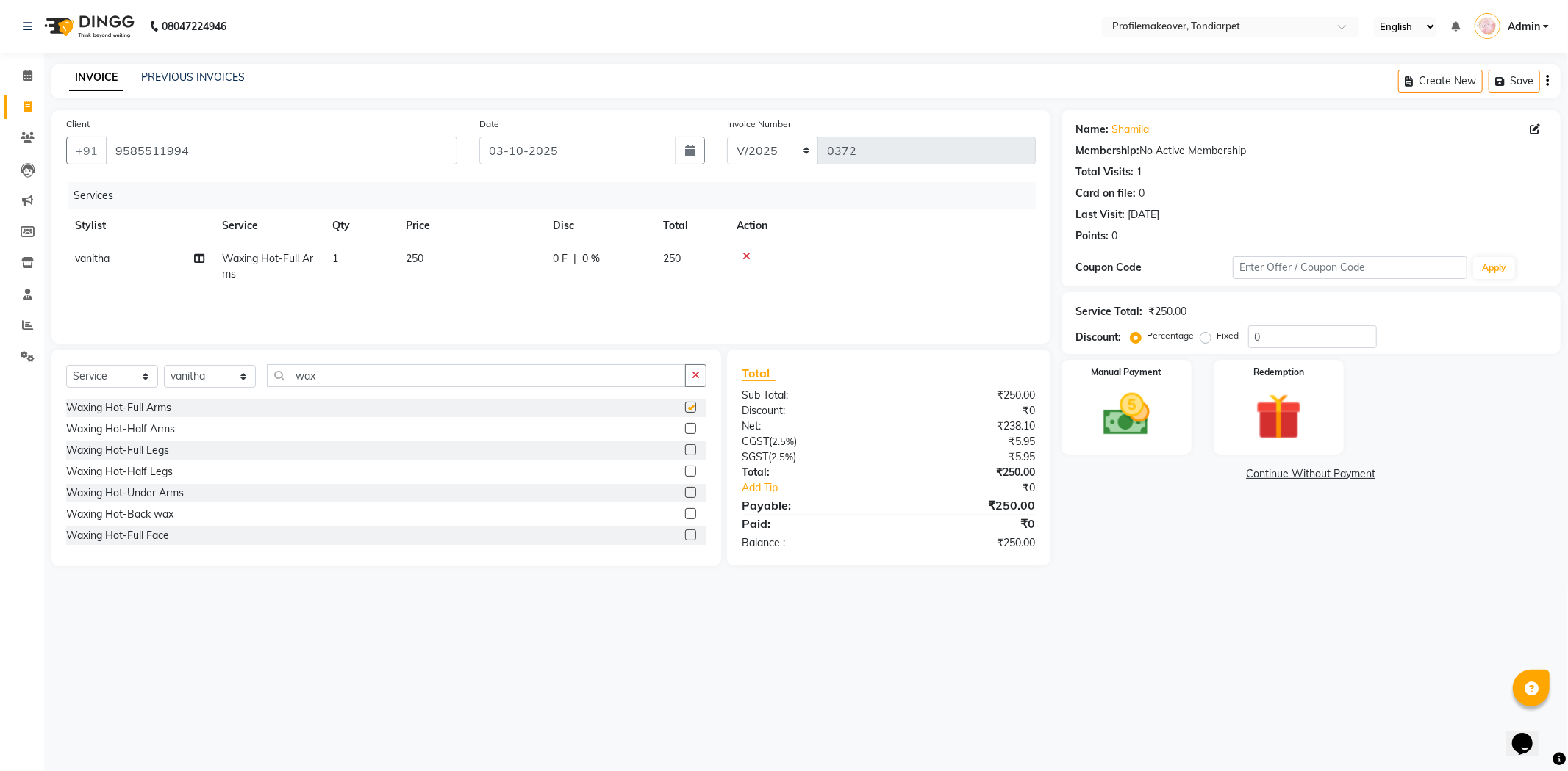
checkbox input "false"
click at [427, 375] on input "wax" at bounding box center [476, 376] width 419 height 23
type input "w"
type input "wax"
click at [685, 493] on label at bounding box center [691, 493] width 11 height 11
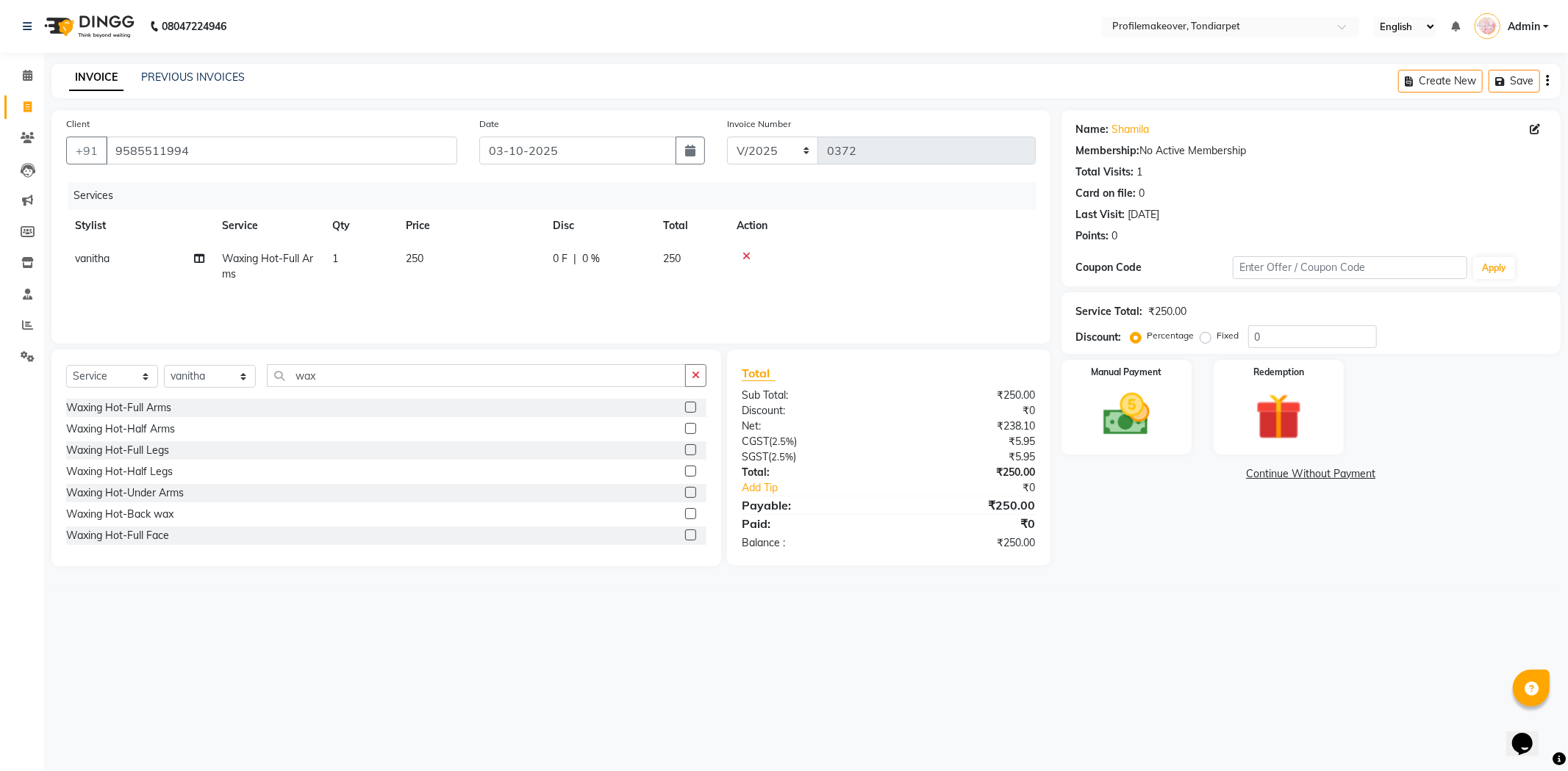
click at [685, 493] on input "checkbox" at bounding box center [690, 493] width 10 height 10
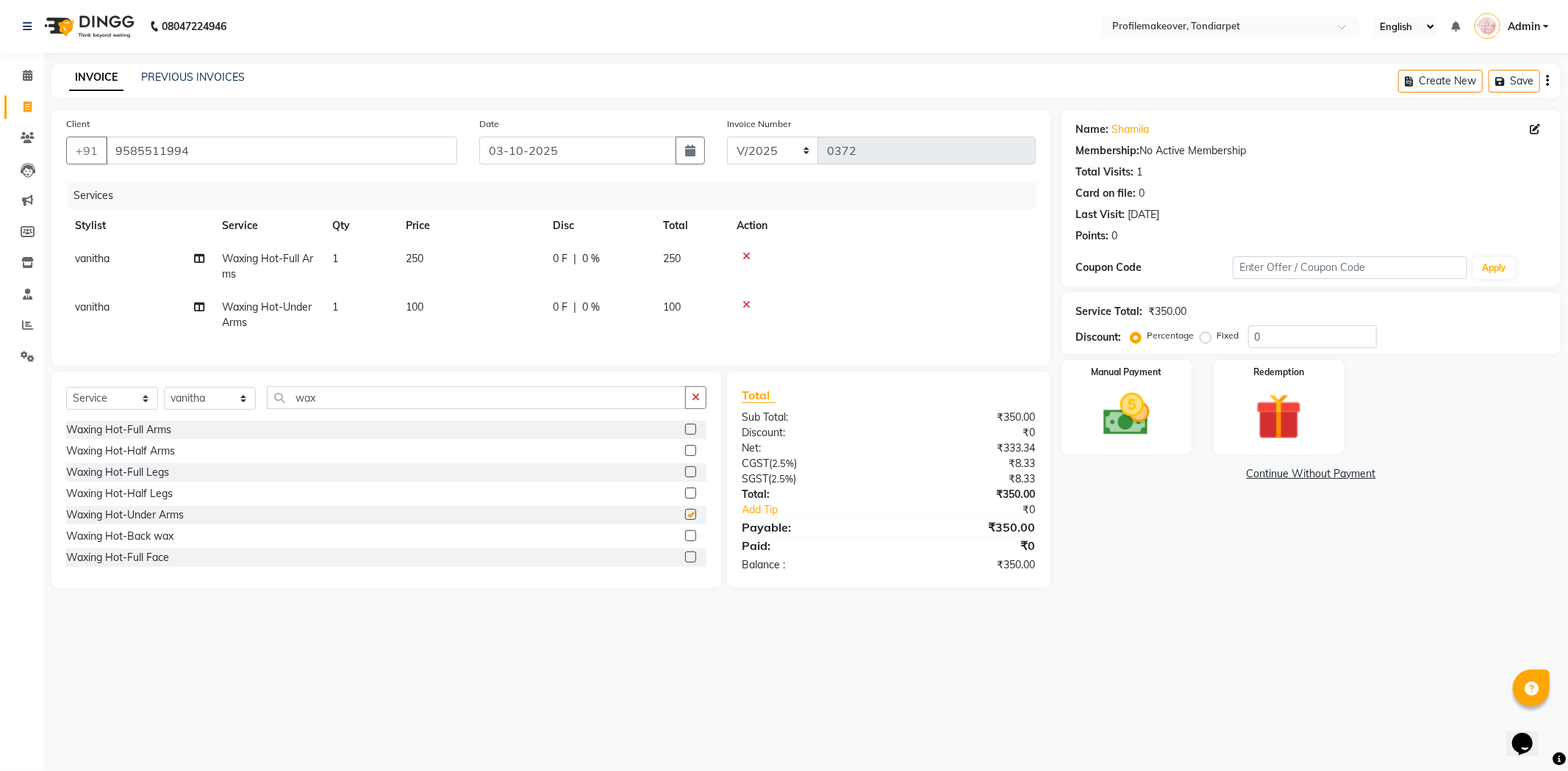
checkbox input "false"
click at [391, 398] on input "wax" at bounding box center [476, 398] width 419 height 23
type input "w"
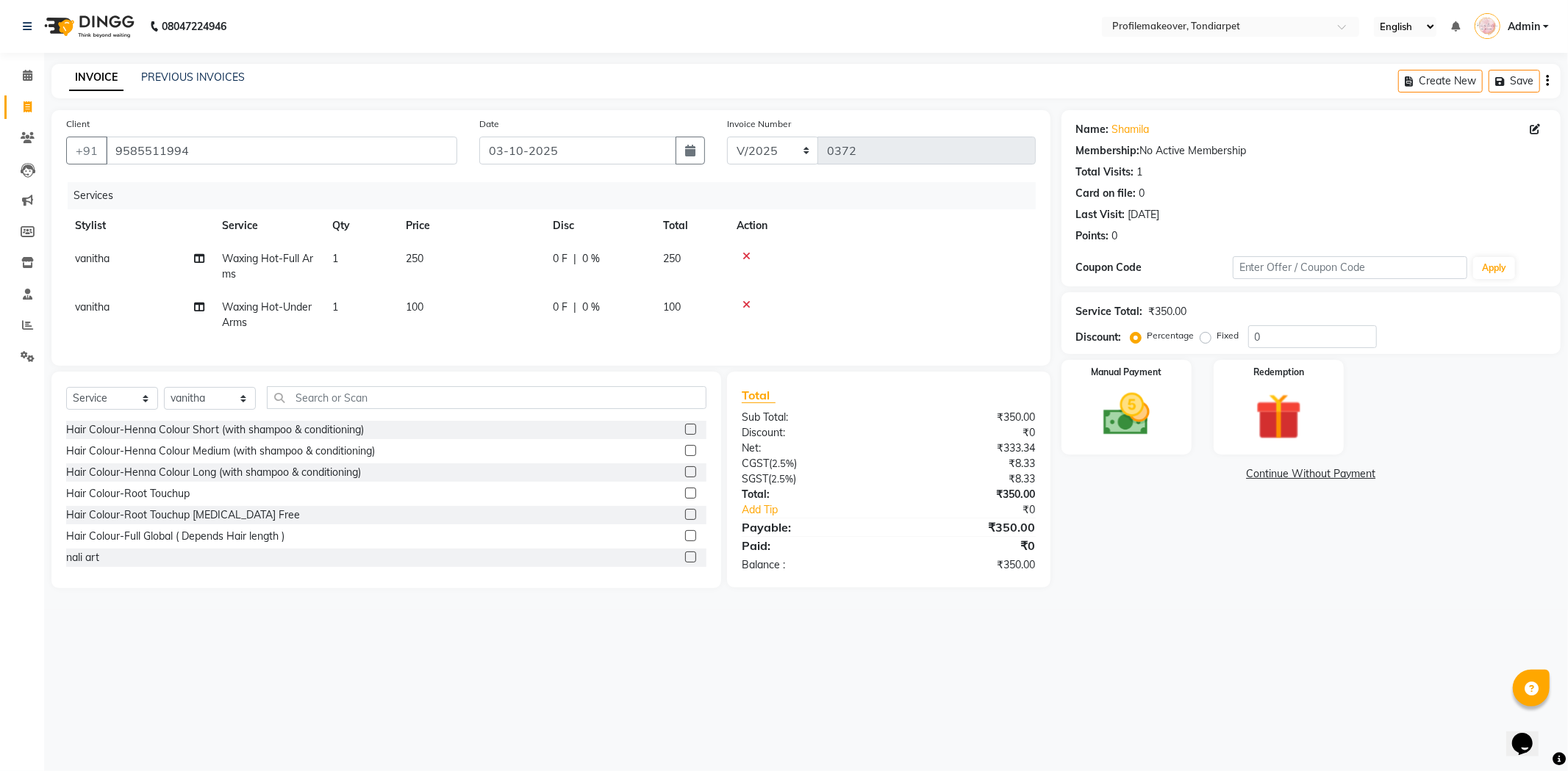
click at [452, 304] on td "100" at bounding box center [470, 315] width 147 height 49
select select "58558"
click at [510, 249] on td "250" at bounding box center [539, 258] width 147 height 33
select select "58558"
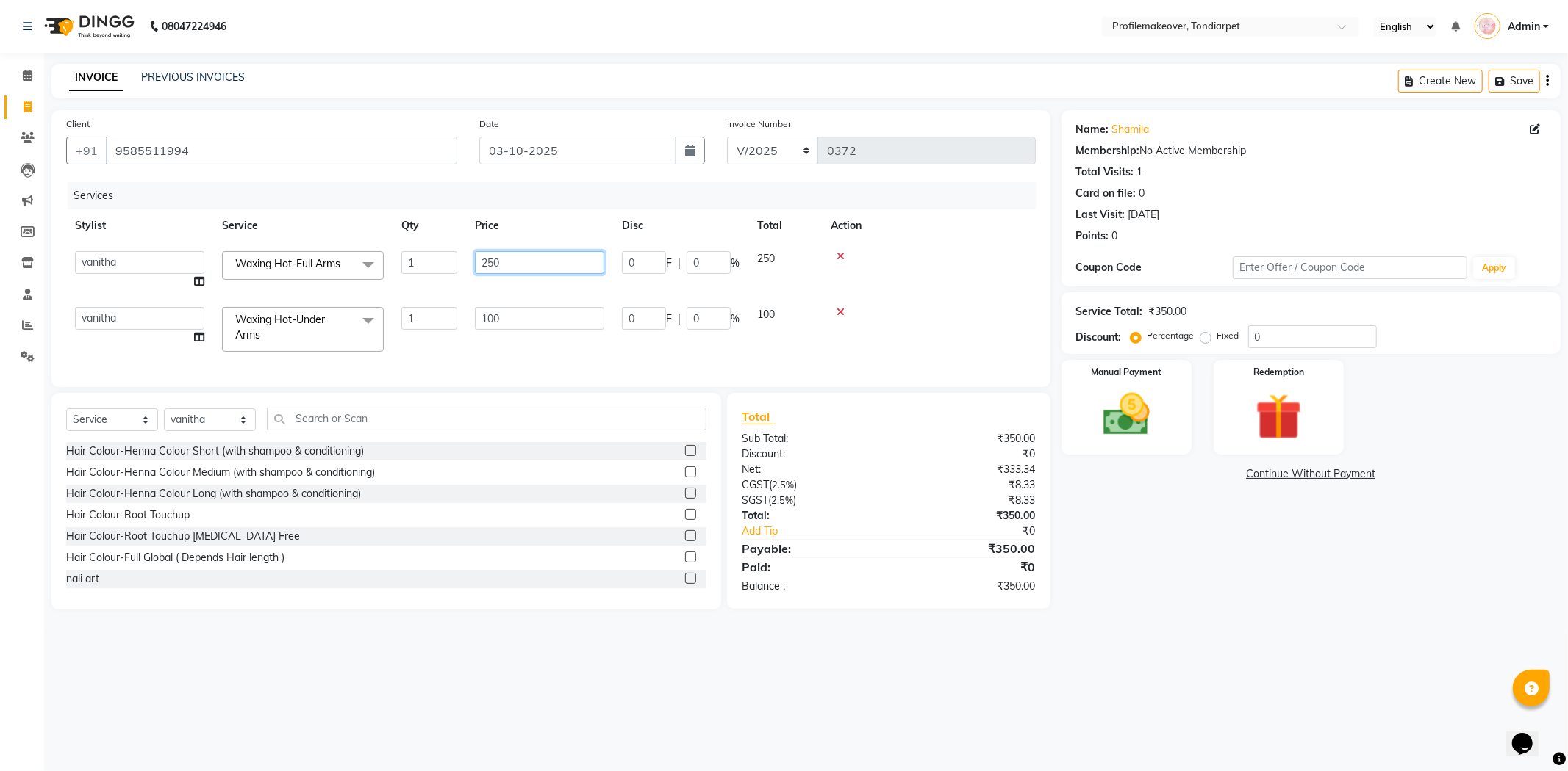
click at [561, 260] on input "250" at bounding box center [539, 262] width 129 height 23
type input "2"
type input "350"
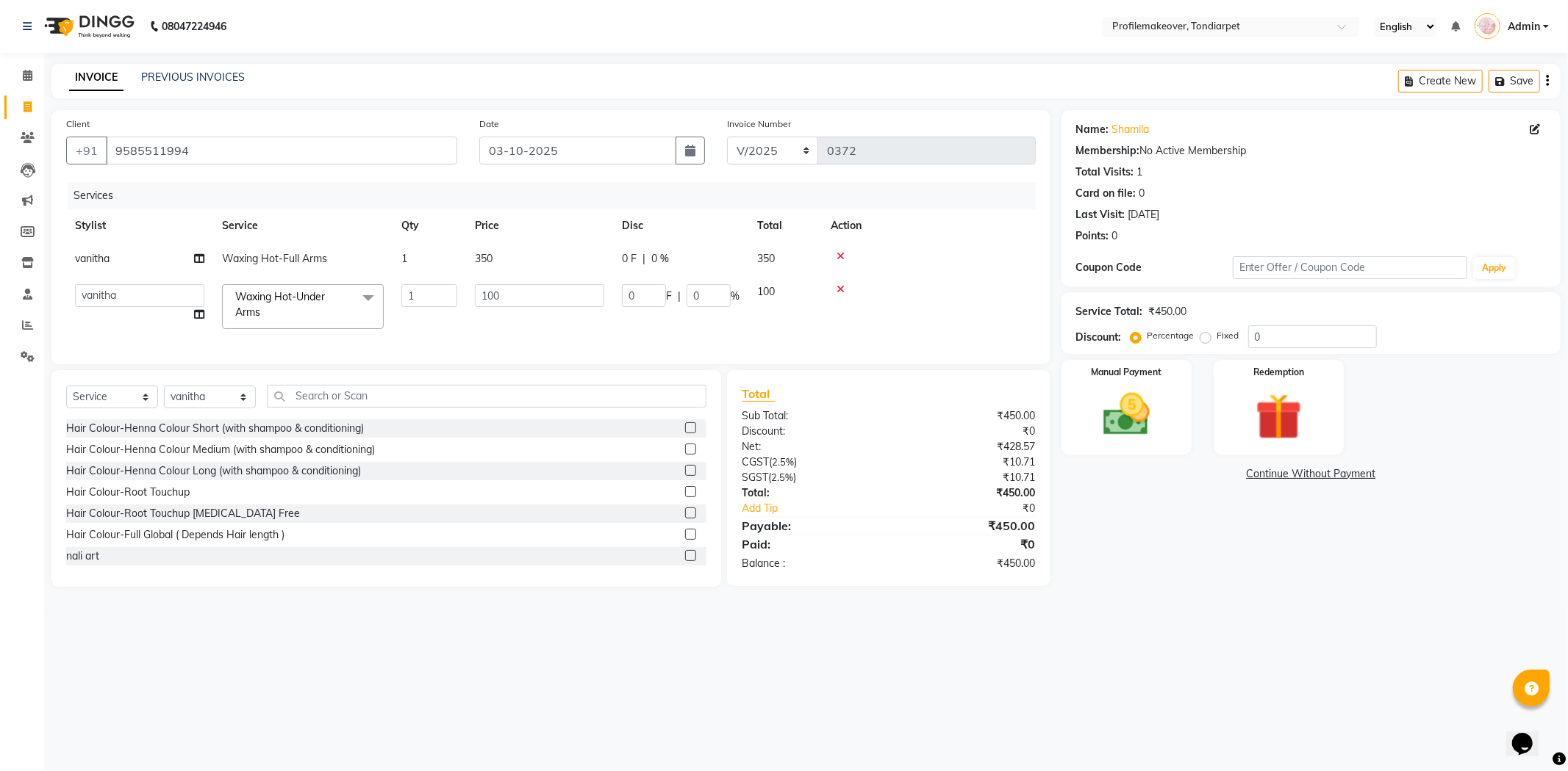
click at [486, 640] on div "08047224946 Select Location × Profilemakeover, Tondiarpet English ENGLISH Españ…" at bounding box center [784, 385] width 1568 height 771
click at [333, 407] on input "text" at bounding box center [486, 396] width 440 height 23
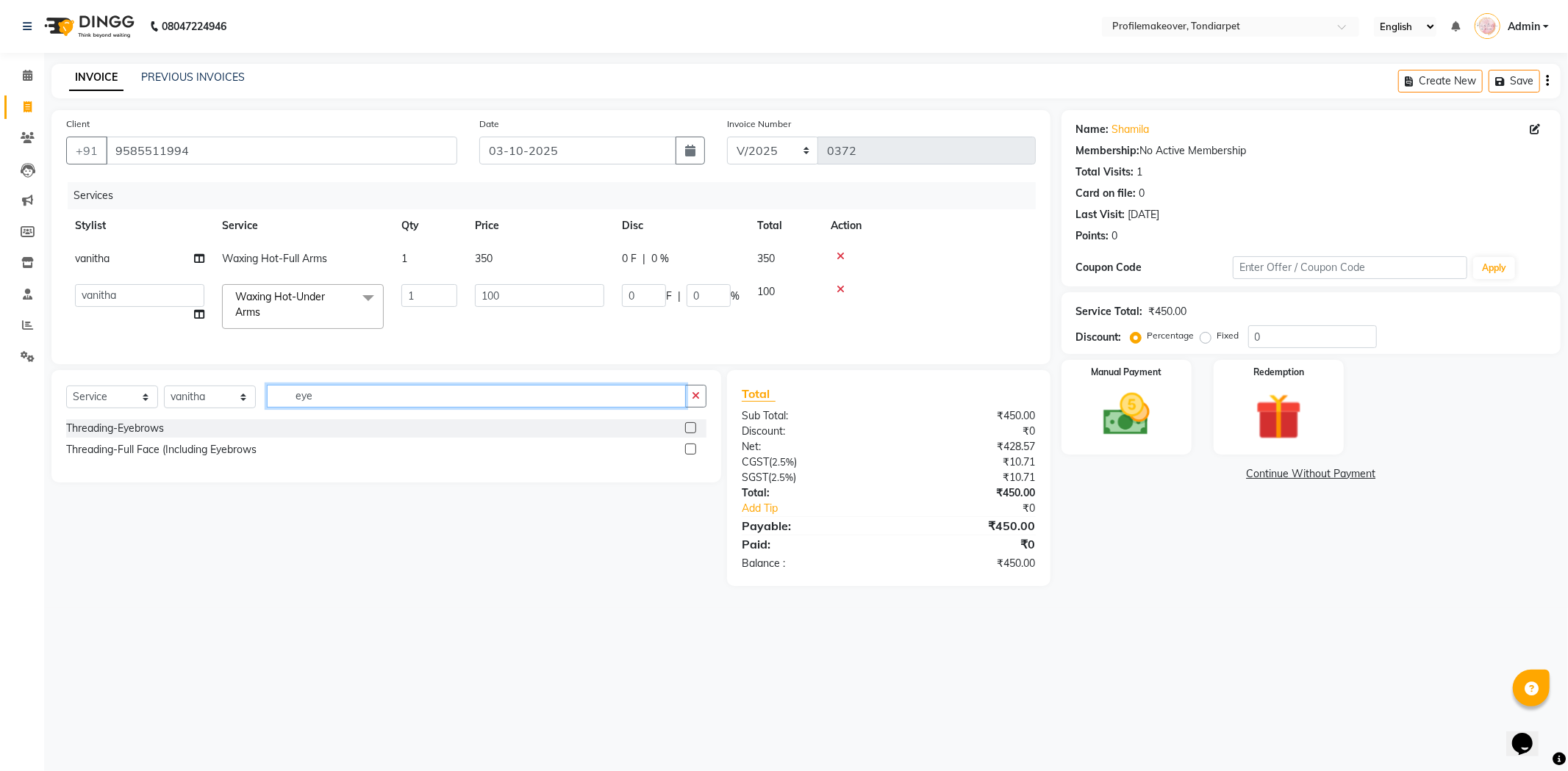
type input "eye"
click at [689, 434] on label at bounding box center [691, 428] width 11 height 11
click at [689, 434] on input "checkbox" at bounding box center [690, 429] width 10 height 10
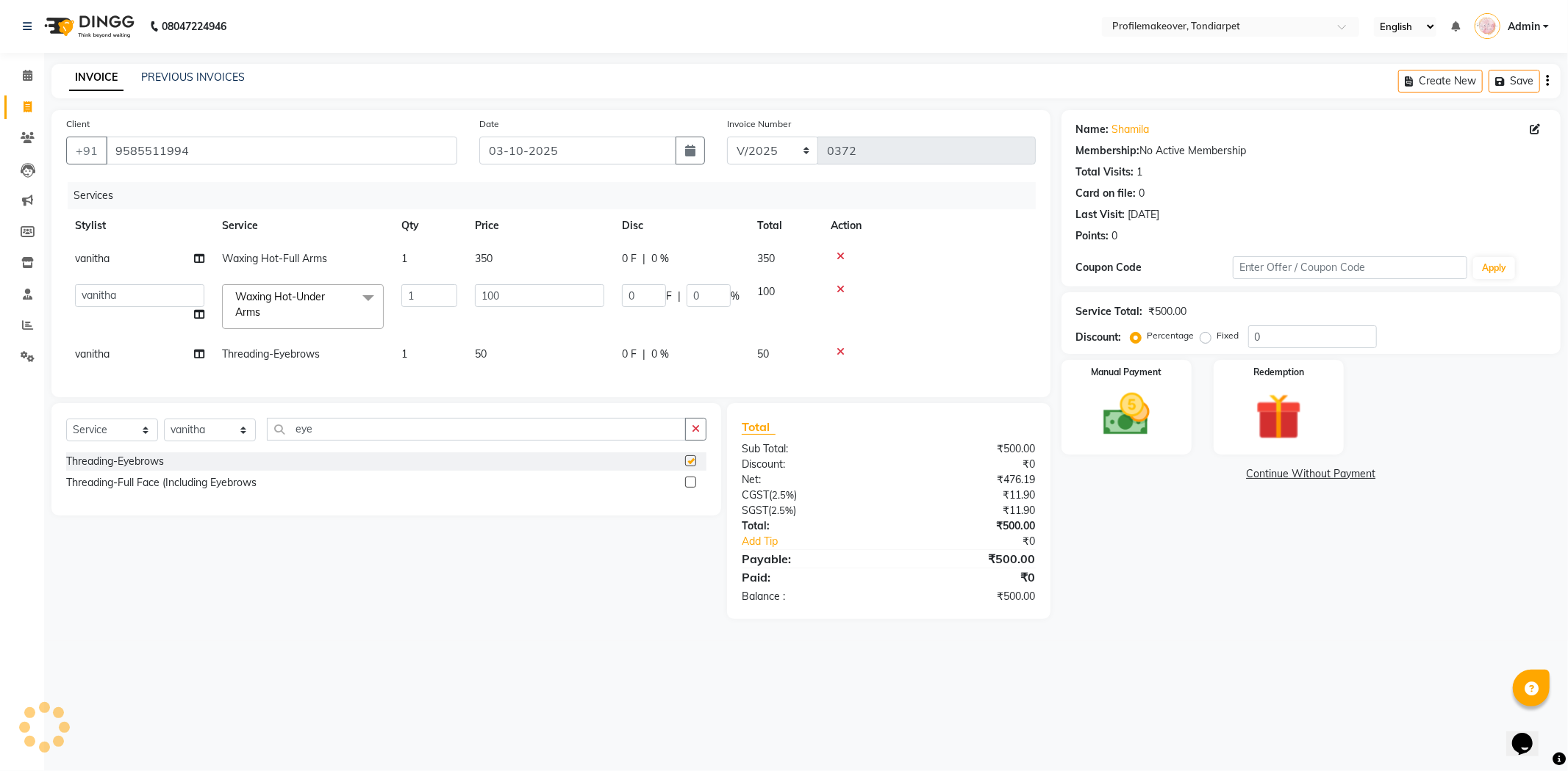
checkbox input "false"
click at [488, 441] on input "eye" at bounding box center [476, 430] width 419 height 23
type input "e"
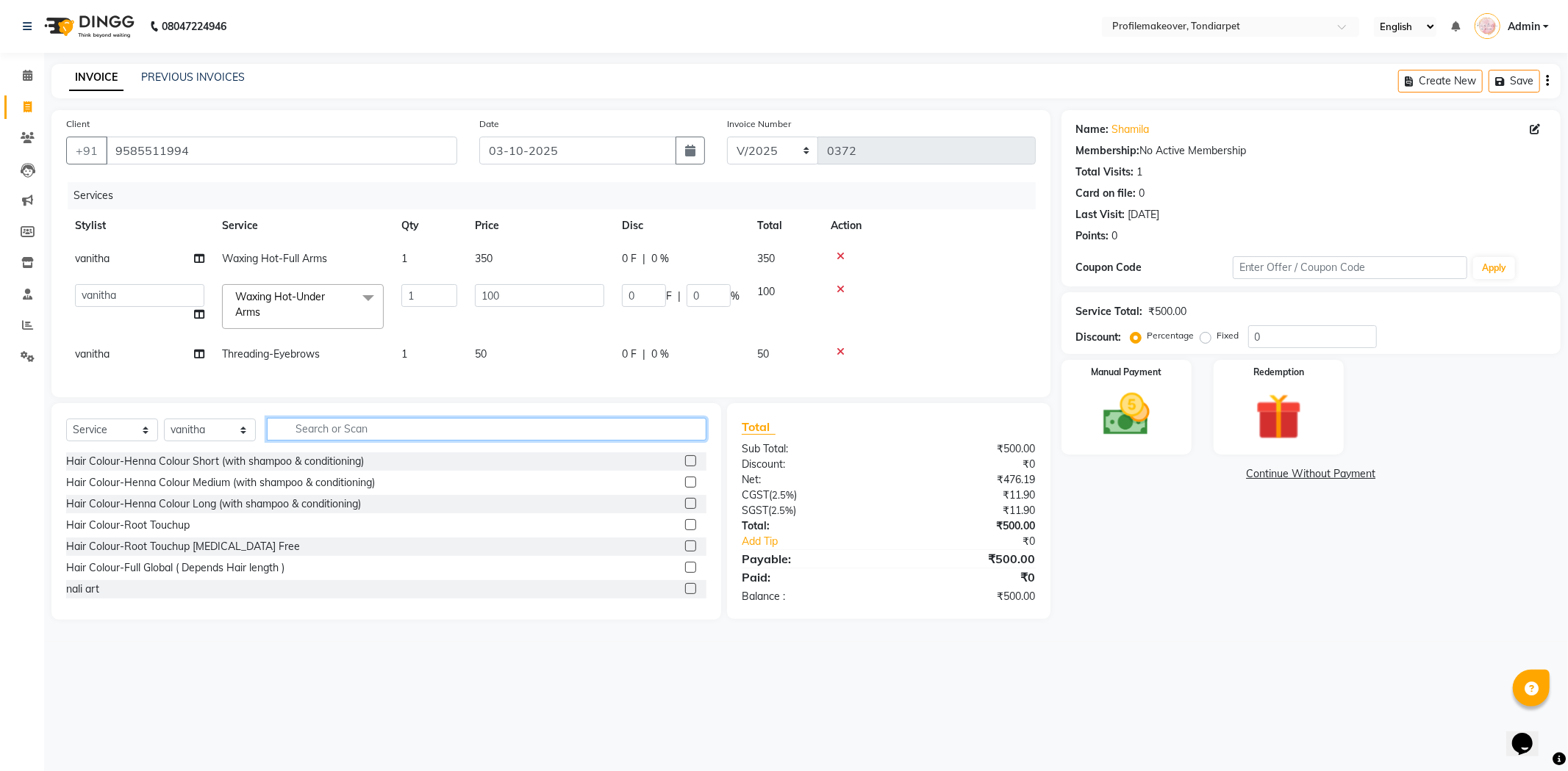
type input "y"
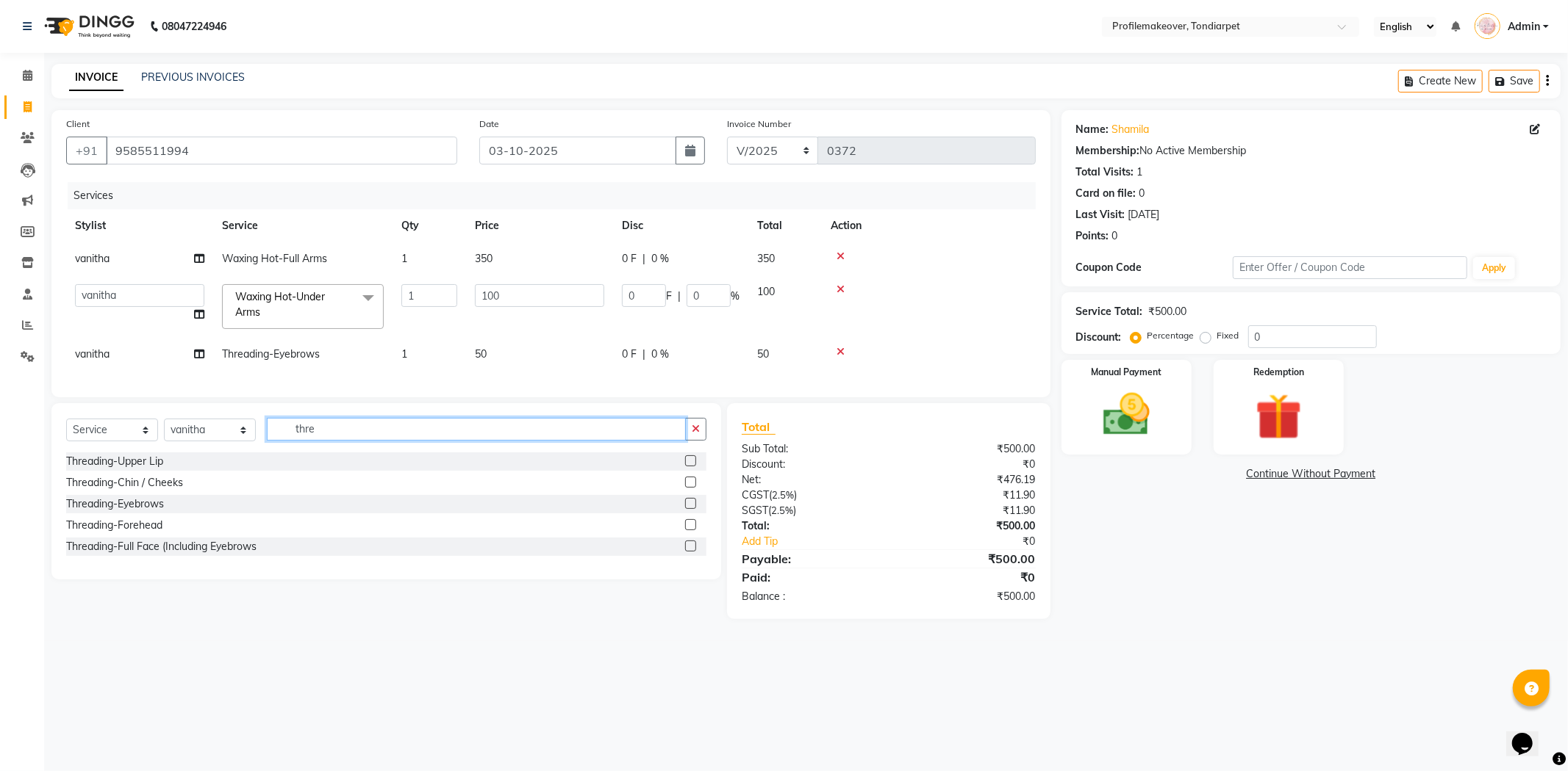
type input "thre"
click at [691, 531] on label at bounding box center [691, 525] width 11 height 11
click at [691, 531] on input "checkbox" at bounding box center [690, 526] width 10 height 10
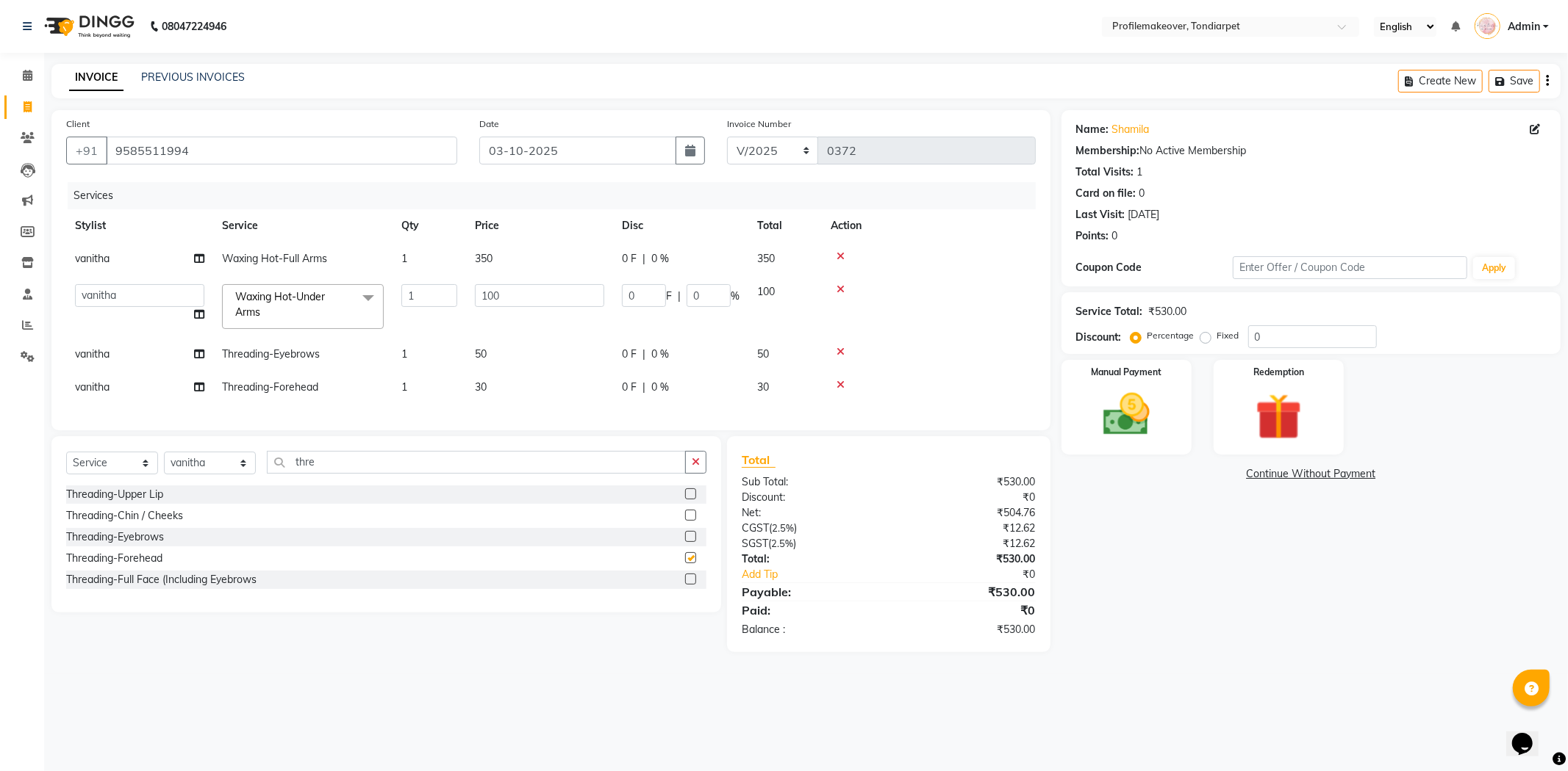
checkbox input "false"
click at [1153, 432] on img at bounding box center [1126, 415] width 79 height 56
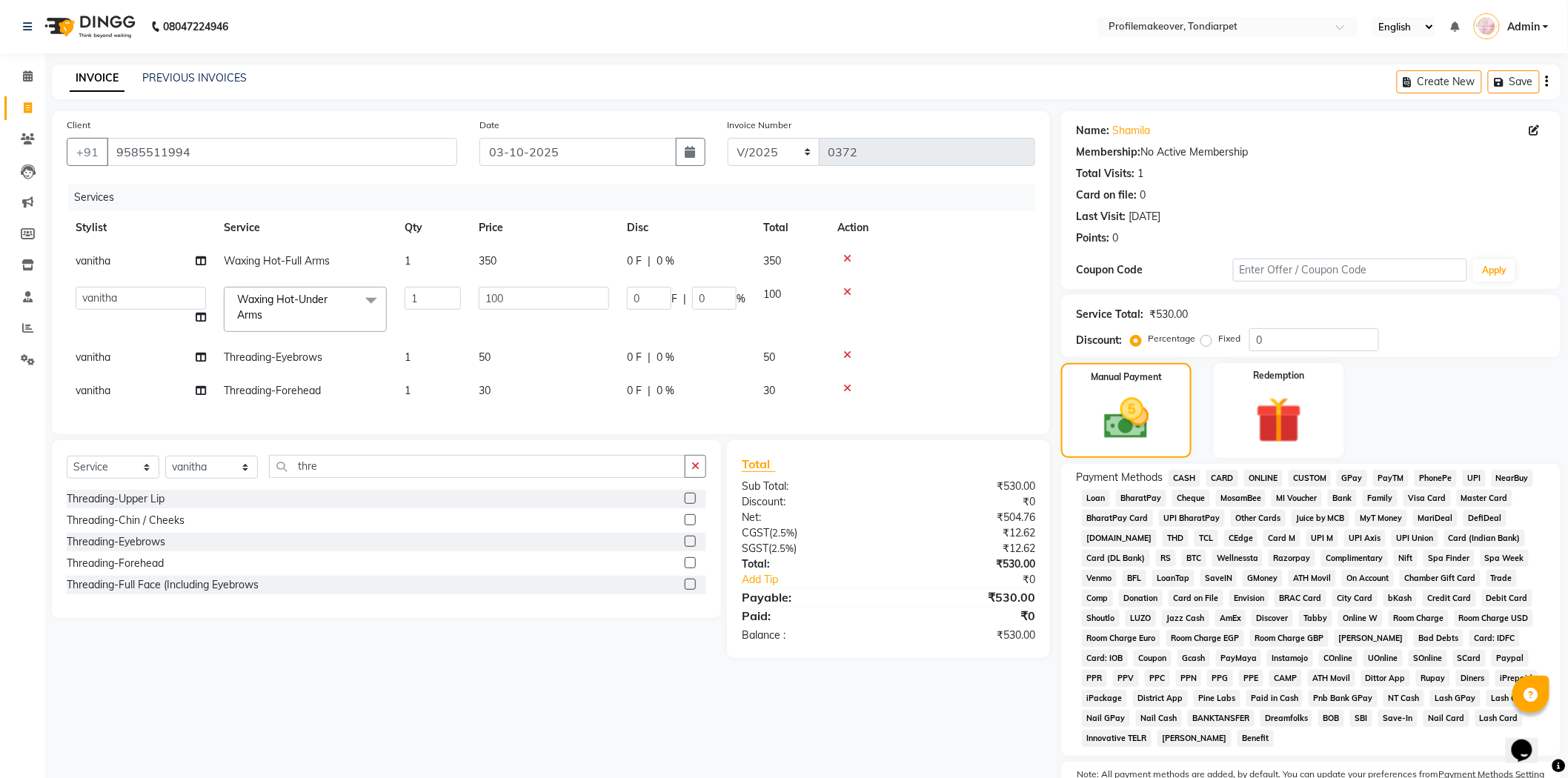
click at [1357, 477] on span "GPay" at bounding box center [1352, 478] width 30 height 17
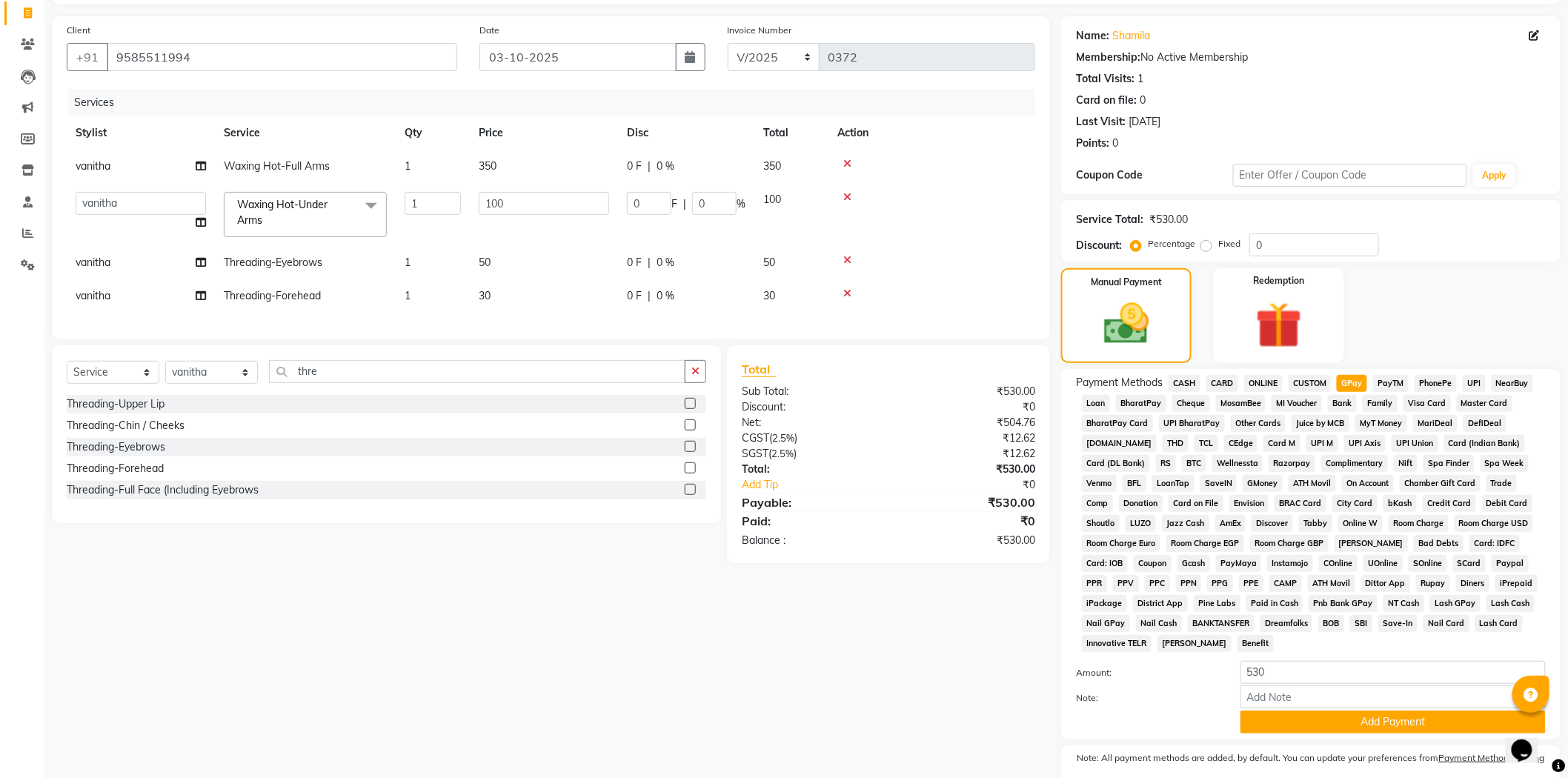
scroll to position [154, 0]
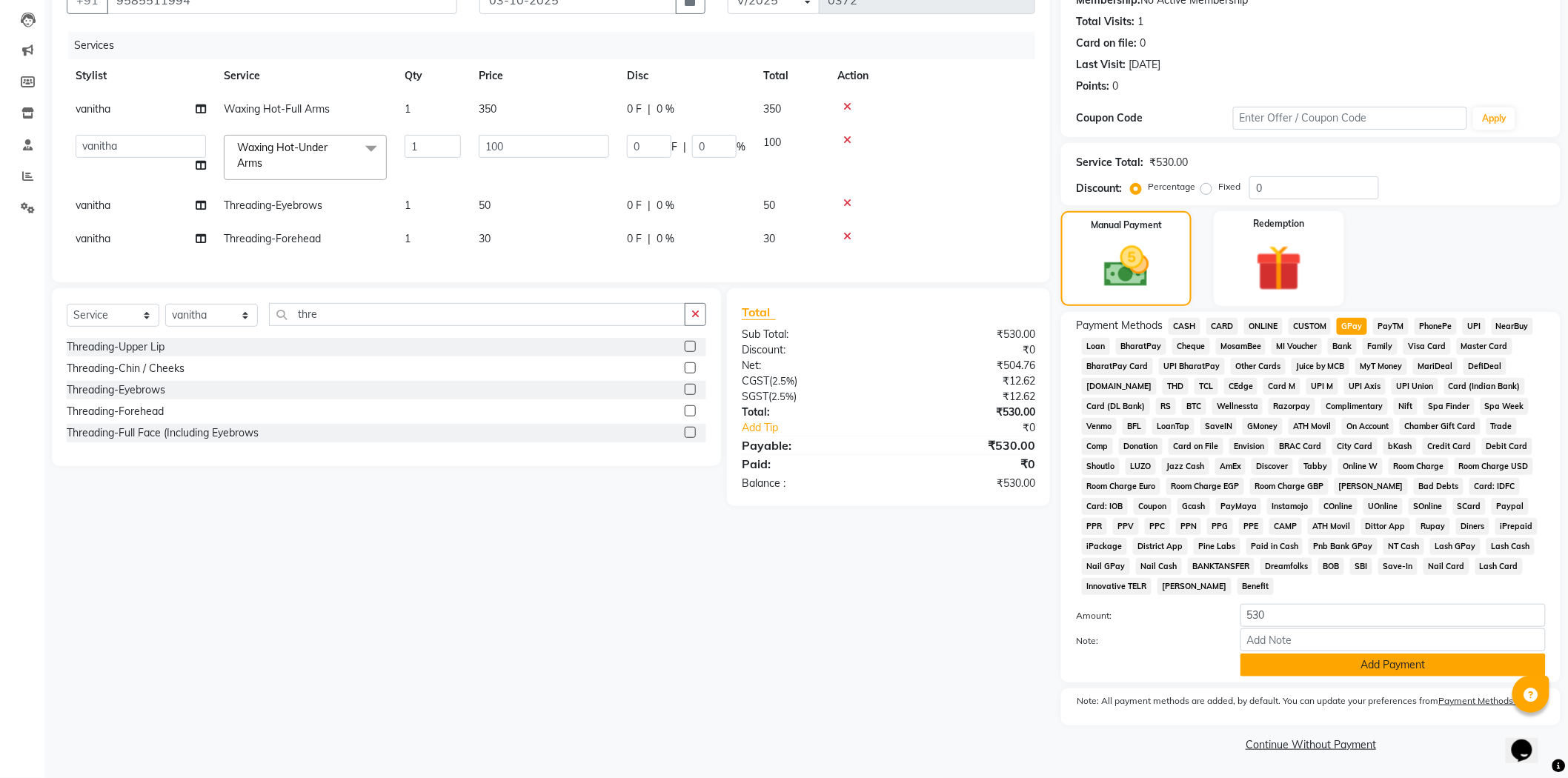
click at [1357, 662] on button "Add Payment" at bounding box center [1393, 666] width 306 height 23
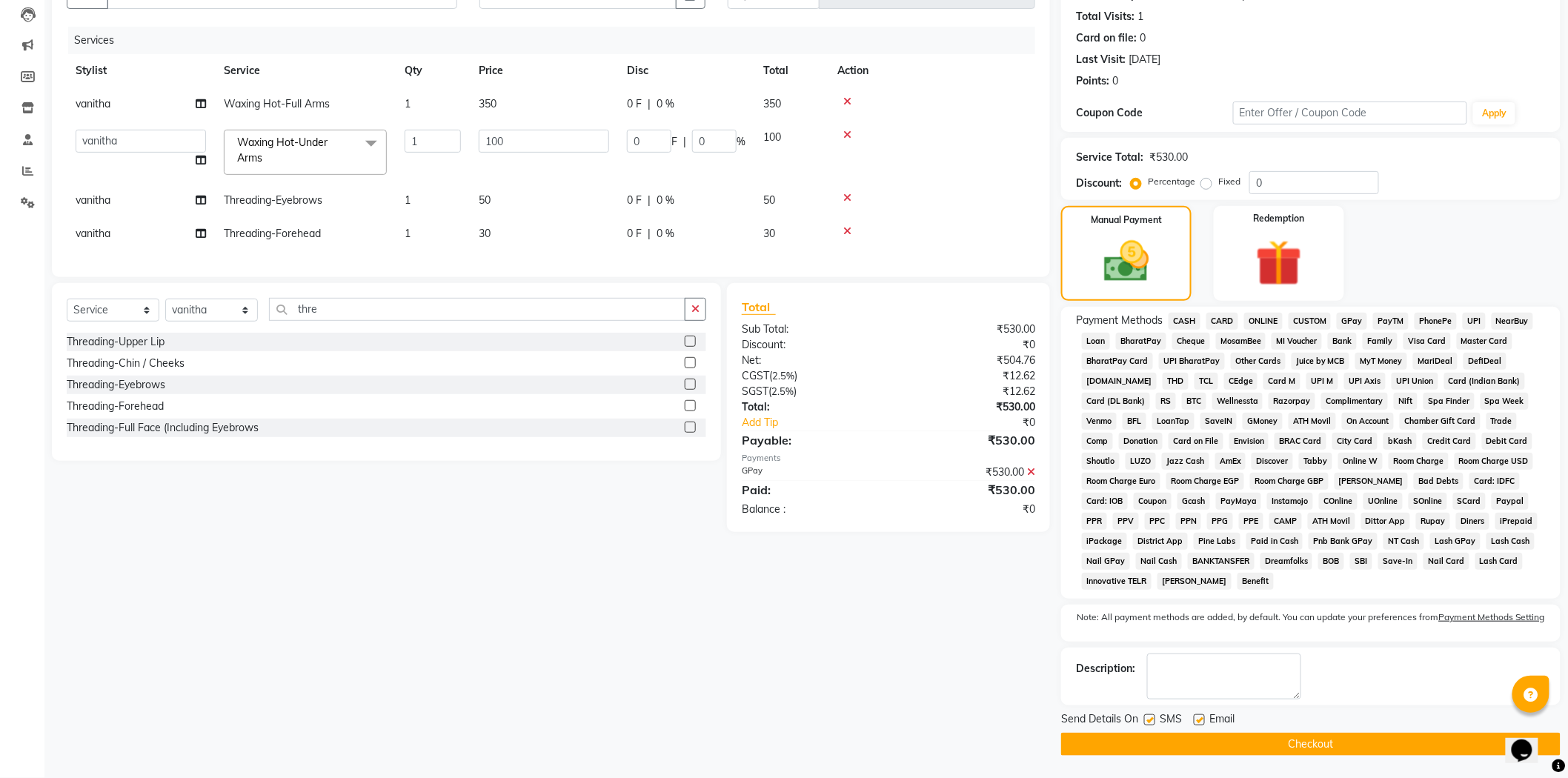
scroll to position [159, 0]
click at [1291, 748] on button "Checkout" at bounding box center [1311, 744] width 499 height 23
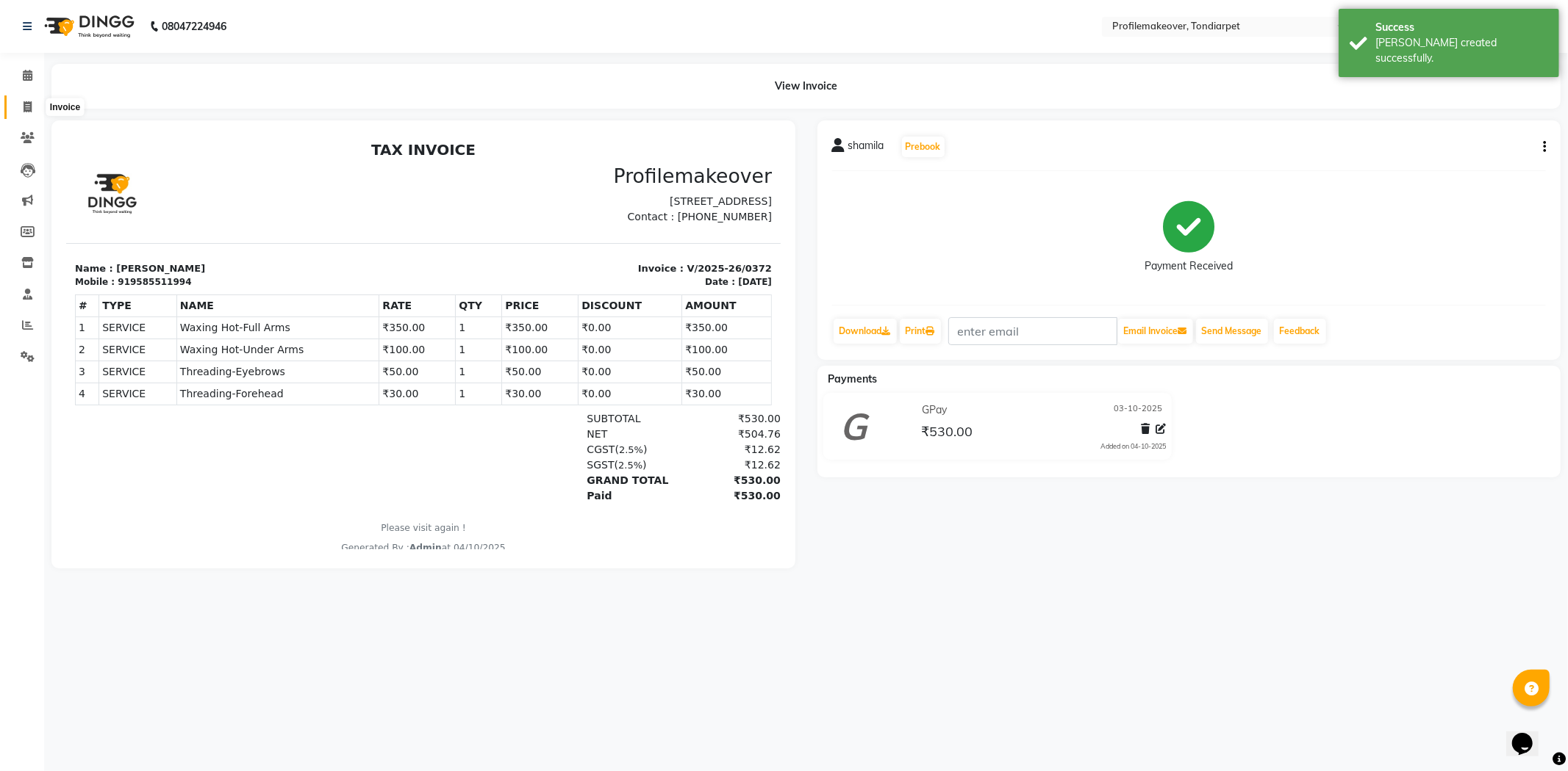
click at [30, 104] on icon at bounding box center [28, 107] width 8 height 11
select select "service"
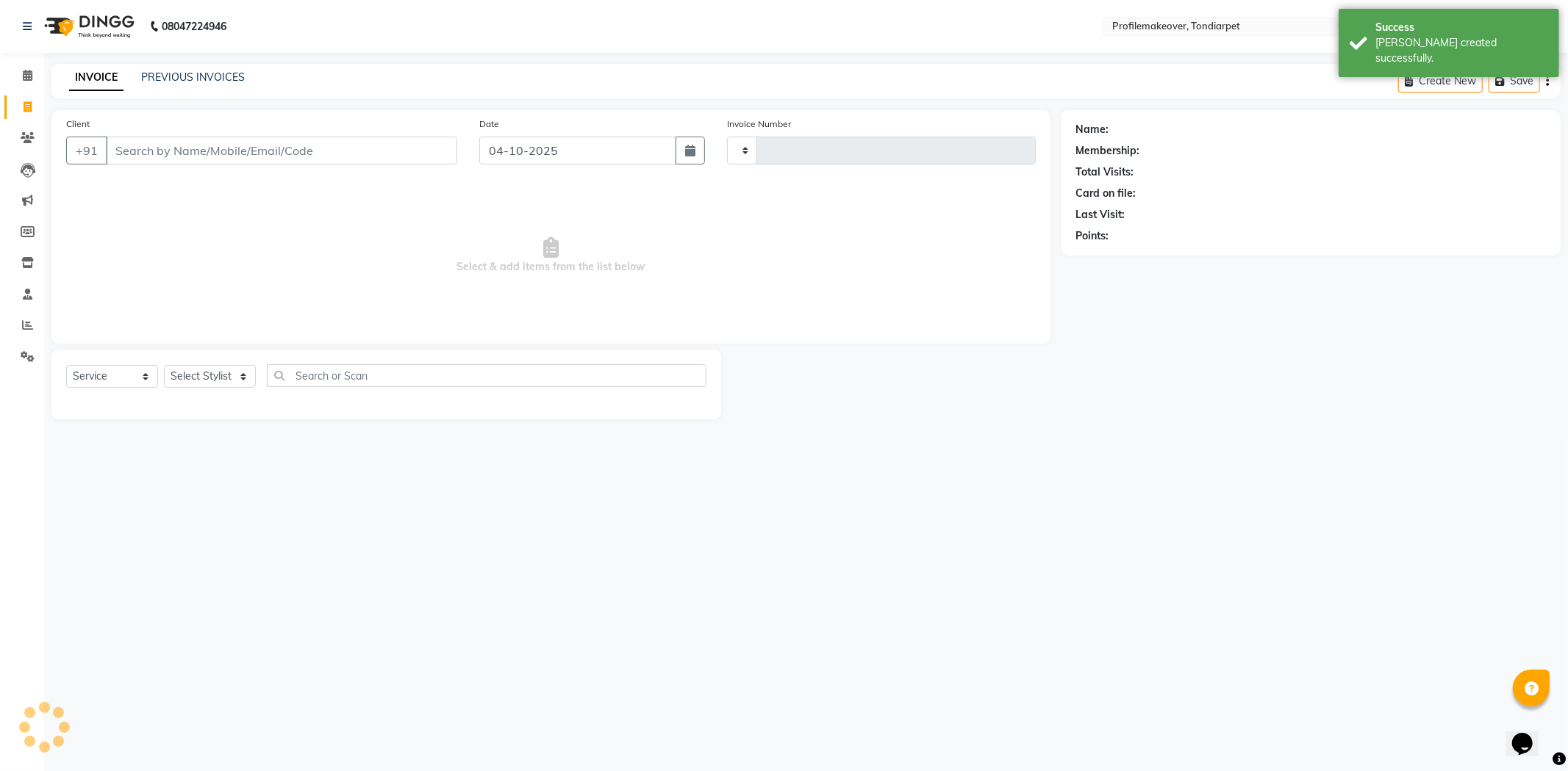
type input "0373"
select select "5843"
click at [484, 150] on input "04-10-2025" at bounding box center [578, 150] width 197 height 28
select select "10"
select select "2025"
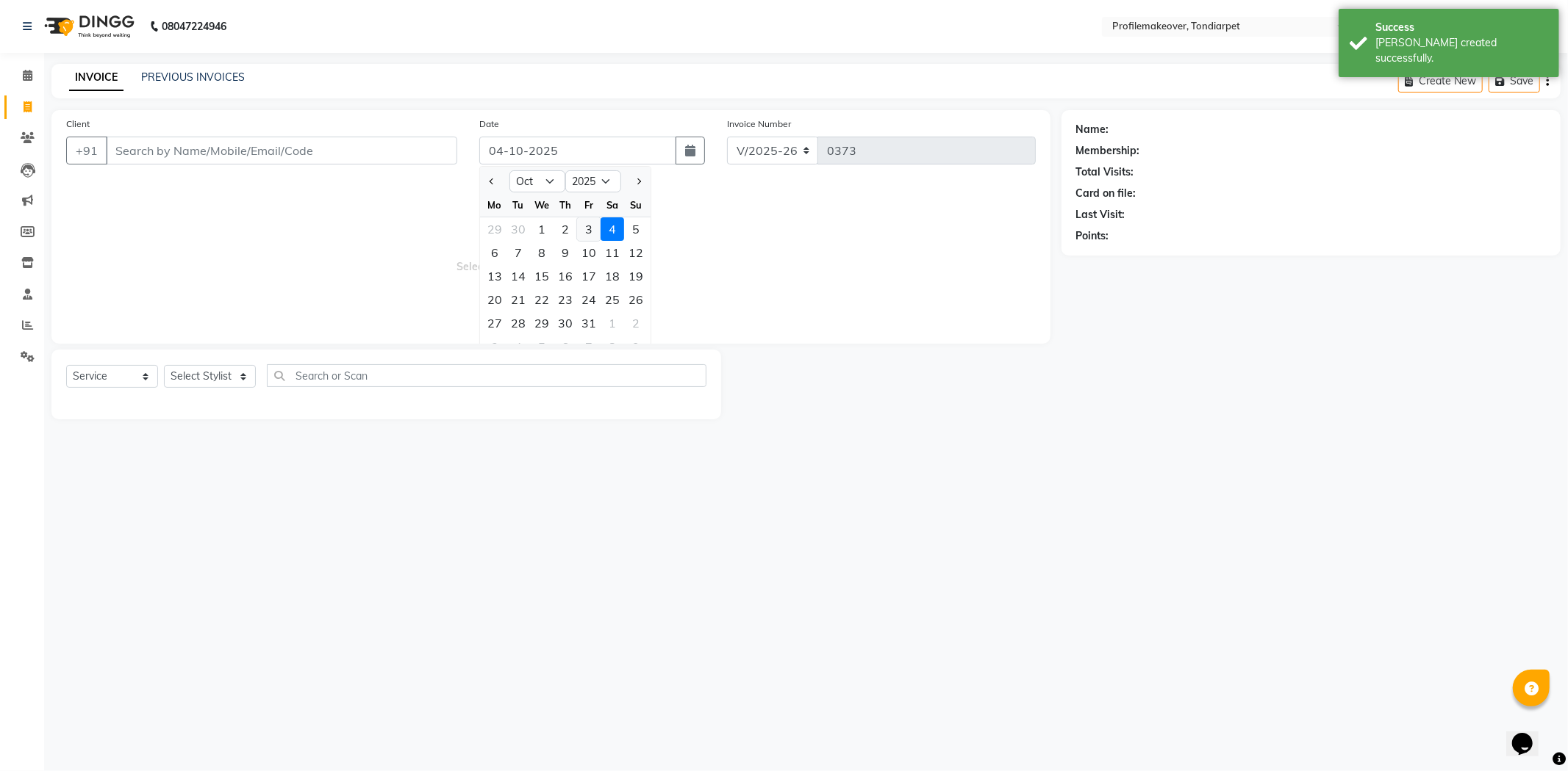
click at [593, 225] on div "3" at bounding box center [589, 229] width 24 height 24
type input "03-10-2025"
click at [256, 159] on input "Client" at bounding box center [281, 150] width 351 height 28
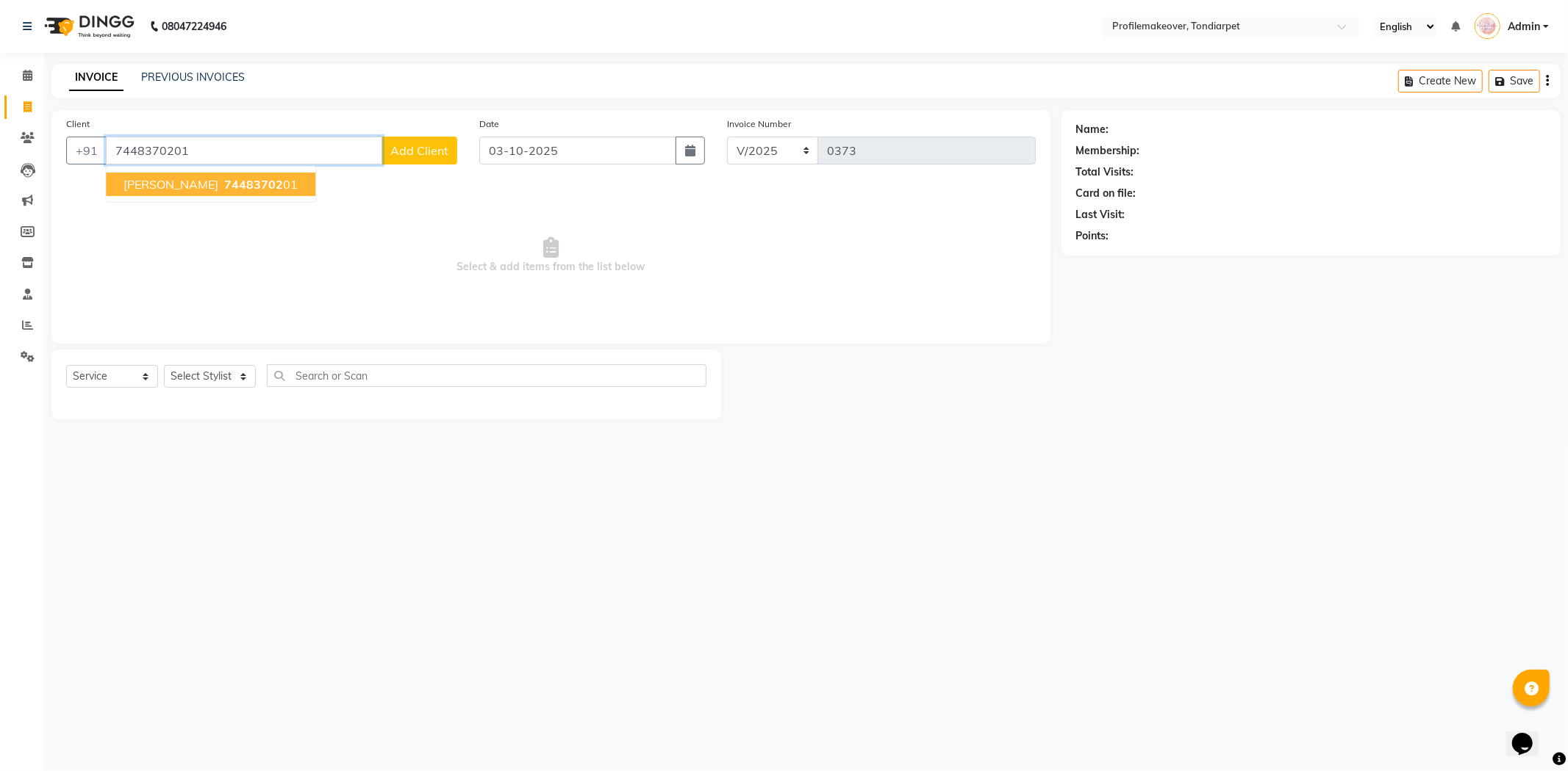
type input "7448370201"
click at [254, 187] on span "74483702" at bounding box center [254, 184] width 59 height 15
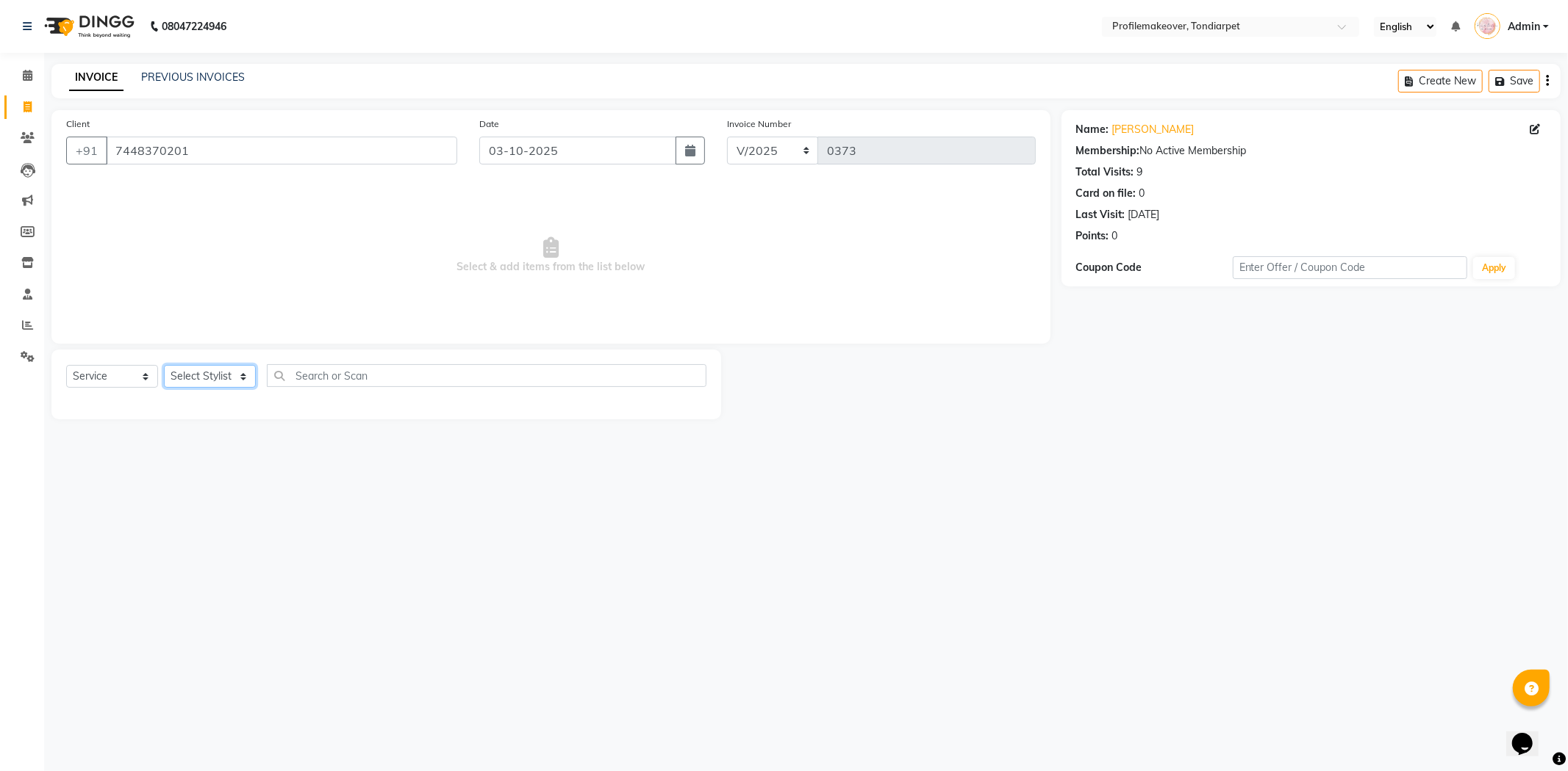
click at [246, 379] on select "Select Stylist profile makeovar [PERSON_NAME]" at bounding box center [210, 376] width 92 height 23
select select "41326"
click at [164, 366] on select "Select Stylist profile makeovar [PERSON_NAME]" at bounding box center [210, 376] width 92 height 23
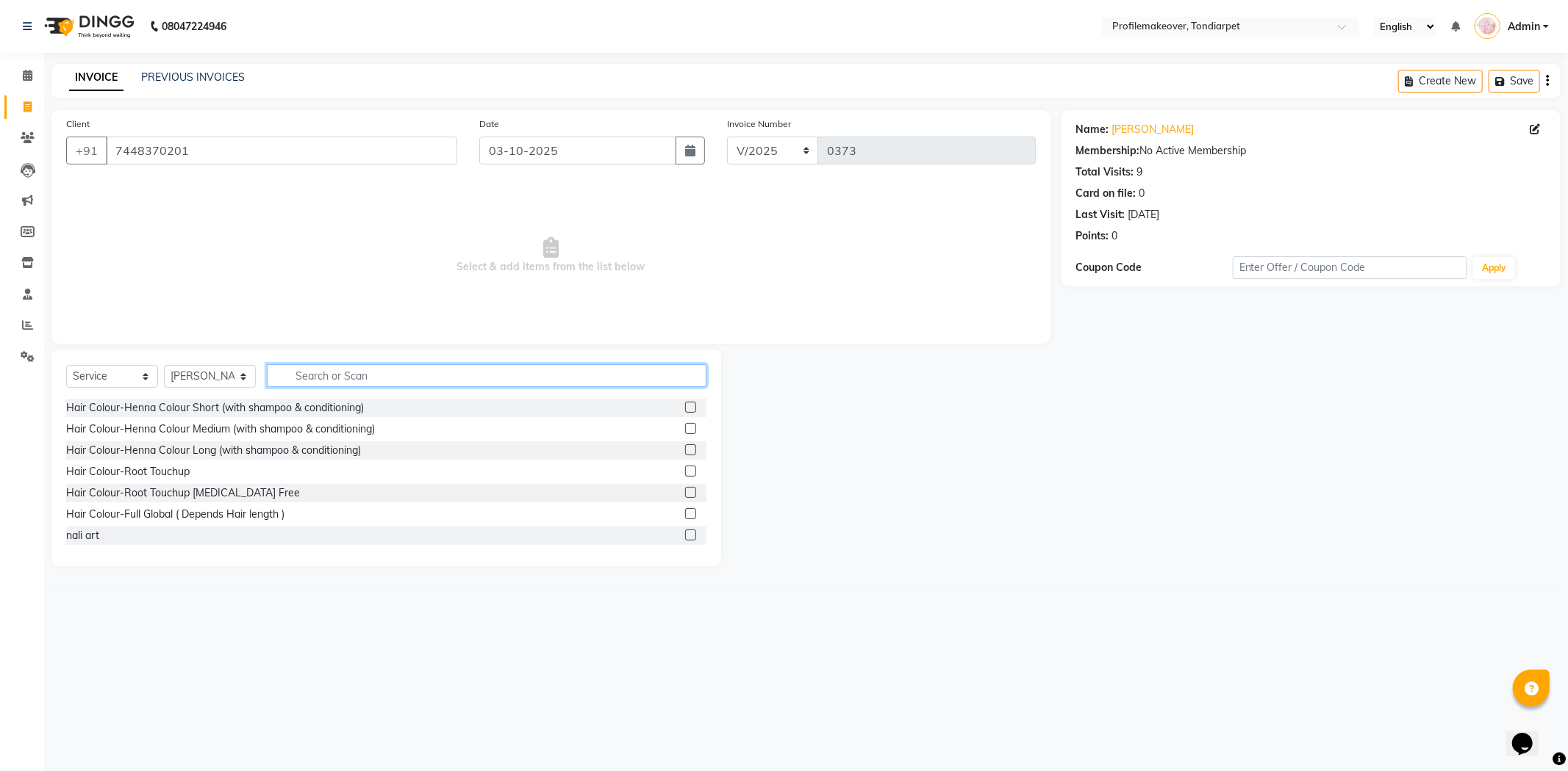
click at [299, 377] on input "text" at bounding box center [486, 376] width 440 height 23
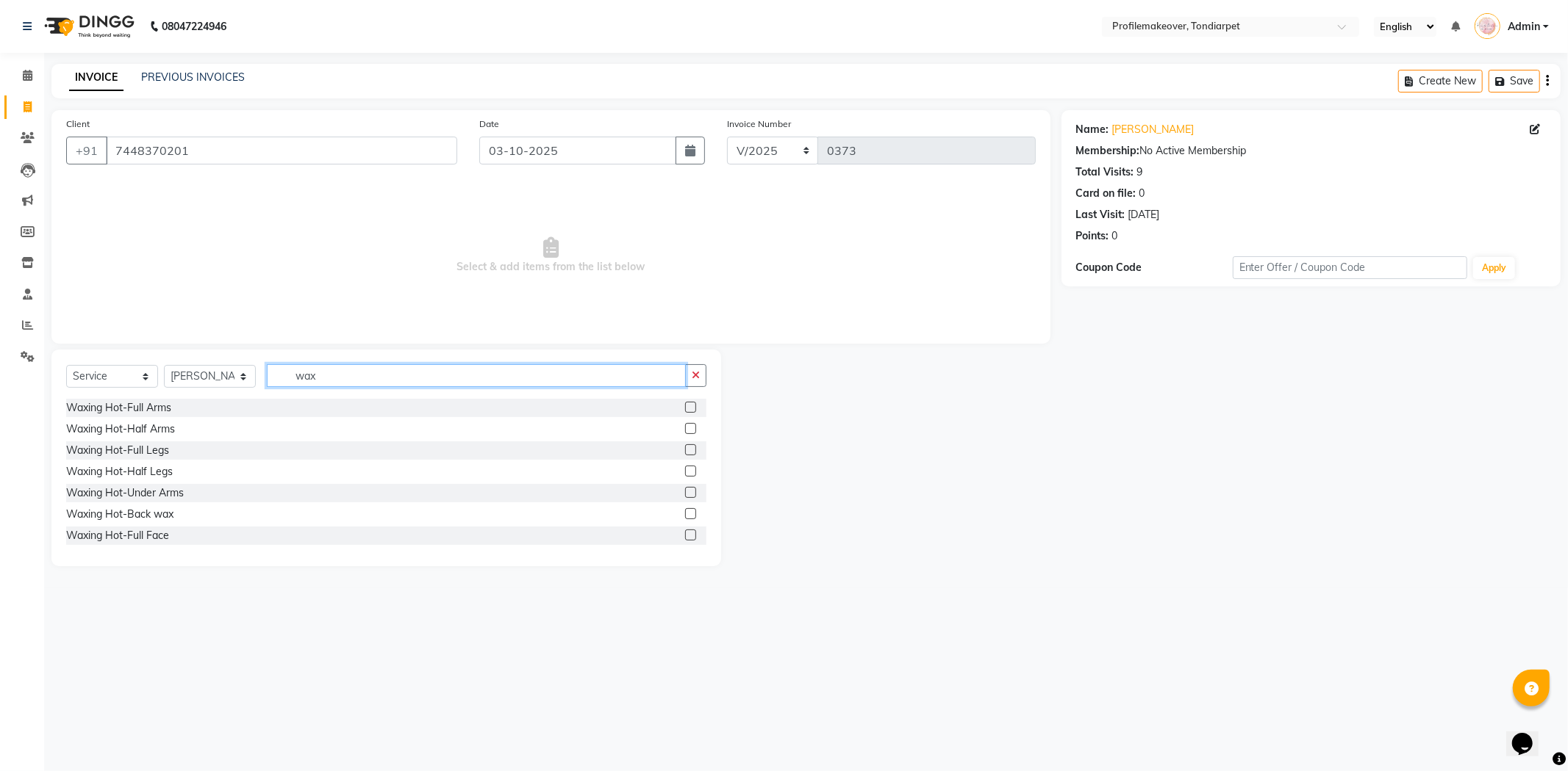
type input "wax"
click at [685, 495] on label at bounding box center [691, 493] width 11 height 11
click at [685, 495] on input "checkbox" at bounding box center [690, 493] width 10 height 10
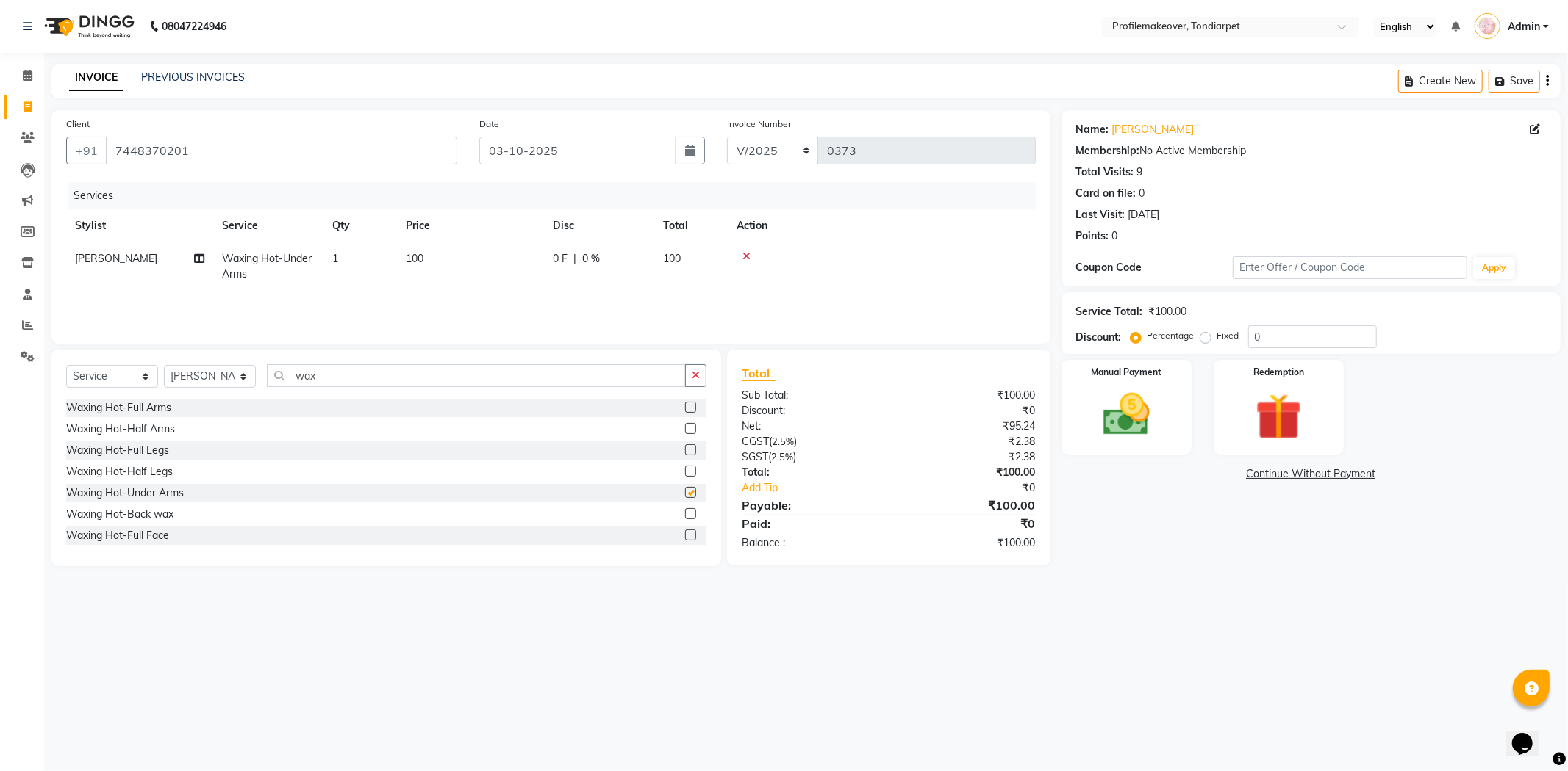
checkbox input "false"
click at [371, 379] on input "wax" at bounding box center [476, 376] width 419 height 23
type input "w"
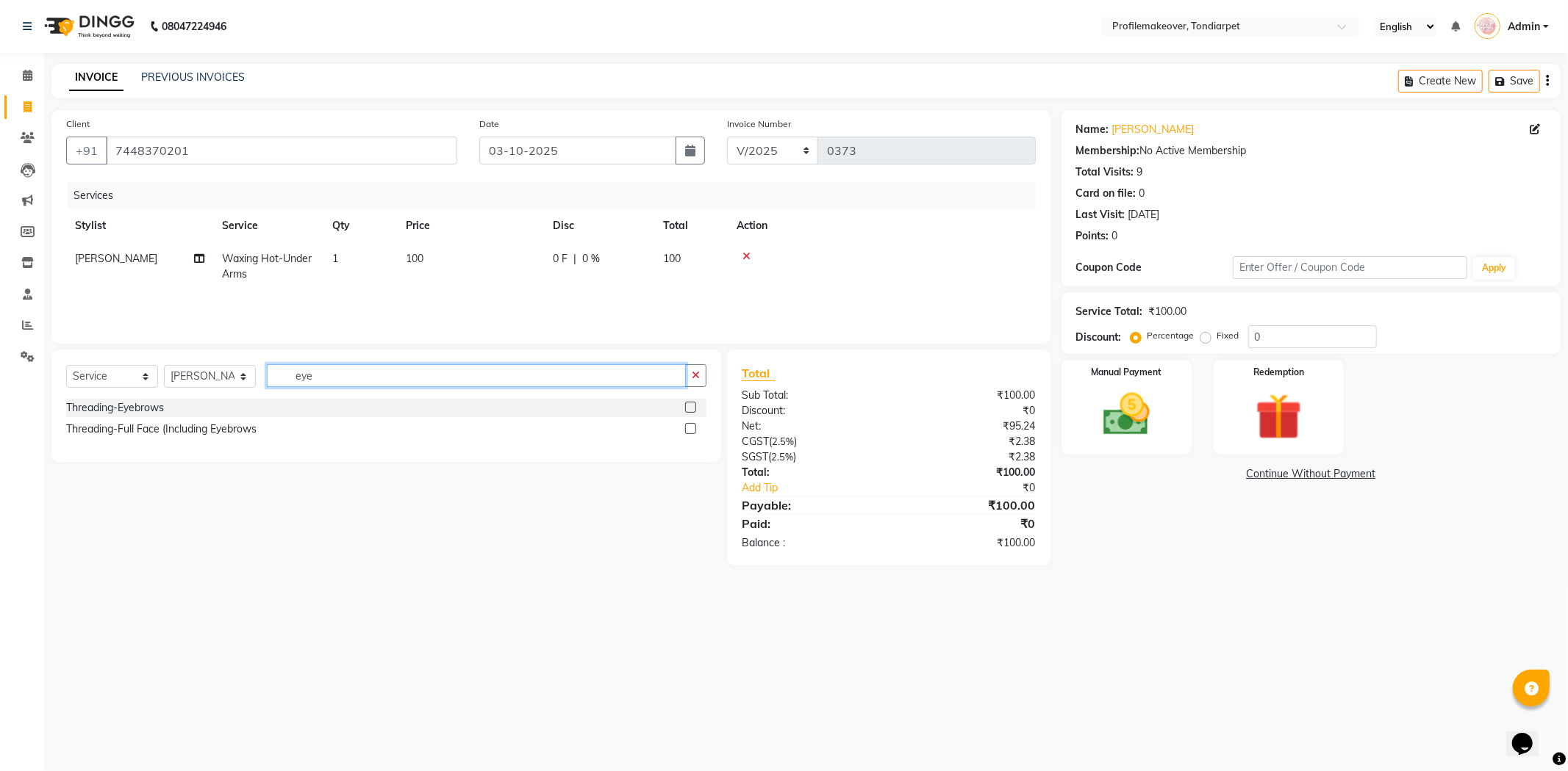
type input "eye"
click at [694, 407] on label at bounding box center [691, 408] width 11 height 11
click at [694, 407] on input "checkbox" at bounding box center [690, 408] width 10 height 10
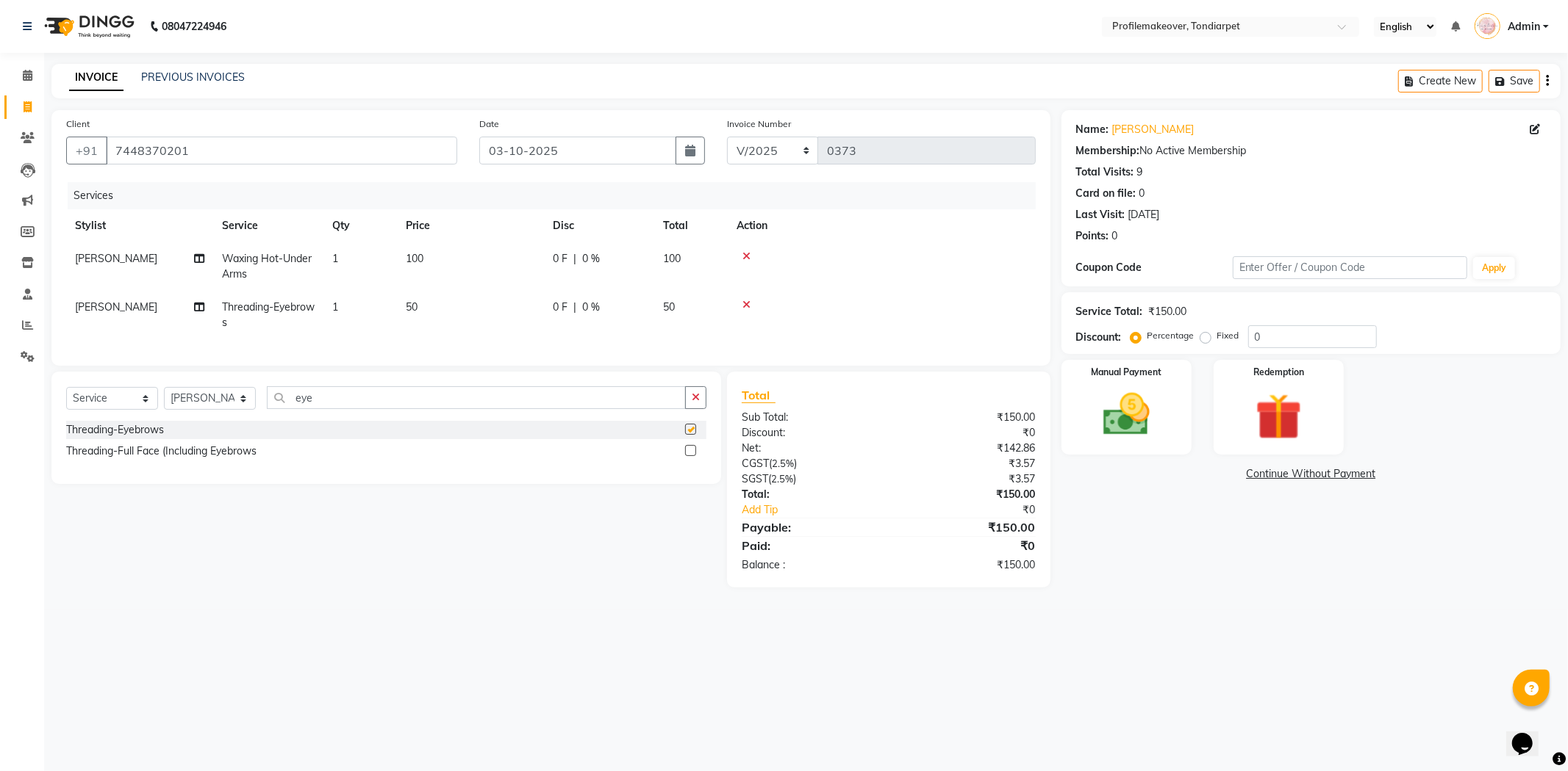
checkbox input "false"
click at [464, 307] on td "50" at bounding box center [470, 315] width 147 height 49
select select "41326"
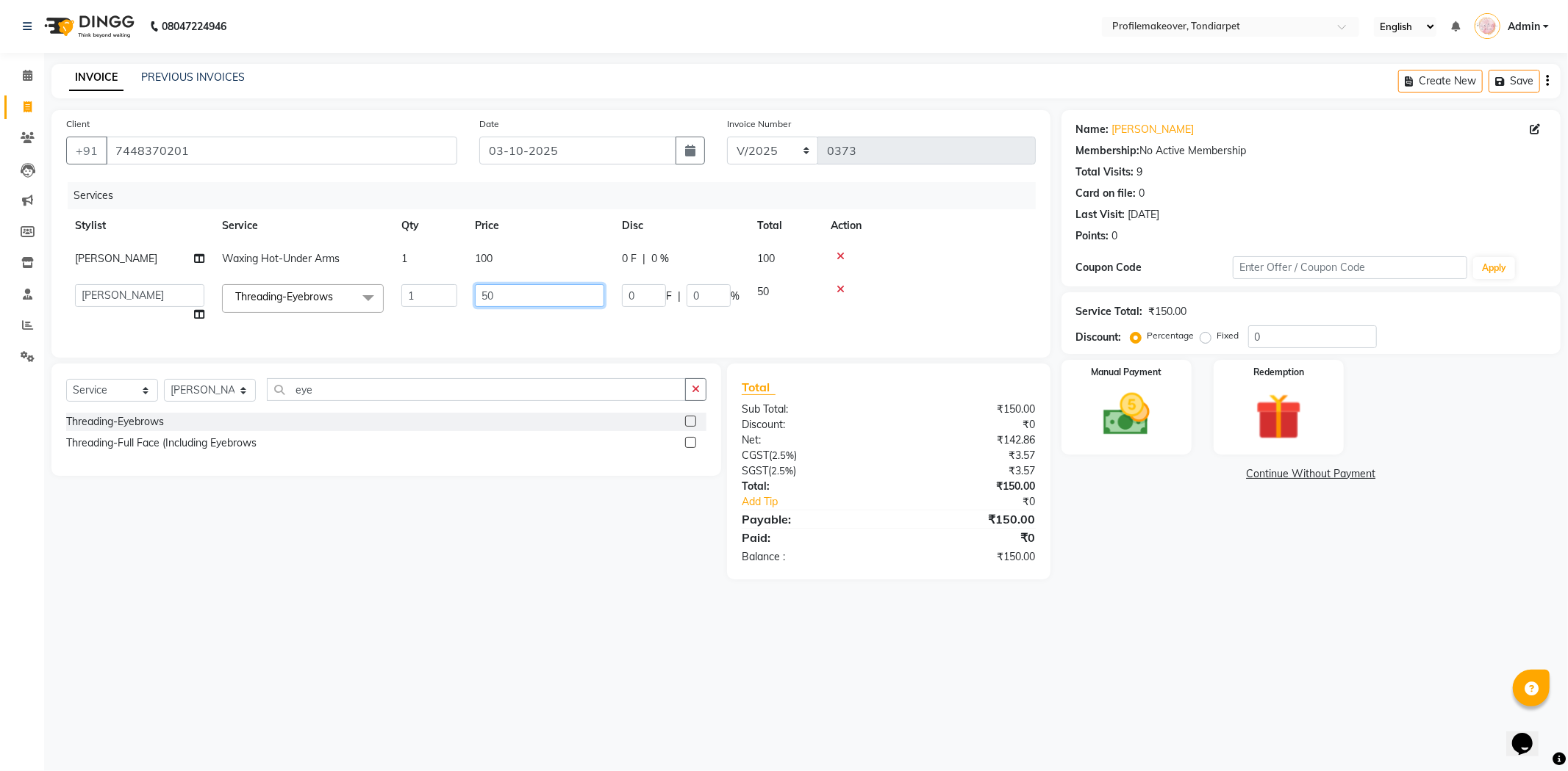
click at [519, 290] on input "50" at bounding box center [539, 296] width 129 height 23
type input "5"
type input "70"
click at [604, 579] on div "Select Service Product Membership Package Voucher Prepaid Gift Card Select Styl…" at bounding box center [380, 472] width 680 height 216
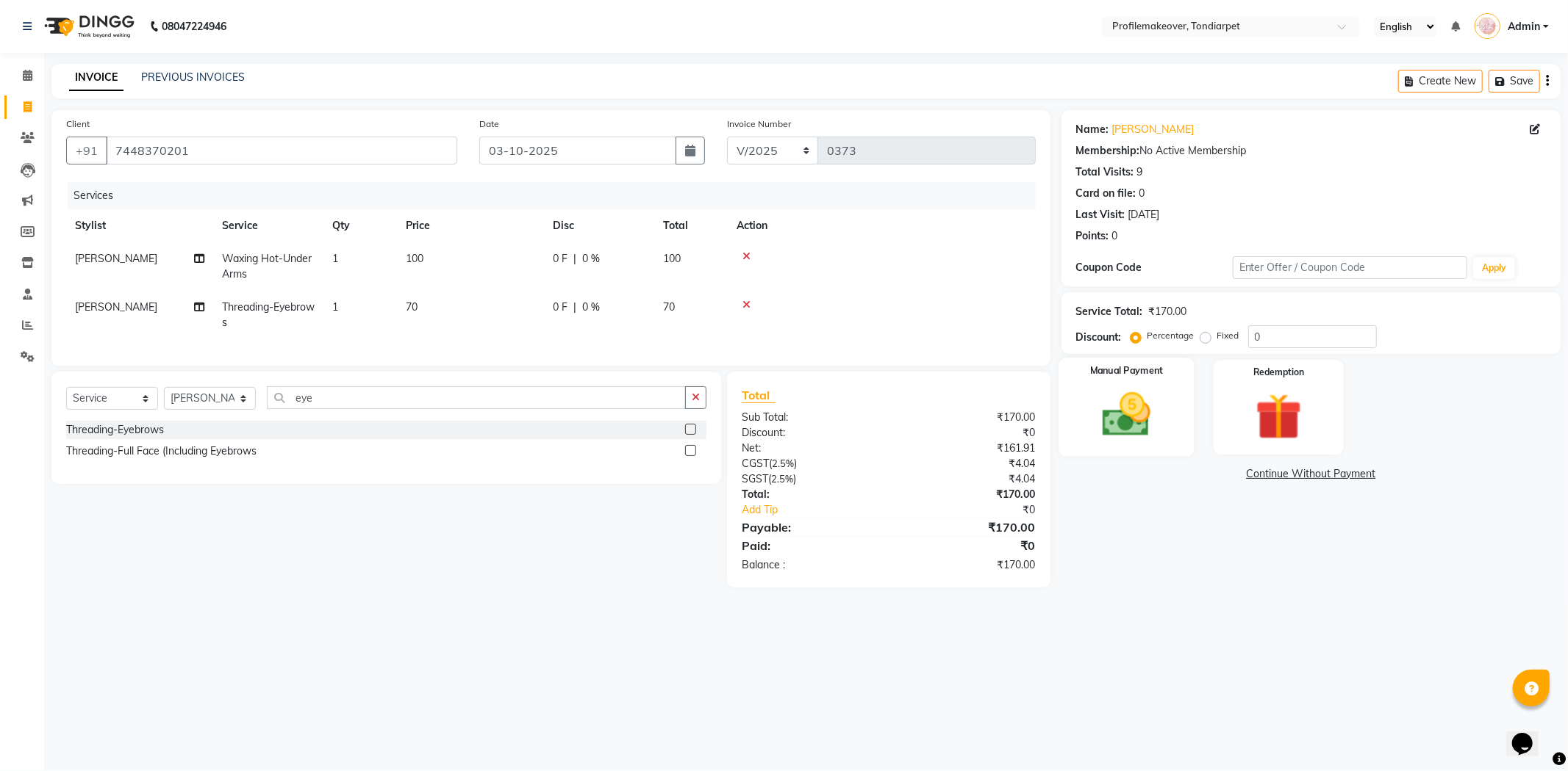
click at [1145, 411] on img at bounding box center [1126, 415] width 79 height 56
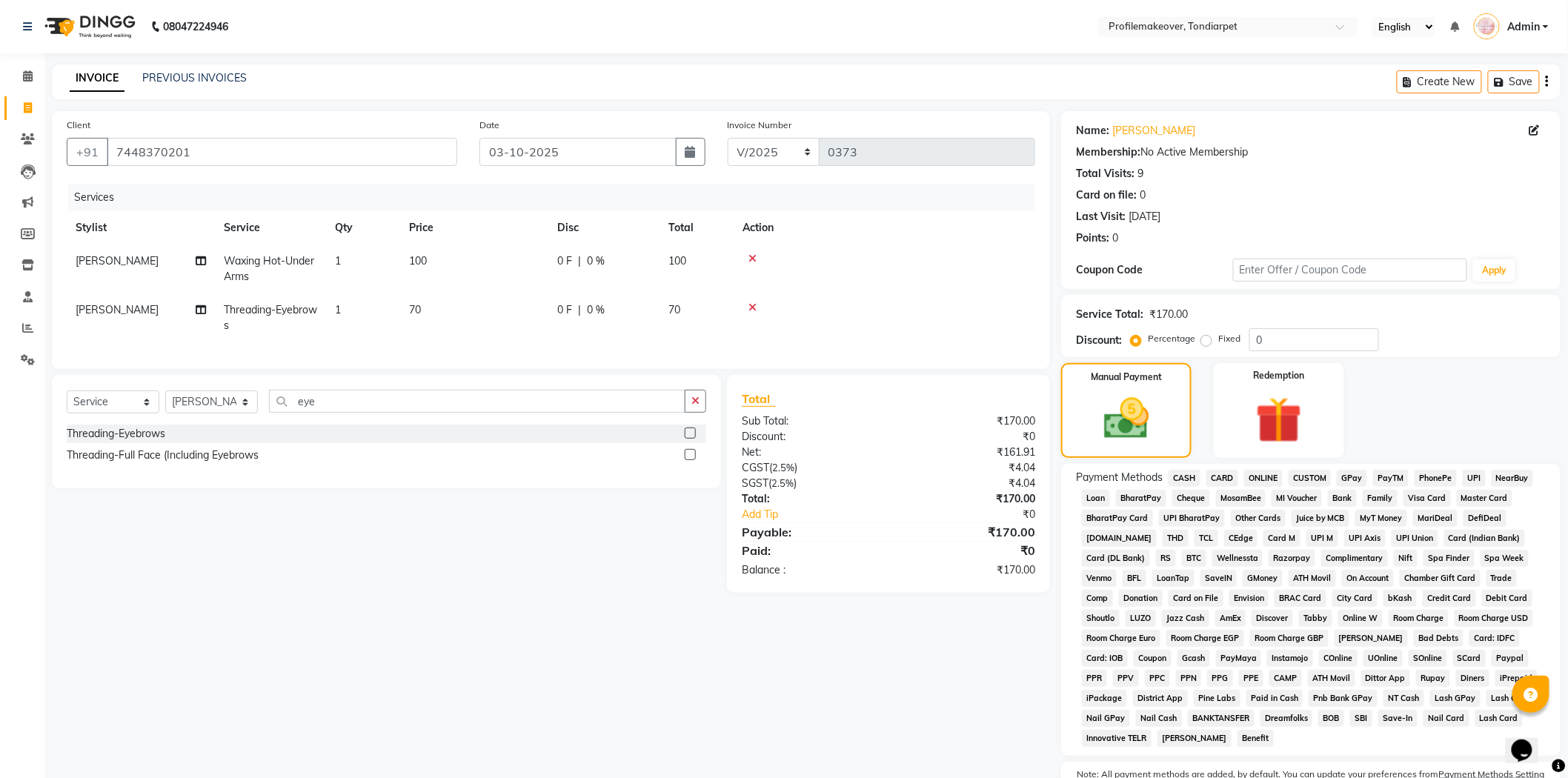
click at [1180, 477] on span "CASH" at bounding box center [1184, 478] width 32 height 17
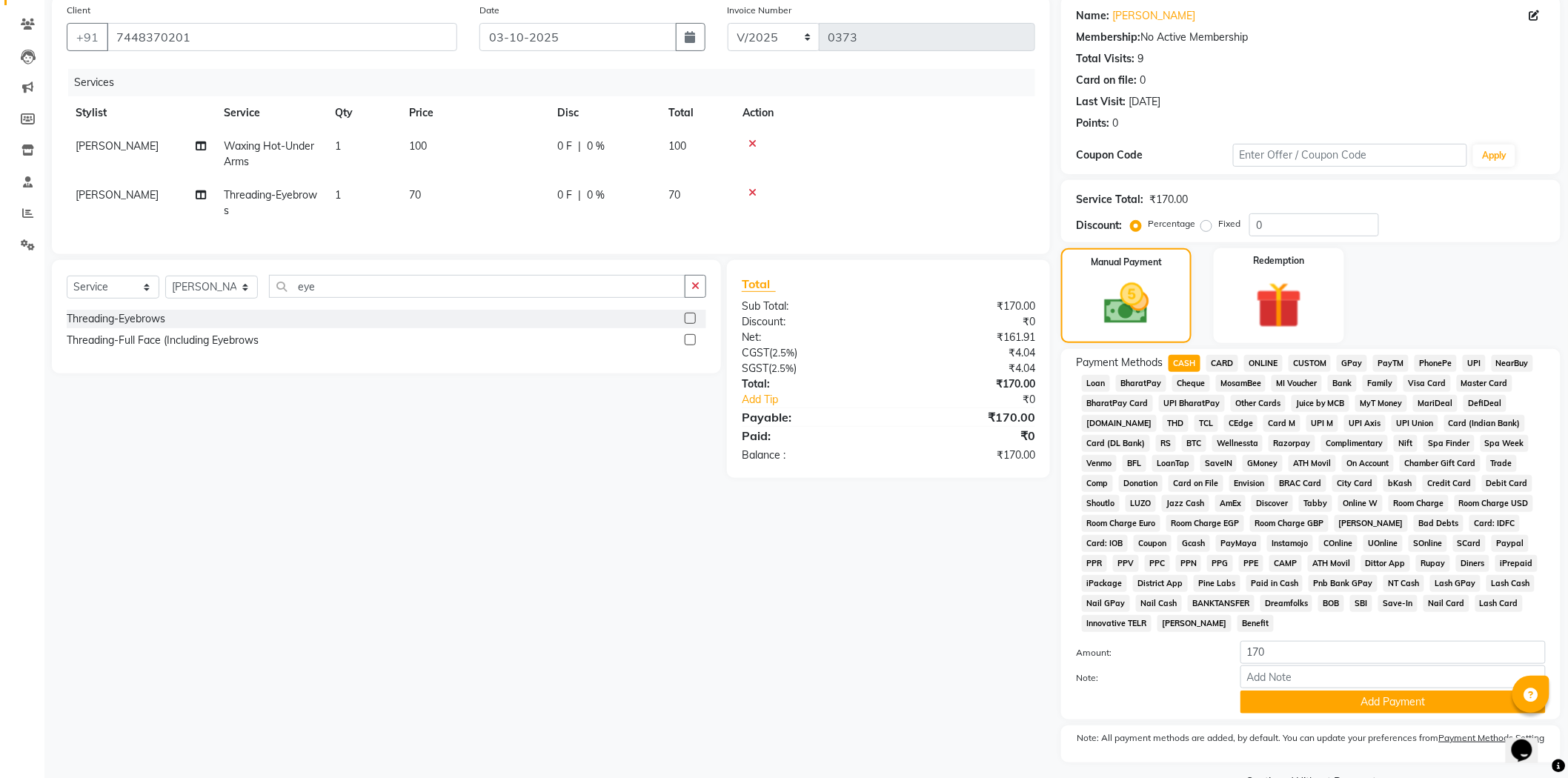
scroll to position [154, 0]
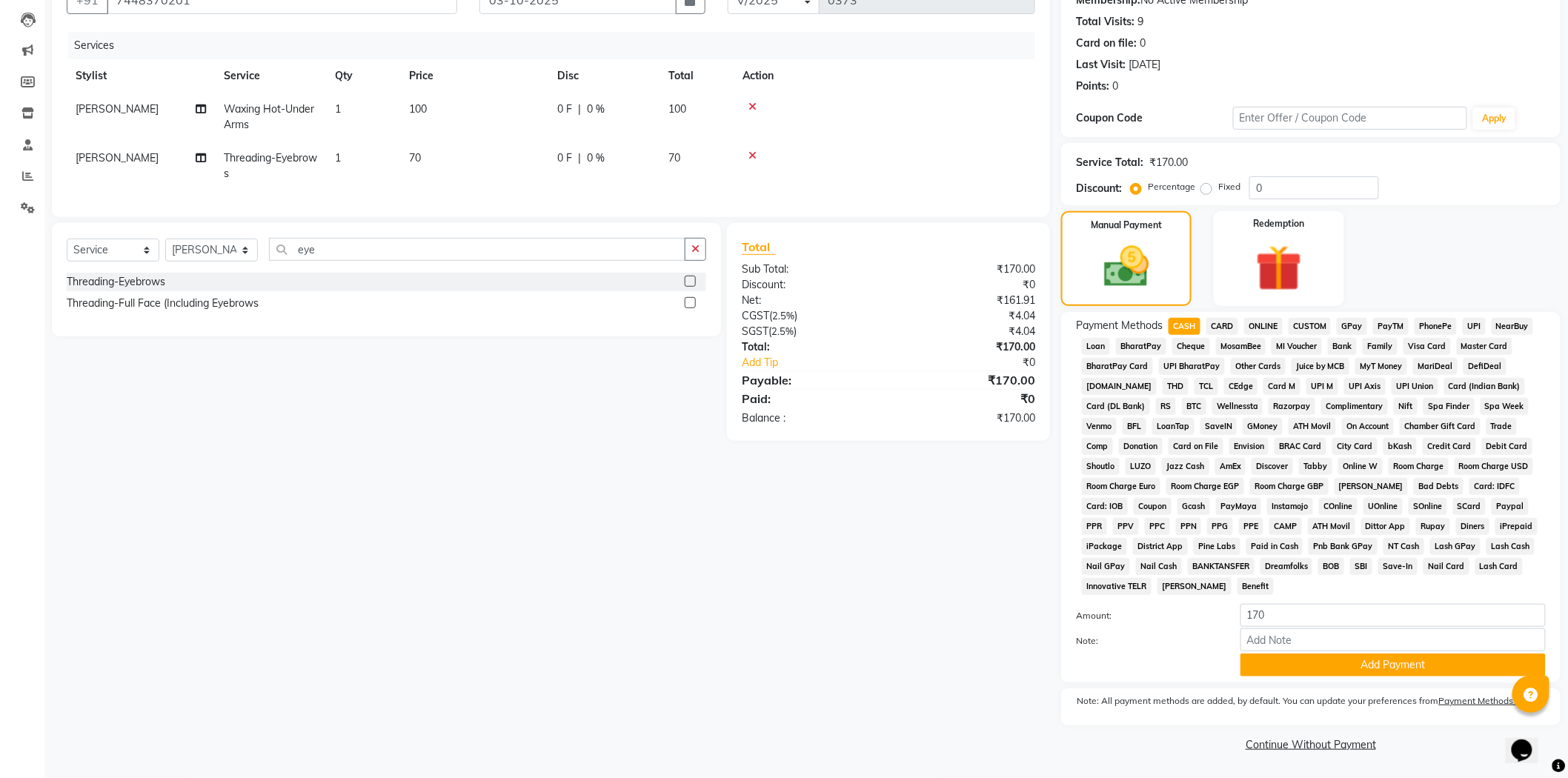
click at [1349, 678] on div "Payment Methods CASH CARD ONLINE CUSTOM GPay PayTM PhonePe UPI NearBuy Loan Bha…" at bounding box center [1311, 498] width 499 height 371
click at [1351, 657] on button "Add Payment" at bounding box center [1393, 666] width 306 height 23
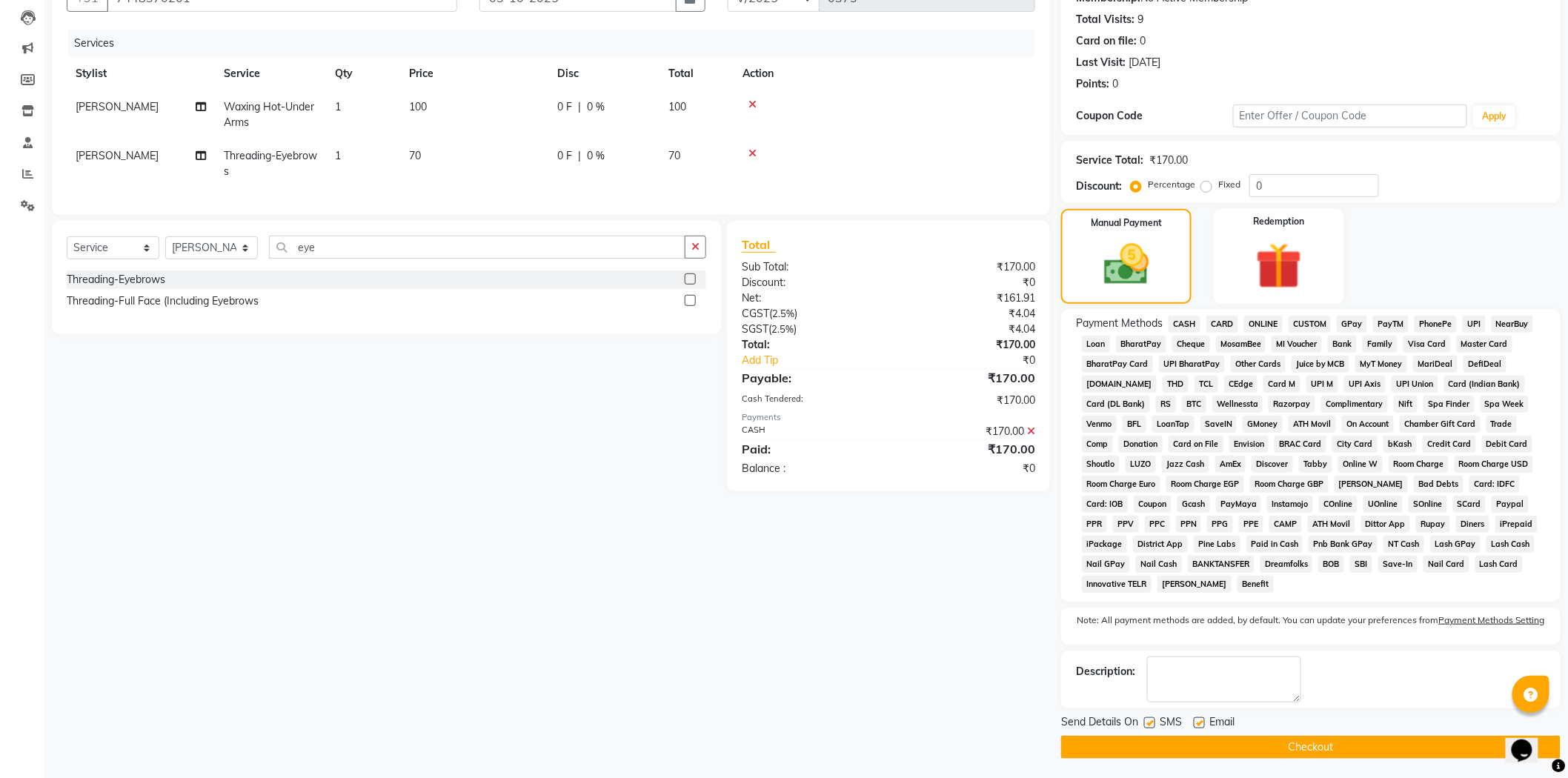
click at [1268, 746] on button "Checkout" at bounding box center [1311, 748] width 499 height 23
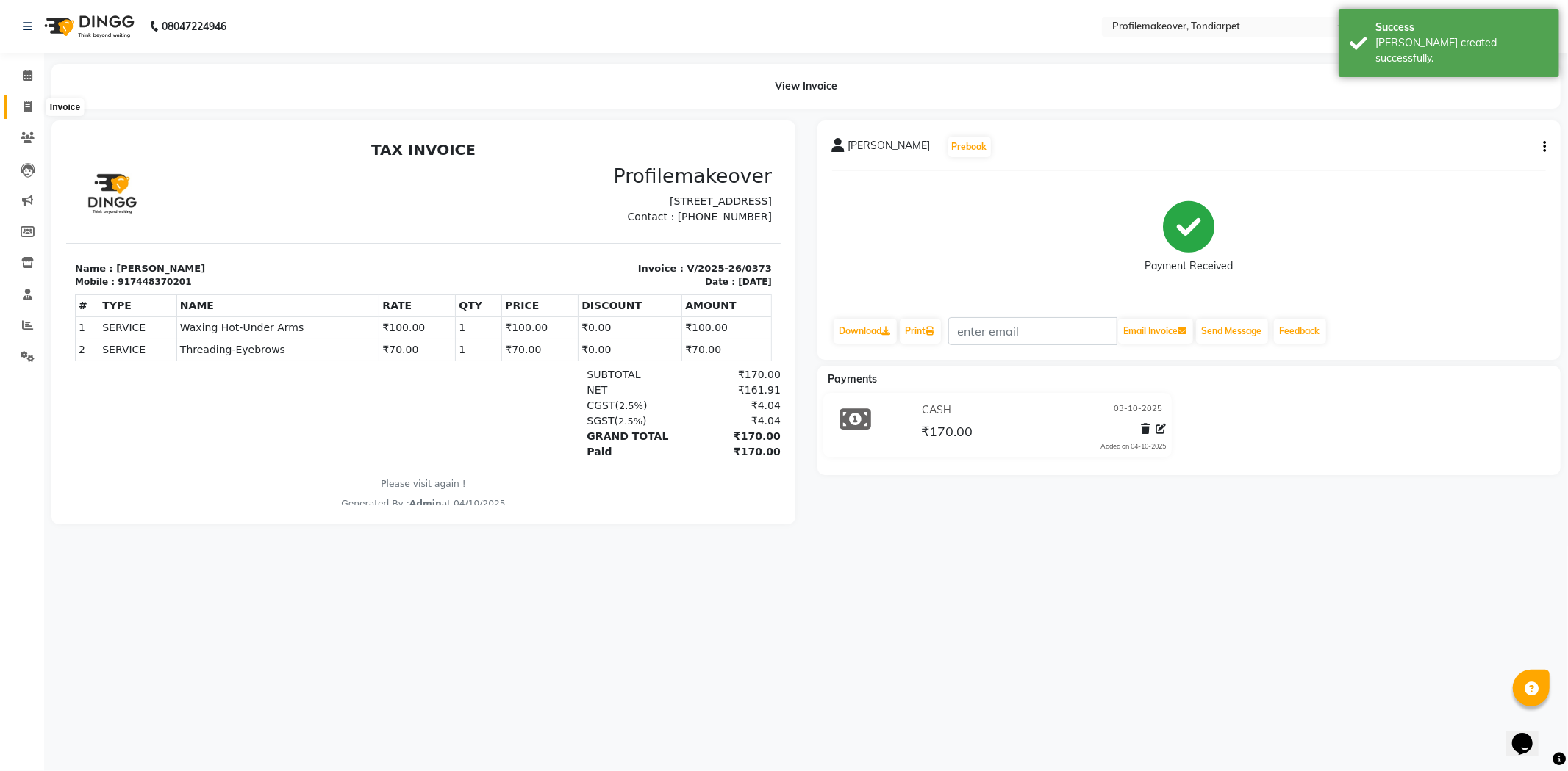
click at [28, 107] on icon at bounding box center [28, 107] width 8 height 11
select select "service"
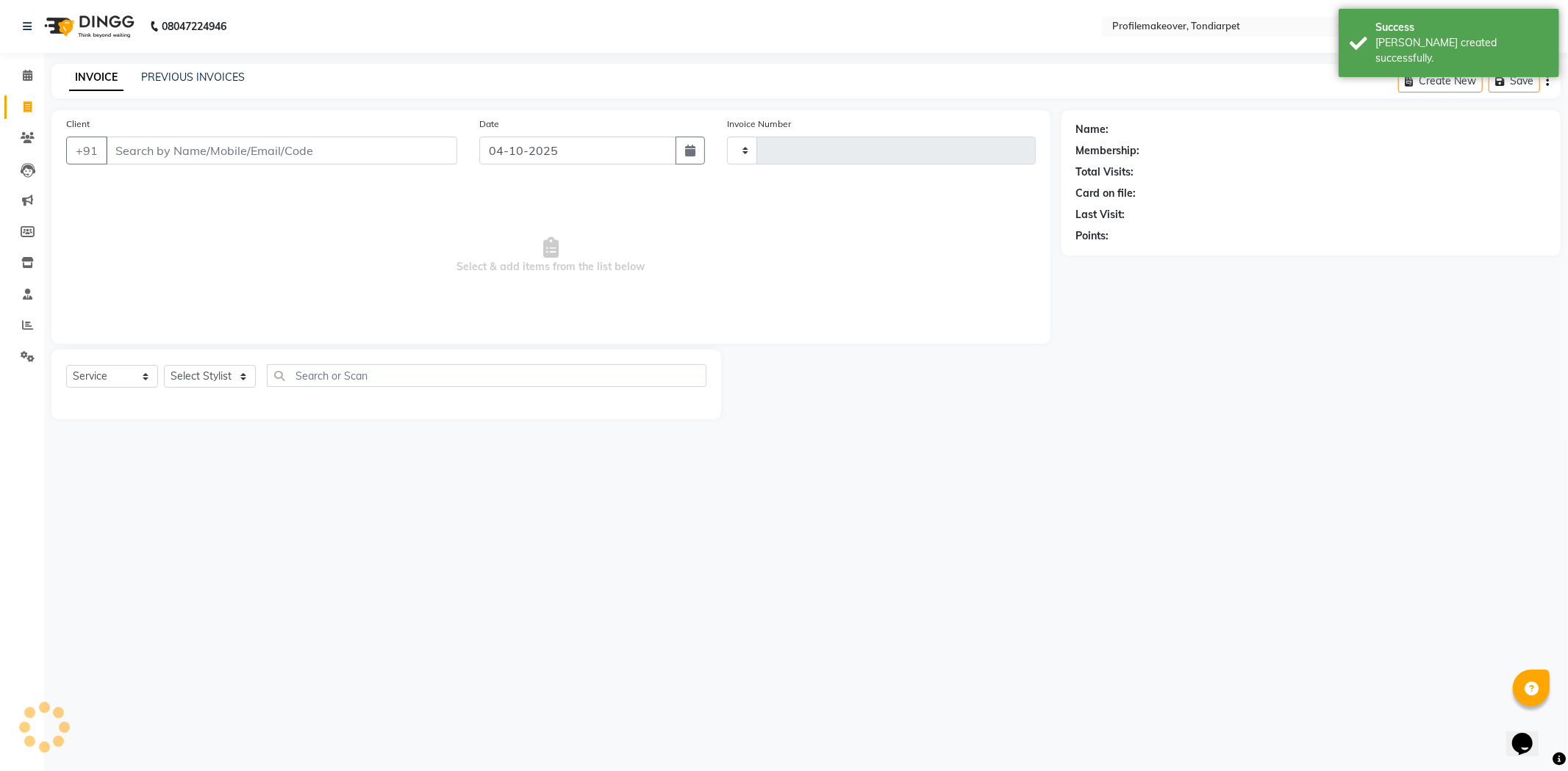
type input "0374"
select select "5843"
click at [162, 152] on input "Client" at bounding box center [281, 150] width 351 height 28
type input "s"
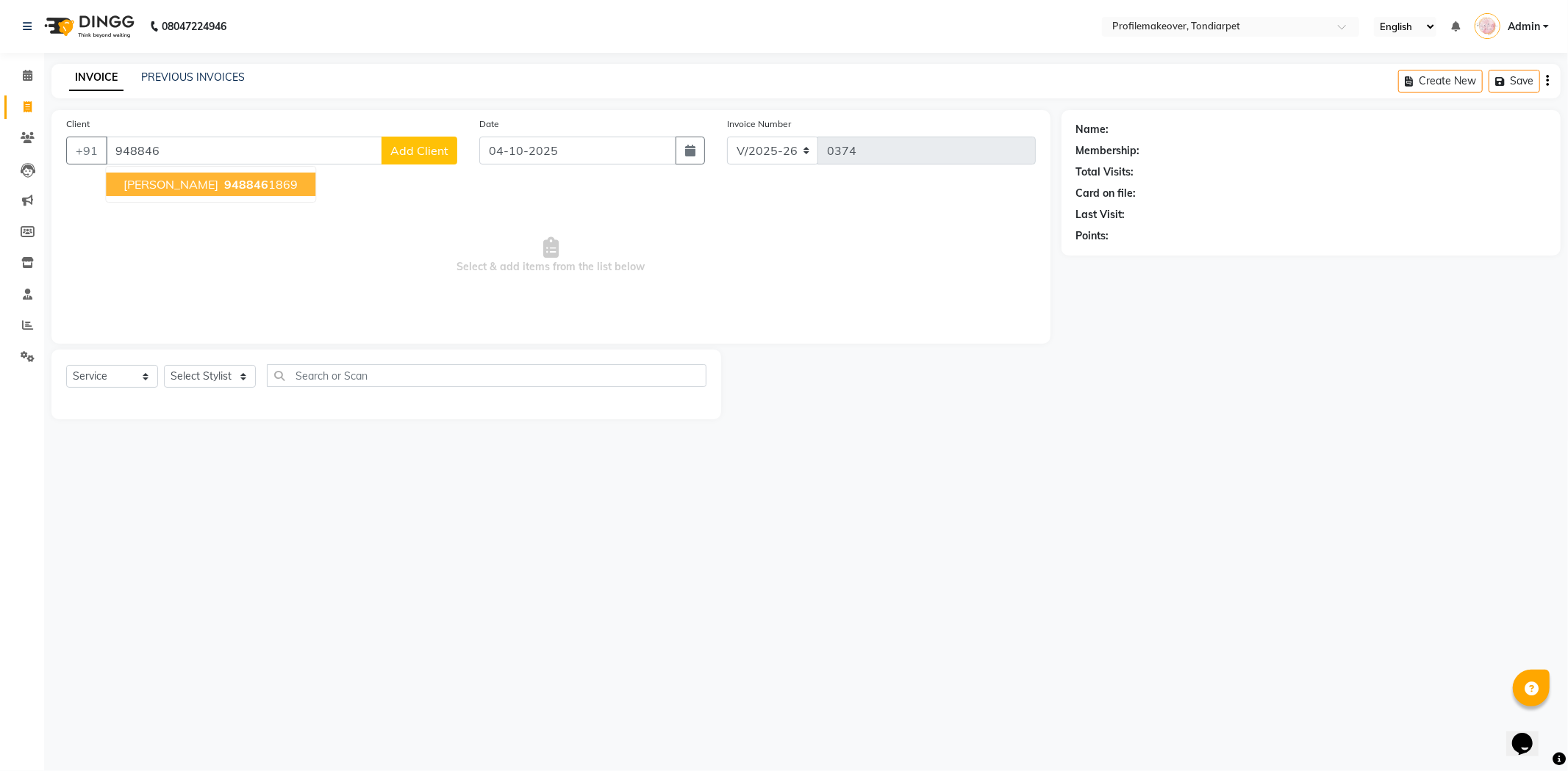
click at [224, 184] on span "948846" at bounding box center [246, 184] width 44 height 15
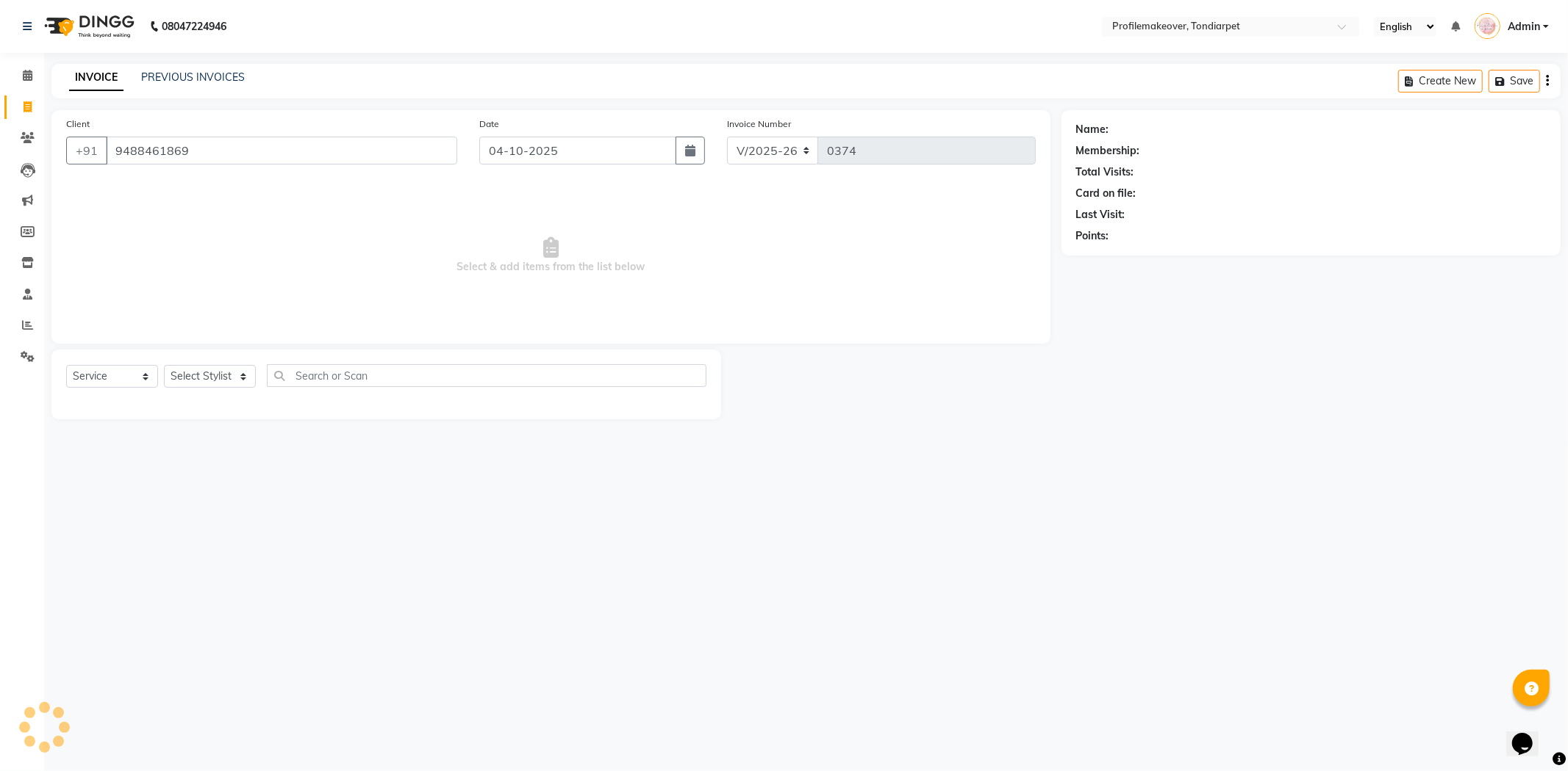
type input "9488461869"
click at [242, 375] on select "Select Stylist profile makeovar [PERSON_NAME]" at bounding box center [210, 376] width 92 height 23
select select "41326"
click at [164, 366] on select "Select Stylist profile makeovar [PERSON_NAME]" at bounding box center [210, 376] width 92 height 23
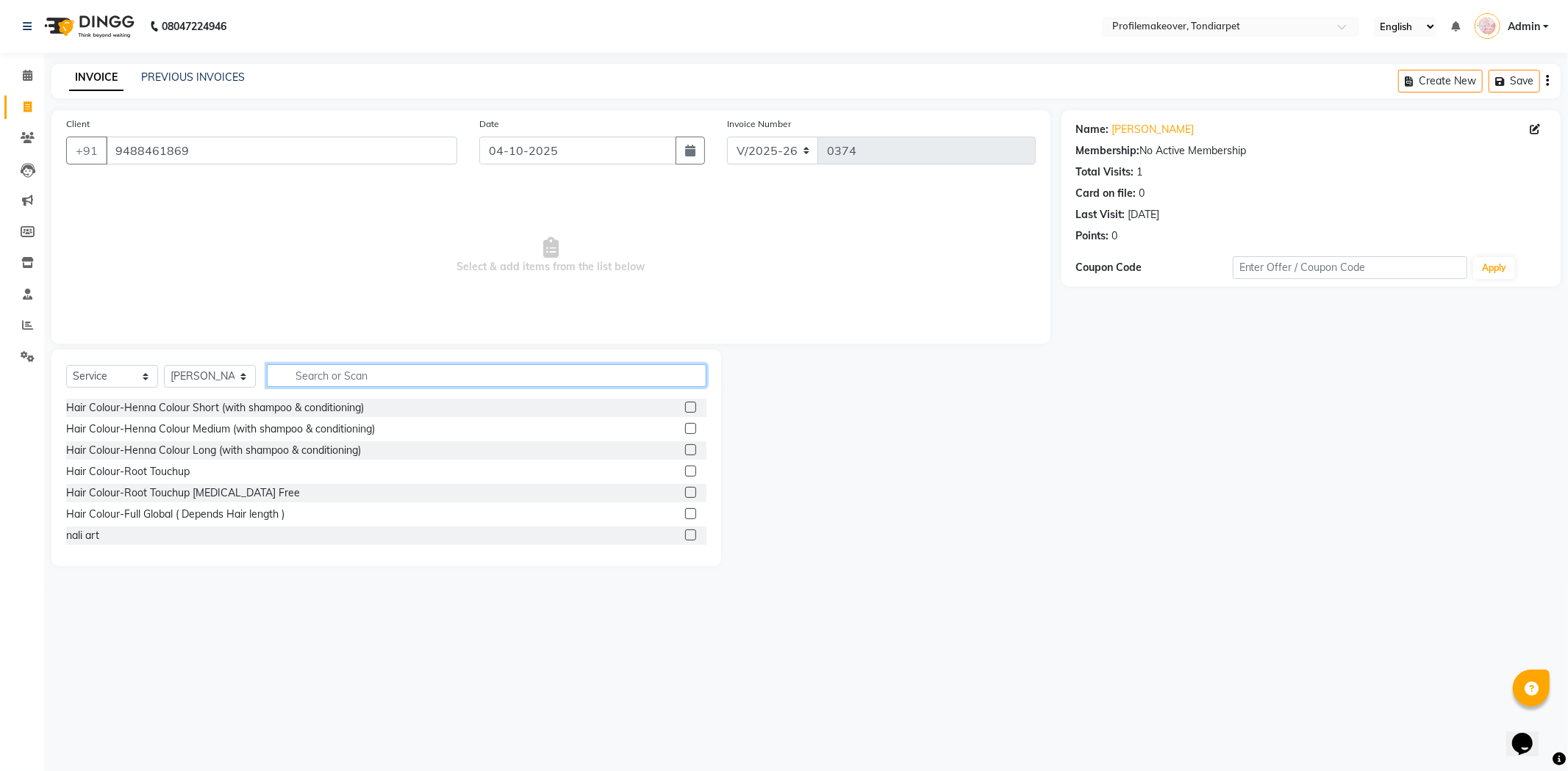
click at [302, 379] on input "text" at bounding box center [486, 376] width 440 height 23
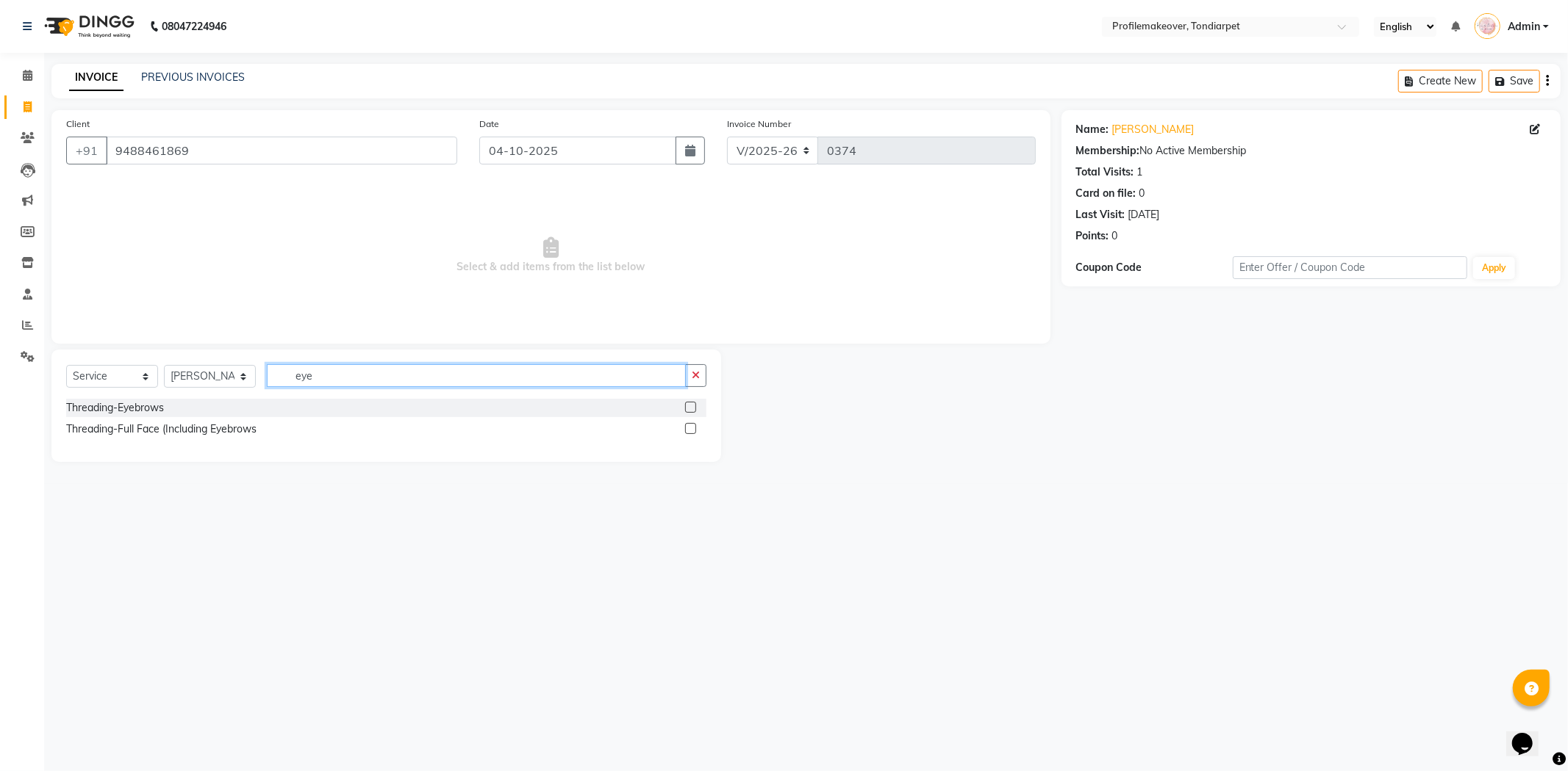
type input "eye"
click at [694, 400] on div at bounding box center [696, 408] width 21 height 19
click at [688, 403] on label at bounding box center [691, 408] width 11 height 11
click at [688, 403] on input "checkbox" at bounding box center [690, 408] width 10 height 10
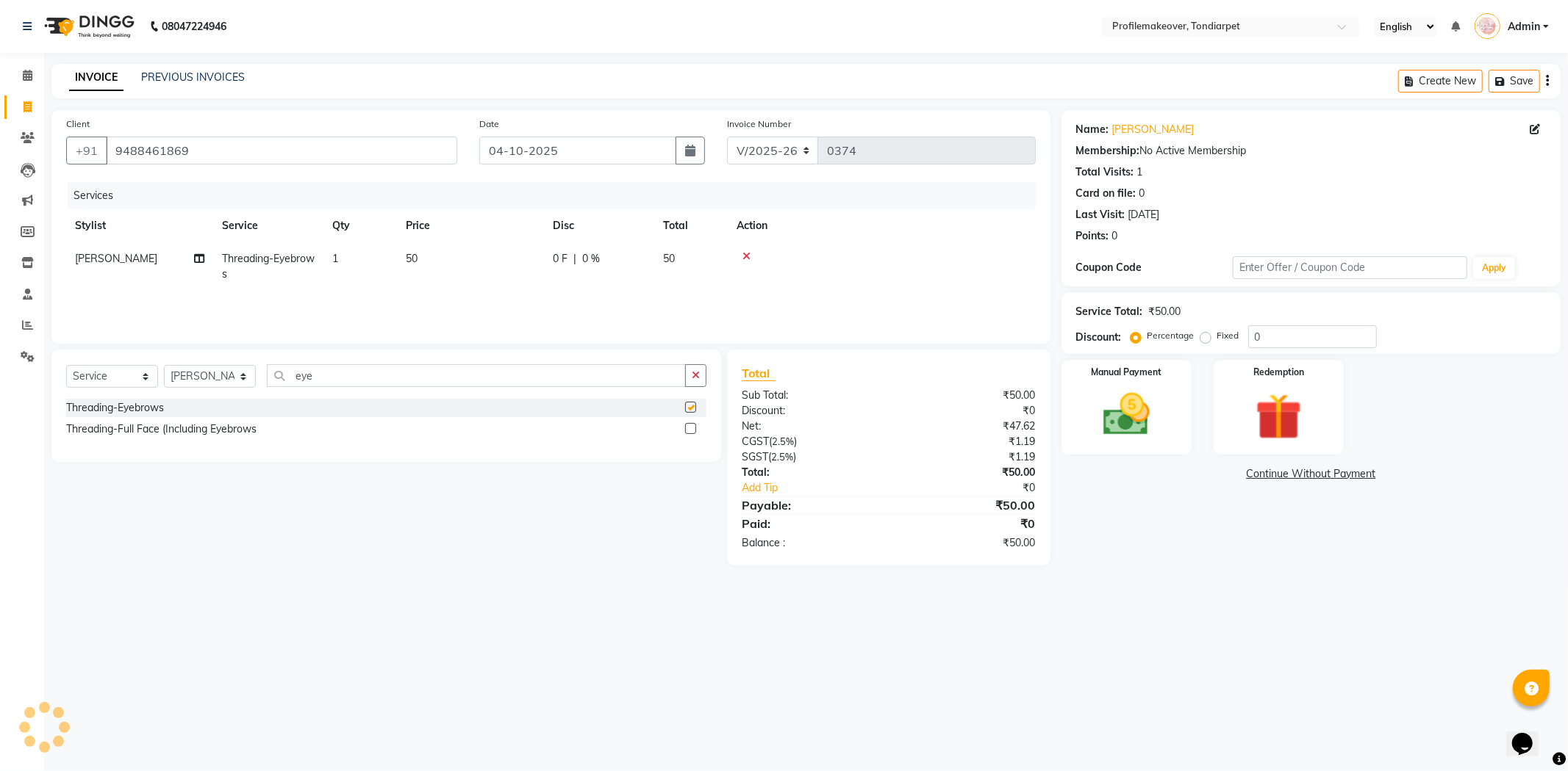
checkbox input "false"
click at [419, 379] on input "eye" at bounding box center [476, 376] width 419 height 23
type input "e"
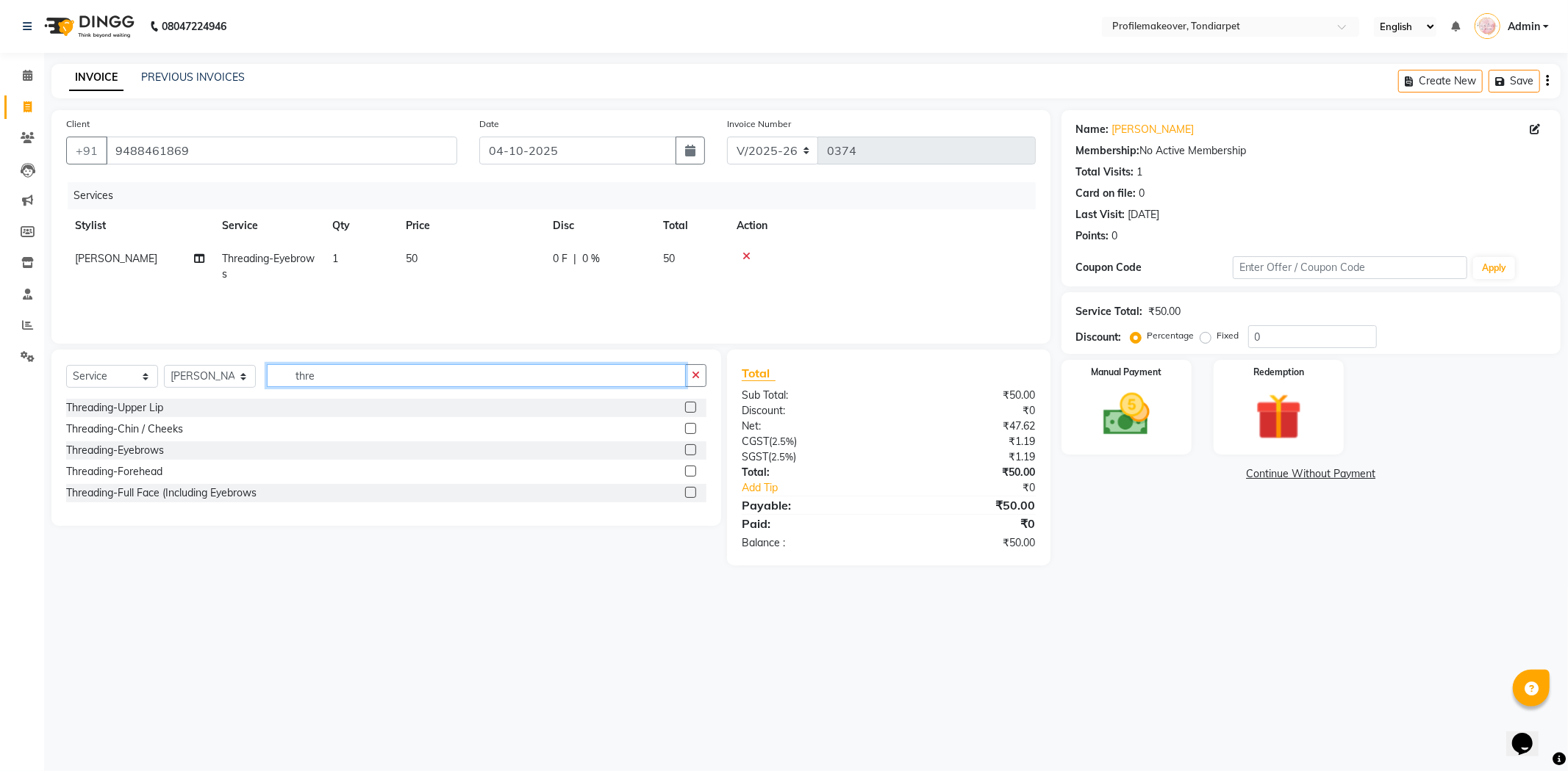
type input "thre"
click at [687, 472] on label at bounding box center [691, 471] width 11 height 11
click at [687, 472] on input "checkbox" at bounding box center [690, 472] width 10 height 10
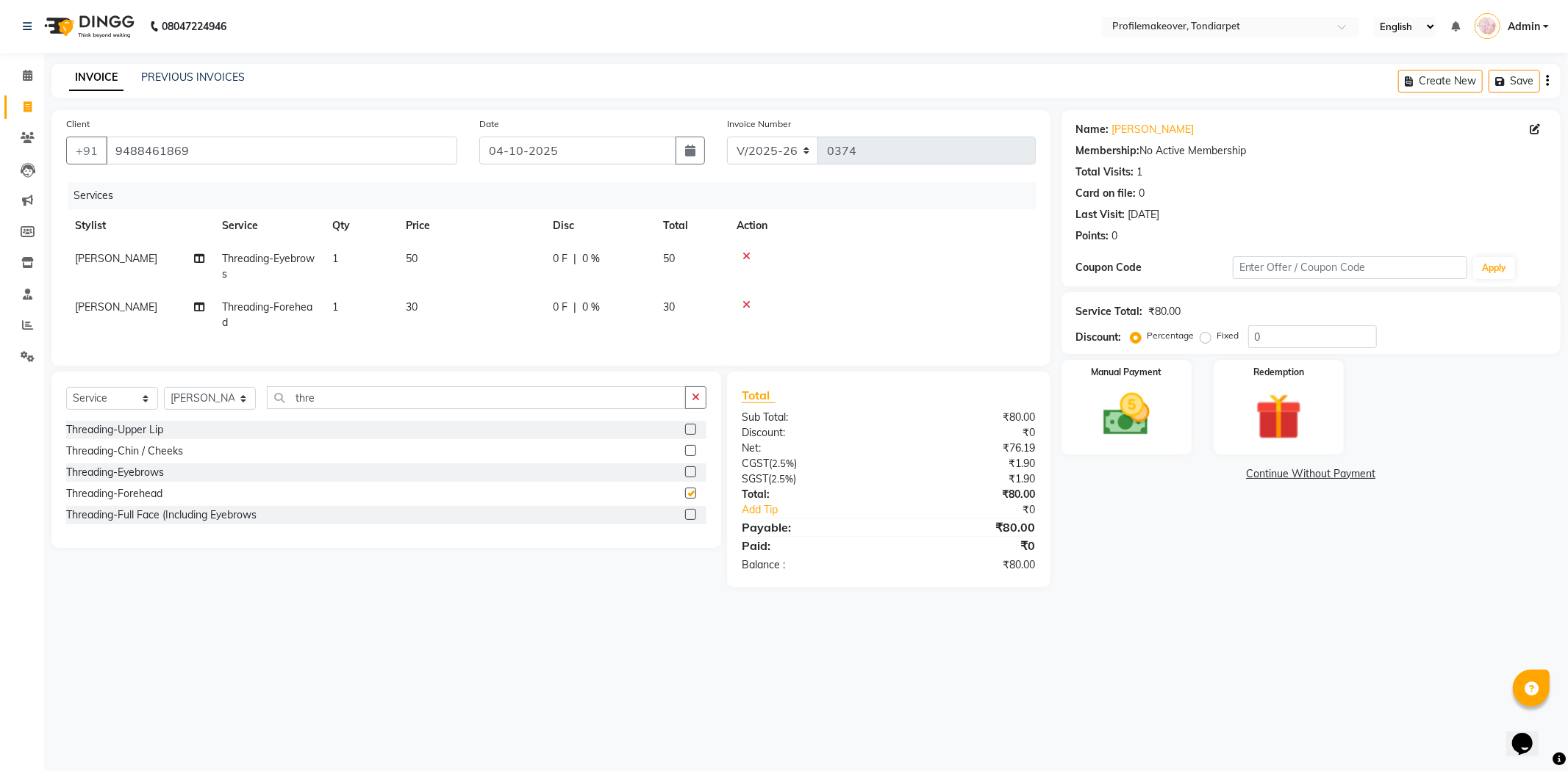
checkbox input "false"
click at [1140, 391] on img at bounding box center [1126, 415] width 79 height 56
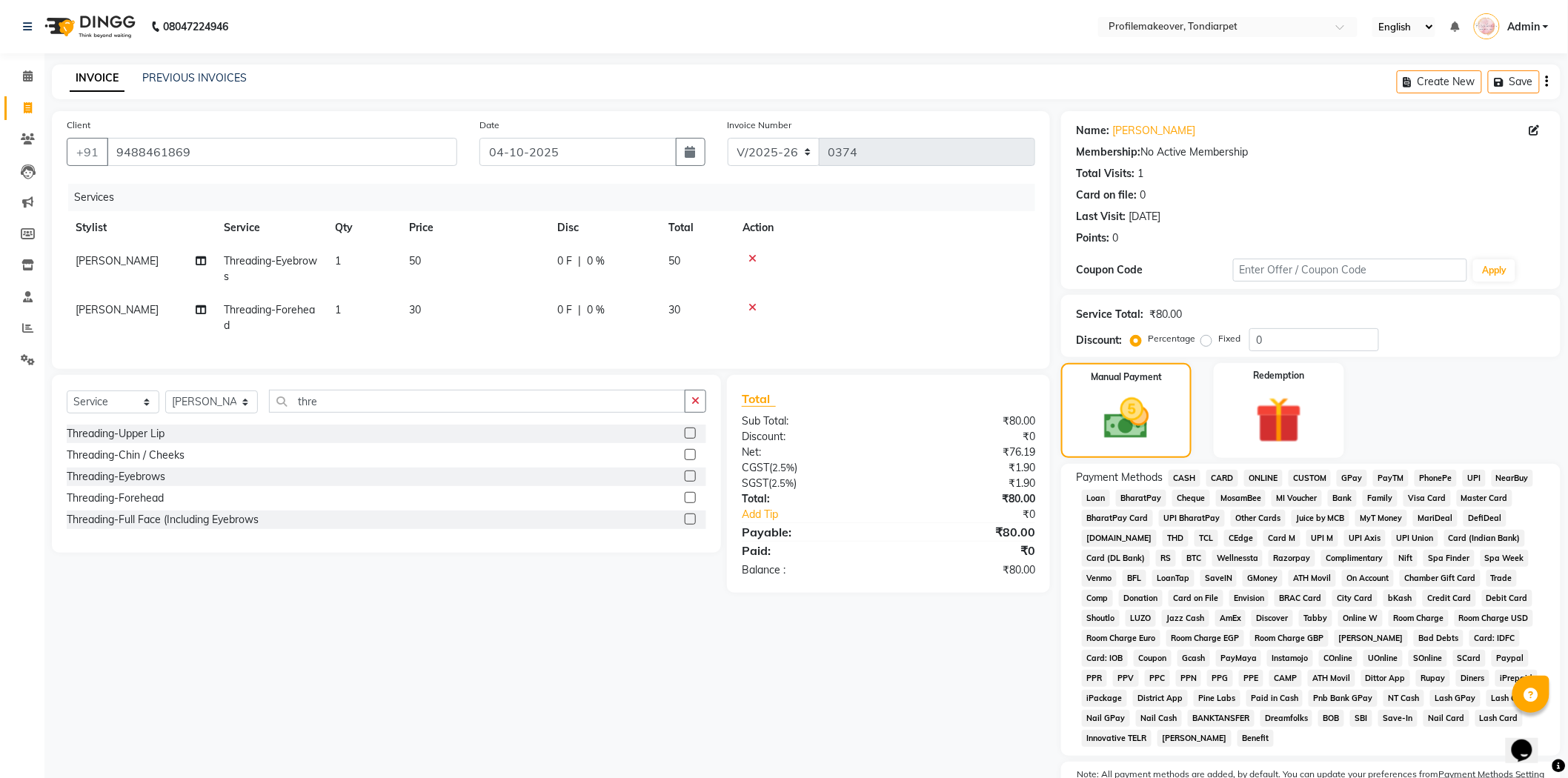
click at [1344, 478] on span "GPay" at bounding box center [1352, 478] width 30 height 17
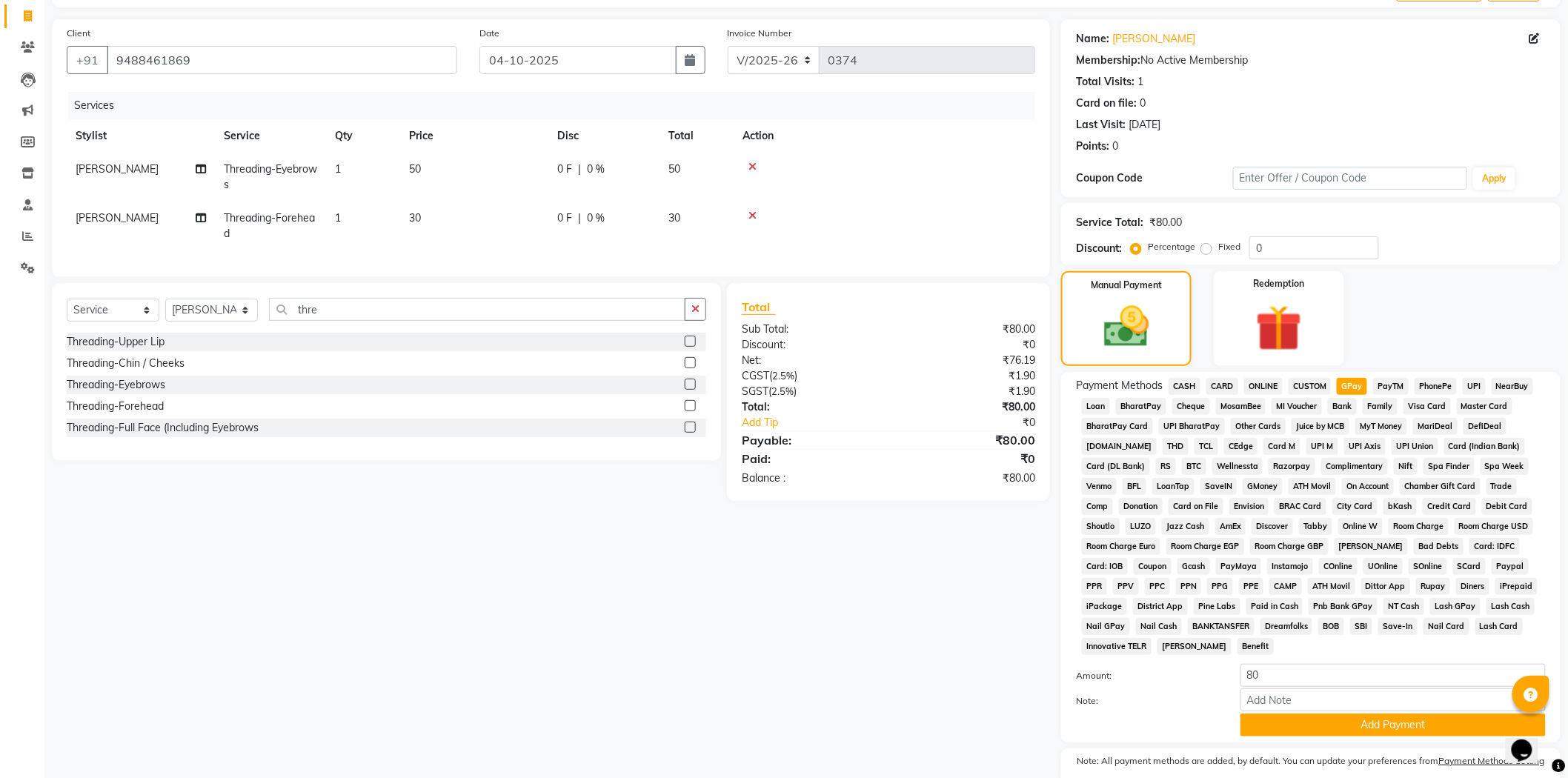
scroll to position [154, 0]
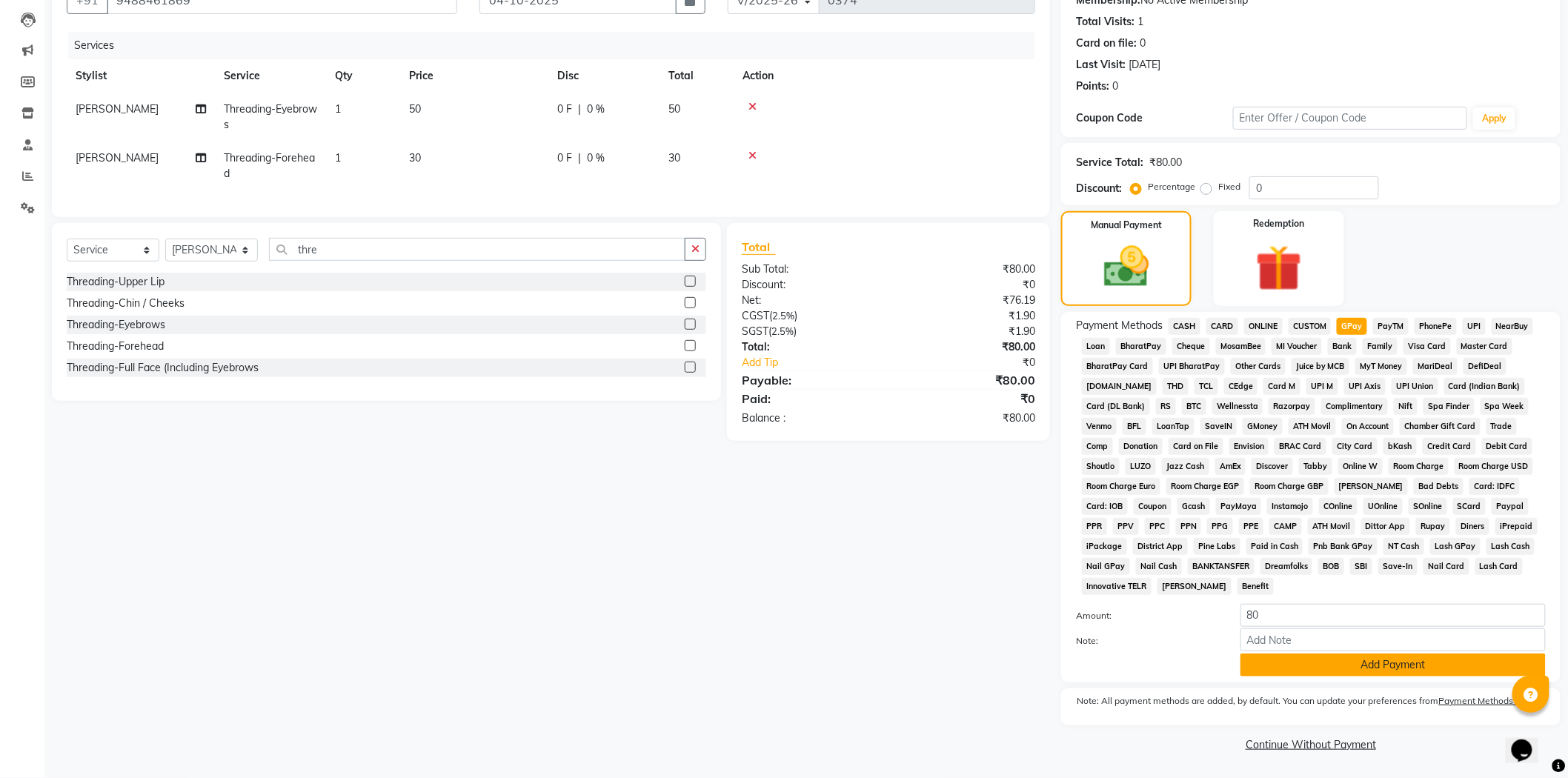
click at [1361, 666] on button "Add Payment" at bounding box center [1393, 666] width 306 height 23
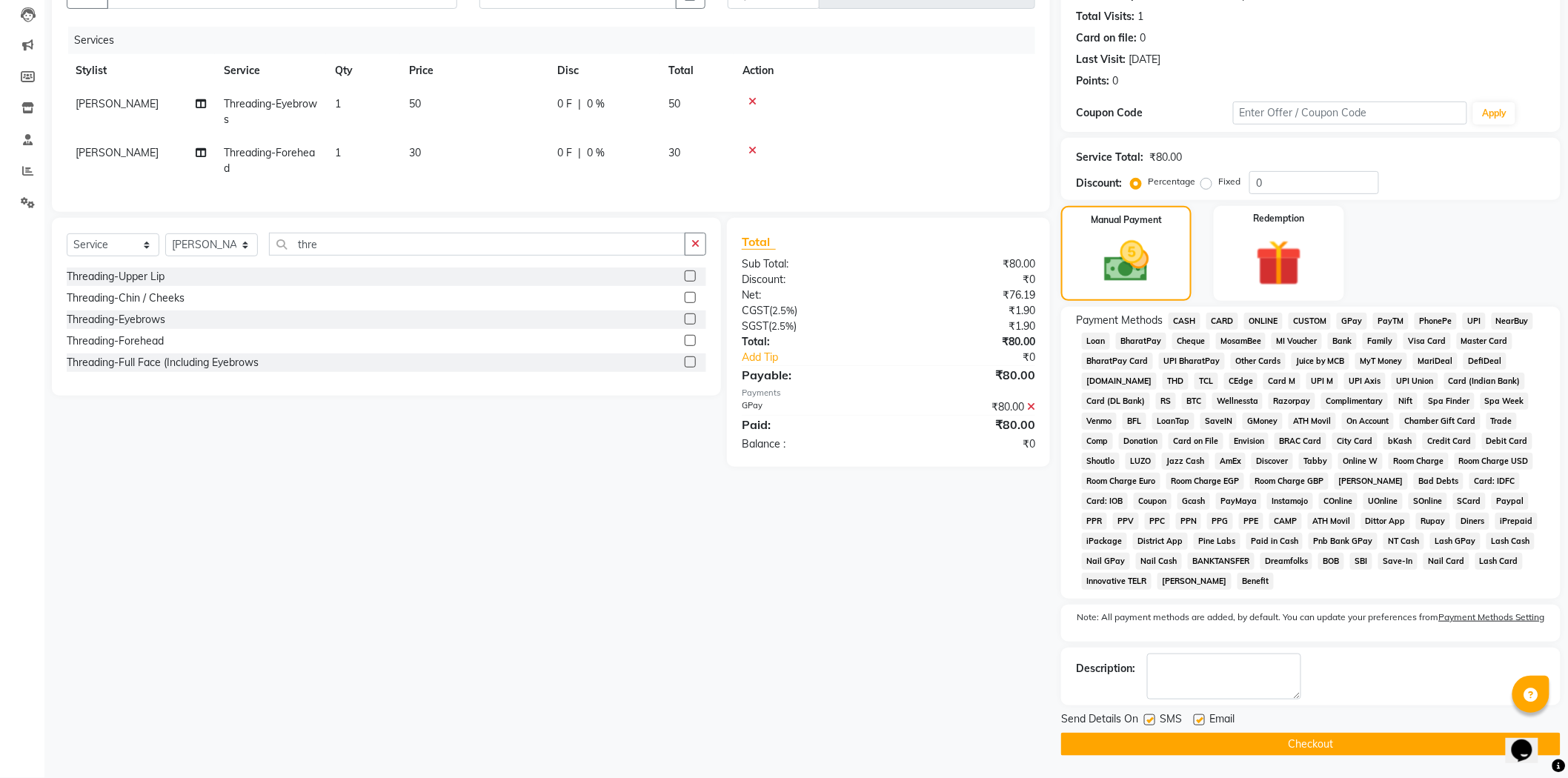
scroll to position [159, 0]
click at [1329, 745] on button "Checkout" at bounding box center [1311, 744] width 499 height 23
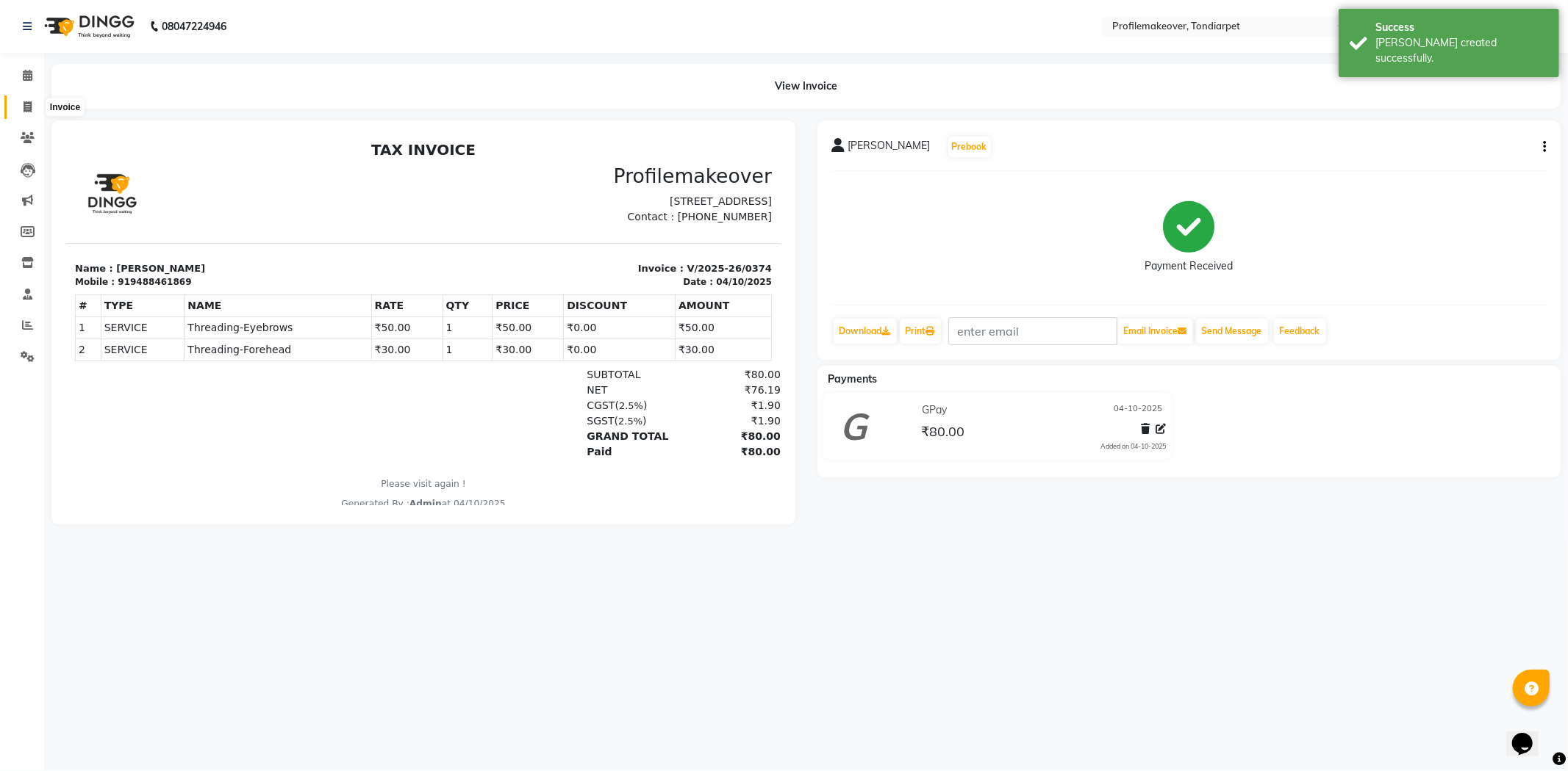
click at [24, 105] on icon at bounding box center [28, 107] width 8 height 11
select select "service"
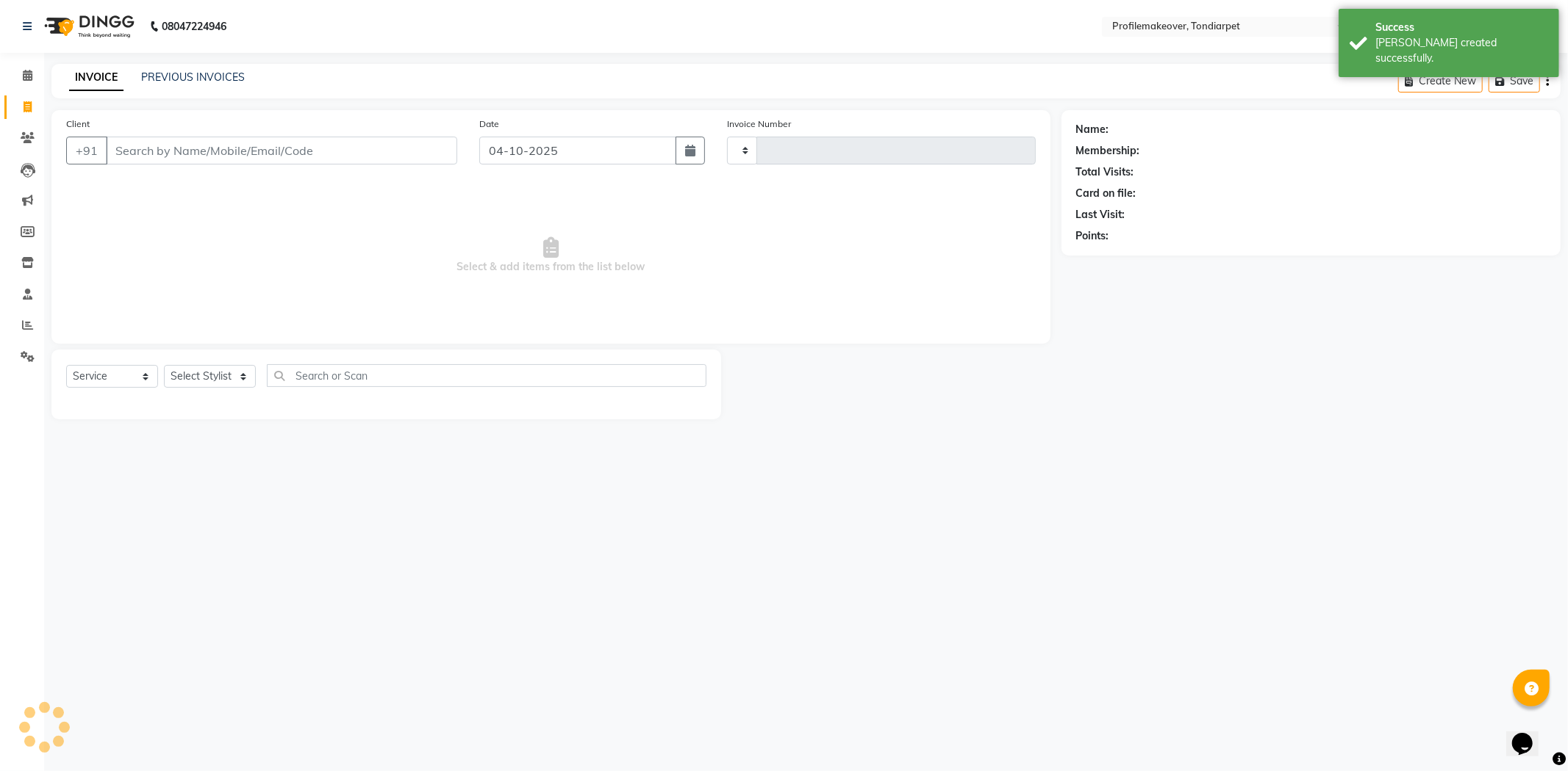
type input "0375"
select select "5843"
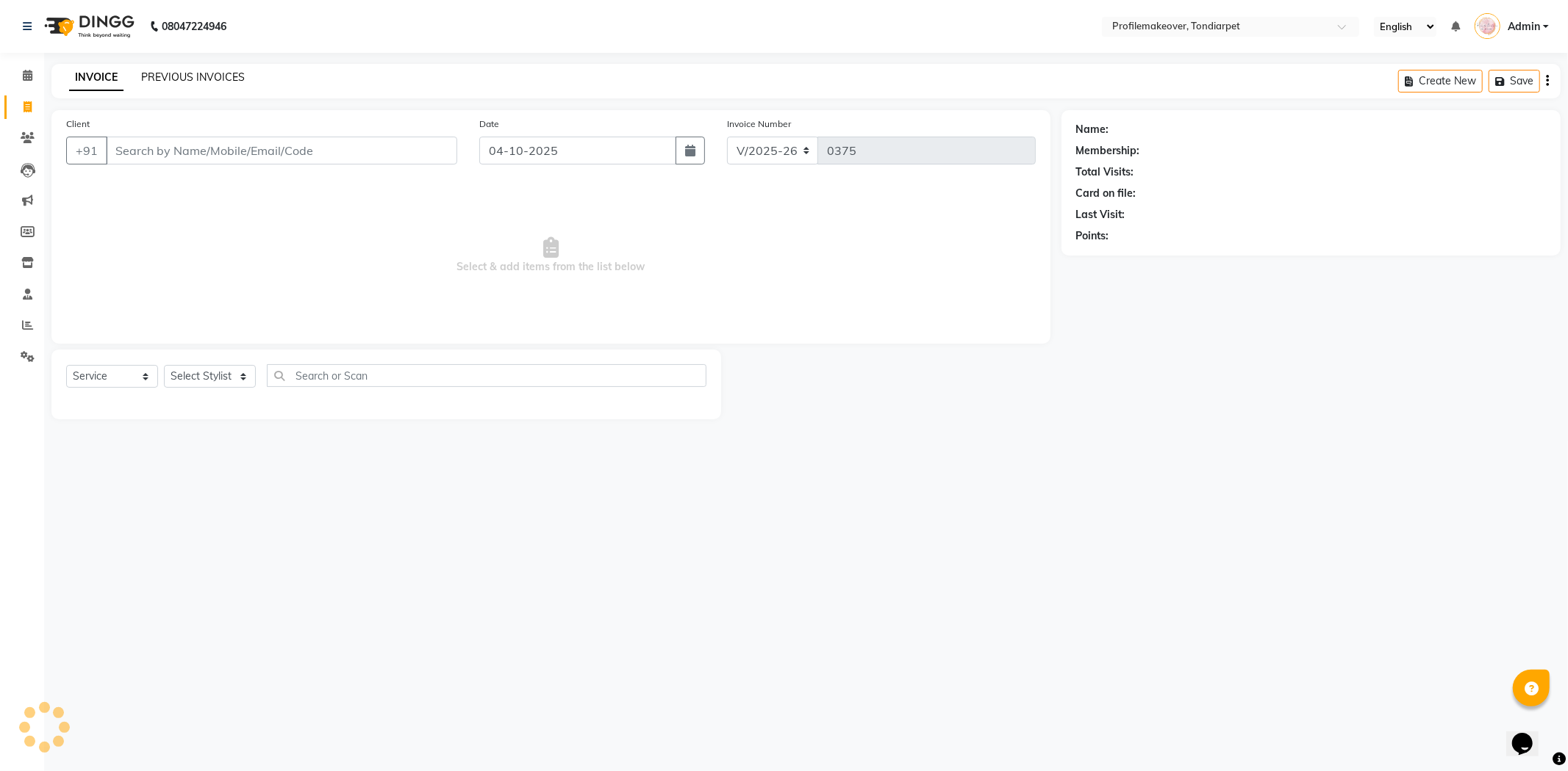
click at [178, 80] on link "PREVIOUS INVOICES" at bounding box center [193, 77] width 104 height 13
